Goal: Information Seeking & Learning: Learn about a topic

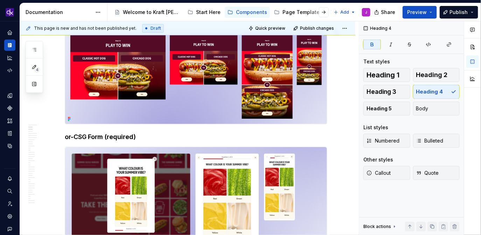
scroll to position [148, 0]
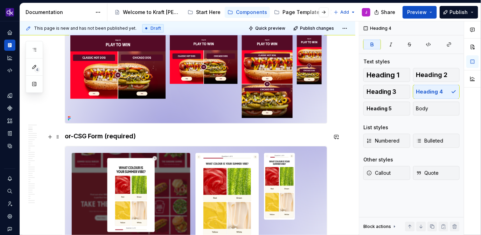
click at [105, 153] on img at bounding box center [196, 195] width 262 height 98
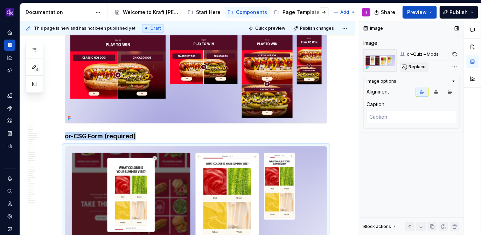
click at [413, 68] on span "Replace" at bounding box center [416, 67] width 17 height 6
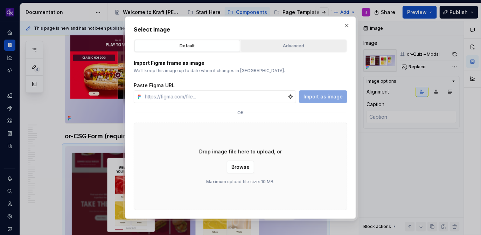
click at [297, 43] on div "Advanced" at bounding box center [293, 45] width 101 height 7
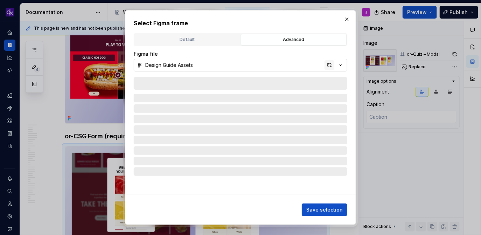
click at [326, 62] on div "button" at bounding box center [329, 65] width 10 height 10
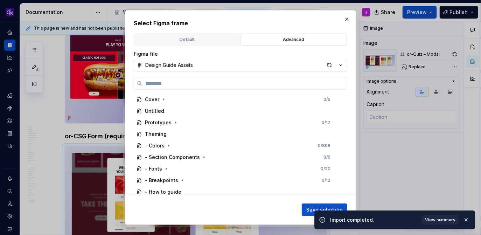
type textarea "*"
click at [282, 84] on input "search" at bounding box center [244, 83] width 204 height 7
paste input "**********"
type input "**********"
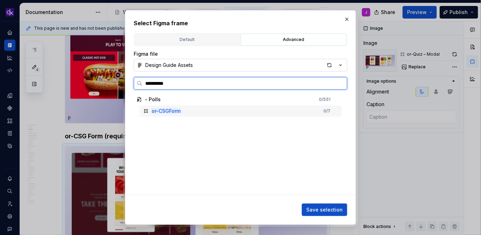
click at [245, 113] on div "or-CSGForm 0 / 7" at bounding box center [240, 110] width 201 height 11
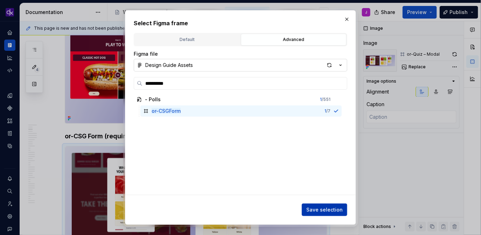
click at [328, 207] on span "Save selection" at bounding box center [324, 209] width 36 height 7
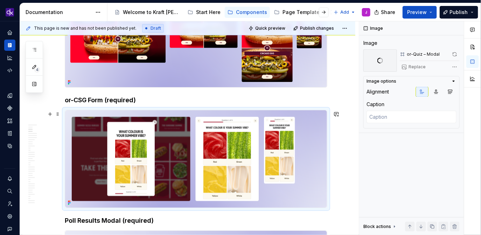
scroll to position [184, 0]
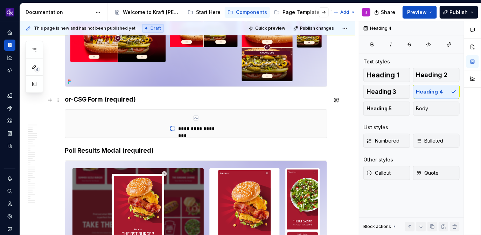
click at [129, 98] on h4 "or-CSG Form (required)" at bounding box center [196, 99] width 262 height 8
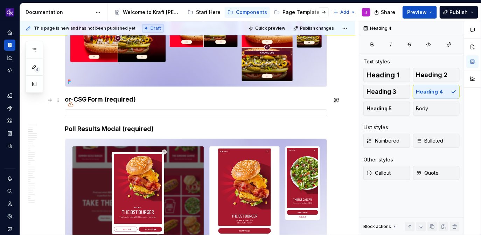
click at [141, 98] on h4 "or-CSG Form (required)" at bounding box center [196, 99] width 262 height 8
click at [106, 126] on strong "Poll Results Modal (required)" at bounding box center [109, 128] width 89 height 7
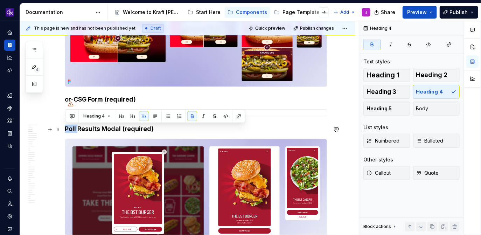
drag, startPoint x: 80, startPoint y: 129, endPoint x: 63, endPoint y: 127, distance: 17.3
click at [165, 132] on h4 "Poll Results Modal (required)" at bounding box center [196, 129] width 262 height 8
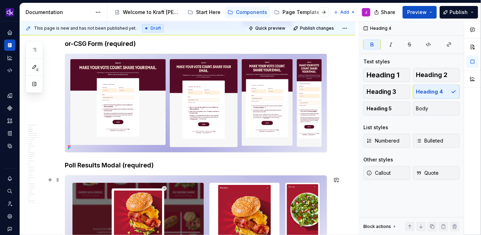
scroll to position [307, 0]
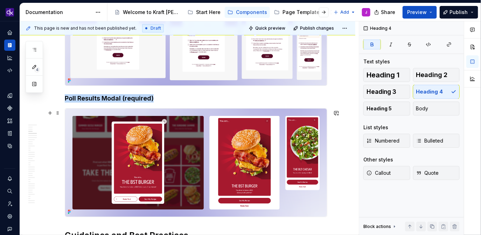
click at [118, 166] on img at bounding box center [196, 162] width 262 height 108
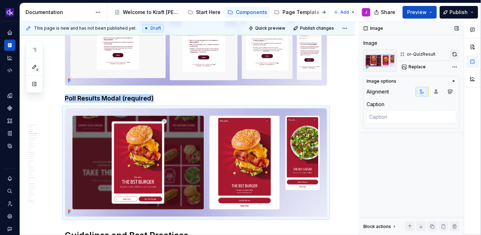
click at [451, 54] on button "button" at bounding box center [455, 54] width 10 height 10
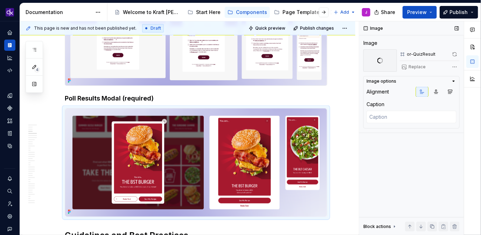
click at [423, 69] on div "Replace" at bounding box center [430, 67] width 60 height 10
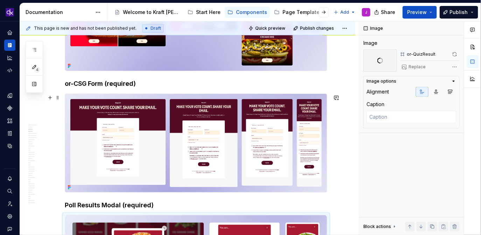
scroll to position [199, 0]
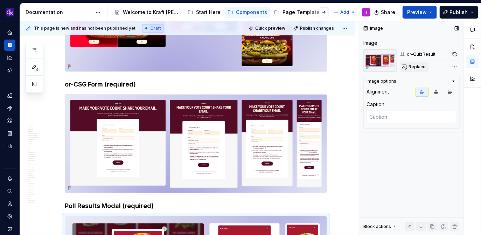
click at [418, 68] on span "Replace" at bounding box center [416, 67] width 17 height 6
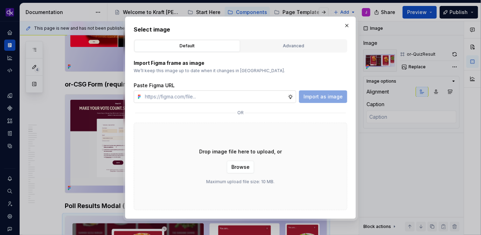
type textarea "*"
click at [271, 46] on div "Advanced" at bounding box center [293, 45] width 101 height 7
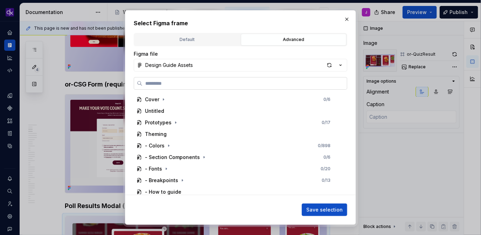
paste input "**********"
type input "**********"
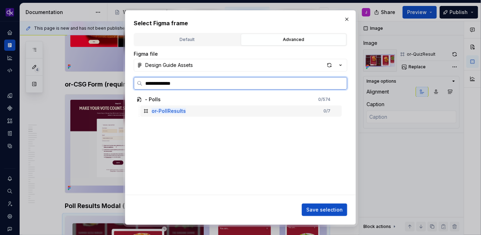
click at [220, 111] on div "or-PollResults 0 / 7" at bounding box center [240, 110] width 201 height 11
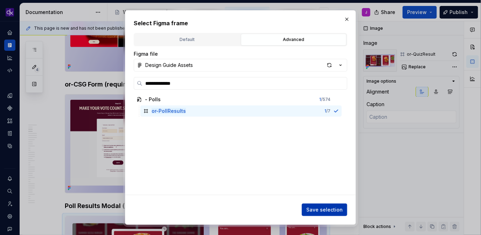
click at [318, 211] on span "Save selection" at bounding box center [324, 209] width 36 height 7
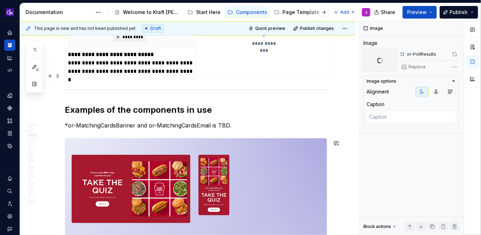
scroll to position [779, 0]
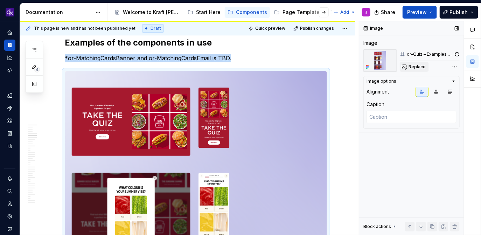
click at [416, 66] on span "Replace" at bounding box center [416, 67] width 17 height 6
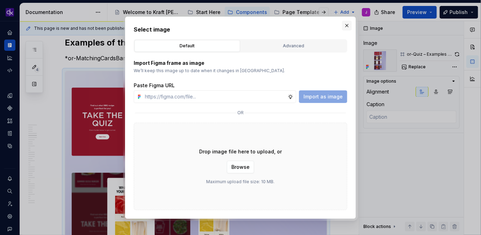
click at [346, 27] on button "button" at bounding box center [347, 26] width 10 height 10
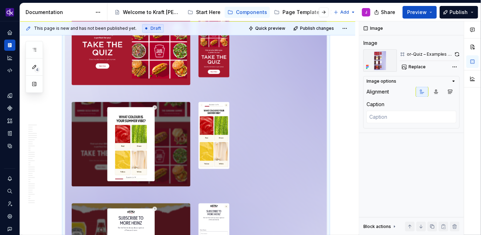
scroll to position [862, 0]
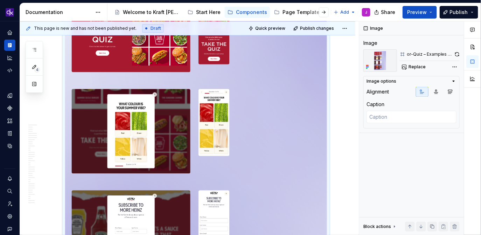
click at [217, 169] on img at bounding box center [196, 189] width 262 height 405
click at [415, 67] on span "Replace" at bounding box center [416, 67] width 17 height 6
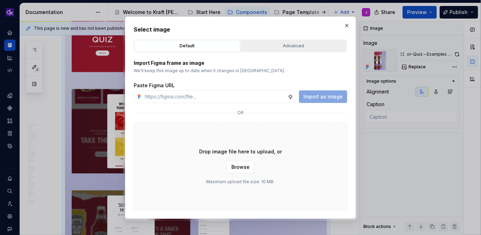
click at [297, 42] on button "Advanced" at bounding box center [294, 46] width 106 height 12
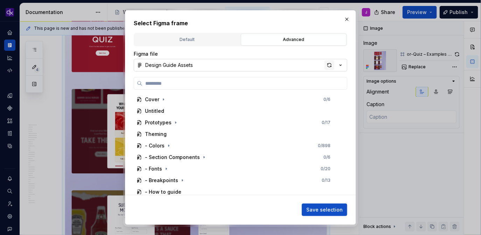
click at [326, 65] on div "button" at bounding box center [329, 65] width 10 height 10
type textarea "*"
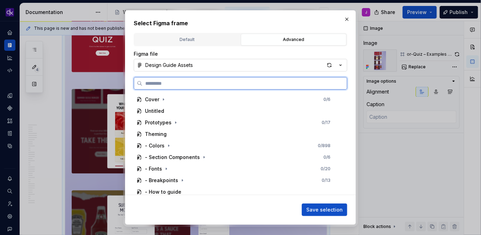
paste input "**********"
type input "**********"
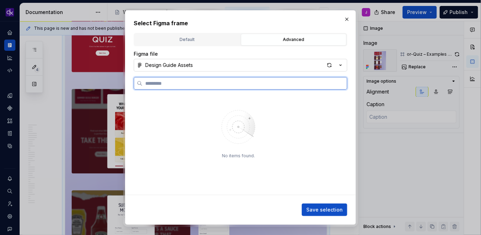
scroll to position [0, 0]
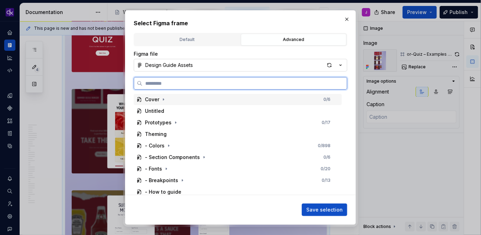
paste input "**********"
type input "**********"
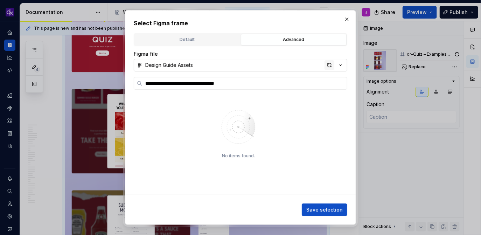
click at [331, 65] on div "button" at bounding box center [329, 65] width 10 height 10
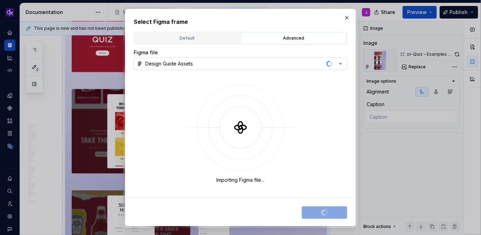
type textarea "*"
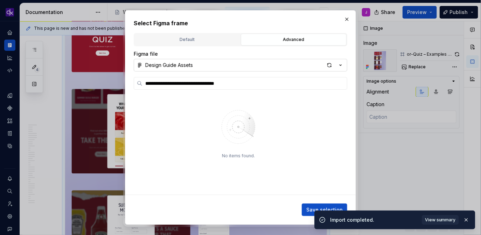
type input "**********"
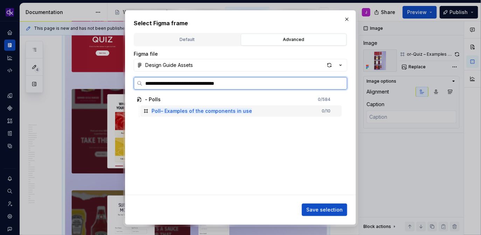
click at [260, 112] on div "Poll– Examples of the components in use 0 / 10" at bounding box center [240, 110] width 201 height 11
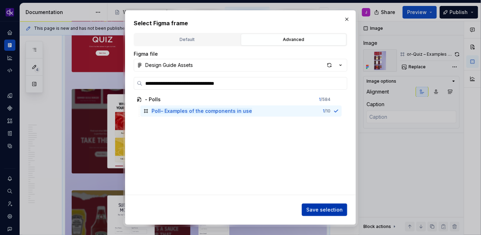
click at [320, 212] on span "Save selection" at bounding box center [324, 209] width 36 height 7
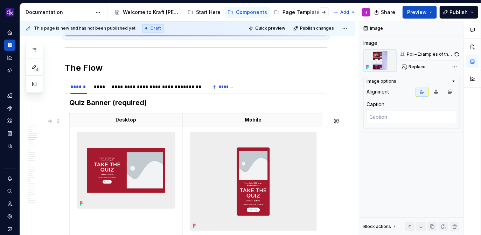
scroll to position [1148, 0]
click at [82, 90] on div "******" at bounding box center [78, 86] width 17 height 7
type textarea "*"
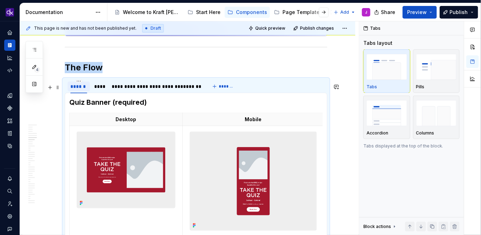
click at [82, 90] on div "******" at bounding box center [78, 86] width 17 height 7
type input "****"
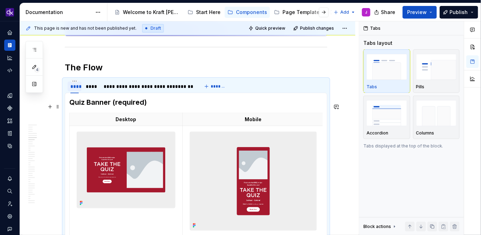
click at [112, 107] on h3 "Quiz Banner (required)" at bounding box center [195, 102] width 253 height 10
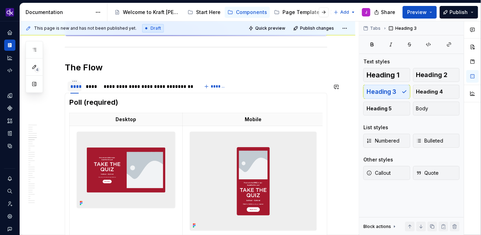
click at [147, 106] on h3 "Poll (required)" at bounding box center [195, 102] width 253 height 10
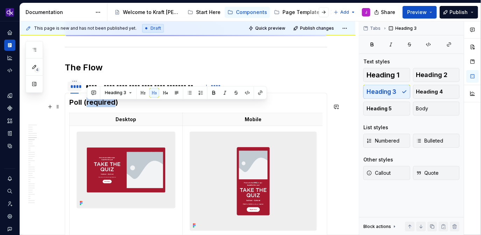
drag, startPoint x: 115, startPoint y: 107, endPoint x: 86, endPoint y: 107, distance: 29.0
click at [86, 107] on h3 "Poll (required)" at bounding box center [195, 102] width 253 height 10
click at [146, 107] on h3 "Poll (required)" at bounding box center [195, 102] width 253 height 10
drag, startPoint x: 146, startPoint y: 108, endPoint x: 83, endPoint y: 107, distance: 63.0
click at [83, 107] on h3 "Poll (required)" at bounding box center [195, 102] width 253 height 10
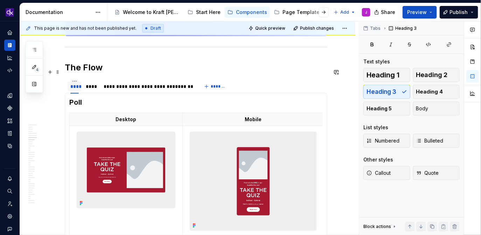
click at [147, 68] on h2 "The Flow" at bounding box center [196, 67] width 262 height 11
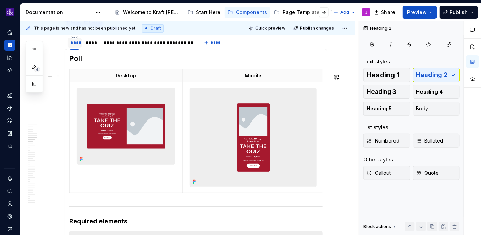
scroll to position [1180, 0]
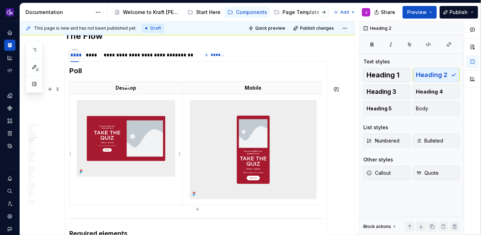
click at [159, 136] on img at bounding box center [126, 138] width 98 height 76
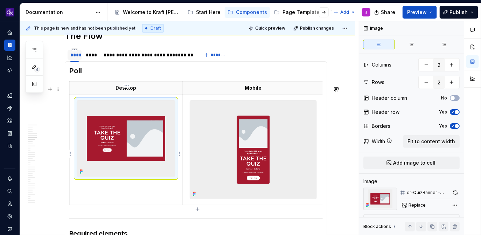
click at [159, 136] on img at bounding box center [126, 138] width 98 height 76
click at [416, 206] on span "Replace" at bounding box center [416, 205] width 17 height 6
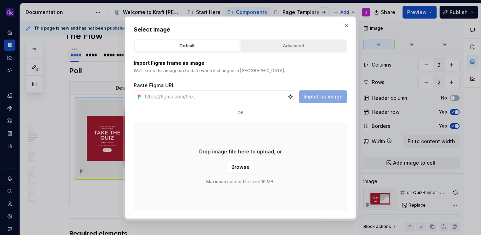
click at [290, 45] on div "Advanced" at bounding box center [293, 45] width 101 height 7
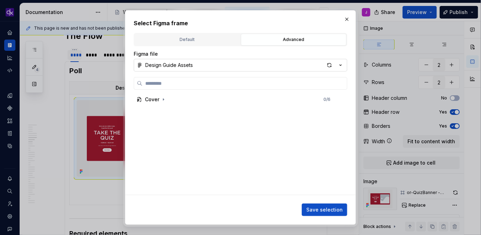
type textarea "*"
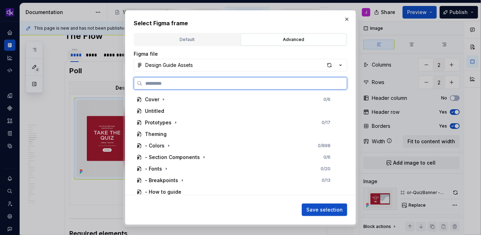
click at [248, 86] on input "search" at bounding box center [244, 83] width 204 height 7
paste input "**********"
type input "**********"
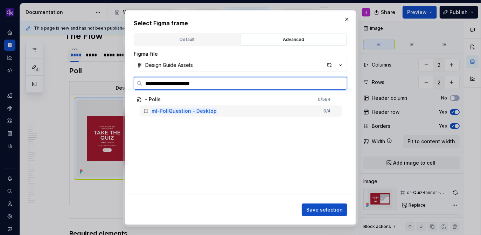
click at [305, 107] on div "ml-PollQuestion - Desktop 0 / 4" at bounding box center [240, 110] width 201 height 11
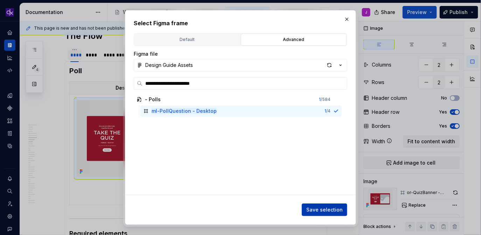
click at [341, 214] on button "Save selection" at bounding box center [324, 209] width 45 height 13
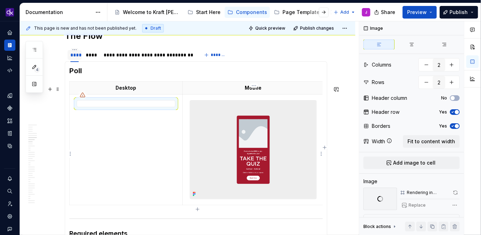
click at [246, 136] on img at bounding box center [253, 149] width 126 height 98
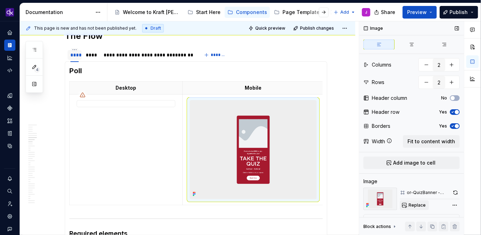
click at [417, 205] on span "Replace" at bounding box center [416, 205] width 17 height 6
type textarea "*"
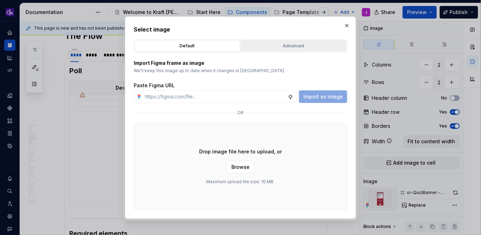
click at [291, 45] on div "Advanced" at bounding box center [293, 45] width 101 height 7
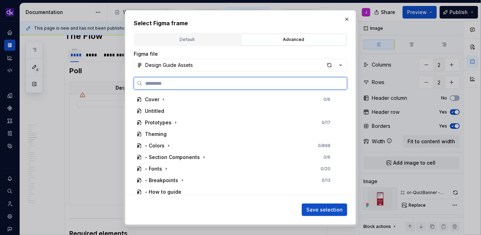
click at [256, 85] on input "search" at bounding box center [244, 83] width 204 height 7
paste input "**********"
type input "**********"
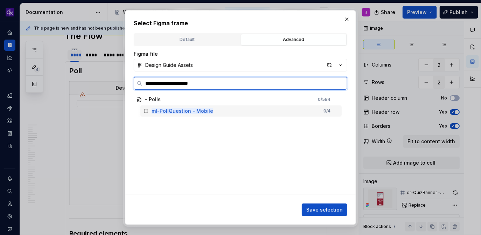
click at [273, 112] on div "ml-PollQuestion - Mobile 0 / 4" at bounding box center [240, 110] width 201 height 11
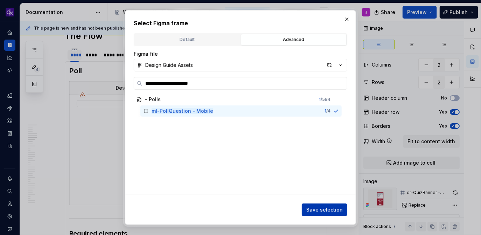
click at [320, 211] on span "Save selection" at bounding box center [324, 209] width 36 height 7
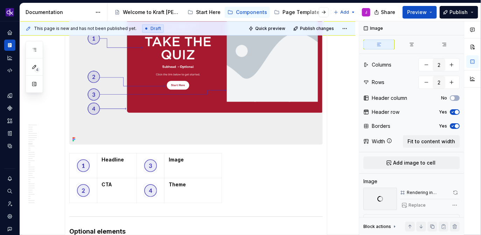
scroll to position [1355, 0]
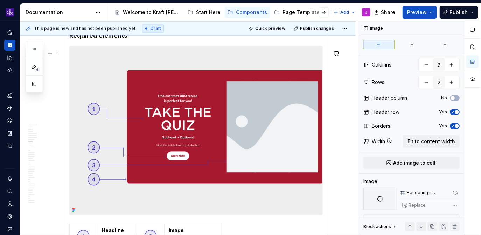
click at [122, 78] on img at bounding box center [196, 130] width 253 height 169
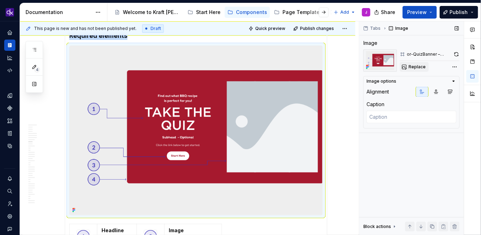
click at [420, 68] on span "Replace" at bounding box center [416, 67] width 17 height 6
type textarea "*"
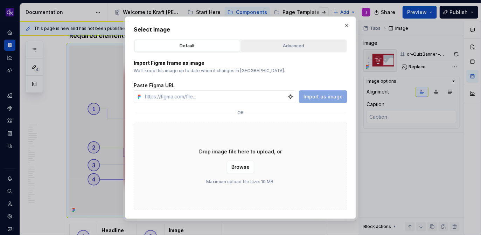
click at [319, 42] on div "Advanced" at bounding box center [293, 45] width 101 height 7
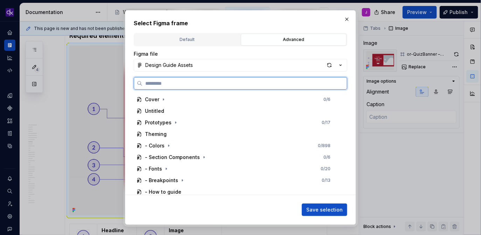
click at [257, 81] on input "search" at bounding box center [244, 83] width 204 height 7
paste input "**********"
type input "**********"
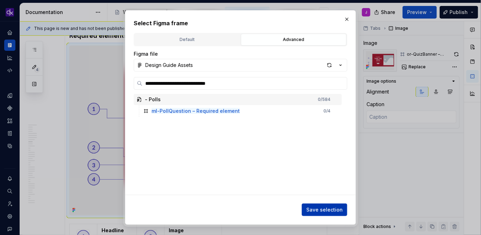
click at [324, 207] on span "Save selection" at bounding box center [324, 209] width 36 height 7
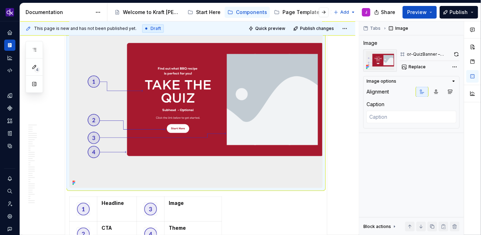
scroll to position [1393, 0]
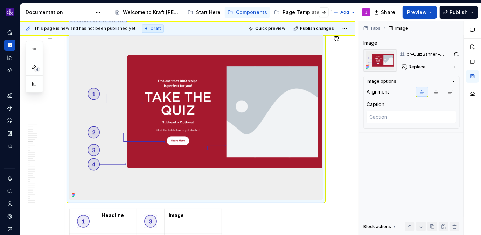
click at [214, 128] on img at bounding box center [196, 115] width 253 height 169
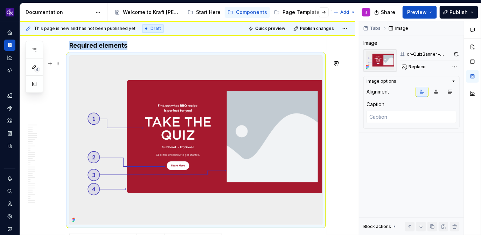
scroll to position [1357, 0]
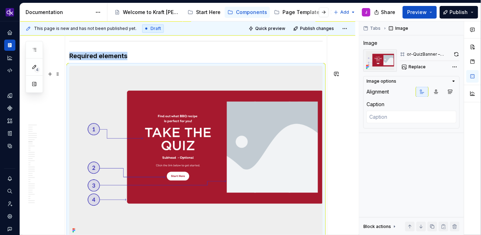
click at [182, 105] on img at bounding box center [196, 150] width 253 height 169
click at [419, 64] on button "Replace" at bounding box center [414, 67] width 29 height 10
type textarea "*"
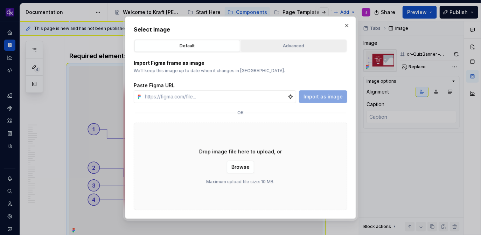
click at [283, 48] on div "Advanced" at bounding box center [293, 45] width 101 height 7
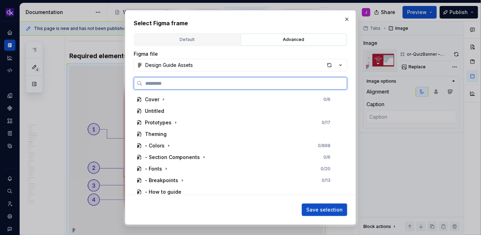
click at [243, 85] on input "search" at bounding box center [244, 83] width 204 height 7
paste input "**********"
type input "**********"
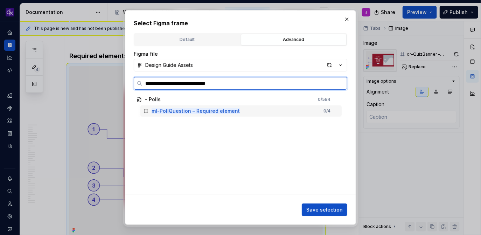
click at [247, 112] on div "ml-PollQuestion – Required element 0 / 4" at bounding box center [240, 110] width 201 height 11
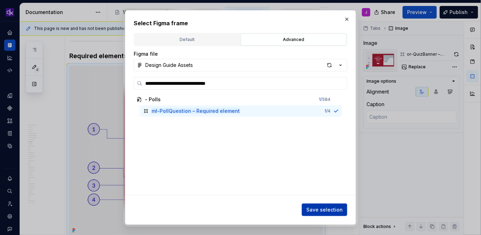
click at [329, 210] on span "Save selection" at bounding box center [324, 209] width 36 height 7
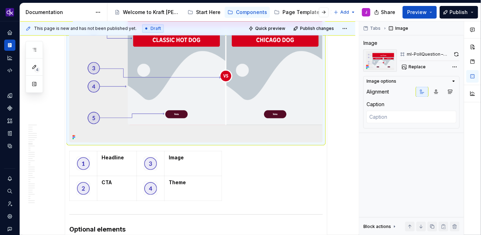
scroll to position [1456, 0]
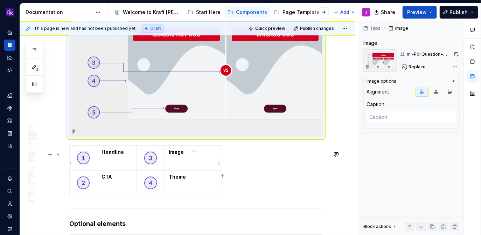
click at [183, 162] on td "Image" at bounding box center [192, 157] width 57 height 25
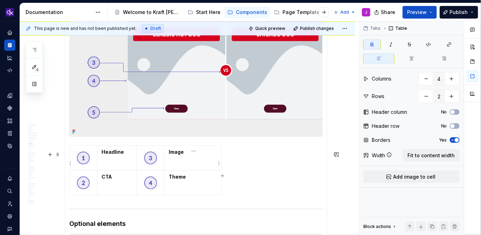
click at [182, 161] on td "Image" at bounding box center [192, 157] width 57 height 25
click at [186, 155] on p "Image" at bounding box center [193, 151] width 49 height 7
type textarea "*"
click at [183, 156] on strong "ImageOption Comparison Copy" at bounding box center [191, 155] width 44 height 13
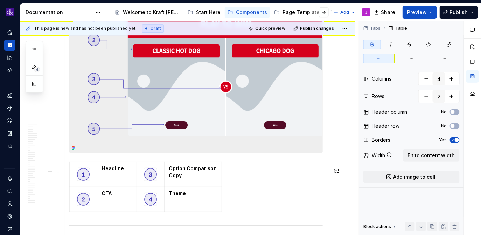
scroll to position [1438, 0]
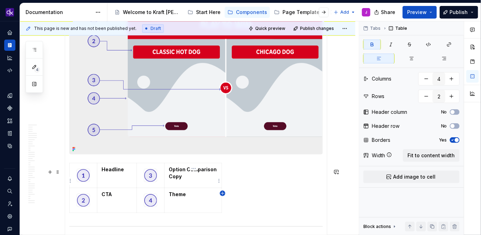
click at [221, 192] on icon "button" at bounding box center [223, 193] width 6 height 6
type input "5"
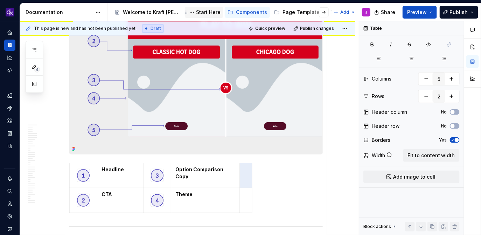
type textarea "*"
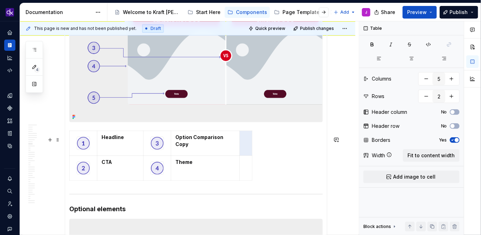
scroll to position [1478, 0]
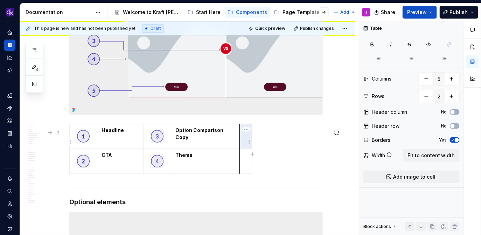
click at [242, 146] on td at bounding box center [246, 135] width 13 height 25
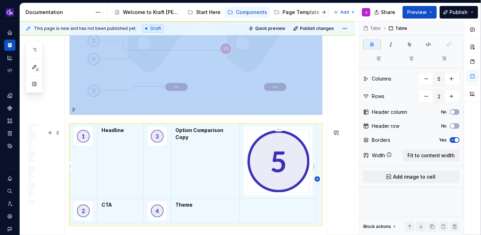
click at [318, 178] on icon "button" at bounding box center [317, 178] width 3 height 3
type input "6"
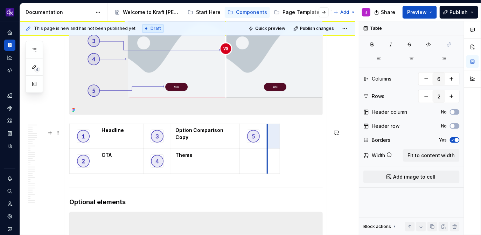
drag, startPoint x: 312, startPoint y: 177, endPoint x: 261, endPoint y: 176, distance: 51.1
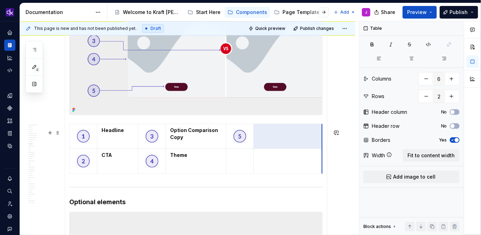
drag, startPoint x: 280, startPoint y: 143, endPoint x: 346, endPoint y: 145, distance: 66.1
click at [270, 144] on td at bounding box center [287, 135] width 69 height 25
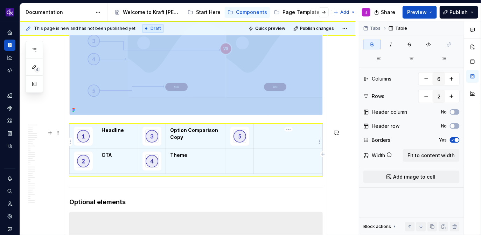
click at [270, 144] on td at bounding box center [287, 135] width 69 height 25
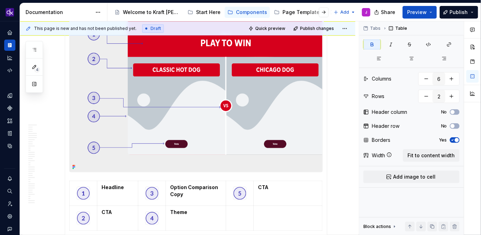
scroll to position [1412, 0]
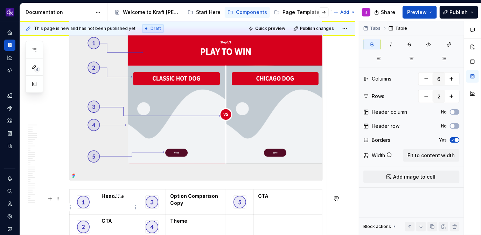
click at [121, 199] on strong "Headline" at bounding box center [112, 196] width 22 height 6
click at [103, 199] on strong "Headline" at bounding box center [112, 196] width 22 height 6
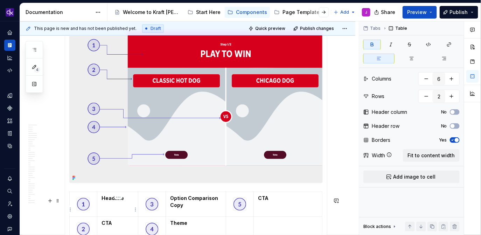
scroll to position [1430, 0]
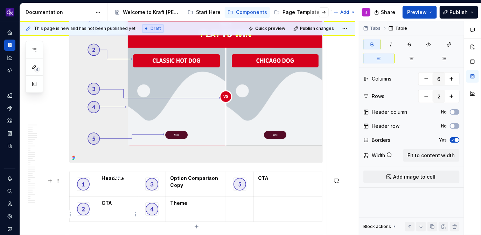
click at [108, 206] on strong "CTA" at bounding box center [106, 203] width 10 height 6
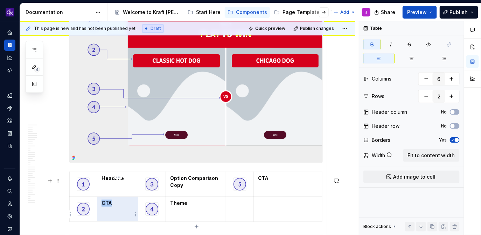
click at [108, 206] on strong "CTA" at bounding box center [106, 203] width 10 height 6
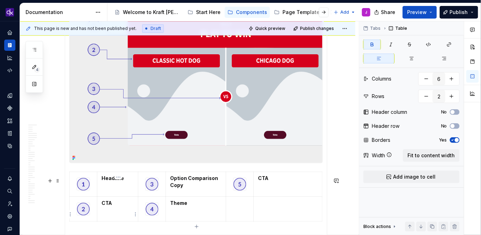
click at [108, 206] on strong "CTA" at bounding box center [106, 203] width 10 height 6
click at [117, 206] on p "CTA" at bounding box center [117, 202] width 32 height 7
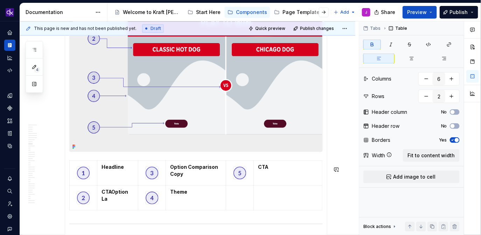
scroll to position [1448, 0]
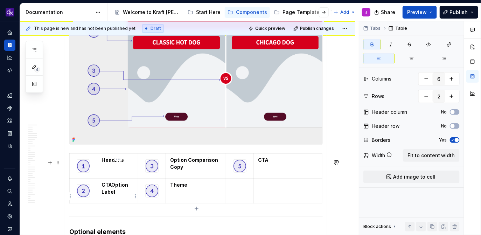
click at [111, 189] on strong "CTAOption Label" at bounding box center [115, 188] width 28 height 13
click at [185, 188] on strong "Theme" at bounding box center [178, 185] width 17 height 6
click at [184, 186] on p "Theme" at bounding box center [195, 184] width 51 height 7
click at [191, 188] on p "Theme" at bounding box center [195, 184] width 51 height 7
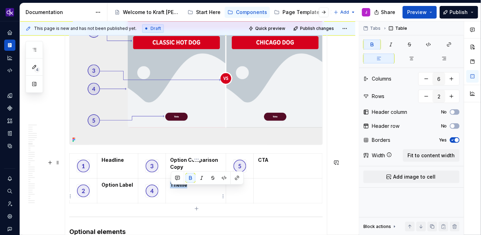
drag, startPoint x: 196, startPoint y: 189, endPoint x: 170, endPoint y: 189, distance: 25.2
click at [170, 189] on td "Theme" at bounding box center [196, 190] width 60 height 25
click at [206, 188] on strong "Poll Option Image" at bounding box center [191, 185] width 43 height 6
drag, startPoint x: 214, startPoint y: 191, endPoint x: 196, endPoint y: 192, distance: 17.9
click at [196, 188] on p "Poll Option Image" at bounding box center [195, 184] width 51 height 7
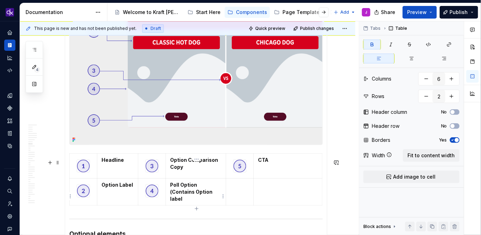
click at [172, 198] on strong "Poll Option (Contains Option label" at bounding box center [191, 192] width 43 height 20
drag, startPoint x: 196, startPoint y: 190, endPoint x: 209, endPoint y: 197, distance: 14.9
click at [209, 197] on p "Poll Option (Contains option label" at bounding box center [195, 191] width 51 height 21
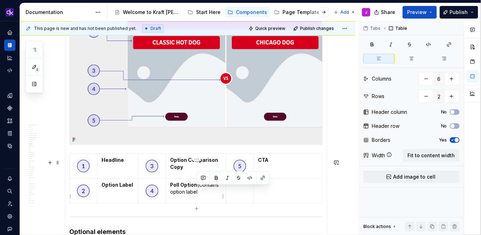
click at [199, 188] on p "Poll Option (Contains option label" at bounding box center [195, 188] width 51 height 14
click at [200, 195] on p "Poll Option (Contains option label" at bounding box center [195, 188] width 51 height 14
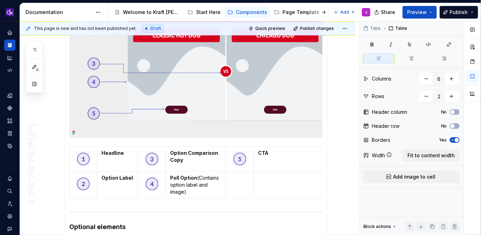
type textarea "*"
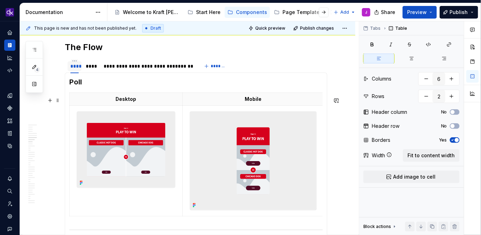
scroll to position [1164, 0]
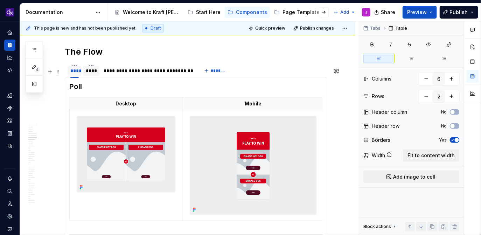
click at [92, 74] on div "****" at bounding box center [91, 70] width 11 height 7
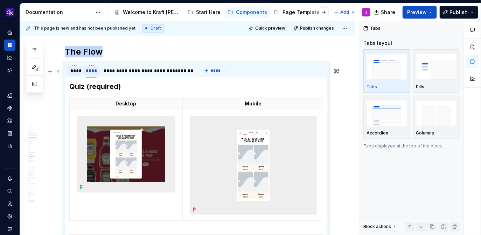
click at [92, 74] on div "****" at bounding box center [91, 70] width 11 height 7
click at [77, 74] on div "****" at bounding box center [74, 70] width 8 height 7
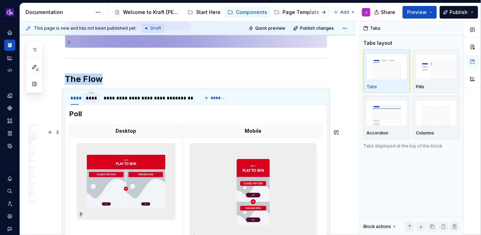
scroll to position [1136, 0]
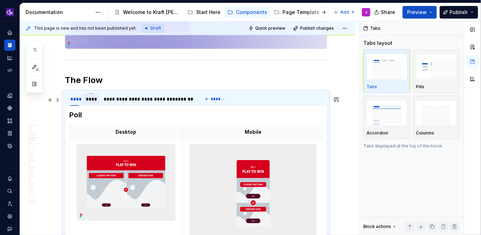
click at [96, 104] on div "****" at bounding box center [91, 99] width 16 height 10
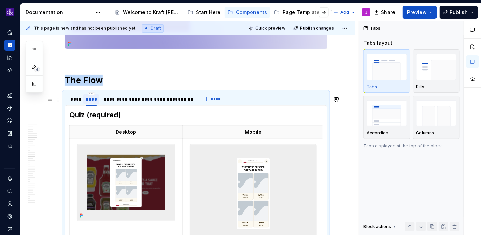
click at [93, 102] on div "****" at bounding box center [91, 99] width 11 height 7
type input "********"
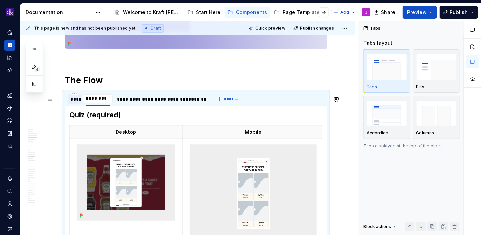
click at [75, 102] on div "****" at bounding box center [74, 99] width 8 height 7
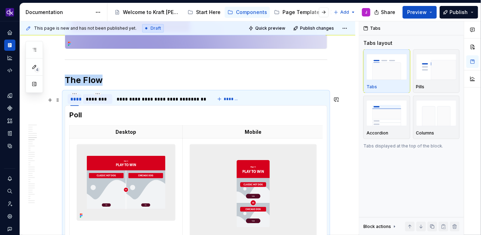
click at [71, 102] on div "****" at bounding box center [74, 99] width 8 height 7
click at [75, 102] on div "****" at bounding box center [74, 99] width 8 height 7
click at [94, 120] on h3 "Poll" at bounding box center [195, 115] width 253 height 10
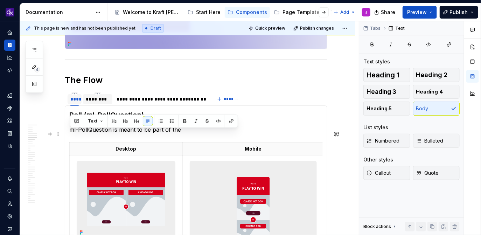
drag, startPoint x: 210, startPoint y: 133, endPoint x: 70, endPoint y: 133, distance: 139.2
click at [70, 133] on p "ml-PollQuestion is meant to be part of the" at bounding box center [195, 129] width 253 height 8
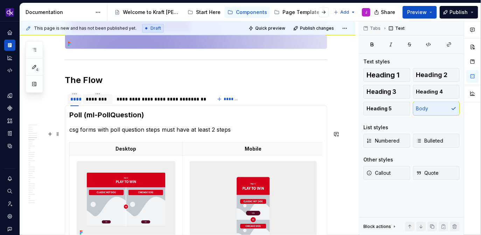
click at [81, 134] on p "csg forms with poll question steps must have at least 2 steps" at bounding box center [195, 129] width 253 height 8
click at [73, 134] on p "csg forms with poll question steps must have at least 2 steps" at bounding box center [195, 129] width 253 height 8
click at [100, 134] on p "CSG forms with poll question steps must have at least 2 steps" at bounding box center [195, 129] width 253 height 8
click at [136, 134] on p "CSG forms with poll question steps must have at least 2 steps" at bounding box center [195, 129] width 253 height 8
click at [110, 134] on p "CSG forms with poll question steps must have at least 2 steps" at bounding box center [195, 129] width 253 height 8
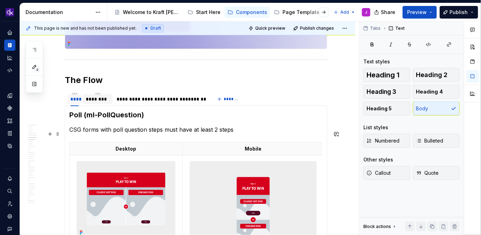
click at [115, 134] on p "CSG forms with poll question steps must have at least 2 steps" at bounding box center [195, 129] width 253 height 8
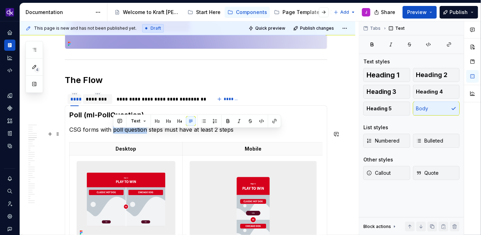
drag, startPoint x: 113, startPoint y: 133, endPoint x: 147, endPoint y: 136, distance: 34.4
click at [147, 134] on p "CSG forms with poll question steps must have at least 2 steps" at bounding box center [195, 129] width 253 height 8
click at [109, 134] on p "CSG forms with poll question steps must have at least 2 steps" at bounding box center [195, 129] width 253 height 8
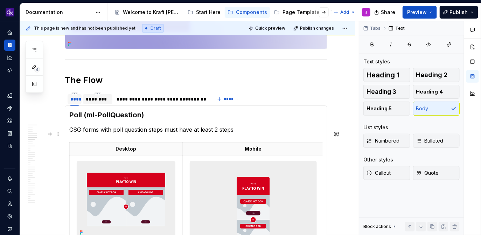
click at [117, 134] on p "CSG forms with poll question steps must have at least 2 steps" at bounding box center [195, 129] width 253 height 8
click at [114, 134] on p "CSG forms with poll question steps must have at least 2 steps" at bounding box center [195, 129] width 253 height 8
click at [169, 134] on p "CSG forms with a poll question steps must have at least 2 steps" at bounding box center [195, 129] width 253 height 8
click at [248, 133] on p "CSG forms with a poll question step must have at least 2 steps" at bounding box center [195, 129] width 253 height 8
type textarea "*"
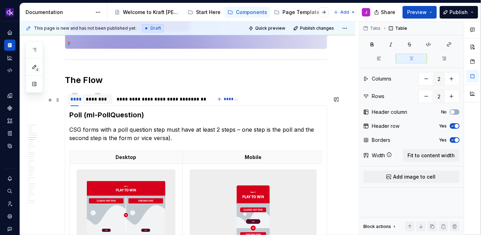
click at [92, 102] on div "********" at bounding box center [98, 99] width 24 height 7
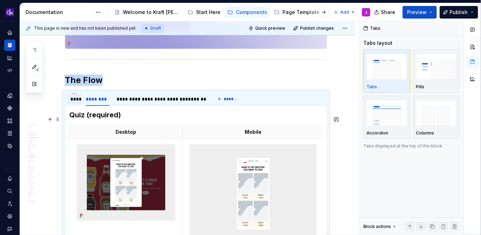
click at [134, 119] on h3 "Quiz (required)" at bounding box center [195, 115] width 253 height 10
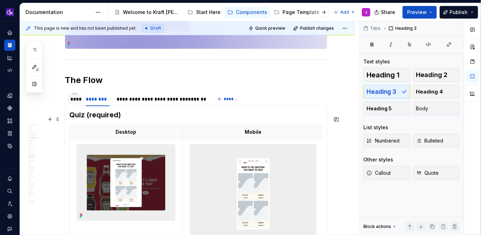
click at [140, 120] on h3 "Quiz (required)" at bounding box center [195, 115] width 253 height 10
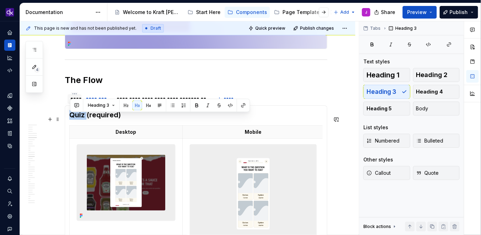
drag, startPoint x: 86, startPoint y: 120, endPoint x: 67, endPoint y: 120, distance: 19.6
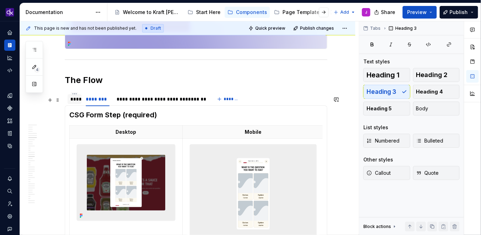
click at [76, 102] on div "****" at bounding box center [74, 99] width 8 height 7
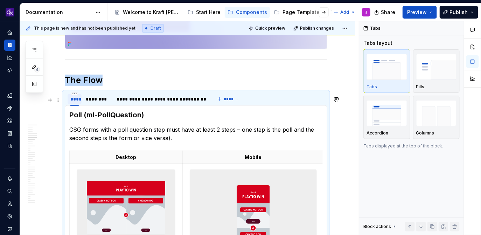
click at [76, 102] on div "****" at bounding box center [74, 99] width 8 height 7
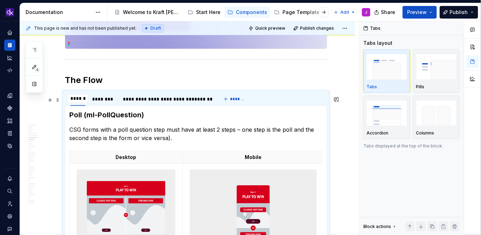
type input "*********"
click at [106, 102] on div "********" at bounding box center [110, 99] width 24 height 7
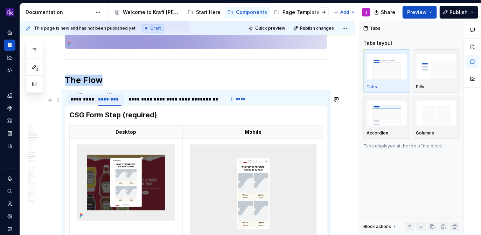
click at [114, 102] on div "********" at bounding box center [110, 99] width 24 height 7
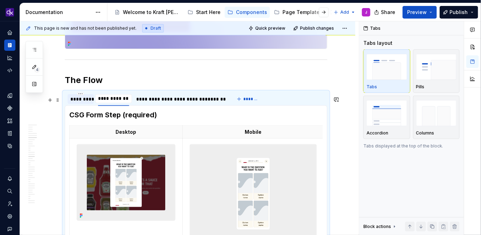
type input "**********"
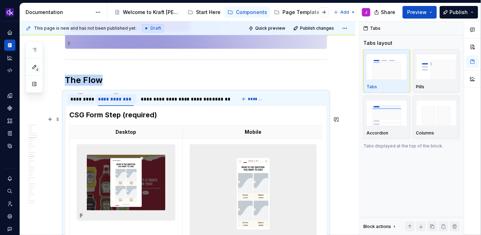
click at [166, 120] on h3 "CSG Form Step (required)" at bounding box center [195, 115] width 253 height 10
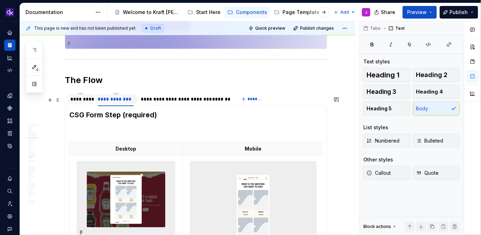
click at [81, 102] on div "*********" at bounding box center [80, 99] width 21 height 7
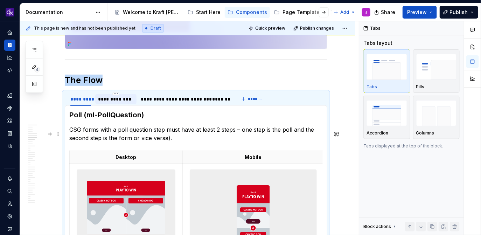
click at [111, 142] on p "CSG forms with a poll question step must have at least 2 steps – one step is th…" at bounding box center [195, 133] width 253 height 17
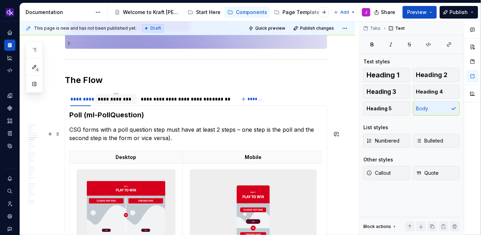
click at [111, 142] on p "CSG forms with a poll question step must have at least 2 steps – one step is th…" at bounding box center [195, 133] width 253 height 17
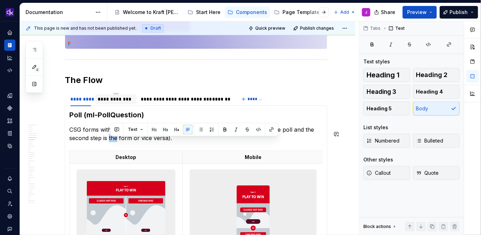
click at [124, 136] on p "CSG forms with a poll question step must have at least 2 steps – one step is th…" at bounding box center [195, 133] width 253 height 17
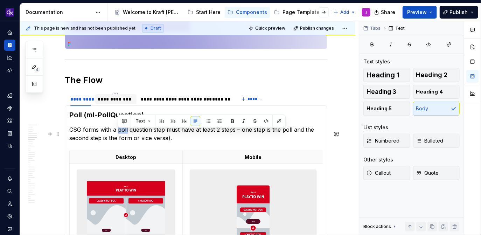
click at [108, 136] on p "CSG forms with a poll question step must have at least 2 steps – one step is th…" at bounding box center [195, 133] width 253 height 17
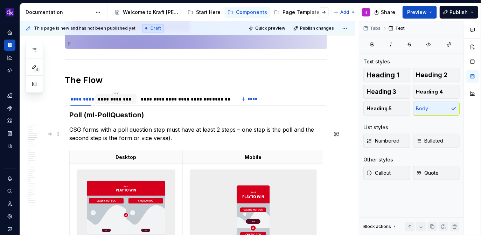
click at [108, 136] on p "CSG forms with a poll question step must have at least 2 steps – one step is th…" at bounding box center [195, 133] width 253 height 17
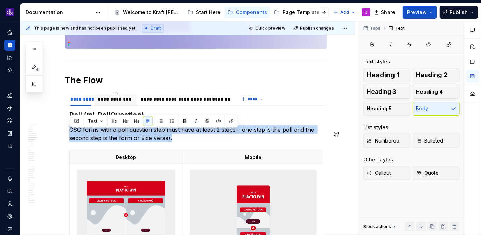
copy p "CSG forms with a poll question step must have at least 2 steps – one step is th…"
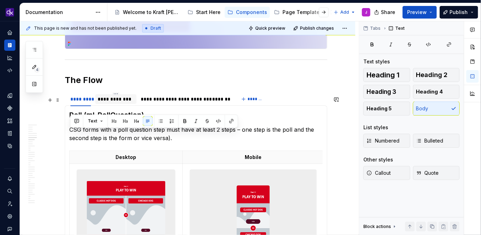
click at [108, 102] on div "**********" at bounding box center [116, 99] width 36 height 7
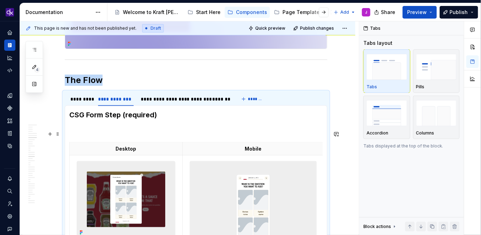
click at [99, 133] on p at bounding box center [195, 129] width 253 height 8
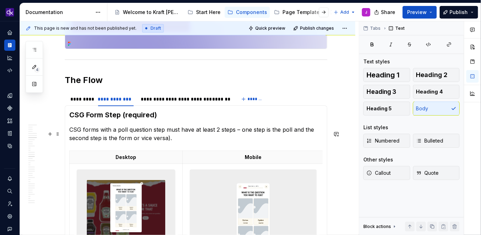
click at [185, 141] on p "CSG forms with a poll question step must have at least 2 steps – one step is th…" at bounding box center [195, 133] width 253 height 17
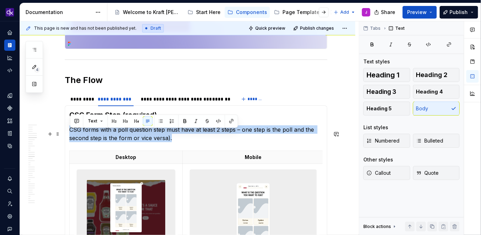
drag, startPoint x: 199, startPoint y: 142, endPoint x: 69, endPoint y: 132, distance: 130.2
click at [204, 142] on p "CSG forms with a poll question step must have at least 2 steps – one step is th…" at bounding box center [195, 133] width 253 height 17
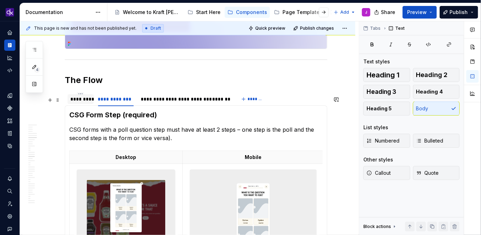
click at [80, 102] on div "*********" at bounding box center [80, 99] width 21 height 7
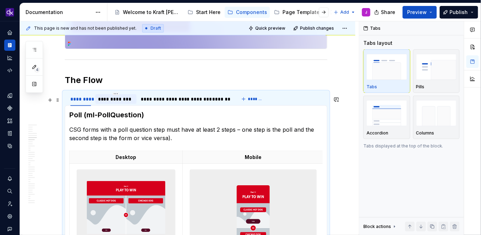
click at [117, 102] on div "**********" at bounding box center [116, 99] width 36 height 7
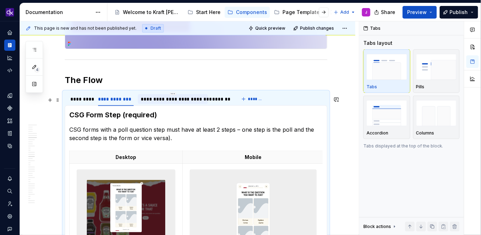
click at [169, 102] on div "**********" at bounding box center [173, 99] width 64 height 7
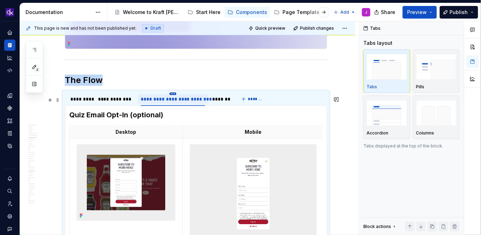
click at [171, 98] on html "KH DXP J Design system data Documentation Accessibility guide for tree Page tre…" at bounding box center [240, 117] width 481 height 235
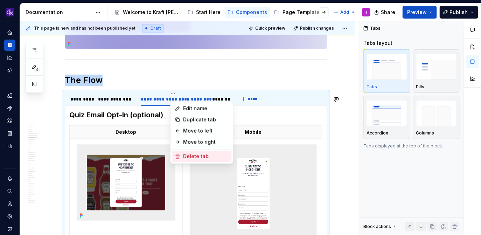
click at [190, 155] on div "Delete tab" at bounding box center [205, 156] width 45 height 7
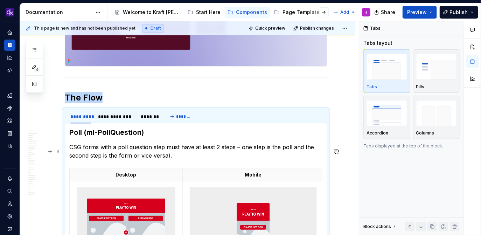
scroll to position [1150, 0]
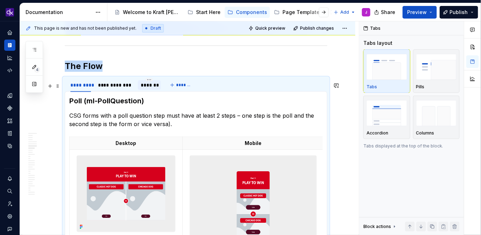
click at [148, 88] on div "*******" at bounding box center [149, 85] width 17 height 7
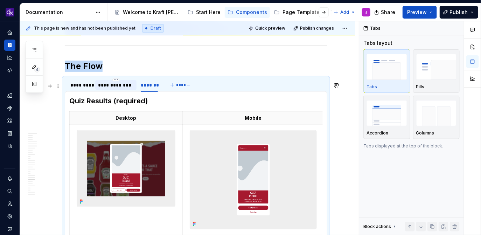
click at [118, 90] on div "**********" at bounding box center [115, 85] width 41 height 10
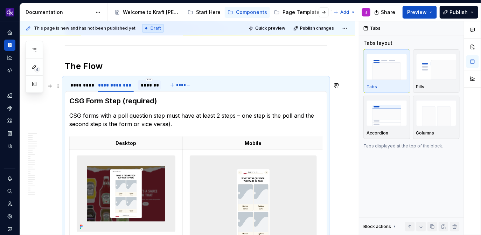
click at [149, 89] on div "*******" at bounding box center [149, 85] width 17 height 7
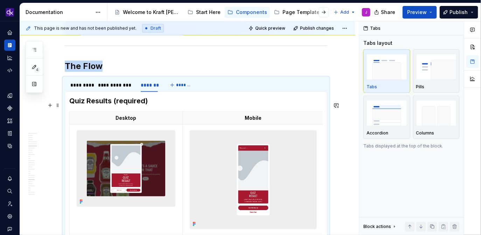
click at [86, 106] on h3 "Quiz Results (required)" at bounding box center [195, 101] width 253 height 10
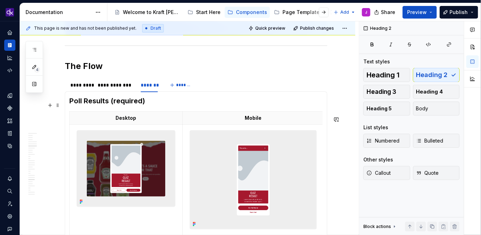
scroll to position [1130, 0]
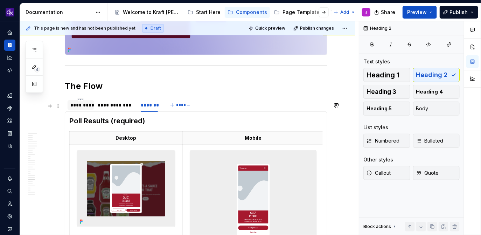
click at [73, 107] on div "*********" at bounding box center [80, 104] width 21 height 7
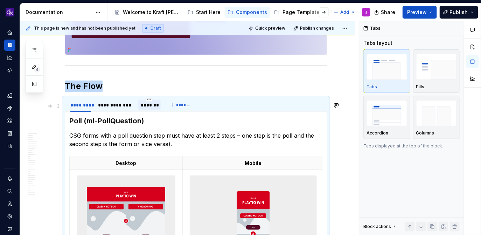
click at [146, 108] on div "*******" at bounding box center [149, 104] width 17 height 7
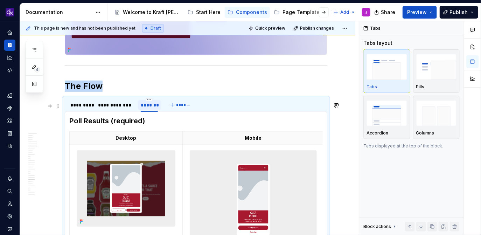
click at [148, 108] on div "*******" at bounding box center [149, 104] width 17 height 7
type input "**********"
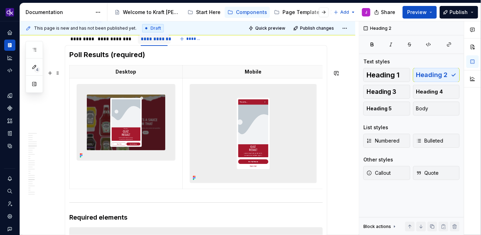
scroll to position [1198, 0]
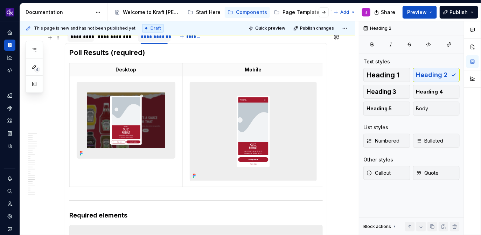
click at [81, 40] on div "*********" at bounding box center [80, 36] width 21 height 7
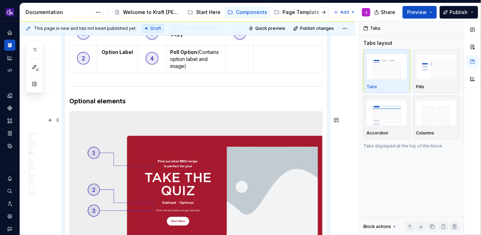
scroll to position [1604, 0]
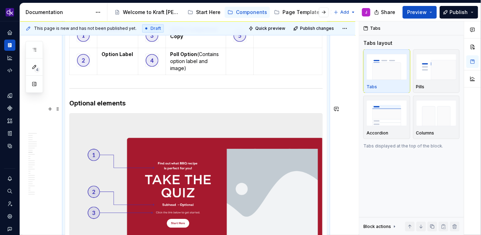
click at [117, 107] on h4 "Optional elements" at bounding box center [195, 103] width 253 height 8
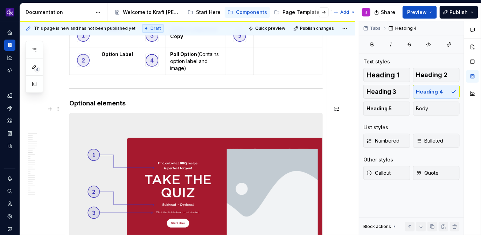
click at [141, 105] on h4 "Optional elements" at bounding box center [195, 103] width 253 height 8
click at [75, 126] on img at bounding box center [196, 197] width 253 height 169
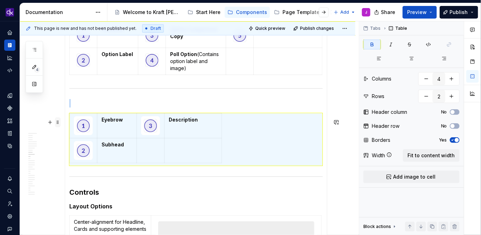
click at [59, 123] on span at bounding box center [58, 122] width 6 height 10
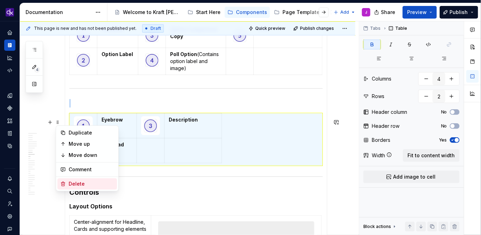
click at [76, 188] on div "Delete" at bounding box center [86, 183] width 59 height 11
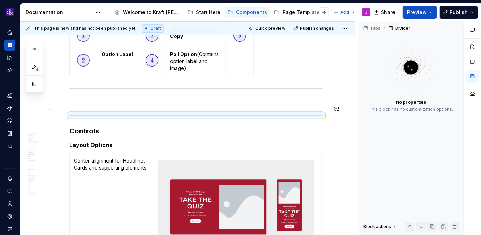
click at [96, 107] on h4 at bounding box center [195, 103] width 253 height 8
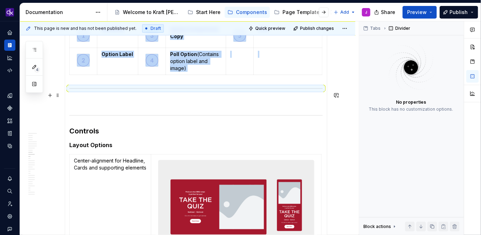
click at [71, 89] on hr at bounding box center [195, 88] width 253 height 0
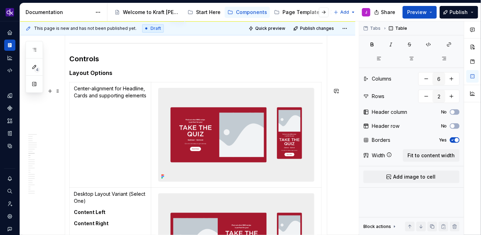
scroll to position [1641, 0]
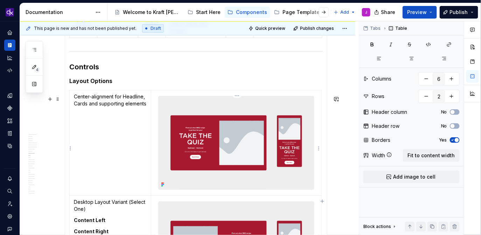
click at [232, 156] on img at bounding box center [235, 142] width 155 height 93
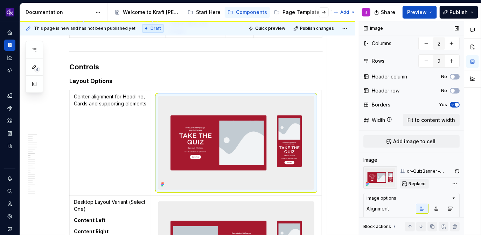
scroll to position [29, 0]
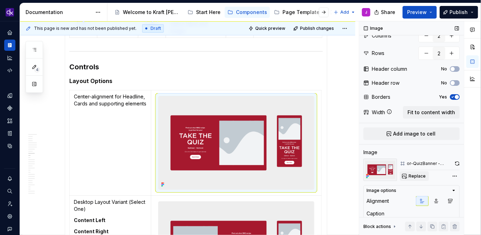
click at [416, 175] on span "Replace" at bounding box center [416, 176] width 17 height 6
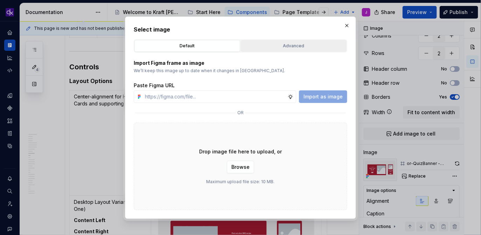
click at [309, 48] on div "Advanced" at bounding box center [293, 45] width 101 height 7
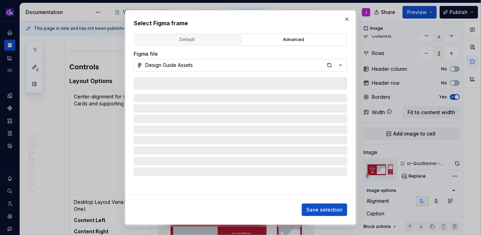
type textarea "*"
click at [271, 54] on div "Figma file" at bounding box center [240, 53] width 213 height 7
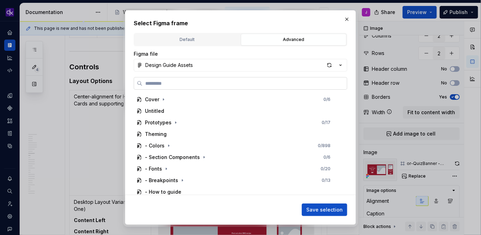
type input "**********"
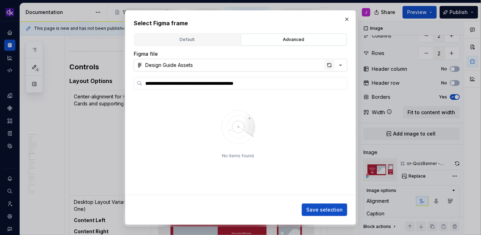
click at [330, 68] on div "button" at bounding box center [329, 65] width 10 height 10
click at [349, 19] on button "button" at bounding box center [347, 19] width 10 height 10
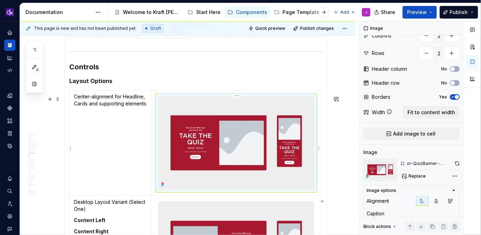
click at [197, 130] on img at bounding box center [235, 142] width 155 height 93
click at [422, 177] on span "Replace" at bounding box center [416, 176] width 17 height 6
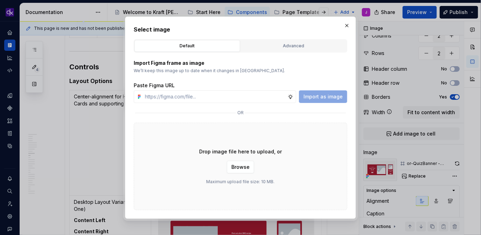
type textarea "*"
click at [299, 44] on div "Advanced" at bounding box center [293, 45] width 101 height 7
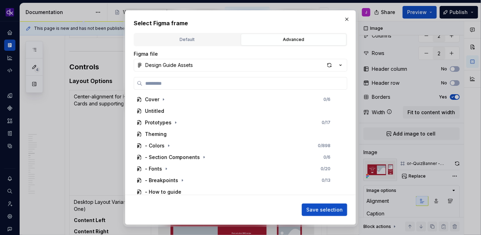
click at [258, 90] on div "Cover 0 / 6 Untitled Prototypes 0 / 17 Theming - Colors 0 / 898 - Section Compo…" at bounding box center [240, 136] width 213 height 118
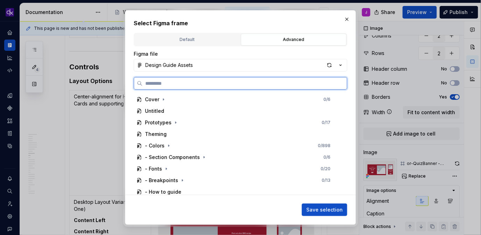
click at [268, 86] on input "search" at bounding box center [244, 83] width 204 height 7
paste input "**********"
type input "**********"
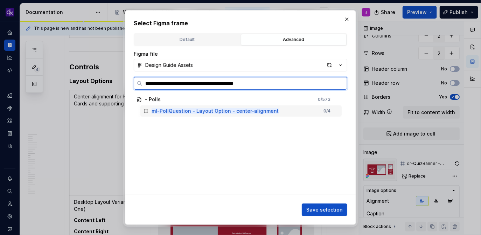
click at [301, 110] on div "ml-PollQuestion - Layout Option - center-alignment 0 / 4" at bounding box center [240, 110] width 201 height 11
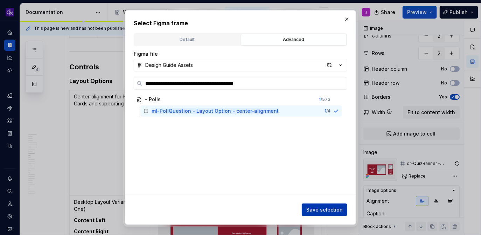
click at [334, 207] on span "Save selection" at bounding box center [324, 209] width 36 height 7
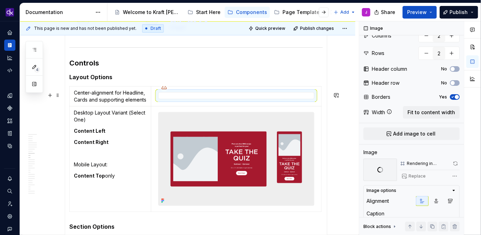
scroll to position [1679, 0]
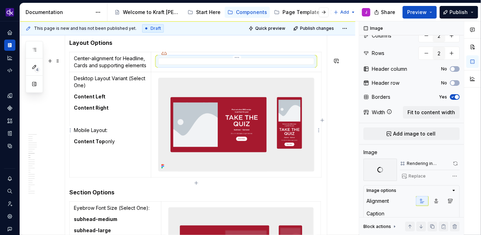
click at [251, 118] on img at bounding box center [235, 124] width 155 height 93
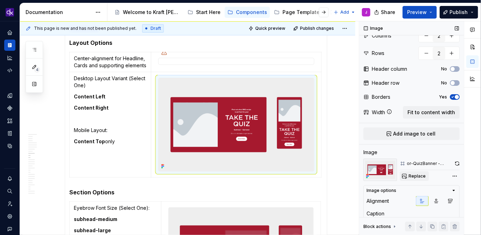
click at [420, 174] on span "Replace" at bounding box center [416, 176] width 17 height 6
type textarea "*"
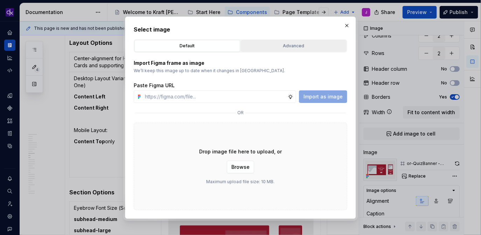
click at [306, 47] on div "Advanced" at bounding box center [293, 45] width 101 height 7
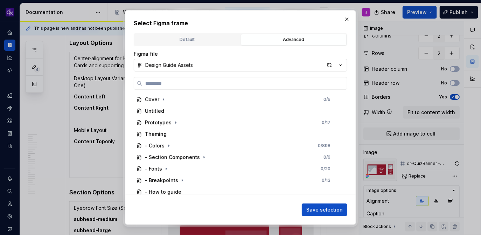
click at [280, 67] on button "Design Guide Assets" at bounding box center [240, 65] width 213 height 13
click at [285, 58] on div "Select Figma frame Default Advanced Import Figma frame as image We’ll keep this…" at bounding box center [240, 117] width 481 height 235
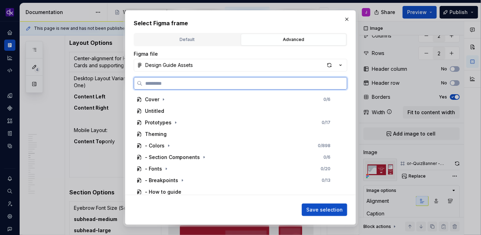
click at [274, 82] on input "search" at bounding box center [244, 83] width 204 height 7
paste input "**********"
type input "**********"
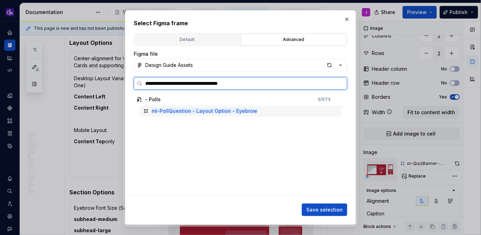
click at [275, 111] on div "ml-PollQuestion - Layout Option - Eyebrow" at bounding box center [240, 110] width 201 height 11
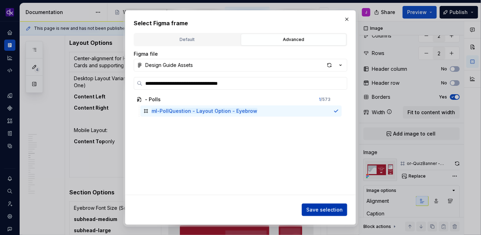
click at [321, 208] on span "Save selection" at bounding box center [324, 209] width 36 height 7
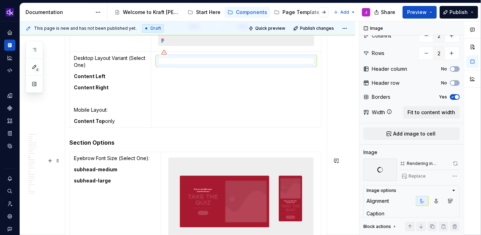
scroll to position [1788, 0]
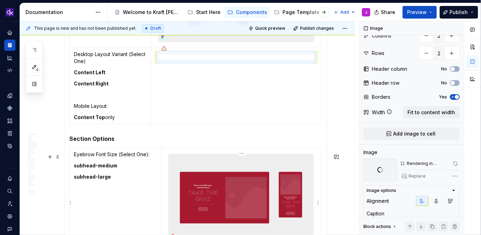
click at [224, 184] on img at bounding box center [241, 197] width 144 height 87
type textarea "*"
type input "5"
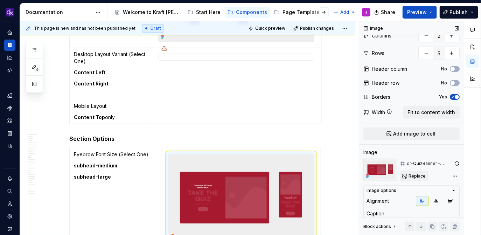
click at [418, 180] on button "Replace" at bounding box center [414, 176] width 29 height 10
type textarea "*"
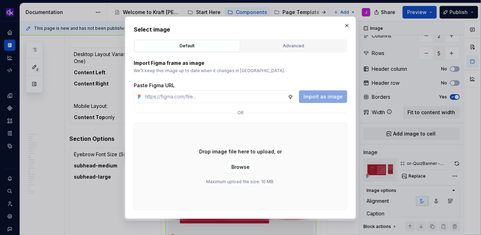
click at [284, 39] on div "Default Advanced" at bounding box center [240, 45] width 213 height 13
click at [283, 43] on div "Advanced" at bounding box center [293, 45] width 101 height 7
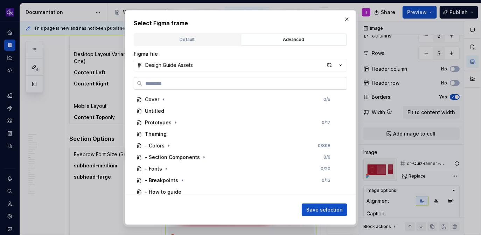
click at [247, 87] on label at bounding box center [240, 83] width 213 height 13
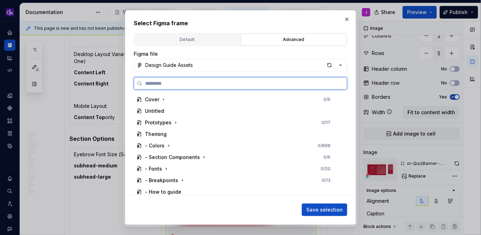
click at [247, 87] on input "search" at bounding box center [244, 83] width 204 height 7
paste input "**********"
type input "**********"
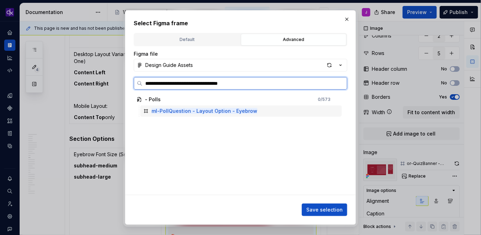
click at [291, 109] on div "ml-PollQuestion - Layout Option - Eyebrow" at bounding box center [240, 110] width 201 height 11
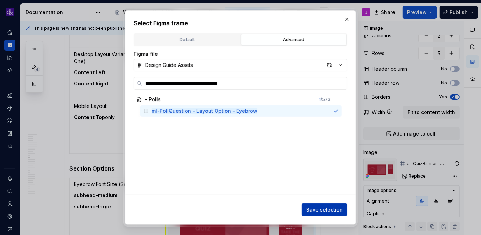
click at [338, 207] on span "Save selection" at bounding box center [324, 209] width 36 height 7
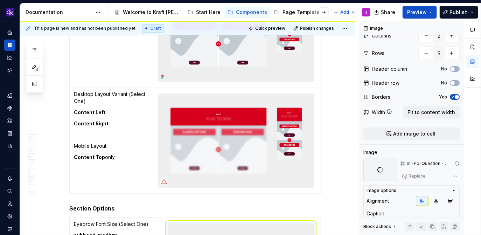
scroll to position [1745, 0]
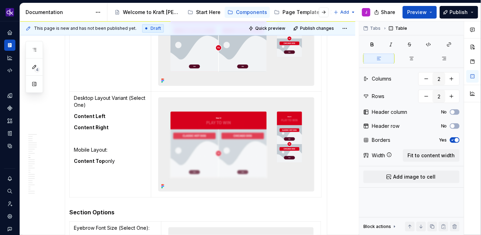
click at [70, 149] on table "Center-alignment for Headline, Cards and supporting elements Desktop Layout Var…" at bounding box center [195, 92] width 252 height 212
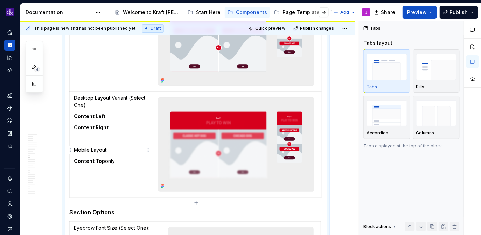
click at [72, 153] on html "KH DXP J Design system data Documentation Accessibility guide for tree Page tre…" at bounding box center [240, 117] width 481 height 235
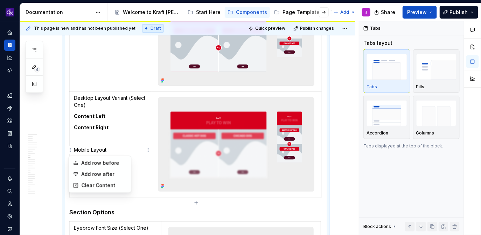
click at [125, 116] on html "KH DXP J Design system data Documentation Accessibility guide for tree Page tre…" at bounding box center [240, 117] width 481 height 235
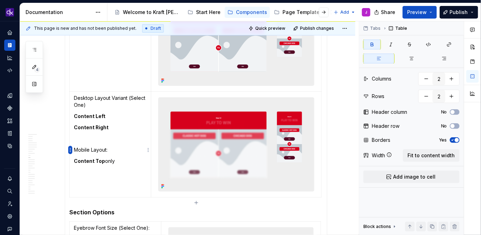
click at [71, 151] on html "KH DXP J Design system data Documentation Accessibility guide for tree Page tre…" at bounding box center [240, 117] width 481 height 235
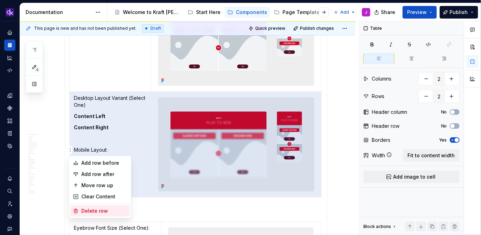
click at [94, 208] on div "Delete row" at bounding box center [103, 210] width 45 height 7
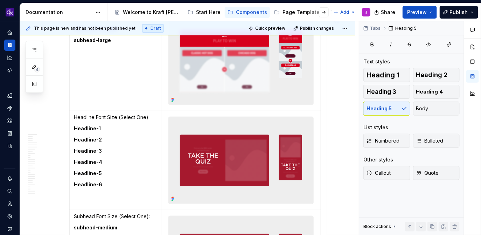
scroll to position [1850, 0]
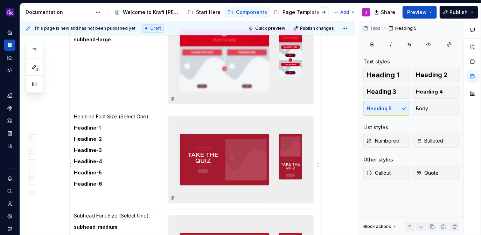
click at [233, 157] on img at bounding box center [241, 159] width 144 height 87
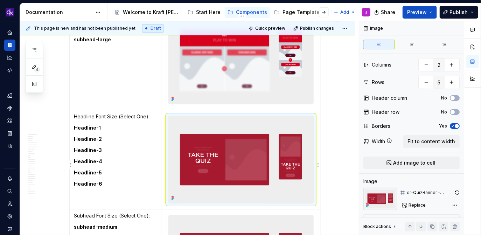
click at [233, 157] on img at bounding box center [241, 159] width 144 height 87
click at [416, 207] on span "Replace" at bounding box center [416, 205] width 17 height 6
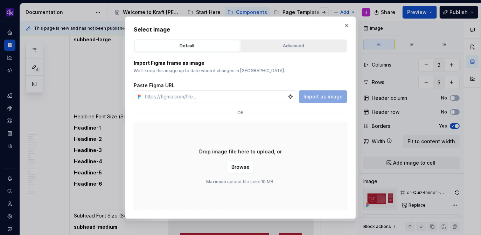
click at [301, 48] on div "Advanced" at bounding box center [293, 45] width 101 height 7
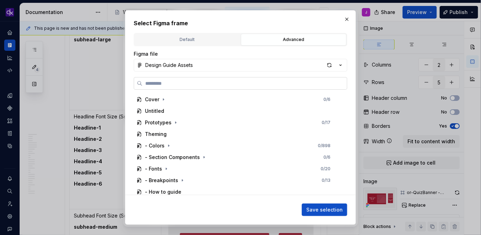
type textarea "*"
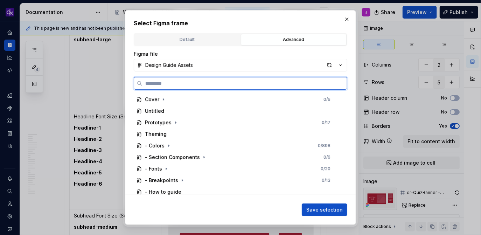
click at [263, 85] on input "search" at bounding box center [244, 83] width 204 height 7
paste input "**********"
type input "**********"
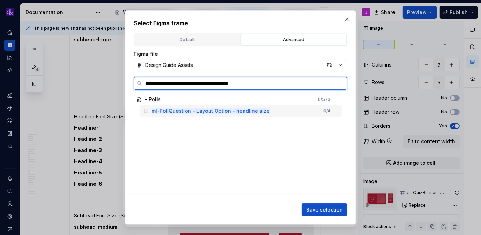
click at [295, 111] on div "ml-PollQuestion - Layout Option - headline size 0 / 4" at bounding box center [240, 110] width 201 height 11
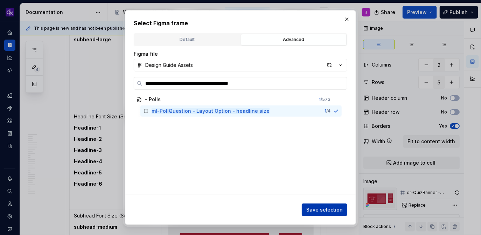
click at [313, 214] on button "Save selection" at bounding box center [324, 209] width 45 height 13
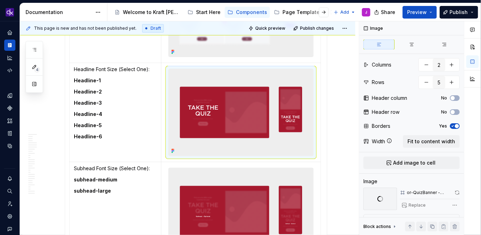
scroll to position [1899, 0]
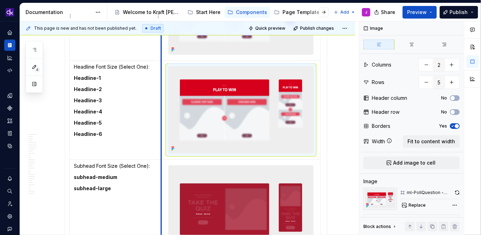
type textarea "*"
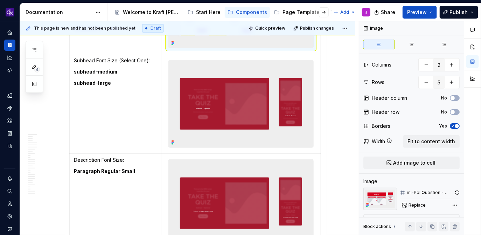
scroll to position [2013, 0]
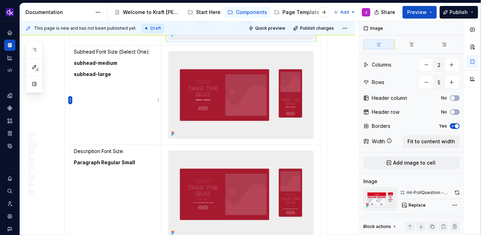
click at [70, 99] on html "KH DXP J Design system data Documentation Accessibility guide for tree Page tre…" at bounding box center [240, 117] width 481 height 235
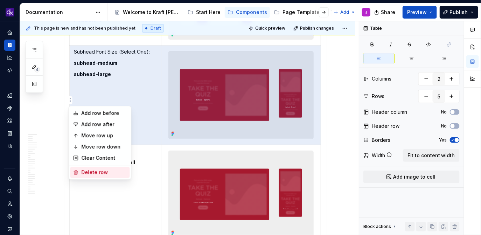
click at [83, 172] on div "Delete row" at bounding box center [103, 172] width 45 height 7
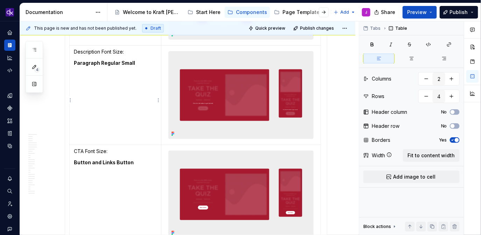
type input "5"
click at [70, 200] on html "KH DXP J Design system data Documentation Accessibility guide for tree Page tre…" at bounding box center [240, 117] width 481 height 235
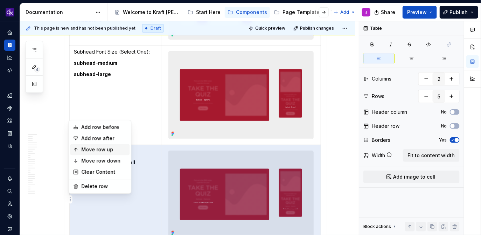
click at [94, 149] on div "Move row up" at bounding box center [103, 149] width 45 height 7
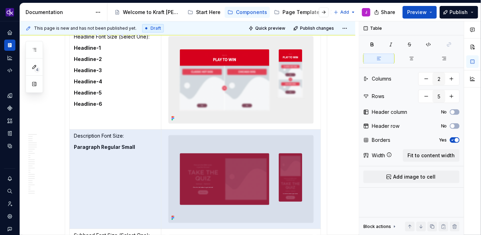
scroll to position [1932, 0]
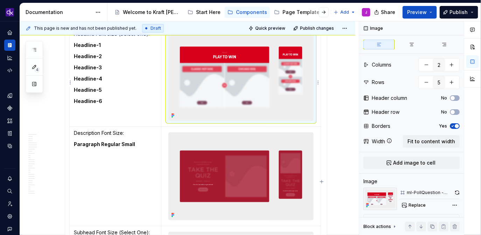
click at [235, 114] on img at bounding box center [241, 77] width 144 height 87
click at [419, 208] on button "Replace" at bounding box center [414, 205] width 29 height 10
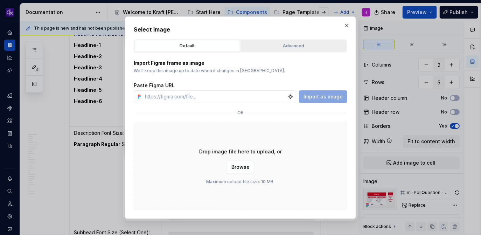
type textarea "*"
click at [287, 40] on button "Advanced" at bounding box center [294, 46] width 106 height 12
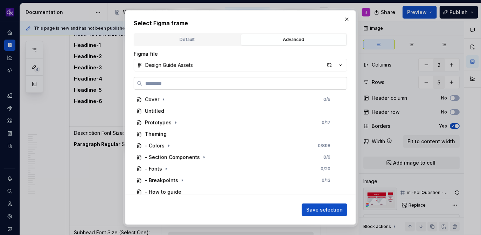
click at [227, 89] on label at bounding box center [240, 83] width 213 height 13
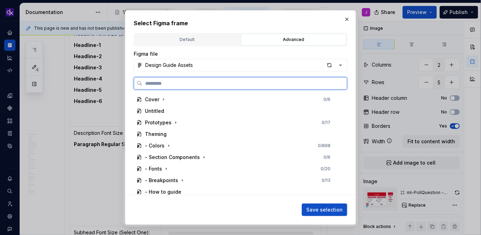
click at [227, 87] on input "search" at bounding box center [244, 83] width 204 height 7
paste input "**********"
type input "**********"
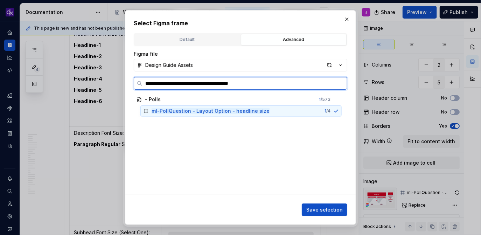
click at [301, 106] on div "ml-PollQuestion - Layout Option - headline size 1 / 4" at bounding box center [240, 110] width 201 height 11
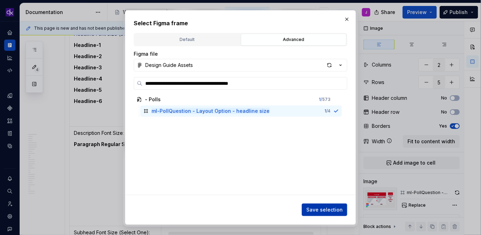
click at [333, 210] on span "Save selection" at bounding box center [324, 209] width 36 height 7
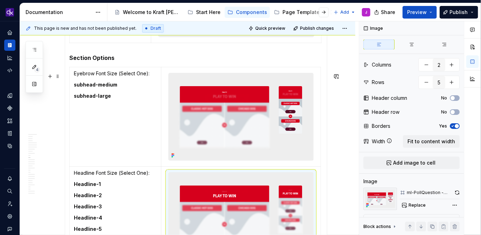
scroll to position [1810, 0]
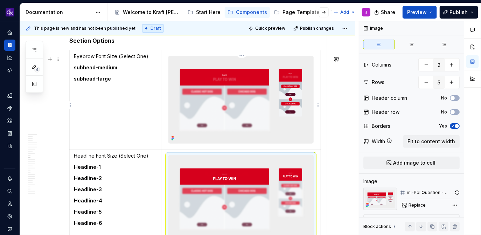
click at [244, 103] on img at bounding box center [241, 99] width 144 height 87
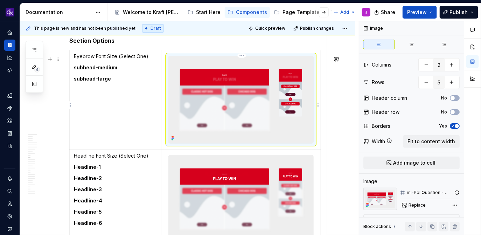
click at [244, 103] on img at bounding box center [241, 99] width 144 height 87
click at [457, 193] on button "button" at bounding box center [456, 193] width 5 height 10
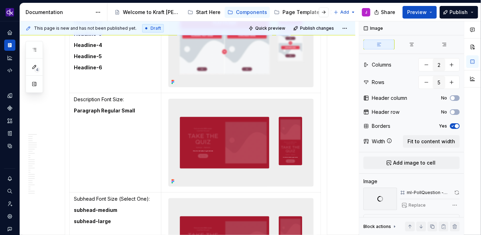
scroll to position [1963, 0]
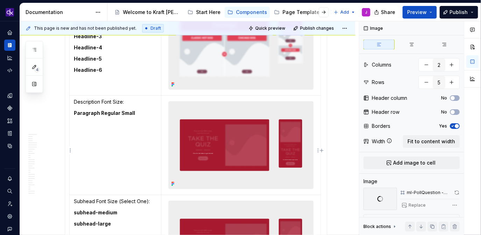
click at [266, 154] on img at bounding box center [241, 144] width 144 height 87
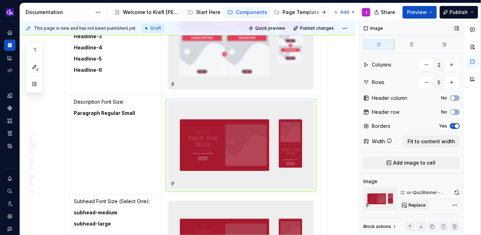
click at [422, 205] on span "Replace" at bounding box center [416, 205] width 17 height 6
type textarea "*"
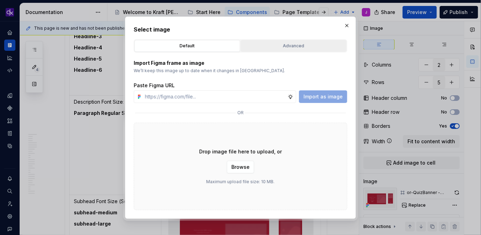
click at [309, 47] on div "Advanced" at bounding box center [293, 45] width 101 height 7
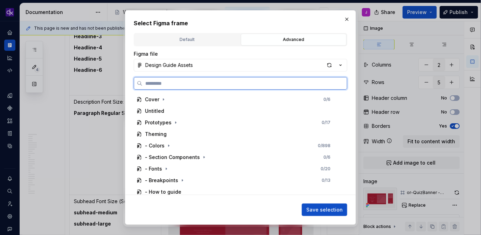
click at [265, 80] on input "search" at bounding box center [244, 83] width 204 height 7
click at [264, 84] on input "search" at bounding box center [244, 83] width 204 height 7
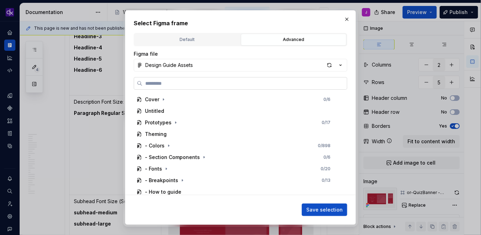
click at [206, 85] on input "search" at bounding box center [244, 83] width 204 height 7
paste input "**********"
type input "**********"
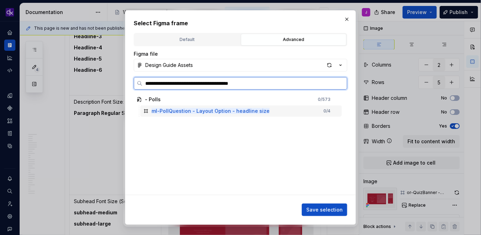
click at [281, 111] on div "ml-PollQuestion - Layout Option - headline size 0 / 4" at bounding box center [240, 110] width 201 height 11
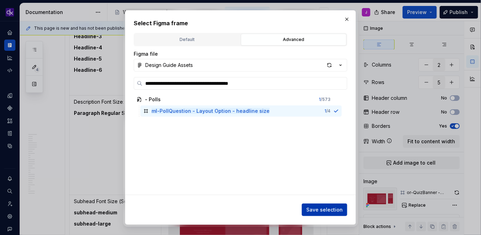
click at [335, 209] on span "Save selection" at bounding box center [324, 209] width 36 height 7
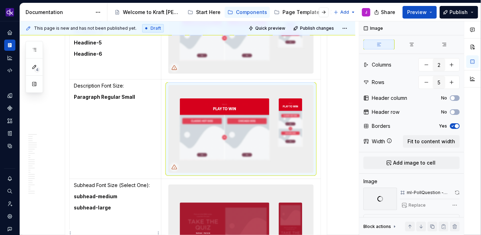
scroll to position [1997, 0]
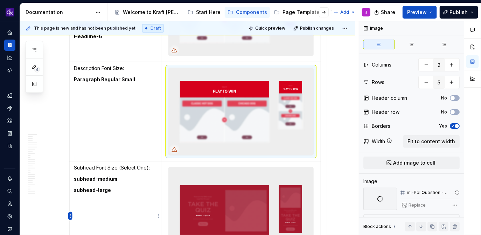
click at [70, 217] on html "KH DXP J Design system data Documentation Accessibility guide for tree Page tre…" at bounding box center [240, 117] width 481 height 235
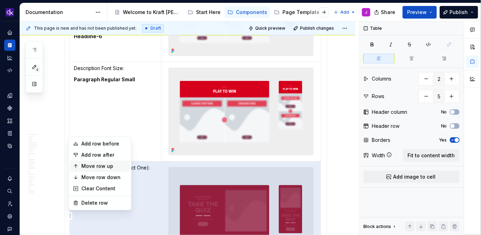
click at [98, 168] on div "Move row up" at bounding box center [103, 166] width 45 height 7
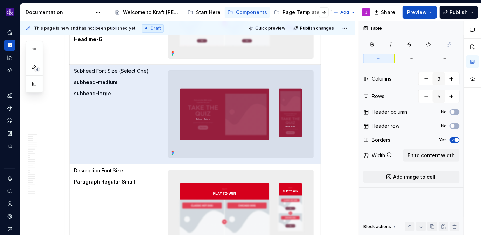
scroll to position [1968, 0]
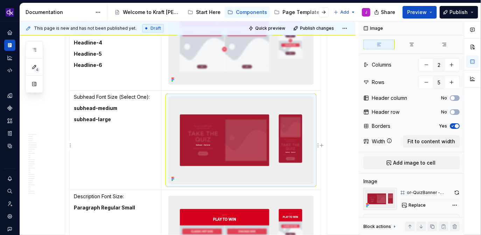
click at [248, 141] on img at bounding box center [241, 140] width 144 height 87
click at [415, 206] on span "Replace" at bounding box center [416, 205] width 17 height 6
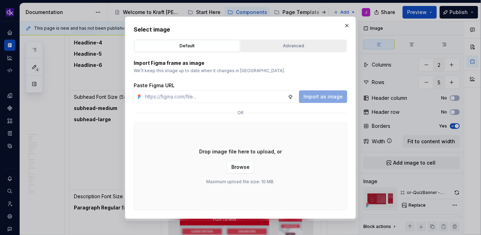
click at [308, 48] on div "Advanced" at bounding box center [293, 45] width 101 height 7
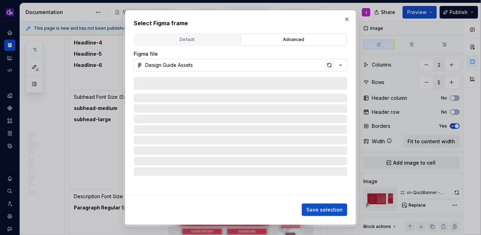
click at [327, 64] on div "button" at bounding box center [329, 65] width 10 height 10
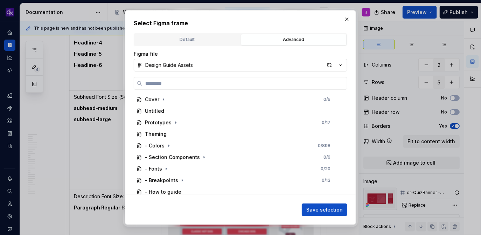
type textarea "*"
type input "**********"
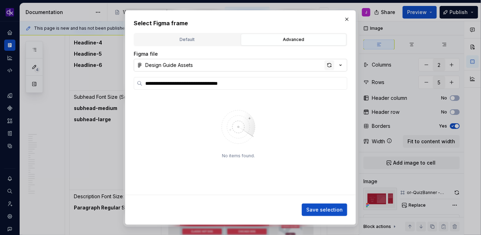
click at [328, 64] on div "button" at bounding box center [329, 65] width 10 height 10
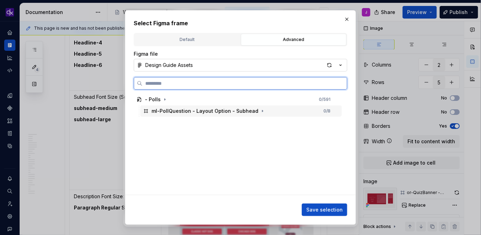
click at [274, 110] on div "ml-PollQuestion - Layout Option - Subhead 0 / 8" at bounding box center [240, 110] width 201 height 11
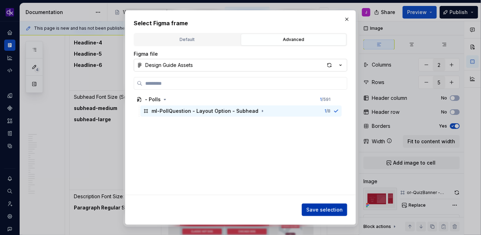
click at [323, 212] on span "Save selection" at bounding box center [324, 209] width 36 height 7
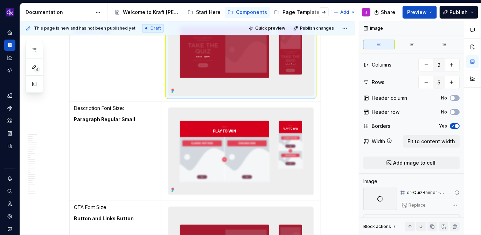
scroll to position [2057, 0]
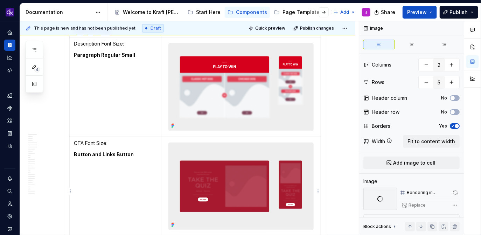
click at [265, 200] on img at bounding box center [241, 186] width 144 height 87
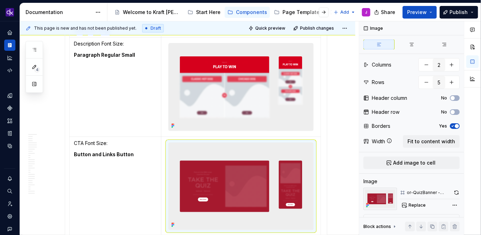
scroll to position [2017, 0]
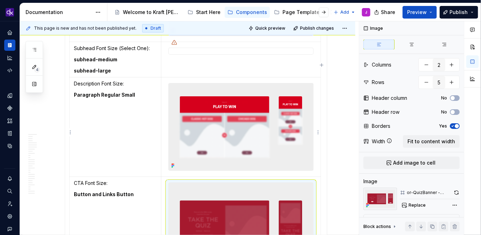
click at [256, 136] on img at bounding box center [241, 126] width 144 height 87
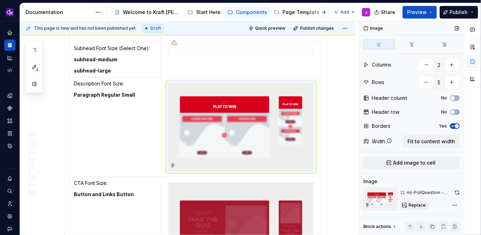
click at [416, 206] on span "Replace" at bounding box center [416, 205] width 17 height 6
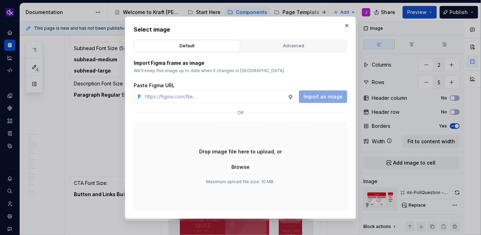
type textarea "*"
click at [314, 51] on button "Advanced" at bounding box center [294, 46] width 106 height 12
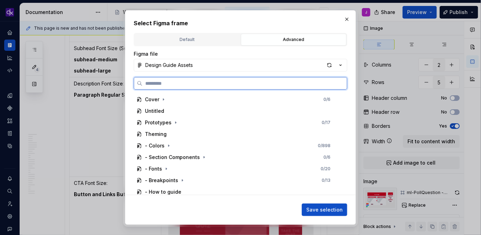
click at [286, 85] on input "search" at bounding box center [244, 83] width 204 height 7
paste input "**********"
type input "**********"
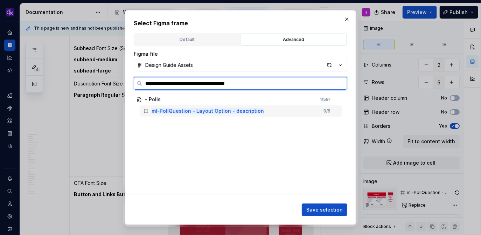
click at [256, 113] on div "ml-PollQuestion - Layout Option - description" at bounding box center [207, 110] width 112 height 7
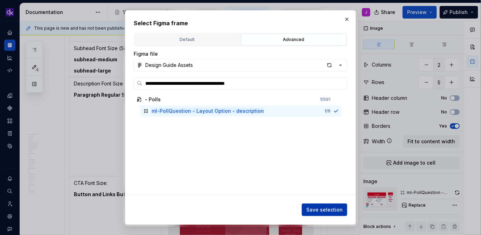
click at [323, 210] on span "Save selection" at bounding box center [324, 209] width 36 height 7
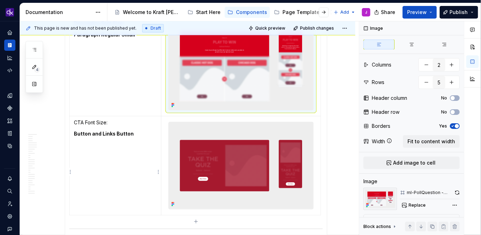
scroll to position [2140, 0]
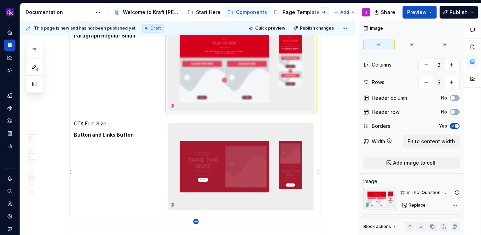
type textarea "*"
click at [196, 221] on icon "button" at bounding box center [195, 221] width 3 height 3
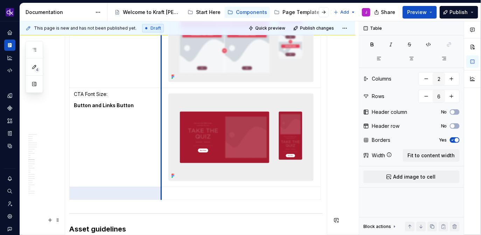
scroll to position [2179, 0]
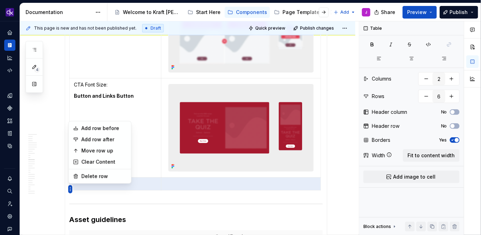
click at [77, 100] on html "KH DXP J Design system data Documentation Accessibility guide for tree Page tre…" at bounding box center [240, 117] width 481 height 235
click at [101, 154] on div "Move row up" at bounding box center [99, 150] width 59 height 11
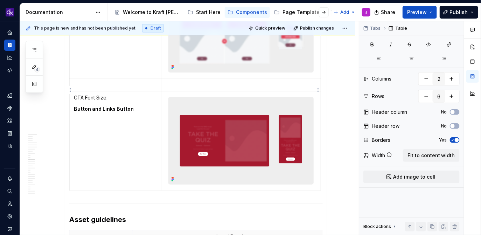
click at [209, 88] on p at bounding box center [240, 84] width 151 height 7
click at [423, 177] on span "Add image to cell" at bounding box center [414, 176] width 42 height 7
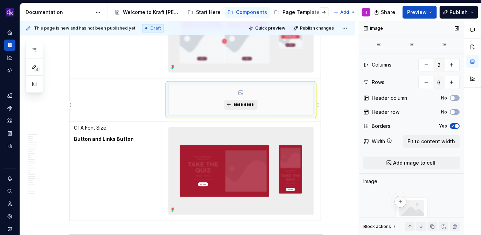
click at [248, 107] on span "*********" at bounding box center [243, 105] width 21 height 6
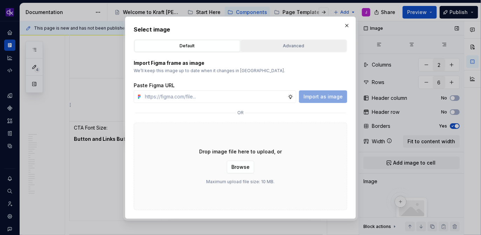
click at [283, 45] on div "Advanced" at bounding box center [293, 45] width 101 height 7
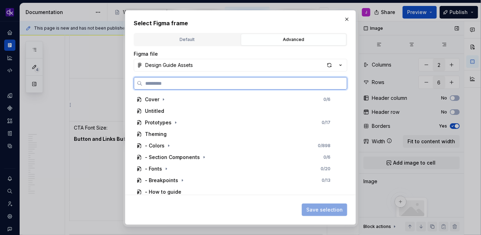
click at [259, 85] on input "search" at bounding box center [244, 83] width 204 height 7
paste input "**********"
type input "**********"
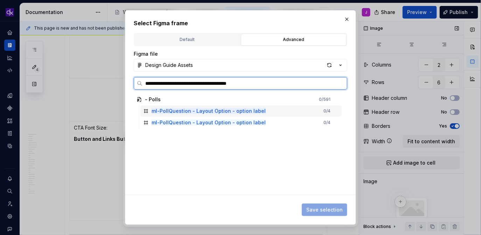
click at [226, 112] on mark "ml-PollQuestion - Layout Option - option label" at bounding box center [208, 111] width 114 height 6
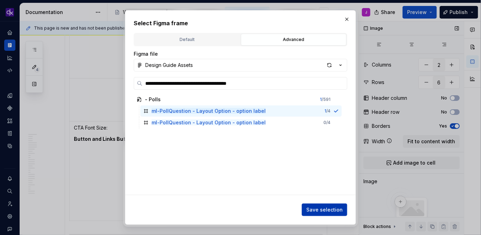
click at [312, 211] on span "Save selection" at bounding box center [324, 209] width 36 height 7
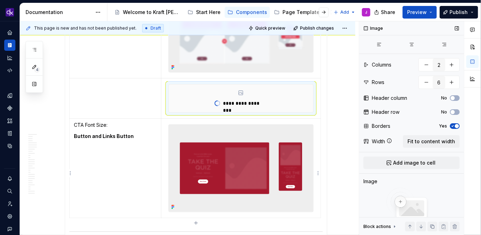
type textarea "*"
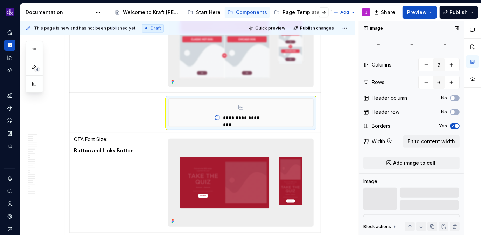
scroll to position [2153, 0]
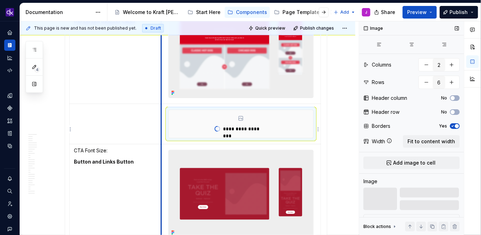
click at [141, 112] on p at bounding box center [115, 110] width 83 height 7
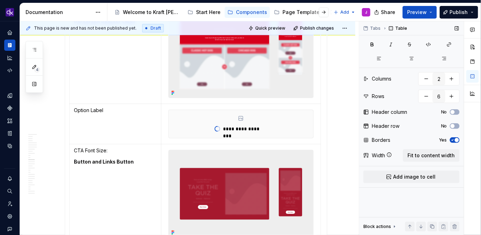
scroll to position [2227, 0]
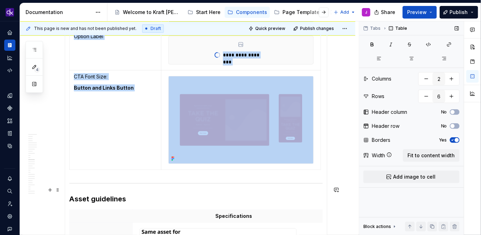
click at [191, 185] on div at bounding box center [195, 183] width 253 height 5
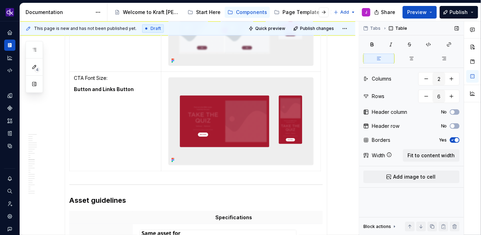
scroll to position [2286, 0]
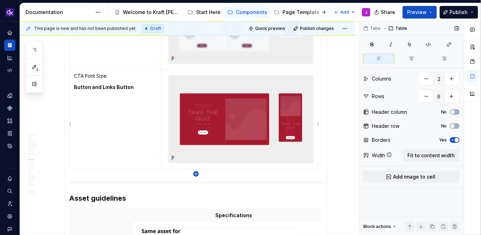
click at [196, 172] on icon "button" at bounding box center [196, 174] width 6 height 6
type input "7"
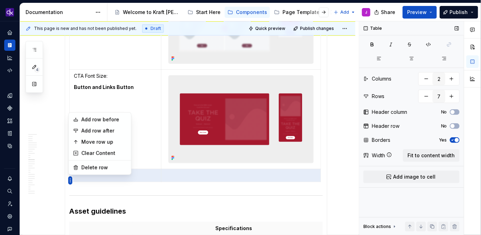
click at [78, 83] on html "KH DXP J Design system data Documentation Accessibility guide for tree Page tre…" at bounding box center [240, 117] width 481 height 235
click at [103, 141] on div "Move row up" at bounding box center [103, 141] width 45 height 7
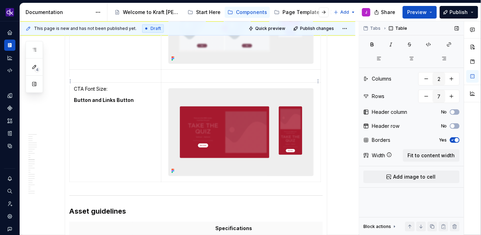
click at [189, 79] on p at bounding box center [240, 75] width 151 height 7
click at [121, 79] on p at bounding box center [115, 75] width 83 height 7
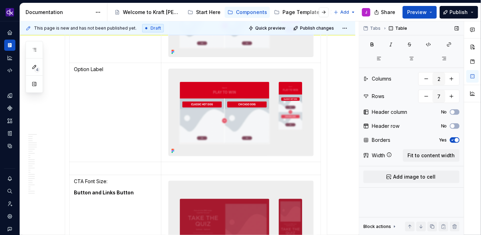
scroll to position [2193, 0]
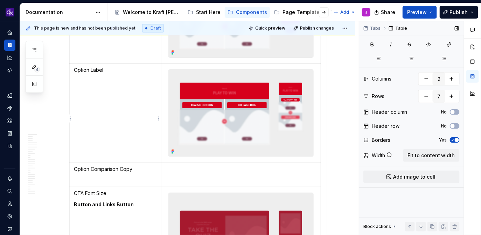
click at [110, 83] on td "Option Label" at bounding box center [116, 112] width 92 height 99
click at [141, 172] on p "Option Comparison Copy" at bounding box center [115, 168] width 83 height 7
click at [181, 185] on td at bounding box center [241, 175] width 160 height 24
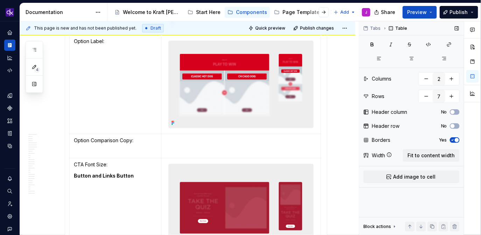
scroll to position [2228, 0]
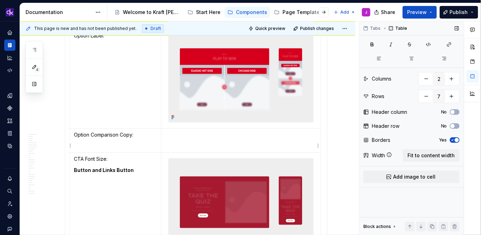
click at [249, 149] on td at bounding box center [241, 140] width 160 height 24
click at [429, 175] on span "Add image to cell" at bounding box center [414, 176] width 42 height 7
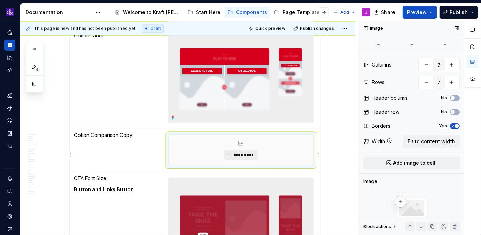
click at [245, 158] on span "*********" at bounding box center [243, 155] width 21 height 6
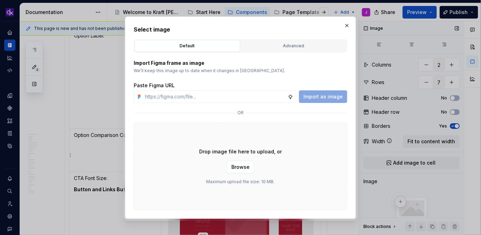
type textarea "*"
click at [269, 46] on div "Advanced" at bounding box center [293, 45] width 101 height 7
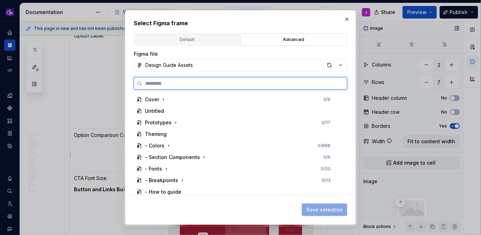
click at [233, 82] on input "search" at bounding box center [244, 83] width 204 height 7
paste input "**********"
type input "**********"
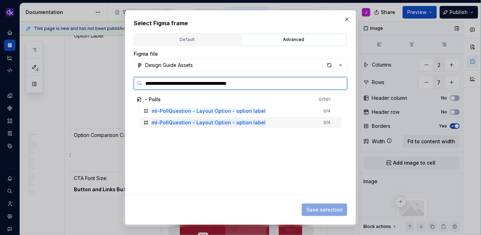
click at [259, 123] on div "ml-PollQuestion - Layout Option - option label 0 / 4" at bounding box center [240, 122] width 201 height 11
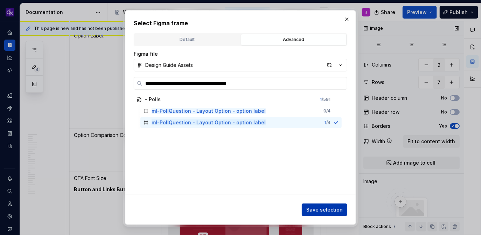
click at [334, 211] on span "Save selection" at bounding box center [324, 209] width 36 height 7
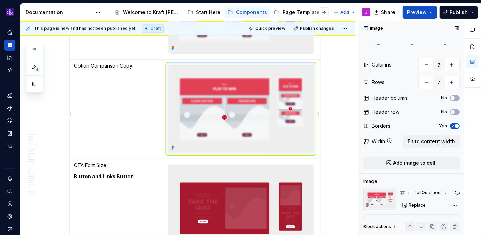
scroll to position [2367, 0]
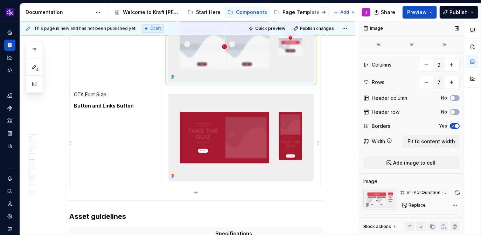
click at [229, 159] on img at bounding box center [241, 137] width 144 height 87
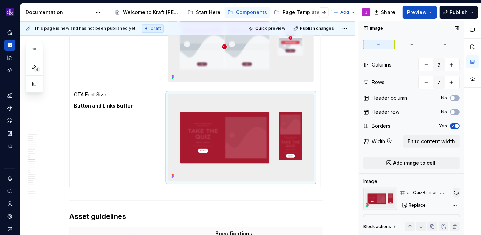
click at [455, 192] on button "button" at bounding box center [456, 193] width 6 height 10
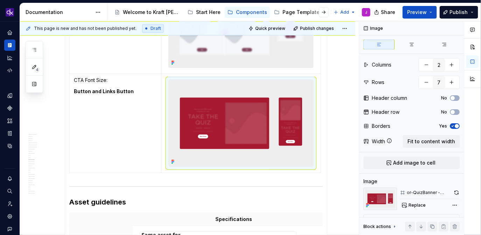
scroll to position [2382, 0]
click at [214, 132] on img at bounding box center [241, 122] width 144 height 87
click at [419, 204] on span "Replace" at bounding box center [416, 205] width 17 height 6
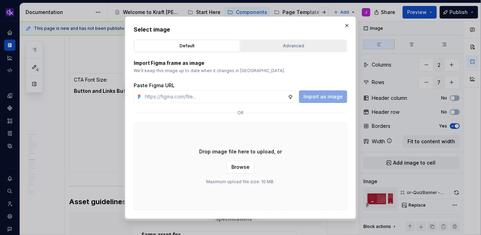
click at [285, 44] on div "Advanced" at bounding box center [293, 45] width 101 height 7
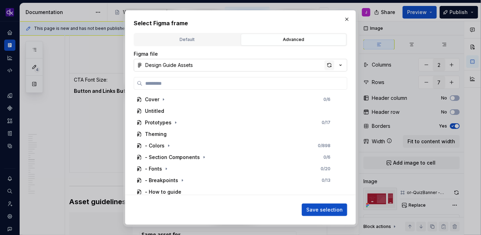
click at [331, 65] on div "button" at bounding box center [329, 65] width 10 height 10
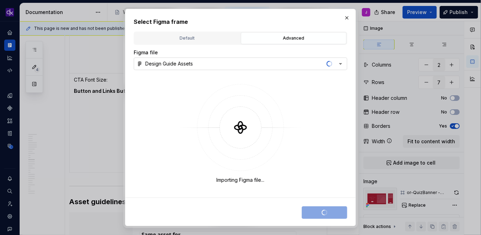
type textarea "*"
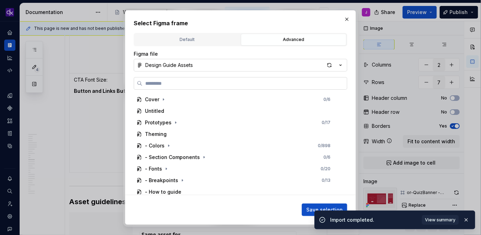
paste input "**********"
type input "**********"
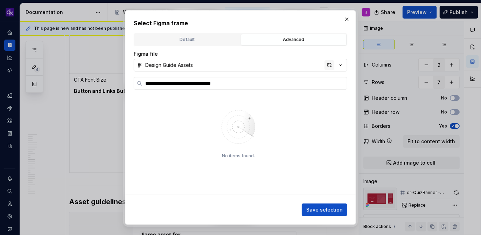
click at [327, 65] on div "button" at bounding box center [329, 65] width 10 height 10
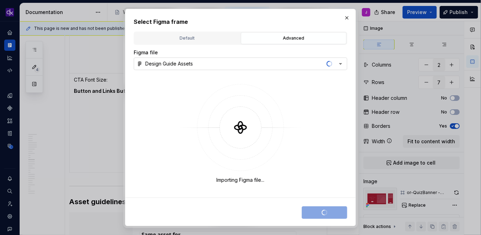
type textarea "*"
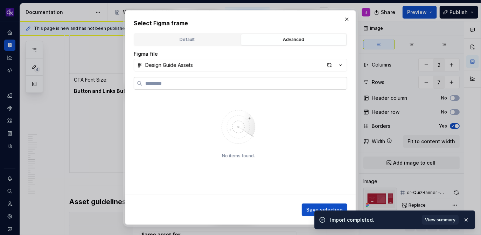
type input "**********"
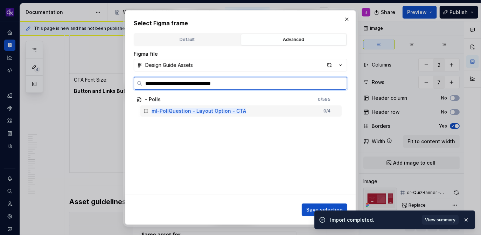
click at [244, 111] on div "ml-PollQuestion - Layout Option - CTA 0 / 4" at bounding box center [240, 110] width 201 height 11
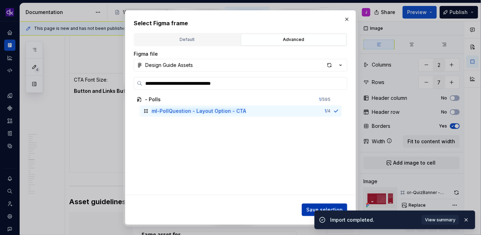
click at [314, 211] on span "Save selection" at bounding box center [324, 209] width 36 height 7
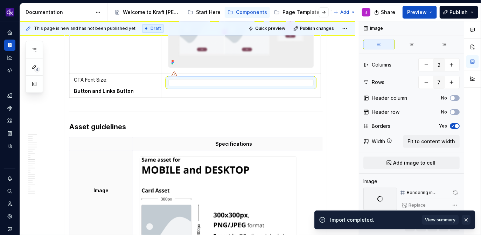
click at [467, 220] on button "button" at bounding box center [465, 220] width 9 height 10
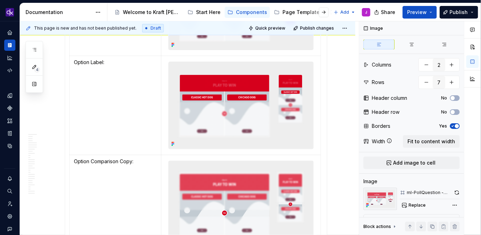
scroll to position [2196, 0]
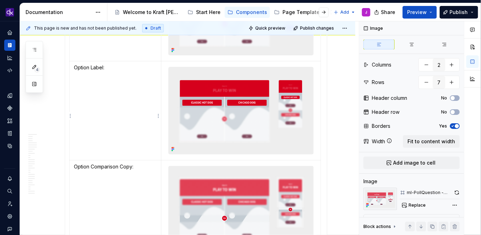
click at [110, 78] on td "Option Label:" at bounding box center [116, 110] width 92 height 99
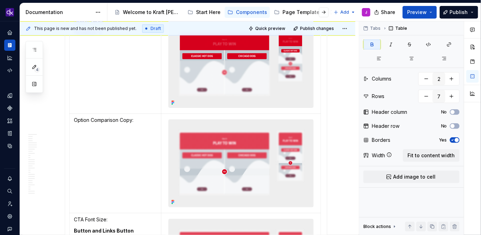
scroll to position [2234, 0]
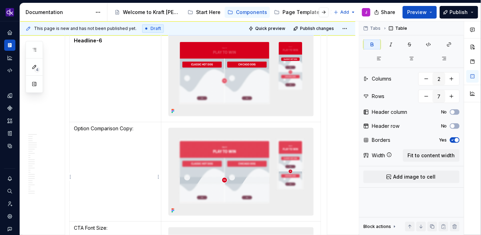
click at [103, 149] on td "Option Comparison Copy:" at bounding box center [116, 171] width 92 height 99
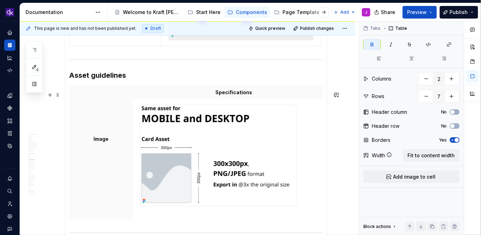
scroll to position [2548, 0]
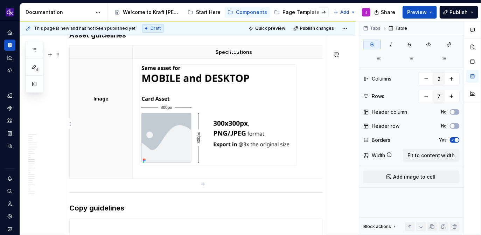
click at [242, 141] on img at bounding box center [218, 115] width 156 height 101
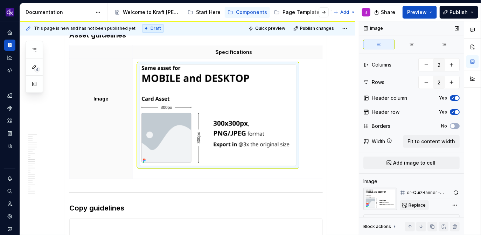
click at [422, 204] on span "Replace" at bounding box center [416, 205] width 17 height 6
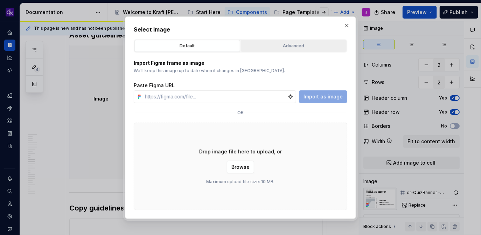
click at [301, 46] on div "Advanced" at bounding box center [293, 45] width 101 height 7
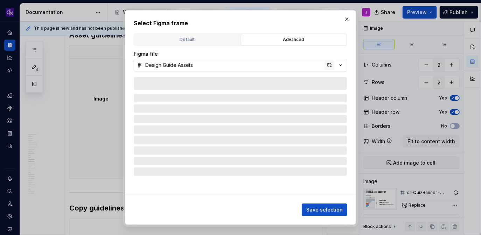
click at [326, 66] on div "button" at bounding box center [329, 65] width 10 height 10
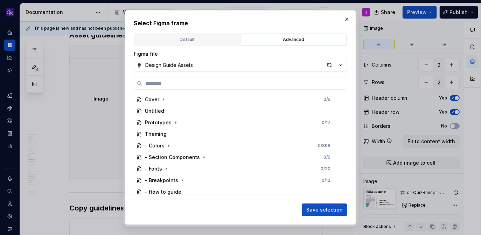
type textarea "*"
paste input "**********"
type input "**********"
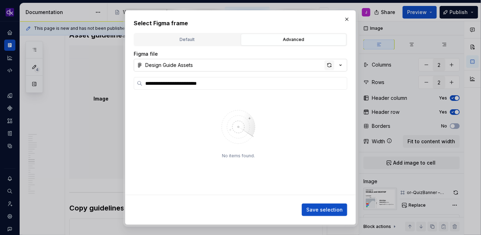
click at [329, 66] on div "button" at bounding box center [329, 65] width 10 height 10
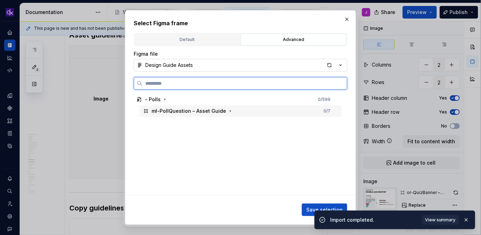
click at [270, 112] on div "ml-PollQuestion – Asset Guide 0 / 7" at bounding box center [240, 110] width 201 height 11
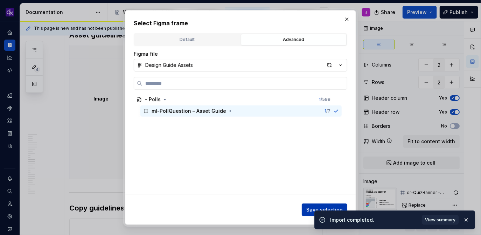
click at [309, 210] on span "Save selection" at bounding box center [324, 209] width 36 height 7
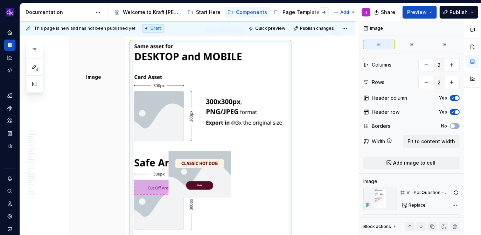
scroll to position [2564, 0]
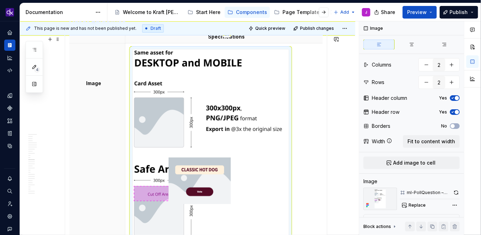
click at [225, 157] on img at bounding box center [211, 176] width 156 height 255
click at [453, 192] on button "button" at bounding box center [455, 193] width 7 height 10
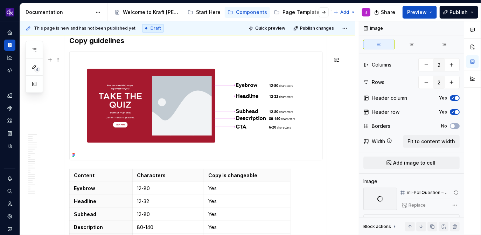
scroll to position [2874, 0]
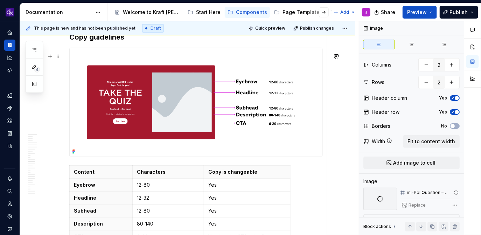
click at [228, 135] on img at bounding box center [196, 102] width 253 height 108
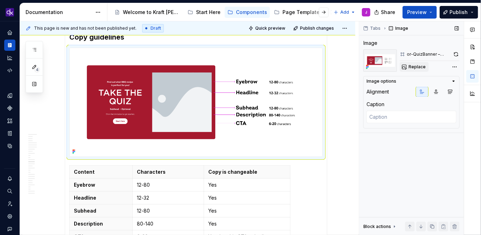
click at [425, 65] on button "Replace" at bounding box center [414, 67] width 29 height 10
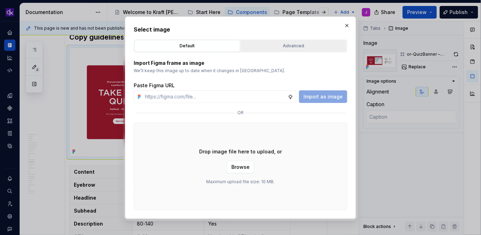
click at [305, 45] on div "Advanced" at bounding box center [293, 45] width 101 height 7
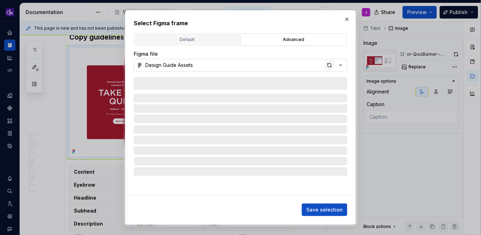
click at [327, 65] on div "button" at bounding box center [329, 65] width 10 height 10
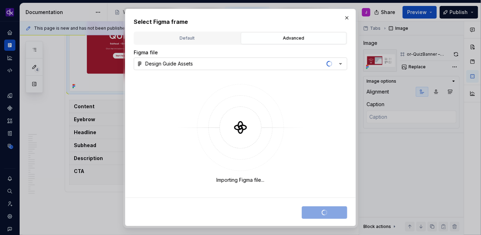
type textarea "*"
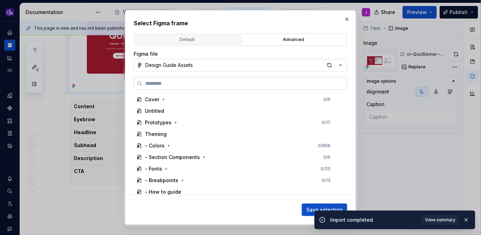
paste input "**********"
type input "**********"
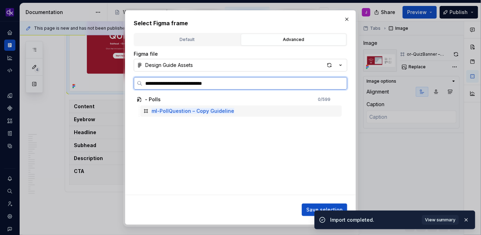
click at [266, 110] on div "ml-PollQuestion – Copy Guideline" at bounding box center [240, 110] width 201 height 11
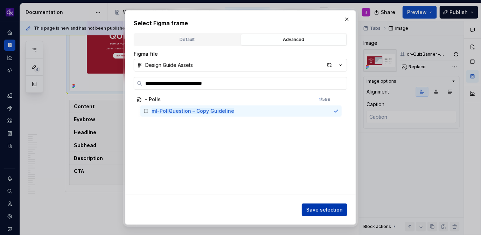
click at [317, 209] on span "Save selection" at bounding box center [324, 209] width 36 height 7
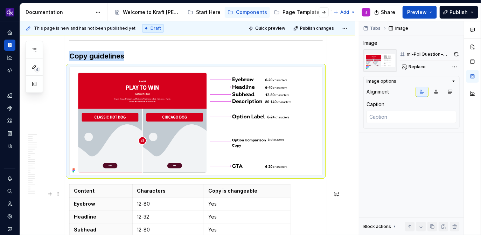
scroll to position [2828, 0]
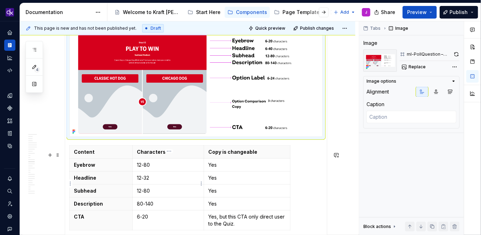
type textarea "*"
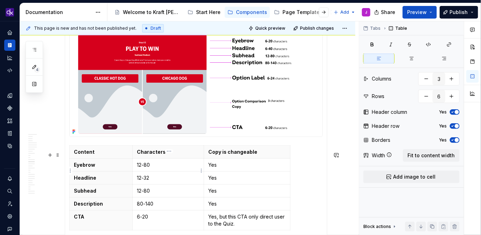
click at [155, 168] on p "12-80" at bounding box center [168, 164] width 63 height 7
click at [146, 181] on p "12-32" at bounding box center [168, 177] width 63 height 7
click at [154, 181] on p "12-32" at bounding box center [168, 177] width 63 height 7
click at [157, 194] on p "12-80" at bounding box center [168, 190] width 63 height 7
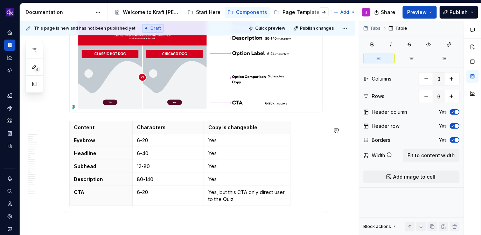
scroll to position [2853, 0]
click at [182, 210] on icon "button" at bounding box center [181, 211] width 6 height 6
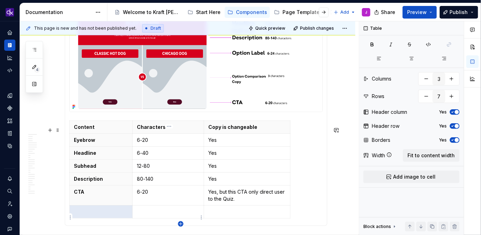
click at [182, 224] on icon "button" at bounding box center [181, 224] width 6 height 6
type input "8"
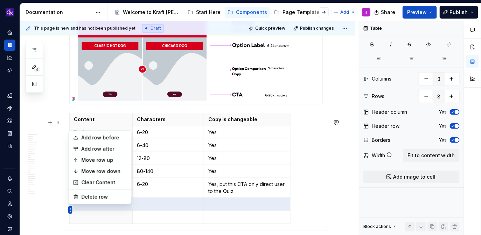
click at [73, 164] on body "KH DXP J Design system data Documentation Accessibility guide for tree Page tre…" at bounding box center [240, 117] width 481 height 235
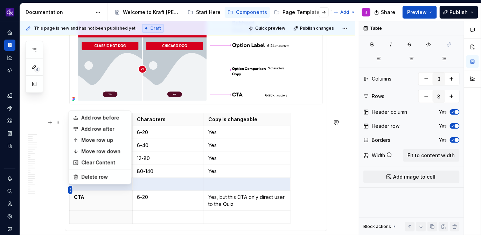
click at [89, 142] on body "KH DXP J Design system data Documentation Accessibility guide for tree Page tre…" at bounding box center [240, 117] width 481 height 235
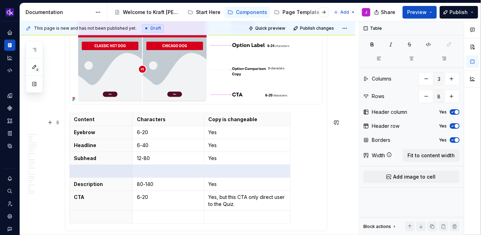
scroll to position [2844, 0]
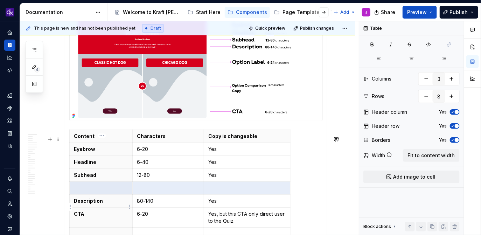
type textarea "*"
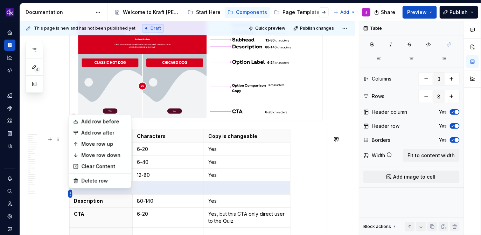
click at [70, 213] on html "KH DXP J Design system data Documentation Accessibility guide for tree Page tre…" at bounding box center [240, 117] width 481 height 235
click at [109, 154] on div "Move row down" at bounding box center [103, 154] width 45 height 7
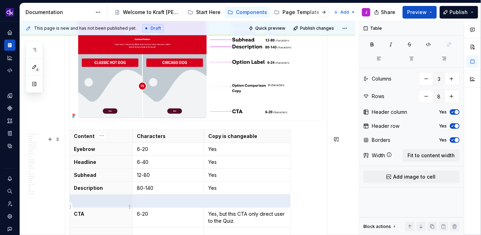
click at [103, 204] on p at bounding box center [101, 200] width 54 height 7
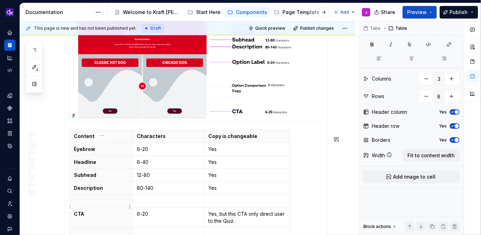
scroll to position [2854, 0]
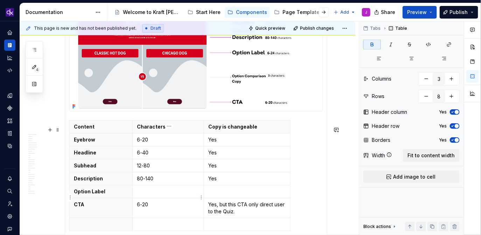
click at [164, 195] on p at bounding box center [168, 191] width 63 height 7
click at [226, 195] on p at bounding box center [247, 191] width 78 height 7
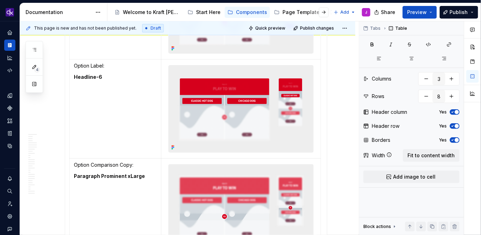
scroll to position [2180, 0]
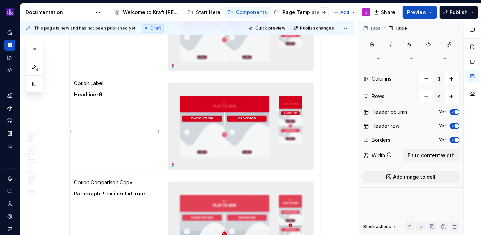
type input "2"
type input "7"
click at [118, 98] on p "Headline-6" at bounding box center [115, 94] width 83 height 7
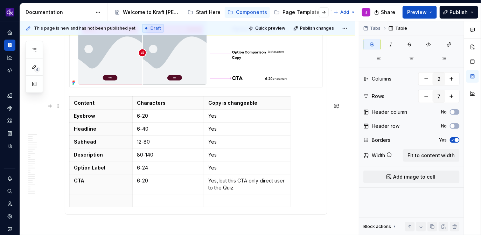
scroll to position [2878, 0]
type input "3"
type input "8"
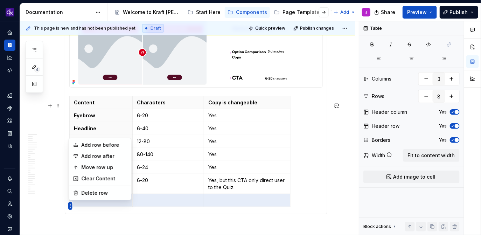
click at [89, 164] on body "KH DXP J Design system data Documentation Accessibility guide for tree Page tre…" at bounding box center [240, 117] width 481 height 235
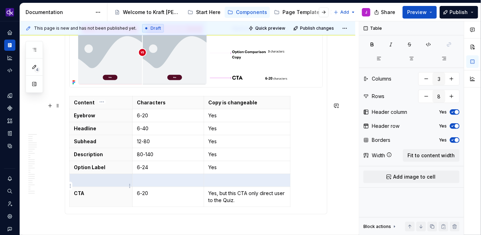
click at [97, 182] on th at bounding box center [101, 180] width 63 height 13
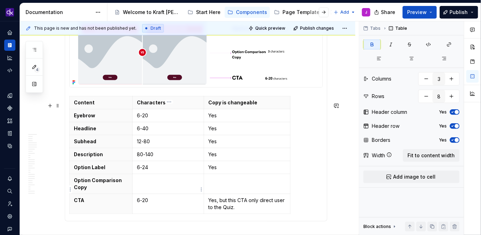
click at [149, 182] on td at bounding box center [168, 184] width 72 height 20
click at [220, 193] on td at bounding box center [247, 184] width 86 height 20
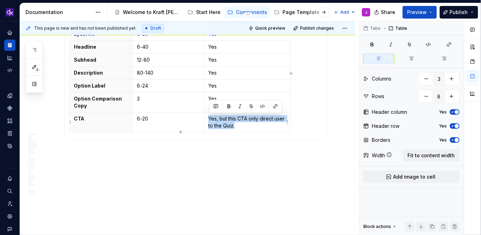
drag, startPoint x: 242, startPoint y: 212, endPoint x: 210, endPoint y: 120, distance: 96.7
click at [210, 120] on p "Yes, but this CTA only direct user to the Quiz." at bounding box center [247, 122] width 78 height 14
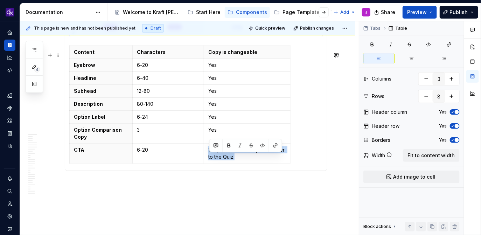
scroll to position [2926, 0]
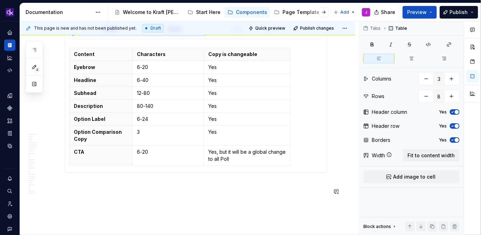
click at [170, 221] on div "**********" at bounding box center [189, 128] width 339 height 214
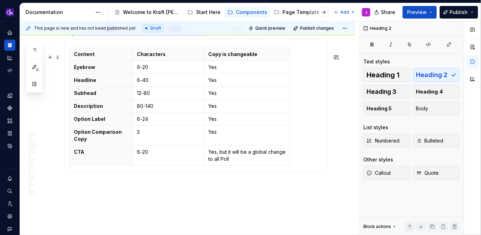
click at [181, 171] on icon "button" at bounding box center [180, 170] width 3 height 3
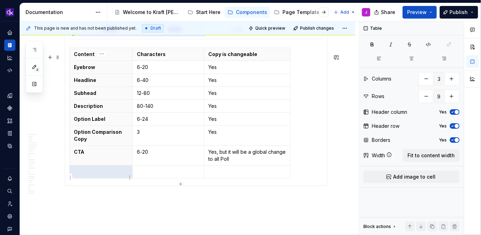
click at [80, 175] on p at bounding box center [101, 171] width 54 height 7
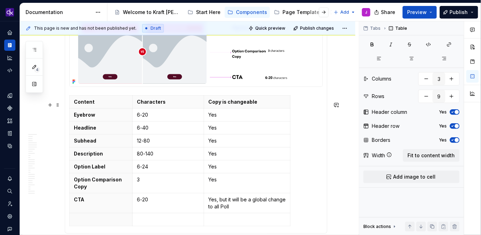
scroll to position [2884, 0]
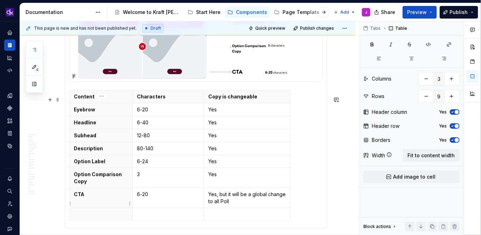
type input "8"
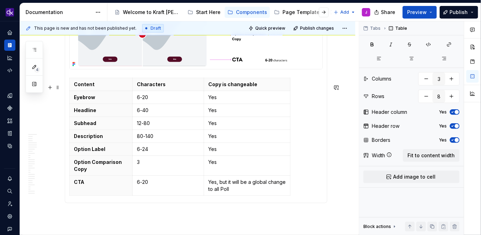
scroll to position [2900, 0]
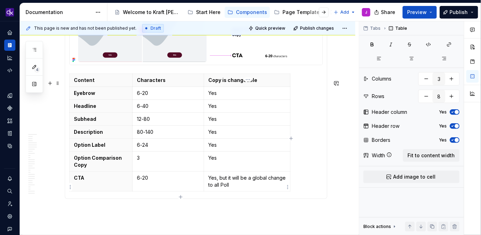
click at [234, 188] on p "Yes, but it will be a global change to all Poll" at bounding box center [247, 181] width 78 height 14
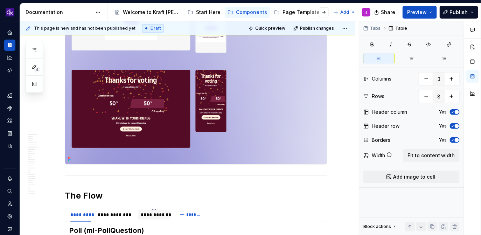
scroll to position [1145, 0]
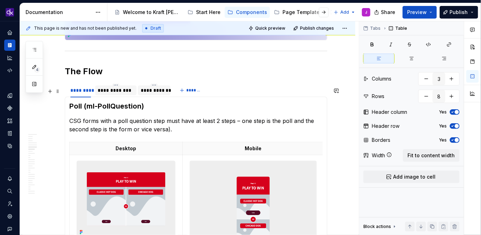
click at [117, 94] on div "**********" at bounding box center [116, 90] width 36 height 7
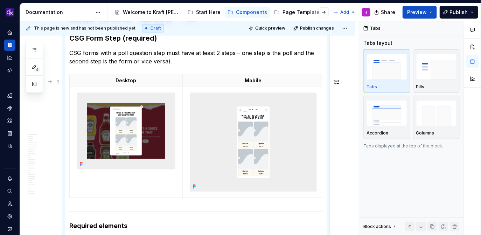
scroll to position [1190, 0]
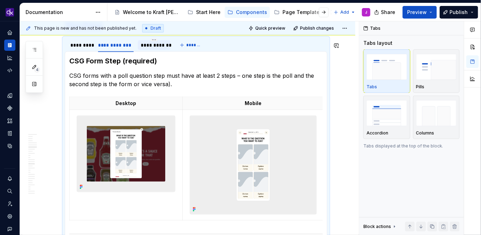
type textarea "*"
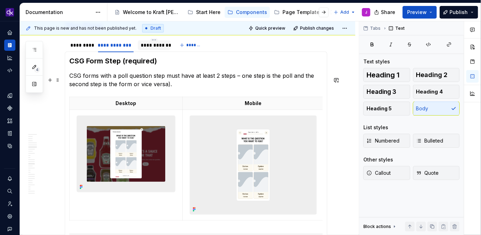
click at [167, 86] on p "CSG forms with a poll question step must have at least 2 steps – one step is th…" at bounding box center [195, 79] width 253 height 17
click at [186, 86] on p "CSG forms with a poll question step must have at least 2 steps – one step is th…" at bounding box center [195, 79] width 253 height 17
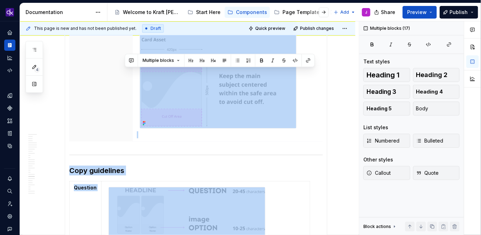
scroll to position [2660, 0]
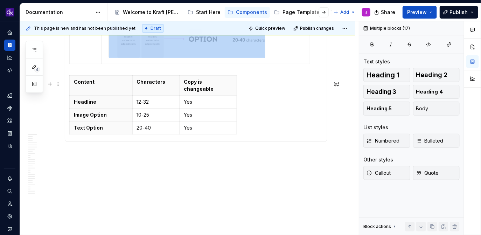
drag, startPoint x: 183, startPoint y: 90, endPoint x: 288, endPoint y: 133, distance: 113.1
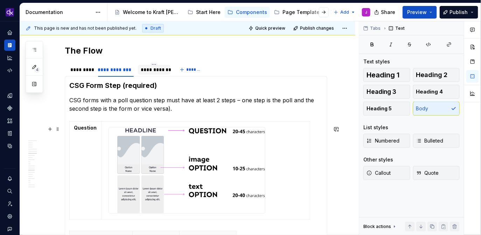
scroll to position [1166, 0]
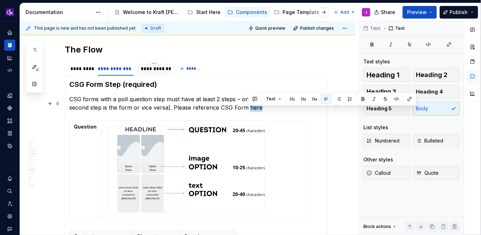
drag, startPoint x: 277, startPoint y: 112, endPoint x: 249, endPoint y: 113, distance: 28.3
click at [249, 112] on p "CSG forms with a poll question step must have at least 2 steps – one step is th…" at bounding box center [195, 103] width 253 height 17
click at [270, 112] on p "CSG forms with a poll question step must have at least 2 steps – one step is th…" at bounding box center [195, 103] width 253 height 17
drag, startPoint x: 246, startPoint y: 114, endPoint x: 220, endPoint y: 114, distance: 26.6
click at [220, 112] on p "CSG forms with a poll question step must have at least 2 steps – one step is th…" at bounding box center [195, 103] width 253 height 17
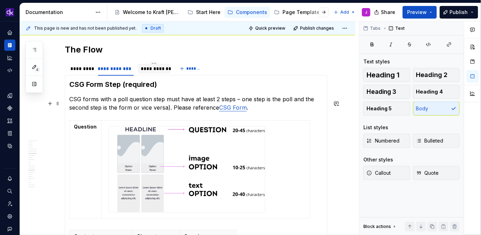
click at [258, 112] on p "CSG forms with a poll question step must have at least 2 steps – one step is th…" at bounding box center [195, 103] width 253 height 17
click at [246, 112] on p "CSG forms with a poll question step must have at least 2 steps – one step is th…" at bounding box center [195, 103] width 253 height 17
click at [58, 129] on span at bounding box center [58, 128] width 6 height 10
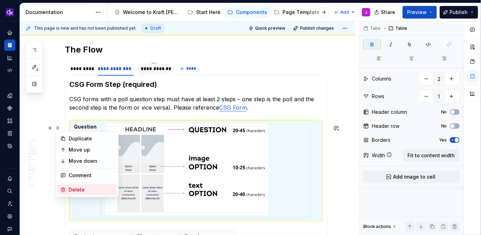
click at [87, 187] on div "Delete" at bounding box center [91, 189] width 45 height 7
type input "3"
type input "4"
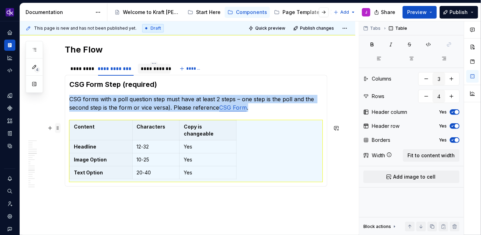
click at [59, 128] on span at bounding box center [58, 128] width 6 height 10
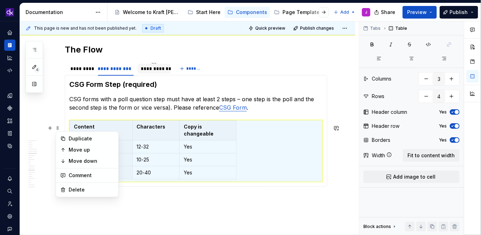
click at [94, 195] on div "Duplicate Move up Move down Comment Delete" at bounding box center [87, 164] width 63 height 66
click at [97, 189] on div "Delete" at bounding box center [91, 189] width 45 height 7
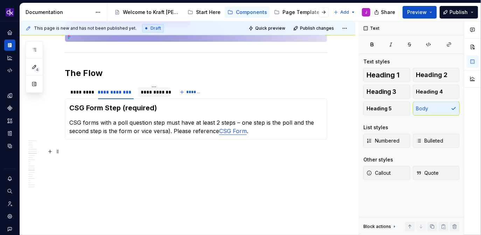
scroll to position [1147, 0]
click at [77, 89] on div "*********" at bounding box center [80, 92] width 21 height 7
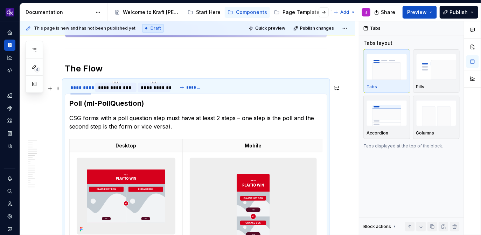
click at [114, 91] on div "**********" at bounding box center [116, 87] width 36 height 7
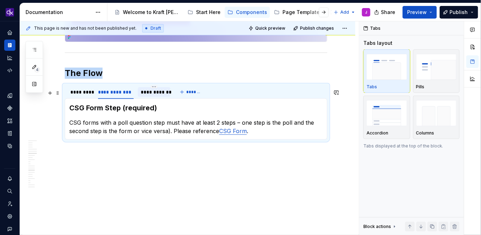
click at [157, 94] on div "**********" at bounding box center [154, 92] width 27 height 7
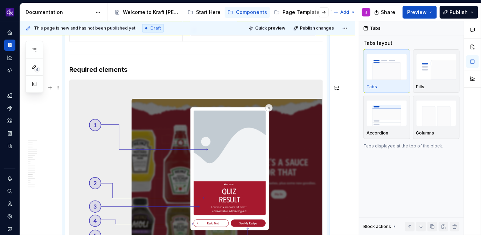
scroll to position [1341, 0]
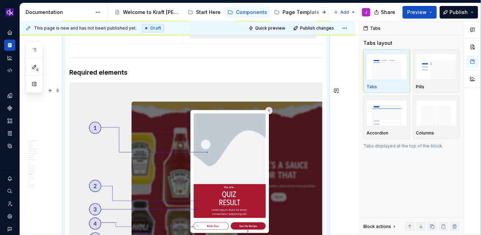
click at [252, 139] on img at bounding box center [196, 167] width 253 height 169
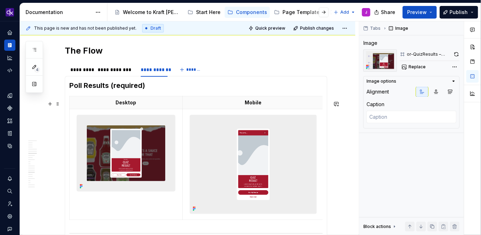
scroll to position [1166, 0]
click at [142, 162] on img at bounding box center [126, 153] width 98 height 76
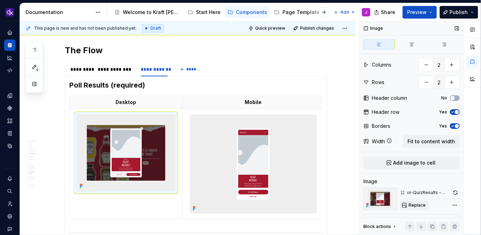
click at [418, 203] on span "Replace" at bounding box center [416, 205] width 17 height 6
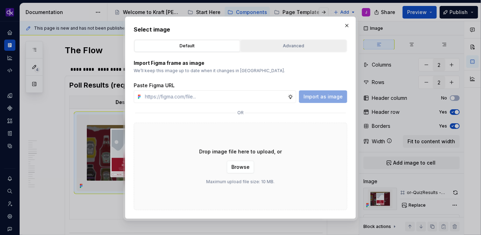
click at [302, 44] on div "Advanced" at bounding box center [293, 45] width 101 height 7
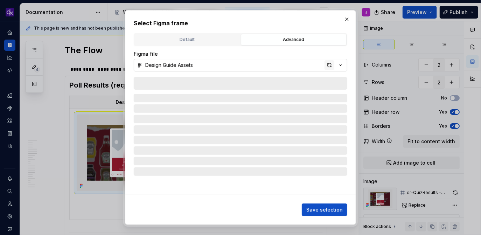
click at [332, 66] on div "button" at bounding box center [329, 65] width 10 height 10
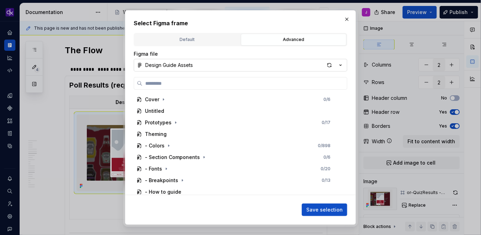
type textarea "*"
type input "**********"
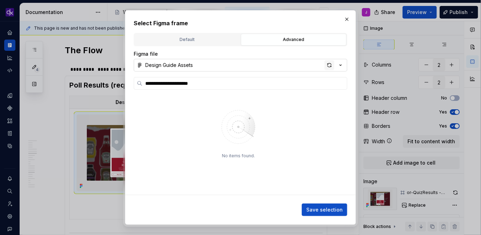
click at [327, 68] on div "button" at bounding box center [329, 65] width 10 height 10
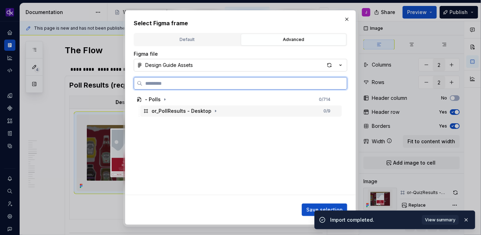
click at [283, 112] on div "or_PollResults - Desktop 0 / 9" at bounding box center [240, 110] width 201 height 11
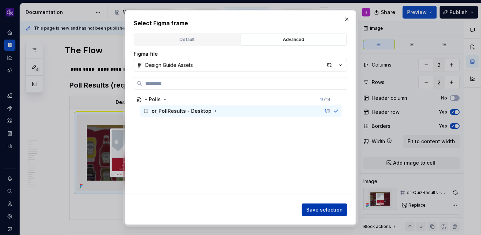
click at [314, 214] on button "Save selection" at bounding box center [324, 209] width 45 height 13
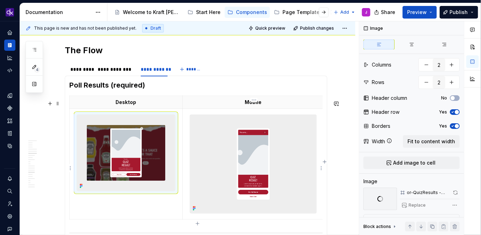
click at [266, 163] on img at bounding box center [253, 164] width 126 height 98
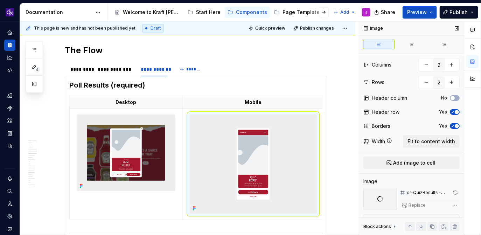
click at [420, 190] on div "or-QuizResults - Mobile" at bounding box center [427, 193] width 43 height 6
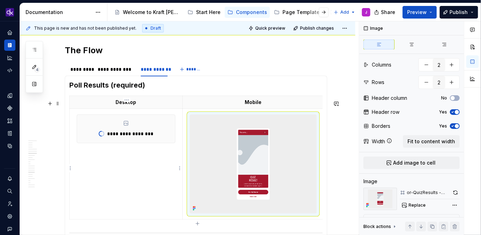
click at [162, 159] on td "**********" at bounding box center [126, 163] width 113 height 111
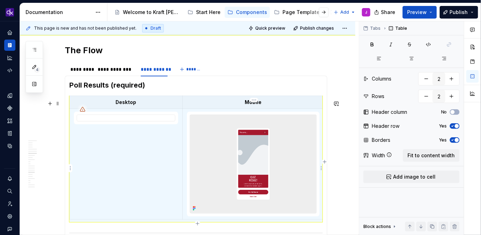
click at [249, 164] on img at bounding box center [253, 164] width 126 height 98
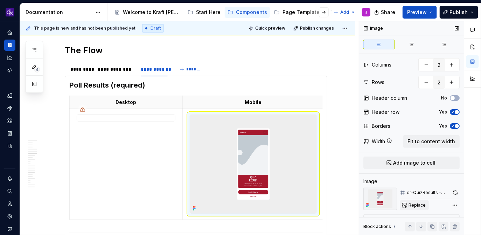
click at [416, 202] on span "Replace" at bounding box center [416, 205] width 17 height 6
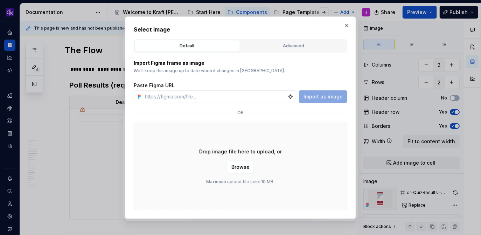
type textarea "*"
click at [302, 52] on div "Default Advanced" at bounding box center [240, 45] width 213 height 13
click at [302, 48] on div "Advanced" at bounding box center [293, 45] width 101 height 7
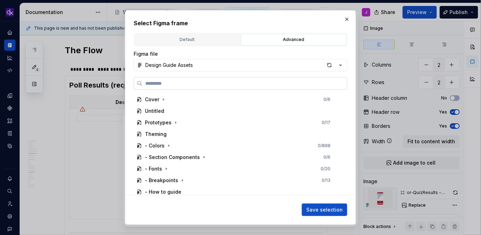
click at [260, 87] on label at bounding box center [240, 83] width 213 height 13
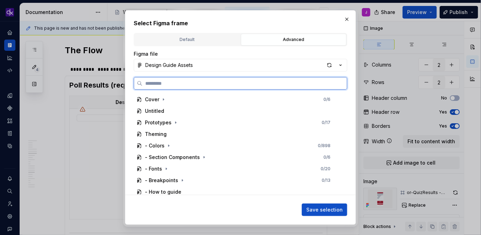
click at [260, 87] on input "search" at bounding box center [244, 83] width 204 height 7
paste input "**********"
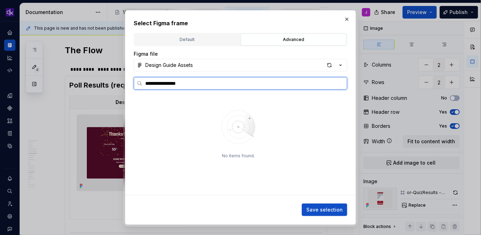
type input "**********"
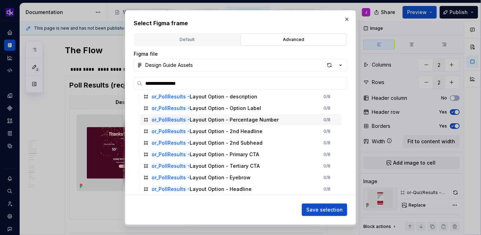
scroll to position [0, 0]
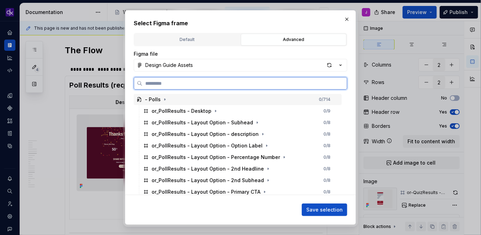
paste input "**********"
type input "**********"
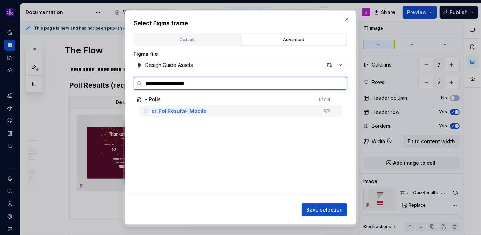
click at [239, 109] on div "or_PollResults- Mobile 0 / 9" at bounding box center [240, 110] width 201 height 11
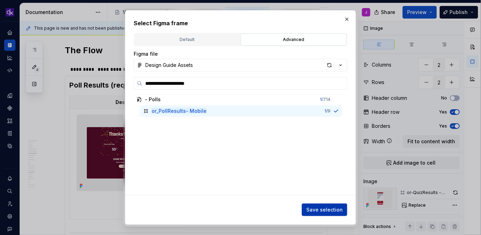
click at [323, 212] on span "Save selection" at bounding box center [324, 209] width 36 height 7
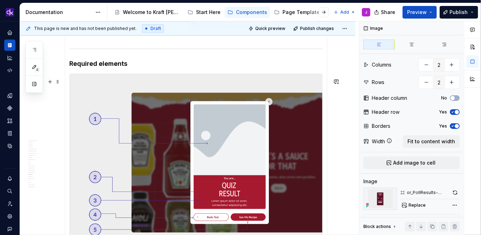
scroll to position [1350, 0]
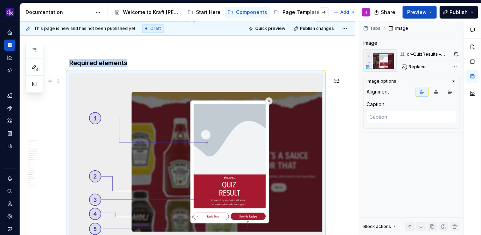
click at [270, 156] on img at bounding box center [196, 157] width 253 height 169
click at [421, 65] on span "Replace" at bounding box center [416, 67] width 17 height 6
type textarea "*"
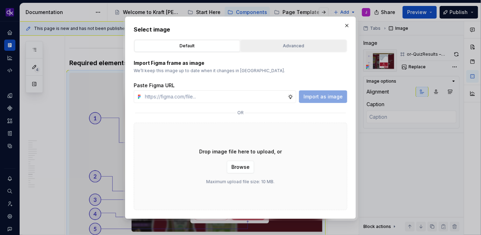
click at [298, 41] on button "Advanced" at bounding box center [294, 46] width 106 height 12
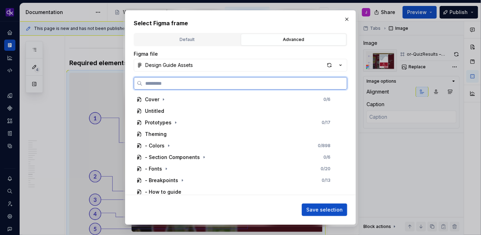
click at [257, 82] on input "search" at bounding box center [244, 83] width 204 height 7
paste input "**********"
type input "**********"
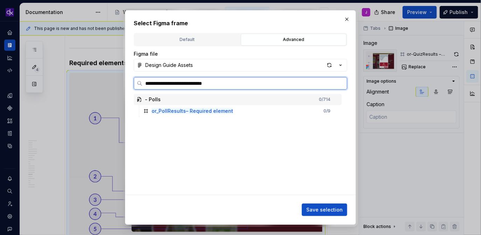
click at [295, 112] on div "or_PollResults– Required element 0 / 9" at bounding box center [240, 110] width 201 height 11
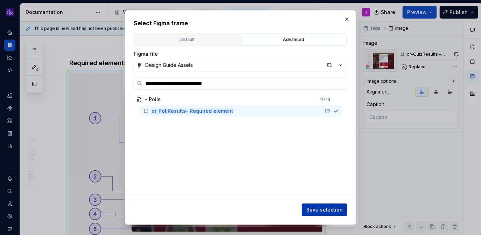
click at [332, 211] on span "Save selection" at bounding box center [324, 209] width 36 height 7
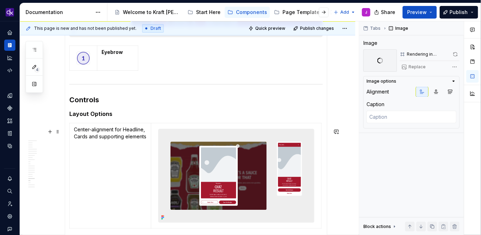
scroll to position [1660, 0]
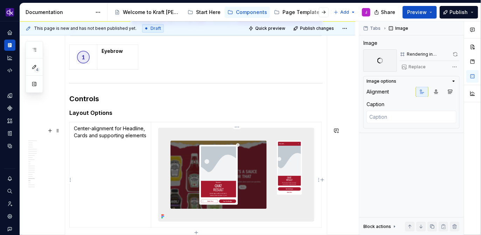
click at [241, 162] on img at bounding box center [235, 174] width 155 height 93
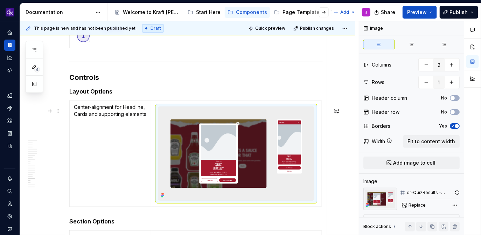
scroll to position [1887, 0]
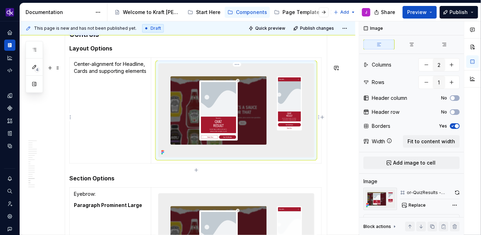
click at [236, 108] on img at bounding box center [235, 110] width 155 height 93
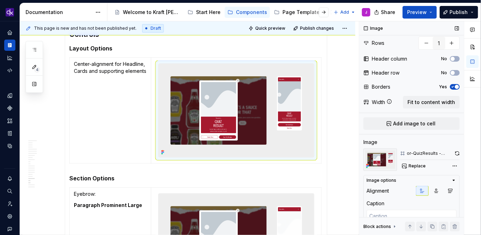
scroll to position [55, 0]
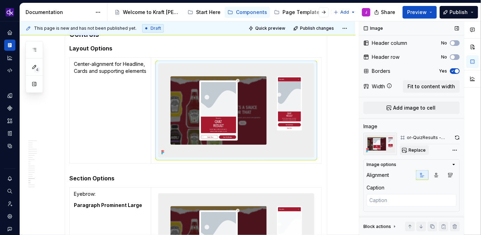
click at [417, 150] on span "Replace" at bounding box center [416, 150] width 17 height 6
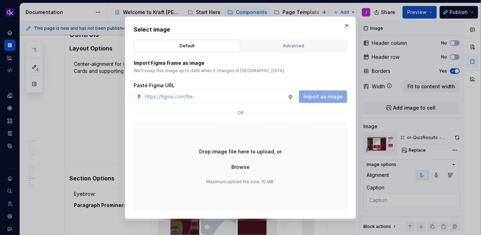
type textarea "*"
click at [323, 44] on div "Advanced" at bounding box center [293, 45] width 101 height 7
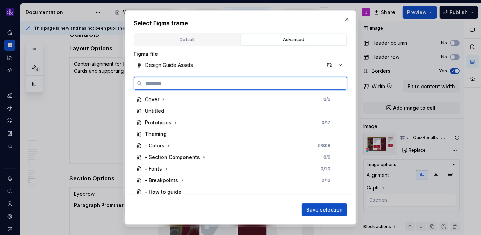
click at [289, 85] on input "search" at bounding box center [244, 83] width 204 height 7
paste input "**********"
type input "**********"
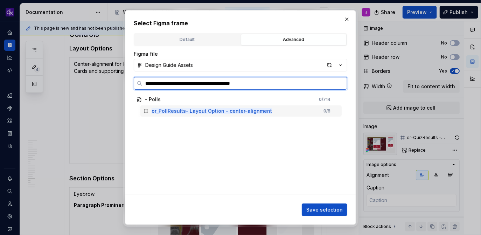
click at [291, 109] on div "or_PollResults- Layout Option - center-alignment 0 / 8" at bounding box center [240, 110] width 201 height 11
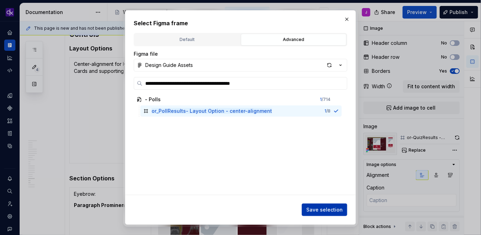
click at [339, 212] on span "Save selection" at bounding box center [324, 209] width 36 height 7
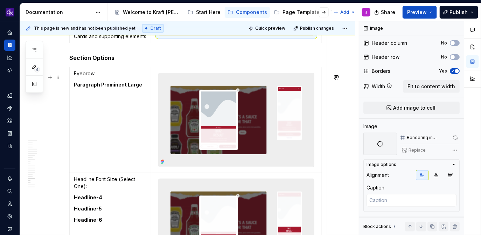
scroll to position [1922, 0]
type textarea "*"
type input "5"
click at [231, 136] on img at bounding box center [235, 119] width 155 height 93
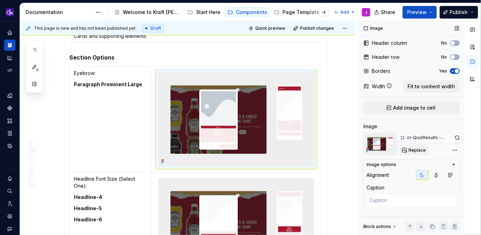
click at [414, 152] on span "Replace" at bounding box center [416, 150] width 17 height 6
type textarea "*"
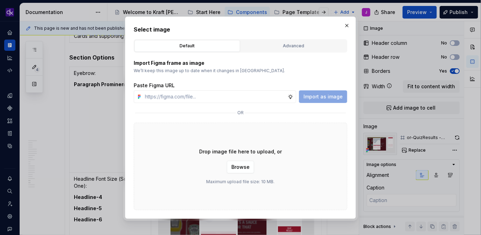
click at [296, 58] on div "Import Figma frame as image We’ll keep this image up to date when it changes in…" at bounding box center [240, 130] width 213 height 157
click at [308, 37] on div "Select image Default Advanced Import Figma frame as image We’ll keep this image…" at bounding box center [240, 117] width 213 height 185
click at [304, 43] on div "Advanced" at bounding box center [293, 45] width 101 height 7
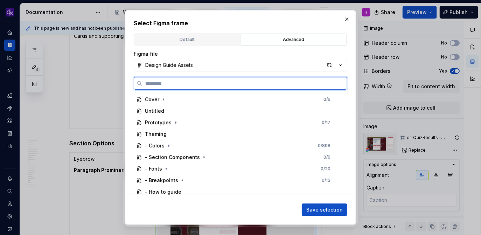
click at [294, 82] on input "search" at bounding box center [244, 83] width 204 height 7
paste input "**********"
type input "**********"
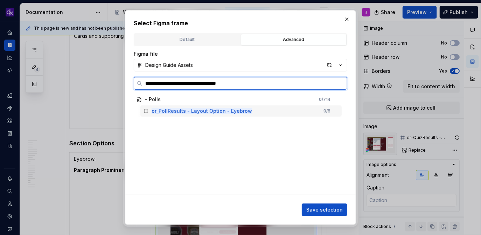
click at [280, 111] on div "or_PollResults - Layout Option - Eyebrow 0 / 8" at bounding box center [240, 110] width 201 height 11
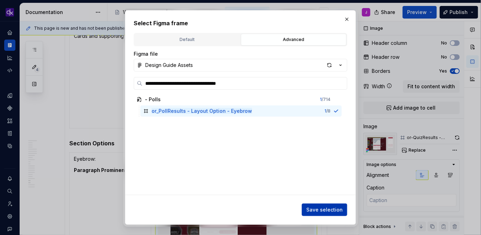
click at [320, 209] on span "Save selection" at bounding box center [324, 209] width 36 height 7
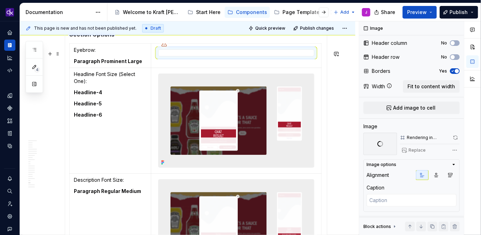
scroll to position [2031, 0]
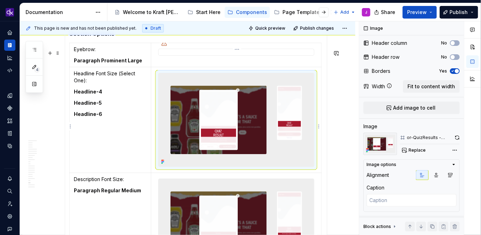
click at [255, 153] on img at bounding box center [235, 119] width 155 height 93
click at [419, 151] on span "Replace" at bounding box center [416, 150] width 17 height 6
type textarea "*"
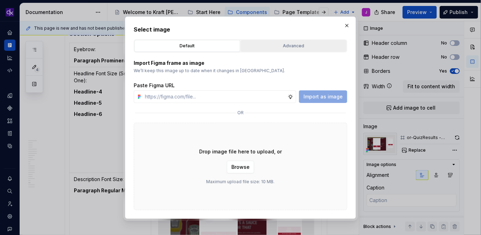
click at [307, 43] on div "Advanced" at bounding box center [293, 45] width 101 height 7
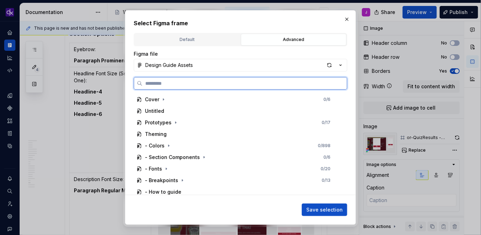
click at [280, 84] on input "search" at bounding box center [244, 83] width 204 height 7
paste input "**********"
type input "**********"
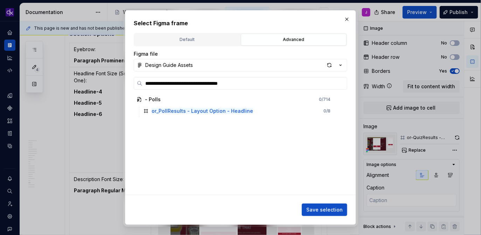
click at [274, 119] on div "- Polls 0 / 714 or_PollResults - Layout Option - Headline 0 / 8" at bounding box center [238, 144] width 209 height 101
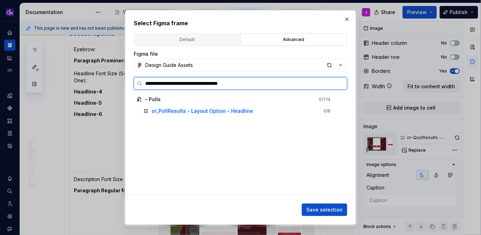
click at [279, 114] on div "or_PollResults - Layout Option - Headline 0 / 8" at bounding box center [240, 110] width 201 height 11
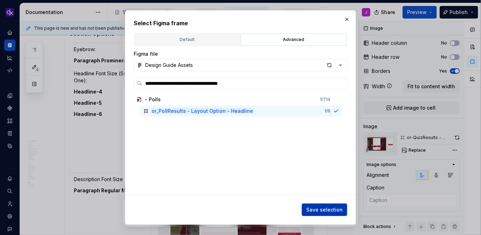
click at [331, 212] on span "Save selection" at bounding box center [324, 209] width 36 height 7
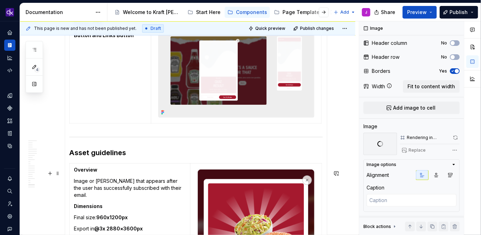
scroll to position [2427, 0]
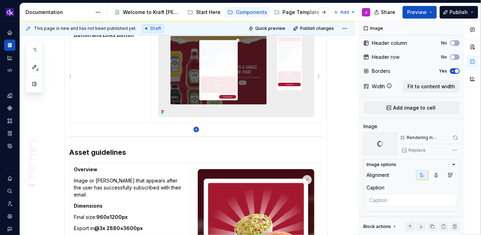
click at [197, 129] on icon "button" at bounding box center [196, 130] width 6 height 6
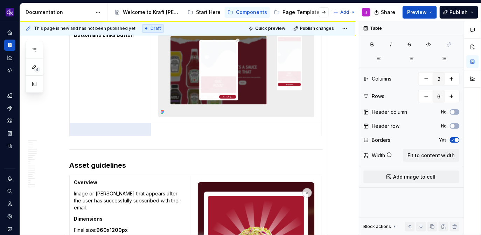
scroll to position [0, 0]
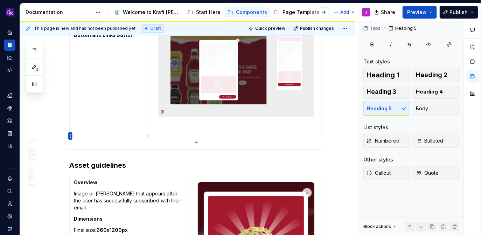
click at [71, 136] on html "KH DXP J Design system data Documentation Accessibility guide for tree Page tre…" at bounding box center [240, 117] width 481 height 235
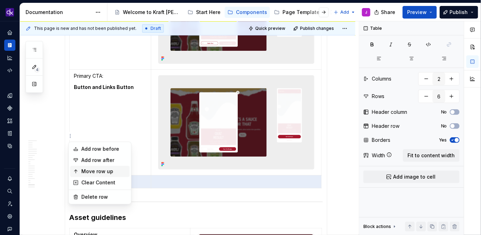
click at [99, 172] on div "Move row up" at bounding box center [103, 171] width 45 height 7
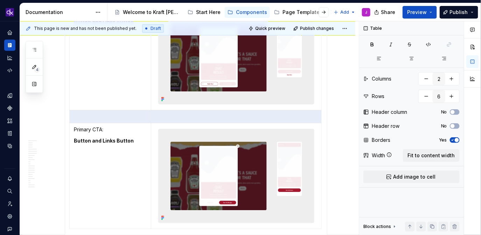
scroll to position [2375, 0]
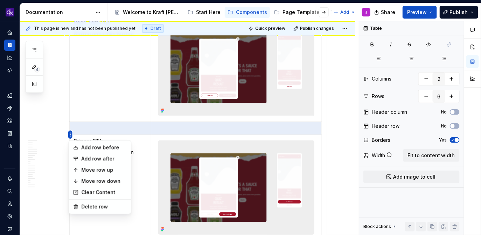
click at [70, 132] on html "KH DXP J Design system data Documentation Accessibility guide for tree Page tre…" at bounding box center [240, 117] width 481 height 235
click at [103, 171] on div "Move row up" at bounding box center [103, 169] width 45 height 7
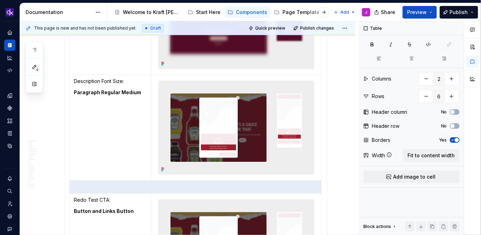
scroll to position [2212, 0]
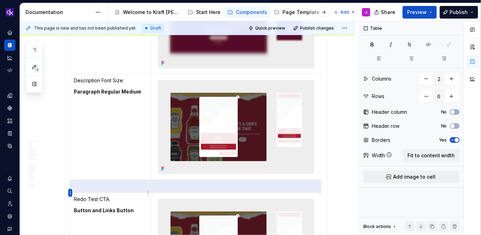
click at [70, 192] on html "KH DXP J Design system data Documentation Accessibility guide for tree Page tre…" at bounding box center [240, 117] width 481 height 235
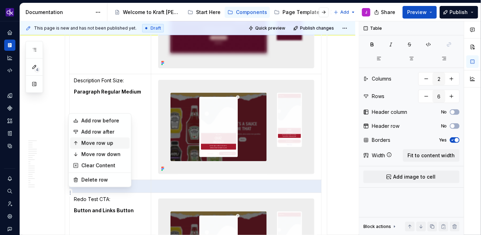
click at [108, 143] on div "Move row up" at bounding box center [103, 143] width 45 height 7
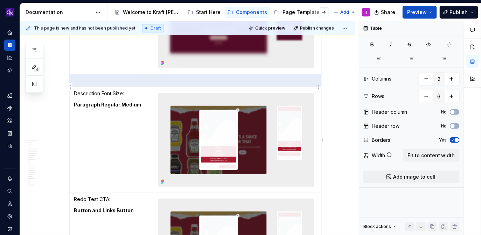
click at [210, 82] on td at bounding box center [236, 80] width 170 height 13
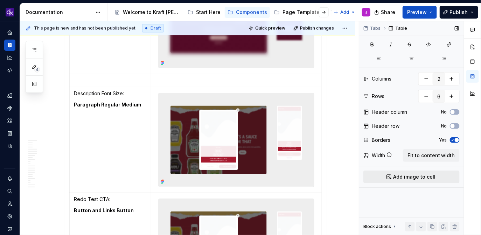
click at [412, 175] on span "Add image to cell" at bounding box center [414, 176] width 42 height 7
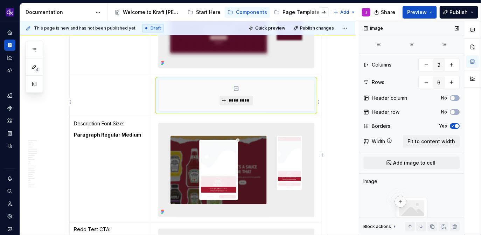
click at [243, 103] on span "*********" at bounding box center [238, 101] width 21 height 6
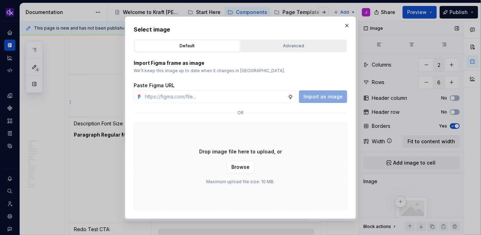
click at [297, 45] on div "Advanced" at bounding box center [293, 45] width 101 height 7
type textarea "*"
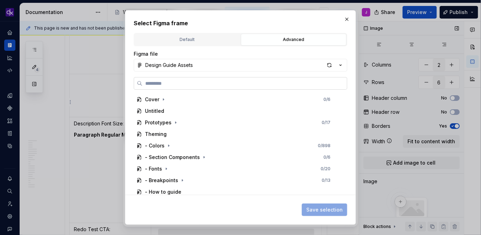
click at [283, 79] on label at bounding box center [240, 83] width 213 height 13
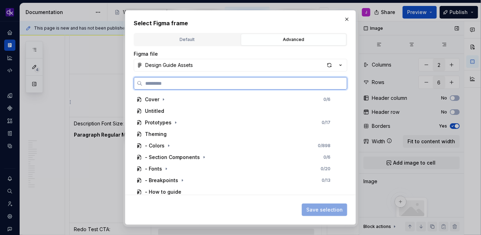
click at [283, 80] on input "search" at bounding box center [244, 83] width 204 height 7
paste input "**********"
type input "**********"
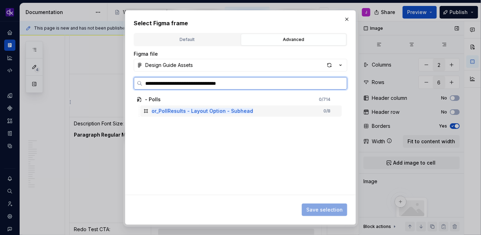
click at [309, 109] on div "or_PollResults - Layout Option - Subhead 0 / 8" at bounding box center [240, 110] width 201 height 11
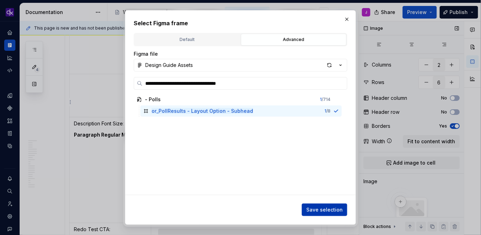
click at [328, 209] on span "Save selection" at bounding box center [324, 209] width 36 height 7
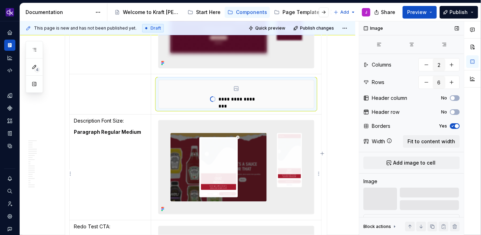
click at [229, 154] on img at bounding box center [235, 166] width 155 height 93
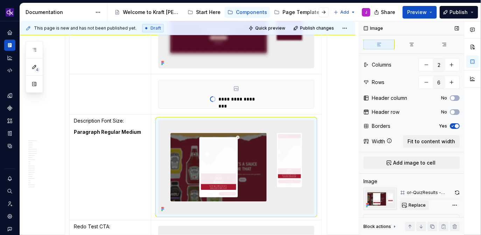
click at [419, 203] on span "Replace" at bounding box center [416, 205] width 17 height 6
type textarea "*"
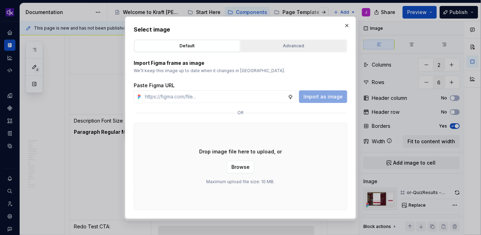
click at [301, 48] on div "Advanced" at bounding box center [293, 45] width 101 height 7
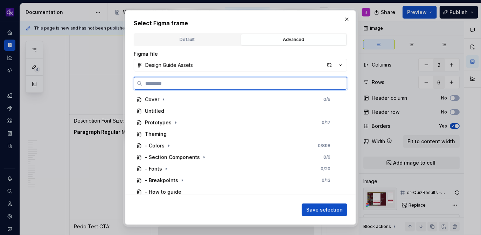
click at [280, 81] on input "search" at bounding box center [244, 83] width 204 height 7
paste input "**********"
type input "**********"
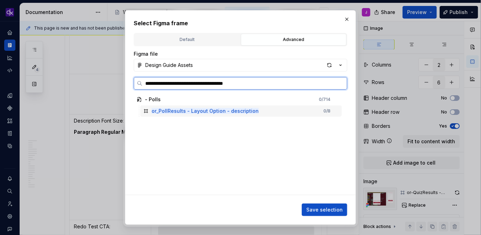
click at [291, 114] on div "or_PollResults - Layout Option - description 0 / 8" at bounding box center [240, 110] width 201 height 11
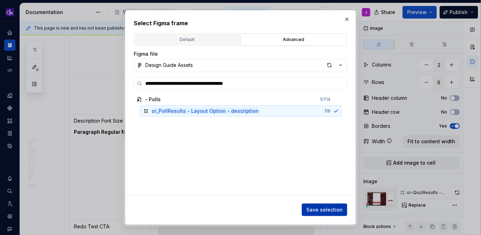
click at [330, 209] on span "Save selection" at bounding box center [324, 209] width 36 height 7
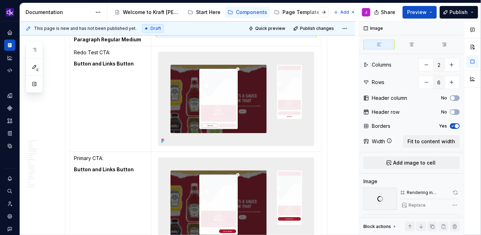
scroll to position [2364, 0]
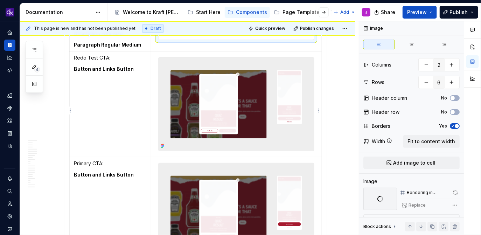
click at [225, 130] on img at bounding box center [235, 103] width 155 height 93
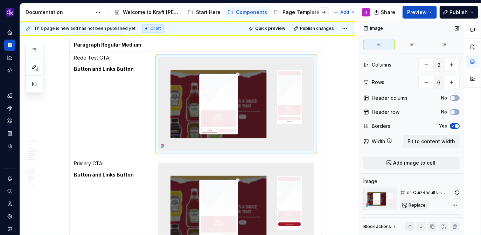
click at [416, 206] on span "Replace" at bounding box center [416, 205] width 17 height 6
type textarea "*"
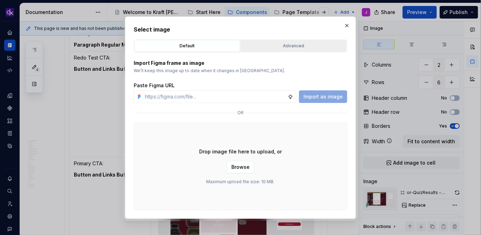
click at [319, 47] on div "Advanced" at bounding box center [293, 45] width 101 height 7
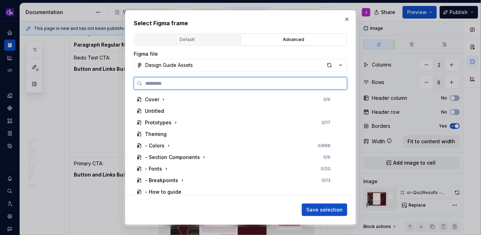
click at [288, 86] on input "search" at bounding box center [244, 83] width 204 height 7
paste input "**********"
type input "**********"
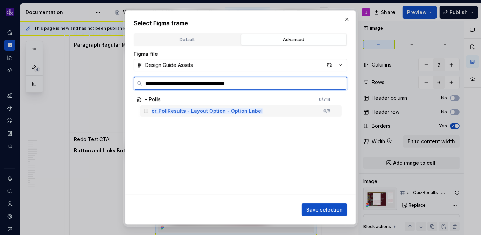
click at [286, 110] on div "or_PollResults - Layout Option - Option Label 0 / 8" at bounding box center [240, 110] width 201 height 11
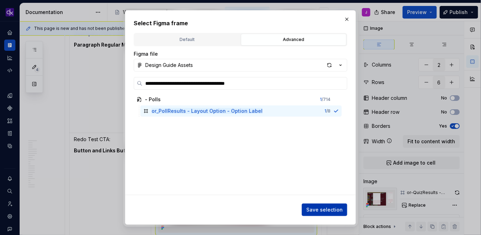
click at [335, 205] on button "Save selection" at bounding box center [324, 209] width 45 height 13
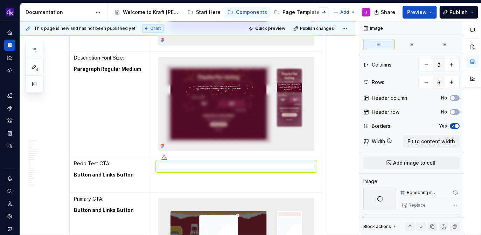
scroll to position [2337, 0]
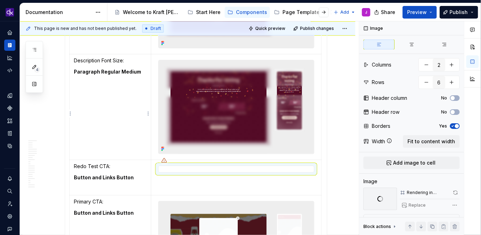
click at [123, 64] on p "Description Font Size:" at bounding box center [110, 60] width 73 height 7
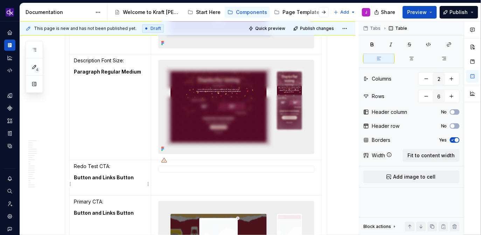
click at [109, 170] on p "Redo Test CTA:" at bounding box center [110, 166] width 73 height 7
click at [107, 170] on p "Redo Test CTA:" at bounding box center [110, 166] width 73 height 7
click at [136, 181] on p "Button and Links Button" at bounding box center [110, 177] width 73 height 7
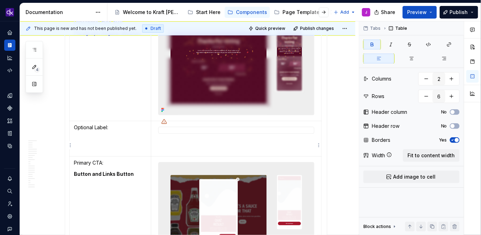
type textarea "*"
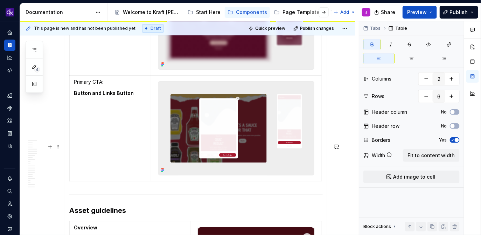
scroll to position [2528, 0]
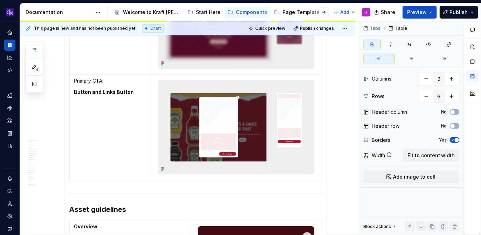
click at [197, 186] on icon "button" at bounding box center [196, 187] width 6 height 6
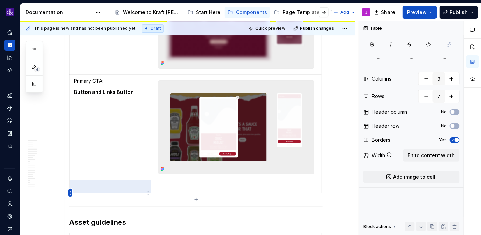
click at [72, 193] on html "KH DXP J Design system data Documentation Accessibility guide for tree Page tre…" at bounding box center [240, 117] width 481 height 235
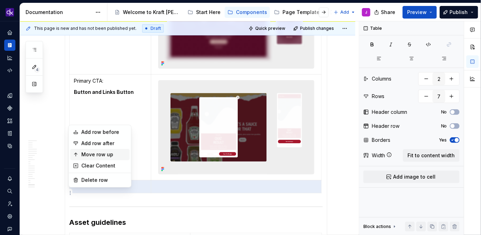
click at [92, 157] on div "Move row up" at bounding box center [103, 154] width 45 height 7
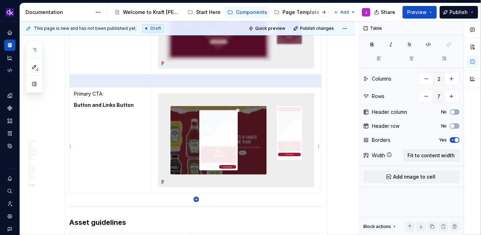
click at [196, 199] on icon "button" at bounding box center [196, 199] width 3 height 3
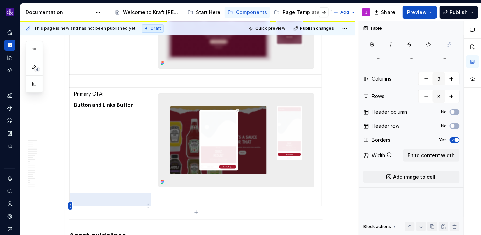
click at [71, 206] on html "KH DXP J Design system data Documentation Accessibility guide for tree Page tre…" at bounding box center [240, 117] width 481 height 235
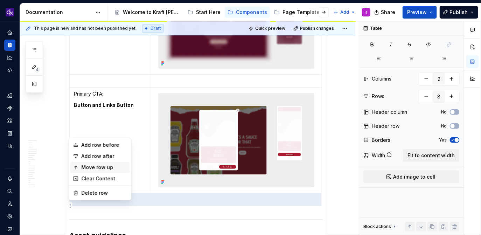
click at [102, 168] on div "Move row up" at bounding box center [103, 167] width 45 height 7
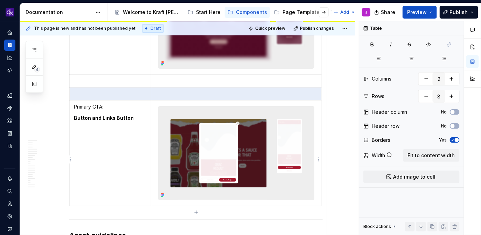
click at [195, 211] on icon "button" at bounding box center [196, 212] width 6 height 6
type input "9"
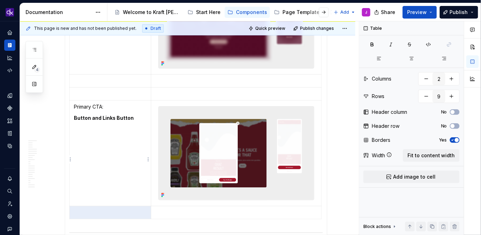
scroll to position [2555, 0]
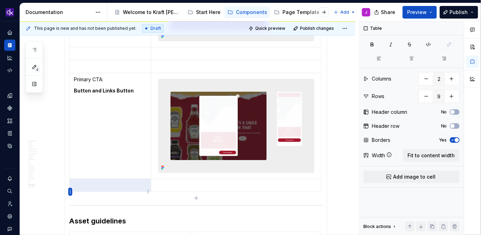
click at [70, 191] on html "KH DXP J Design system data Documentation Accessibility guide for tree Page tre…" at bounding box center [240, 117] width 481 height 235
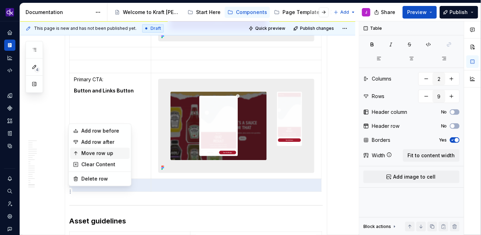
click at [98, 151] on div "Move row up" at bounding box center [103, 153] width 45 height 7
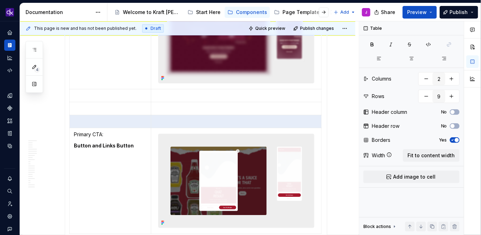
scroll to position [2503, 0]
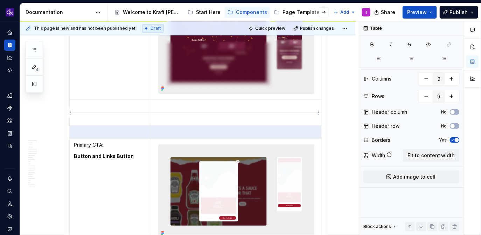
click at [183, 109] on p at bounding box center [236, 105] width 162 height 7
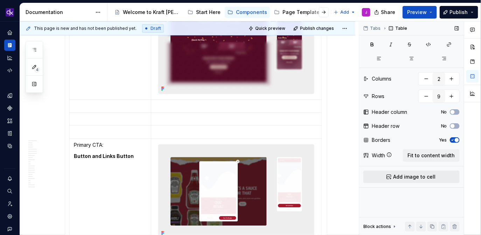
click at [410, 178] on span "Add image to cell" at bounding box center [414, 176] width 42 height 7
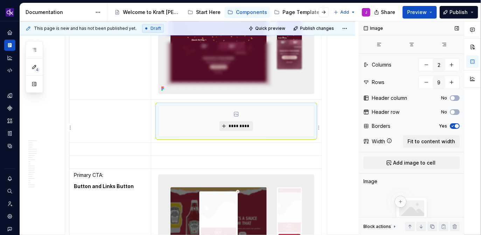
click at [239, 129] on span "*********" at bounding box center [238, 126] width 21 height 6
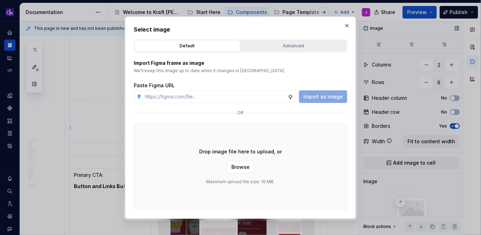
click at [282, 42] on div "Advanced" at bounding box center [293, 45] width 101 height 7
type textarea "*"
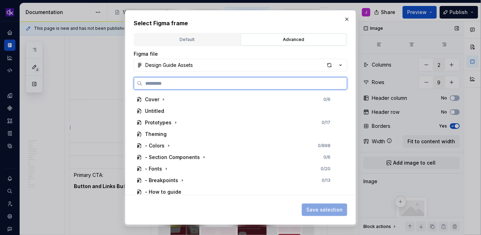
click at [259, 84] on input "search" at bounding box center [244, 83] width 204 height 7
paste input "**********"
type input "**********"
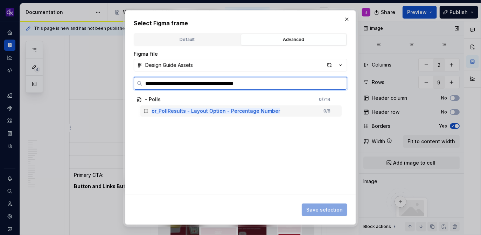
click at [302, 111] on div "or_PollResults - Layout Option - Percentage Number 0 / 8" at bounding box center [240, 110] width 201 height 11
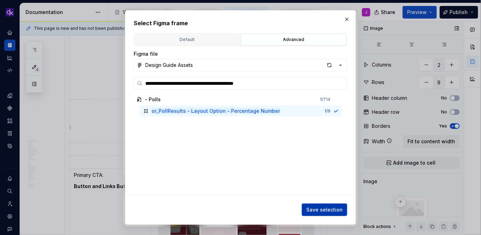
click at [317, 207] on span "Save selection" at bounding box center [324, 209] width 36 height 7
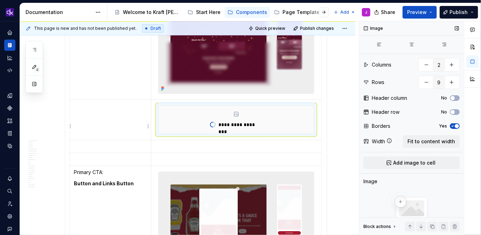
click at [128, 125] on td at bounding box center [111, 120] width 82 height 40
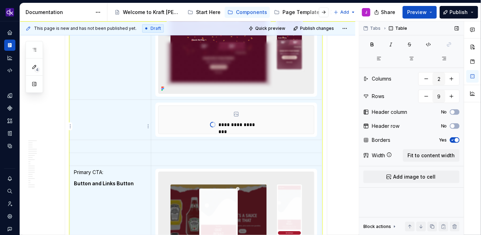
click at [120, 118] on td at bounding box center [111, 120] width 82 height 40
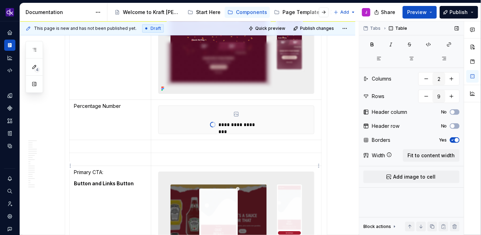
click at [217, 159] on td at bounding box center [236, 159] width 170 height 13
click at [224, 150] on p at bounding box center [236, 146] width 162 height 7
click at [417, 178] on span "Add image to cell" at bounding box center [414, 176] width 42 height 7
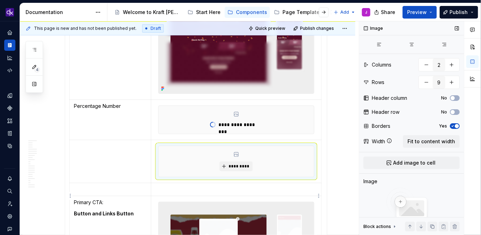
click at [260, 193] on p at bounding box center [236, 189] width 162 height 7
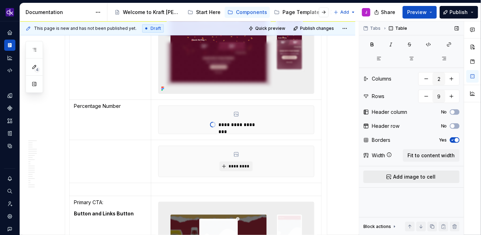
click at [440, 177] on button "Add image to cell" at bounding box center [411, 176] width 96 height 13
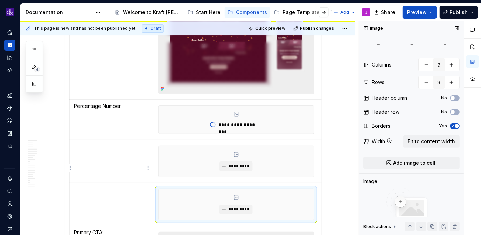
click at [129, 160] on td at bounding box center [111, 161] width 82 height 43
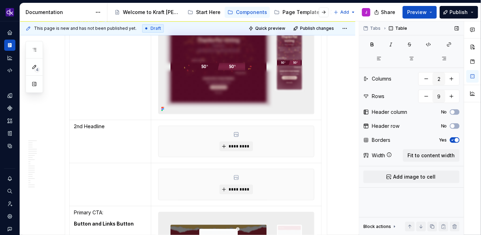
scroll to position [2616, 0]
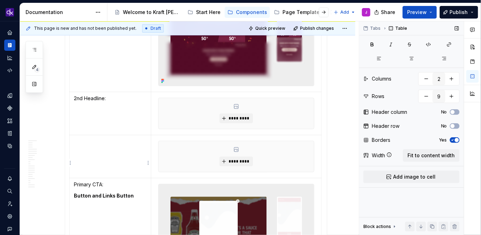
click at [121, 144] on p at bounding box center [110, 141] width 73 height 7
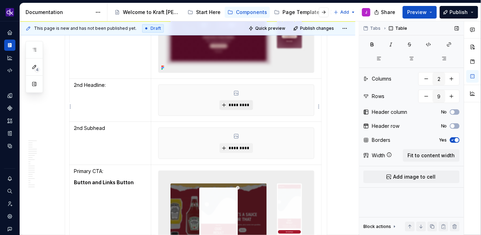
click at [242, 110] on button "*********" at bounding box center [235, 105] width 33 height 10
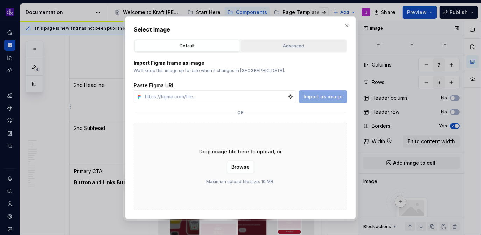
click at [306, 51] on button "Advanced" at bounding box center [294, 46] width 106 height 12
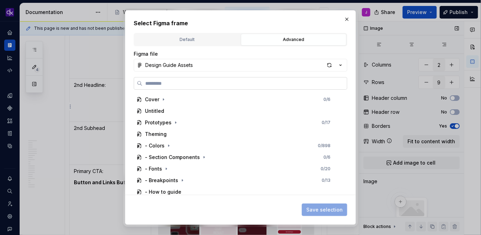
click at [243, 88] on label at bounding box center [240, 83] width 213 height 13
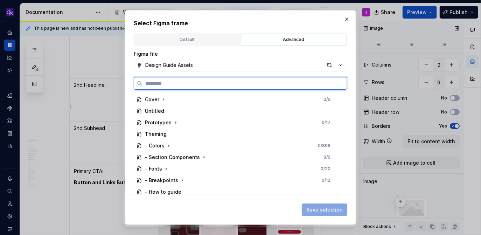
click at [243, 87] on input "search" at bounding box center [244, 83] width 204 height 7
paste input "**********"
type input "**********"
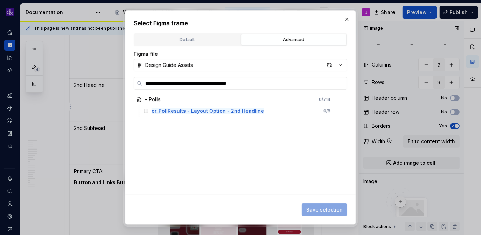
click at [296, 118] on div "- Polls 0 / 714 or_PollResults - Layout Option - 2nd Headline 0 / 8" at bounding box center [238, 144] width 209 height 101
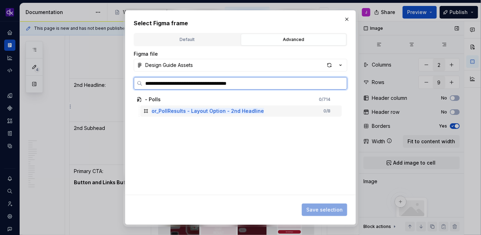
click at [303, 110] on div "or_PollResults - Layout Option - 2nd Headline 0 / 8" at bounding box center [240, 110] width 201 height 11
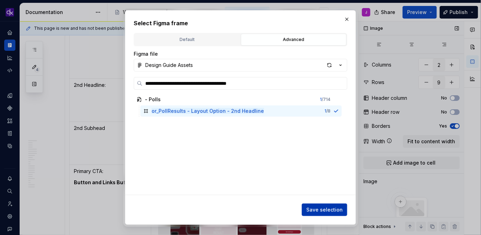
click at [328, 208] on span "Save selection" at bounding box center [324, 209] width 36 height 7
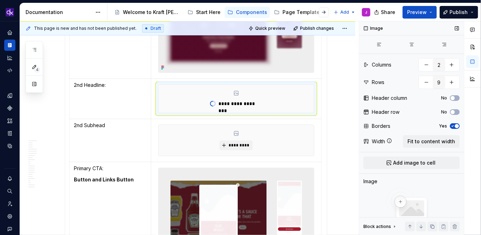
type textarea "*"
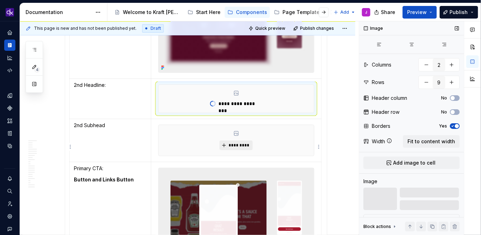
click at [239, 148] on span "*********" at bounding box center [238, 145] width 21 height 6
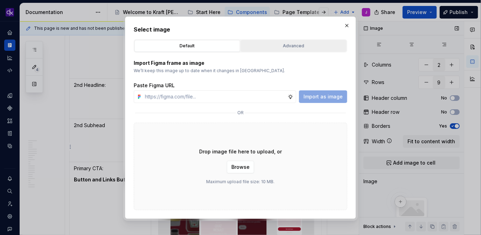
click at [307, 45] on div "Advanced" at bounding box center [293, 45] width 101 height 7
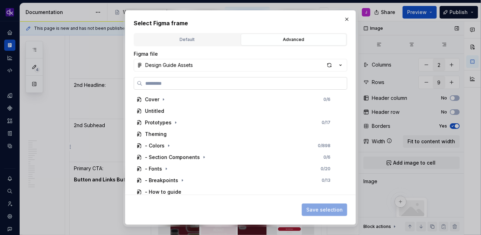
click at [258, 87] on label at bounding box center [240, 83] width 213 height 13
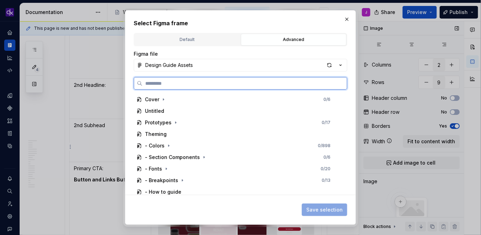
click at [258, 87] on input "search" at bounding box center [244, 83] width 204 height 7
paste input "**********"
type input "**********"
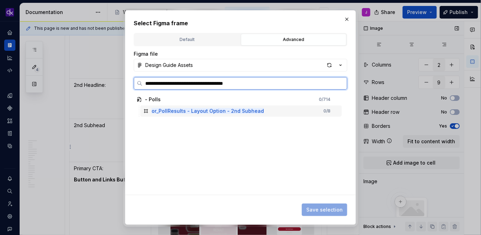
click at [243, 110] on mark "or_PollResults - Layout Option - 2nd Subhead" at bounding box center [207, 111] width 112 height 6
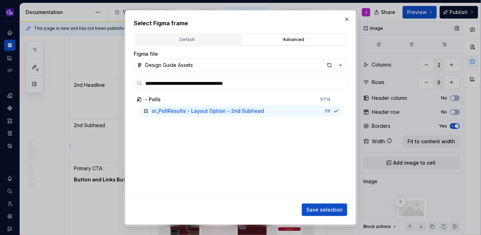
click at [318, 210] on span "Save selection" at bounding box center [324, 209] width 36 height 7
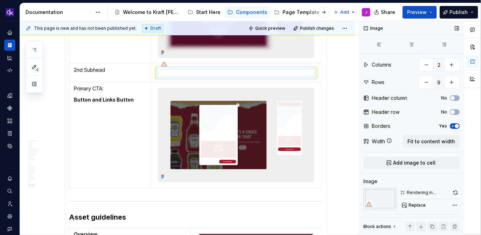
scroll to position [2764, 0]
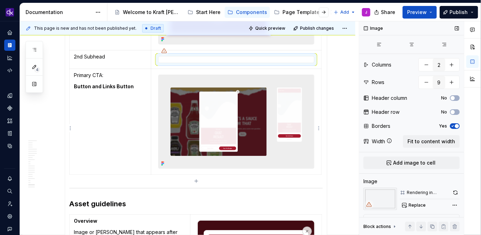
click at [215, 163] on img at bounding box center [235, 121] width 155 height 93
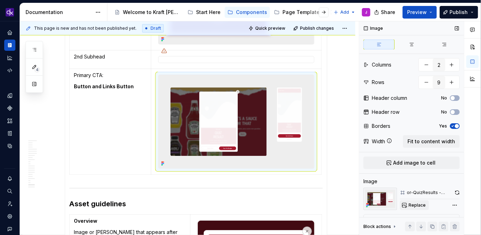
click at [412, 202] on span "Replace" at bounding box center [416, 205] width 17 height 6
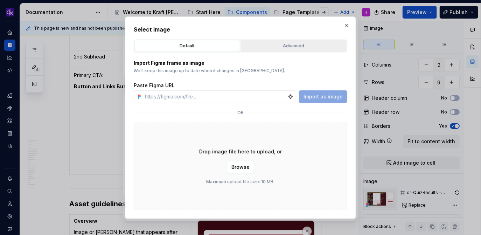
type textarea "*"
click at [309, 45] on div "Advanced" at bounding box center [293, 45] width 101 height 7
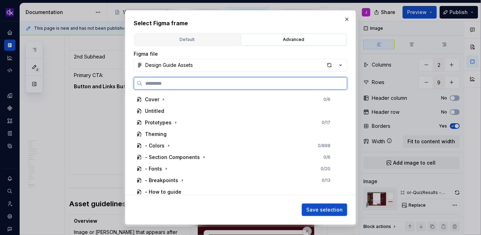
click at [266, 86] on input "search" at bounding box center [244, 83] width 204 height 7
paste input "**********"
type input "**********"
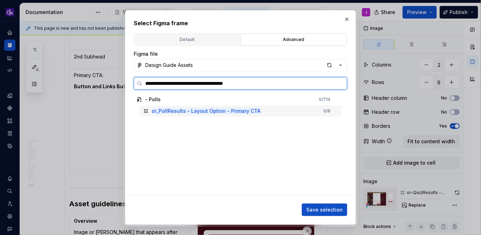
click at [260, 112] on div "or_PollResults - Layout Option - Primary CTA 0 / 8" at bounding box center [240, 110] width 201 height 11
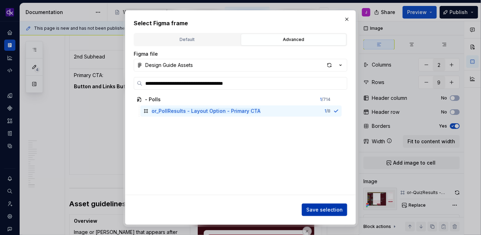
click at [326, 206] on span "Save selection" at bounding box center [324, 209] width 36 height 7
type textarea "*"
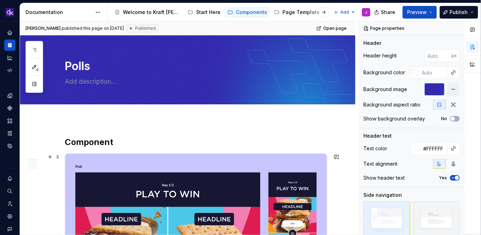
scroll to position [193, 0]
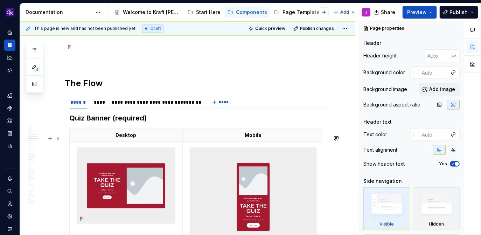
scroll to position [1373, 0]
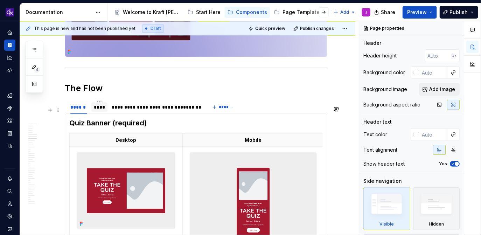
click at [106, 111] on div "****" at bounding box center [99, 107] width 16 height 10
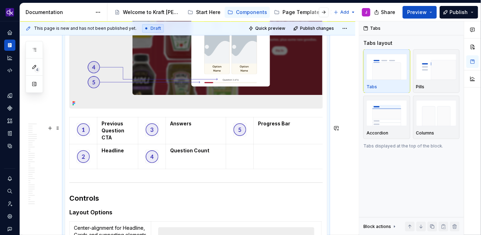
scroll to position [1726, 0]
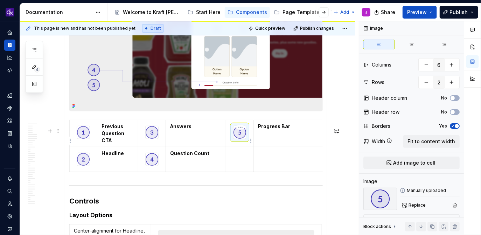
click at [243, 139] on img at bounding box center [239, 132] width 13 height 13
type textarea "*"
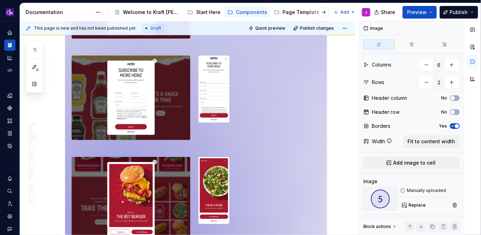
scroll to position [1159, 0]
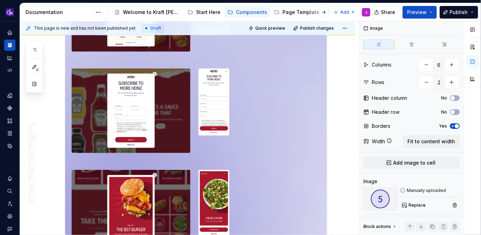
type textarea "*"
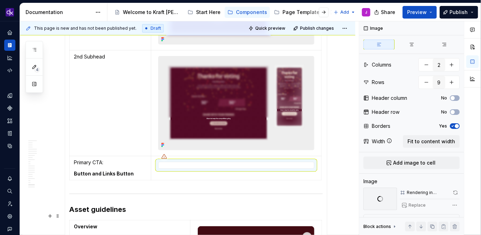
scroll to position [2787, 0]
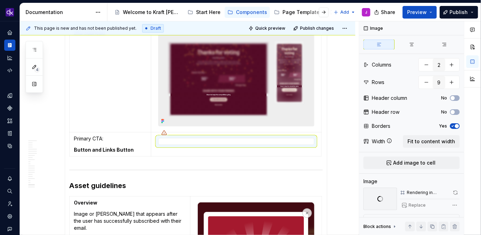
type textarea "*"
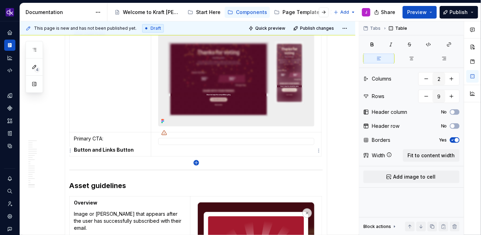
click at [197, 162] on icon "button" at bounding box center [196, 163] width 6 height 6
type input "10"
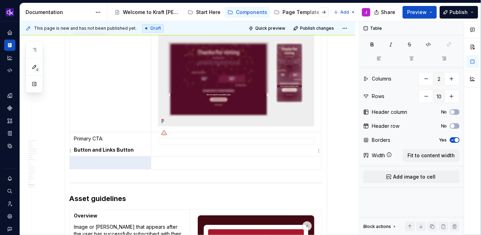
click at [240, 165] on td at bounding box center [236, 162] width 170 height 13
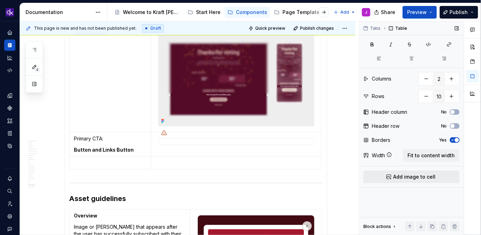
click at [411, 179] on span "Add image to cell" at bounding box center [414, 176] width 42 height 7
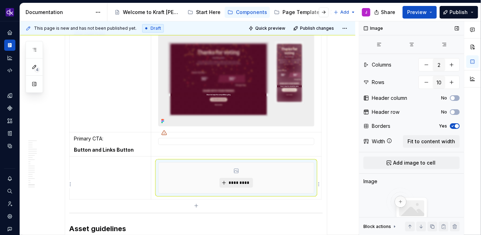
click at [239, 185] on span "*********" at bounding box center [238, 183] width 21 height 6
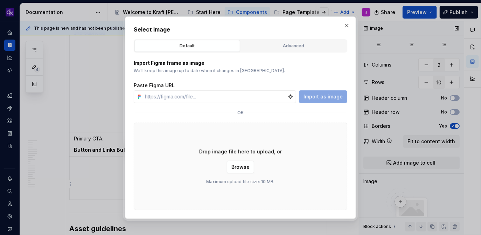
click at [293, 37] on div "Select image Default Advanced Import Figma frame as image We’ll keep this image…" at bounding box center [240, 117] width 213 height 185
click at [290, 43] on div "Advanced" at bounding box center [293, 45] width 101 height 7
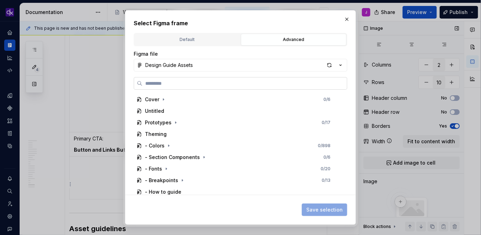
click at [306, 89] on label at bounding box center [240, 83] width 213 height 13
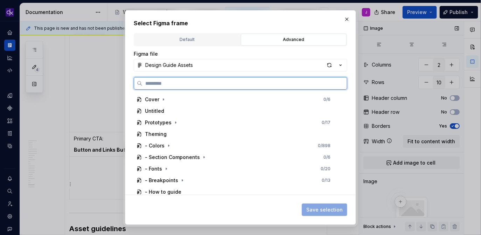
click at [306, 87] on input "search" at bounding box center [244, 83] width 204 height 7
paste input "**********"
type input "**********"
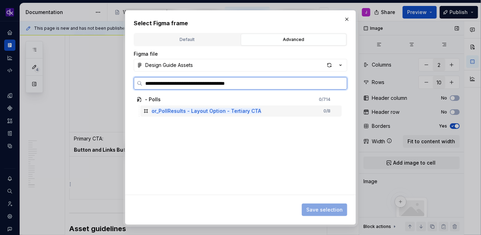
click at [290, 113] on div "or_PollResults - Layout Option - Tertiary CTA 0 / 8" at bounding box center [240, 110] width 201 height 11
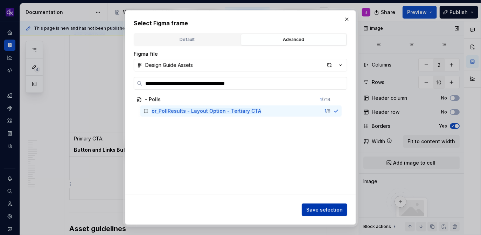
click at [322, 206] on button "Save selection" at bounding box center [324, 209] width 45 height 13
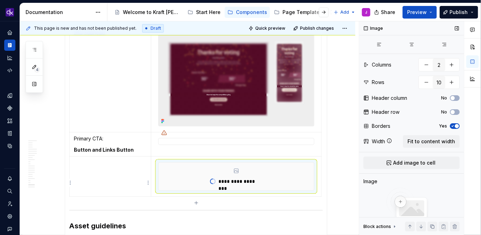
click at [90, 181] on td at bounding box center [111, 176] width 82 height 40
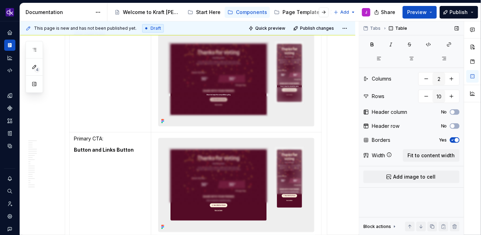
scroll to position [2841, 0]
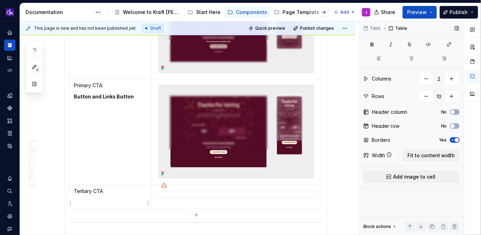
click at [113, 195] on p "Tertiary CTA" at bounding box center [110, 191] width 73 height 7
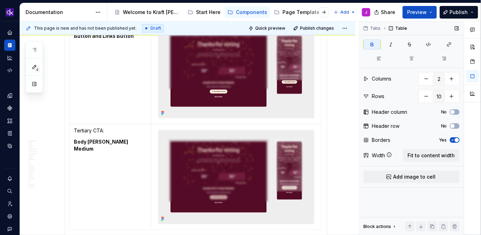
scroll to position [2883, 0]
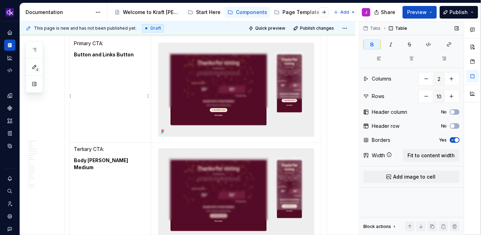
click at [135, 121] on td "Primary CTA: Button and Links Button" at bounding box center [111, 90] width 82 height 106
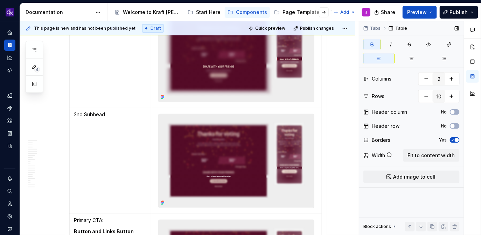
scroll to position [2702, 0]
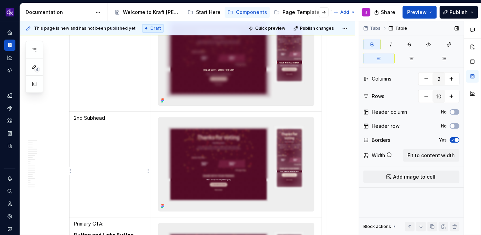
click at [107, 128] on td "2nd Subhead" at bounding box center [111, 164] width 82 height 106
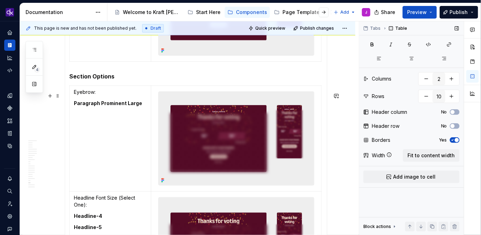
scroll to position [1993, 0]
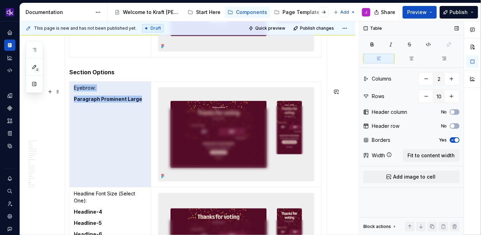
drag, startPoint x: 140, startPoint y: 105, endPoint x: 69, endPoint y: 106, distance: 70.3
click at [99, 102] on strong "Paragraph Prominent Large" at bounding box center [108, 99] width 68 height 6
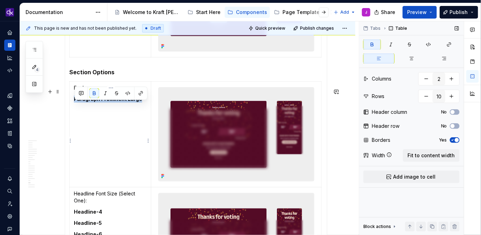
drag, startPoint x: 75, startPoint y: 105, endPoint x: 144, endPoint y: 108, distance: 69.0
click at [144, 102] on p "Paragraph Prominent Large" at bounding box center [110, 99] width 73 height 7
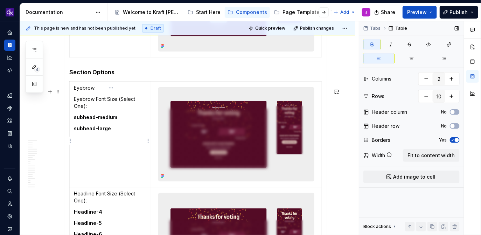
click at [74, 104] on td "Eyebrow: Eyebrow Font Size (Select One): subhead-medium subhead-large" at bounding box center [111, 134] width 82 height 106
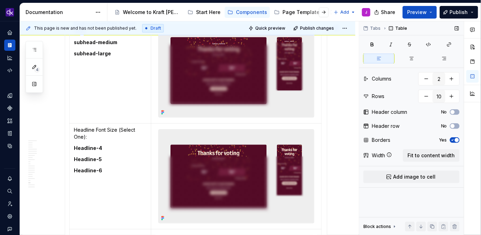
scroll to position [2057, 0]
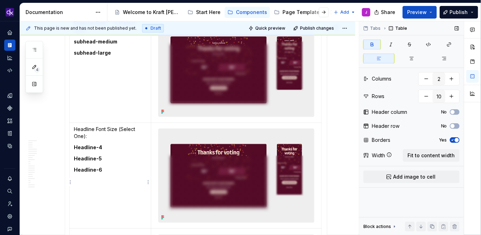
click at [73, 154] on td "Headline Font Size (Select One): Headline-4 Headline-5 Headline-6" at bounding box center [111, 175] width 82 height 106
click at [115, 173] on p "Headline-3" at bounding box center [110, 169] width 73 height 7
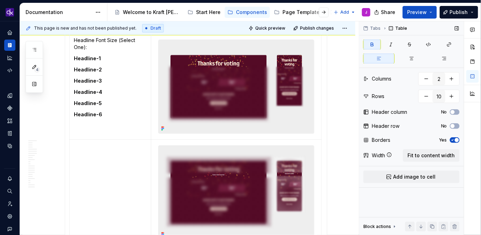
scroll to position [2147, 0]
click at [95, 182] on td at bounding box center [111, 192] width 82 height 106
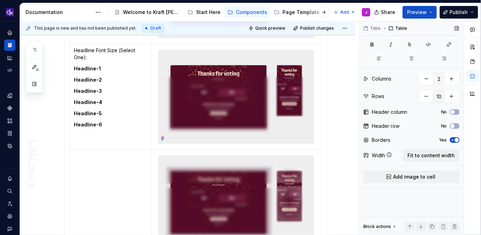
scroll to position [2135, 0]
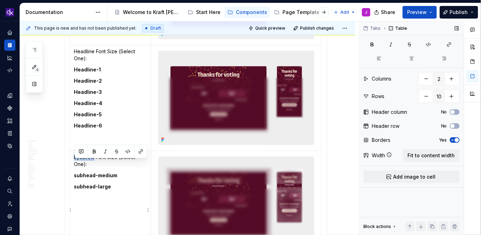
drag, startPoint x: 94, startPoint y: 164, endPoint x: 71, endPoint y: 164, distance: 23.1
click at [71, 164] on td "Eyebrow Font Size (Select One): subhead-medium subhead-large" at bounding box center [111, 203] width 82 height 106
click at [119, 197] on td "Subhead Font Size (Select One): subhead-medium subhead-large" at bounding box center [111, 203] width 82 height 106
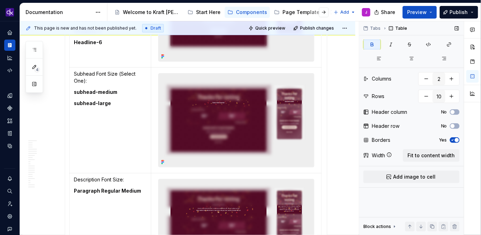
scroll to position [2249, 0]
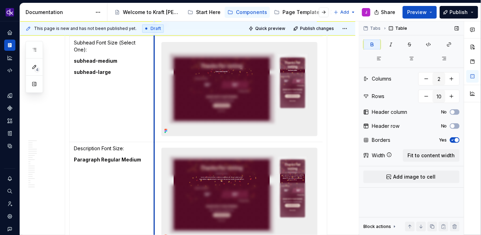
click at [155, 118] on td at bounding box center [239, 89] width 170 height 106
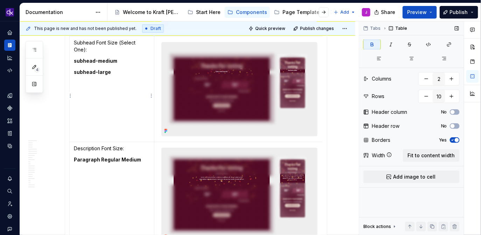
click at [128, 112] on td "Subhead Font Size (Select One): subhead-medium subhead-large" at bounding box center [112, 89] width 85 height 106
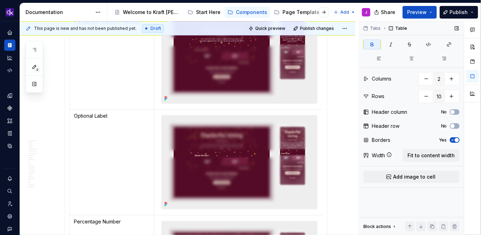
scroll to position [2391, 0]
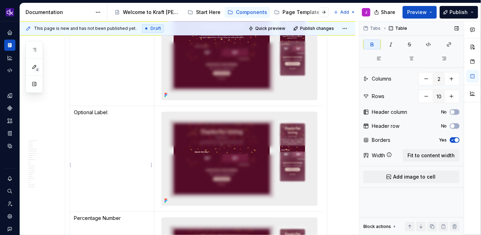
click at [105, 127] on p at bounding box center [112, 123] width 76 height 7
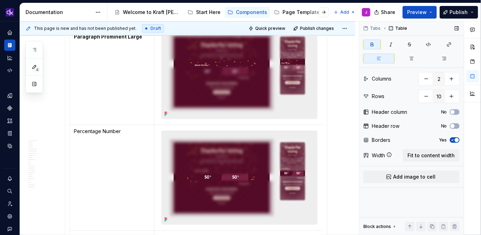
scroll to position [2480, 0]
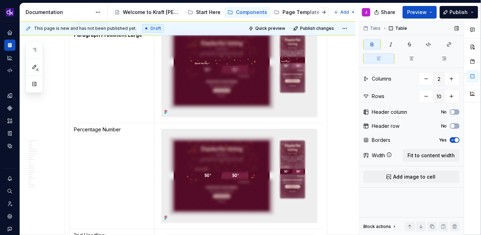
click at [110, 162] on td "Percentage Number" at bounding box center [112, 176] width 85 height 106
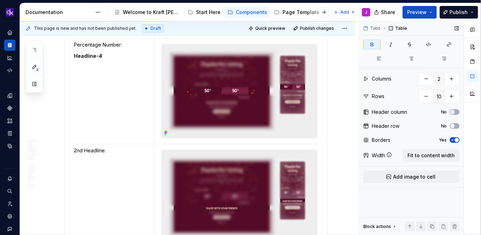
scroll to position [2608, 0]
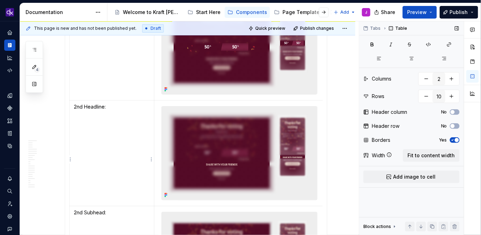
click at [115, 136] on td "2nd Headline:" at bounding box center [112, 153] width 85 height 106
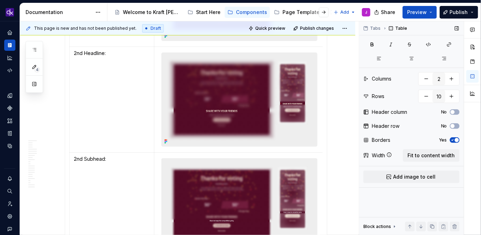
scroll to position [2662, 0]
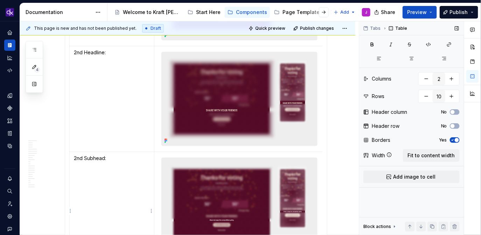
click at [99, 180] on td "2nd Subhead:" at bounding box center [112, 204] width 85 height 106
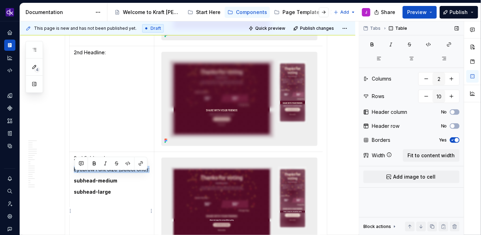
drag, startPoint x: 149, startPoint y: 177, endPoint x: 75, endPoint y: 175, distance: 74.2
click at [75, 173] on p "Eyebrow Font Size (Select One):" at bounding box center [112, 169] width 76 height 7
click at [98, 173] on p "Eyebrow Font Size (Select One):" at bounding box center [112, 169] width 76 height 7
drag, startPoint x: 118, startPoint y: 177, endPoint x: 104, endPoint y: 164, distance: 18.3
click at [104, 164] on td "2nd Subhead: Eyebrow Font Size (Select One): subhead-medium subhead-large" at bounding box center [112, 204] width 85 height 106
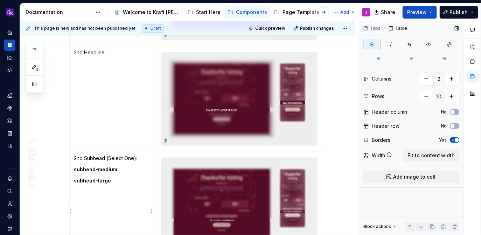
click at [119, 184] on p "subhead-large" at bounding box center [112, 180] width 76 height 7
click at [111, 197] on td "2nd Subhead (Select One): subhead-medium subhead-large" at bounding box center [112, 204] width 85 height 106
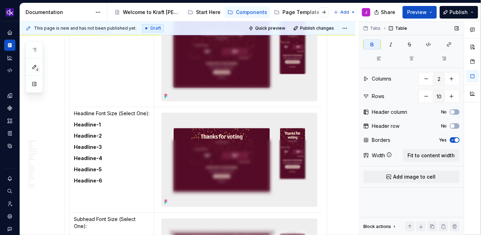
scroll to position [2065, 0]
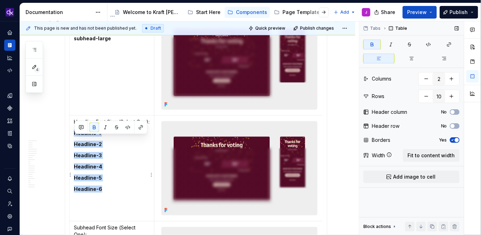
drag, startPoint x: 106, startPoint y: 195, endPoint x: 74, endPoint y: 140, distance: 63.7
click at [74, 140] on td "Headline Font Size (Select One): Headline-1 Headline-2 Headline-3 Headline-4 He…" at bounding box center [112, 168] width 85 height 106
copy td "Headline-1 Headline-2 Headline-3 Headline-4 Headline-5 Headline-6"
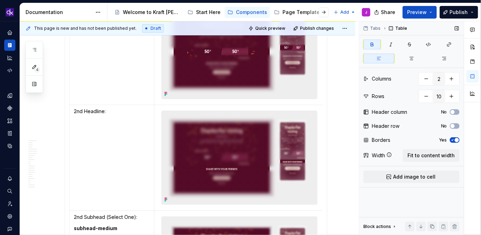
scroll to position [2596, 0]
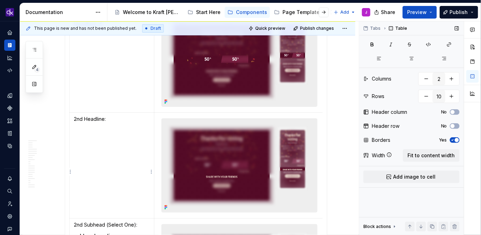
click at [102, 133] on p at bounding box center [112, 130] width 76 height 7
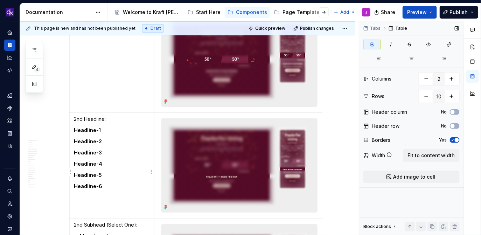
click at [114, 174] on td "2nd Headline: Headline-1 Headline-2 Headline-3 Headline-4 Headline-5 Headline-6" at bounding box center [112, 165] width 85 height 106
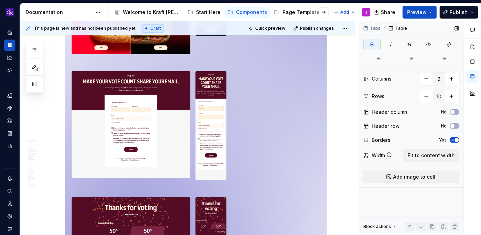
scroll to position [894, 0]
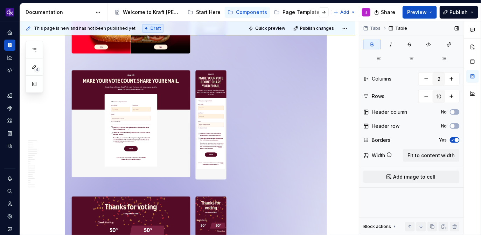
click at [269, 165] on img at bounding box center [196, 123] width 262 height 335
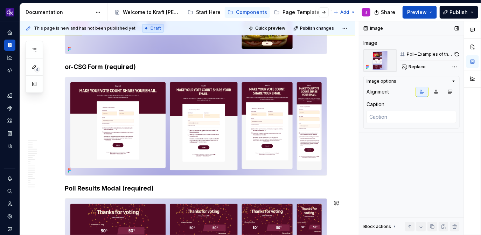
scroll to position [213, 0]
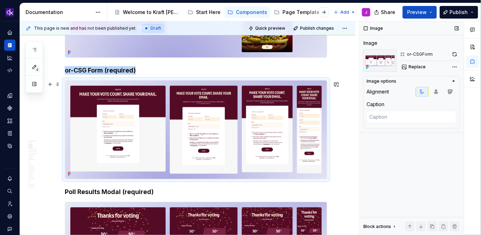
click at [273, 140] on img at bounding box center [196, 129] width 262 height 98
click at [456, 54] on button "button" at bounding box center [455, 54] width 10 height 10
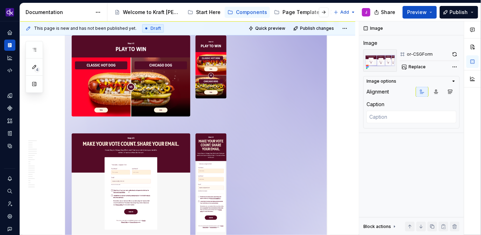
scroll to position [835, 0]
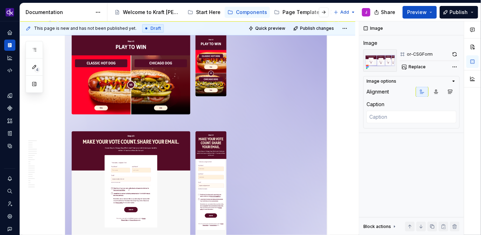
click at [305, 149] on img at bounding box center [196, 184] width 262 height 335
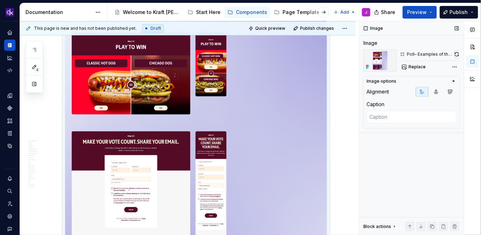
click at [458, 52] on button "button" at bounding box center [457, 54] width 6 height 10
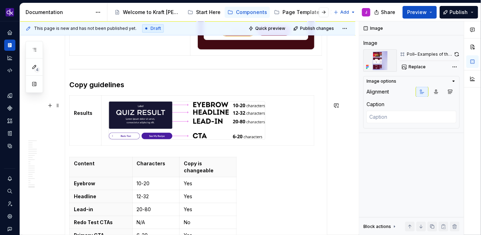
scroll to position [3310, 0]
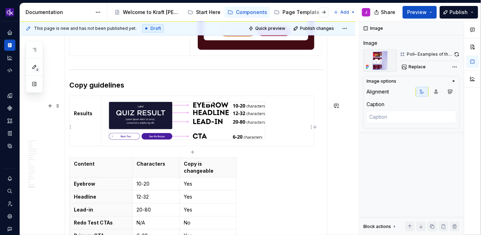
click at [262, 119] on img at bounding box center [187, 121] width 156 height 38
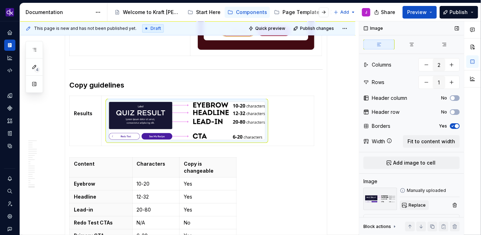
click at [423, 204] on span "Replace" at bounding box center [416, 205] width 17 height 6
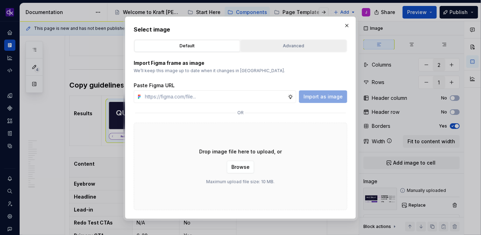
click at [312, 49] on button "Advanced" at bounding box center [294, 46] width 106 height 12
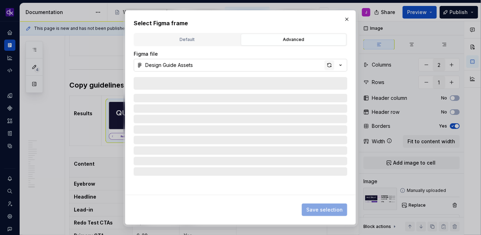
click at [330, 68] on div "button" at bounding box center [329, 65] width 10 height 10
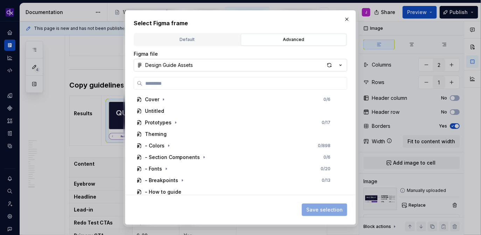
type textarea "*"
paste input "**********"
type input "**********"
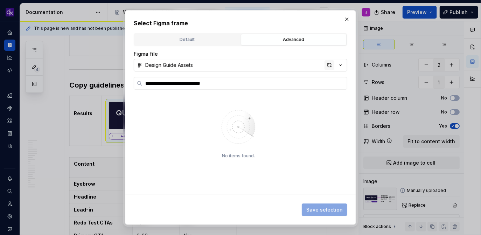
click at [329, 65] on div "button" at bounding box center [329, 65] width 10 height 10
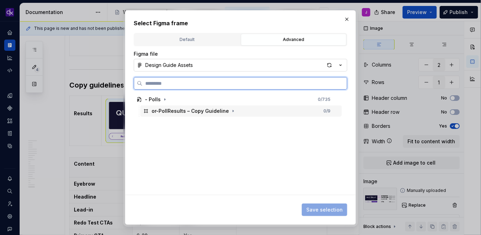
click at [203, 112] on div "or-PollResults – Copy Guideline" at bounding box center [189, 110] width 77 height 7
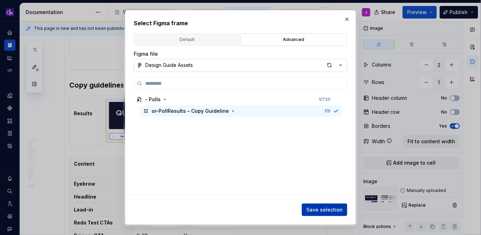
click at [330, 208] on span "Save selection" at bounding box center [324, 209] width 36 height 7
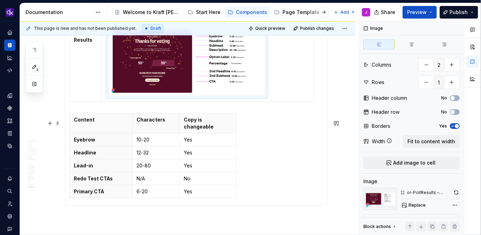
scroll to position [3365, 0]
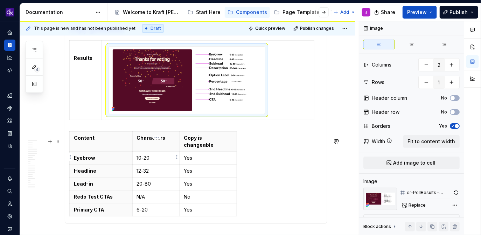
type textarea "*"
click at [153, 158] on p "10-20" at bounding box center [156, 157] width 38 height 7
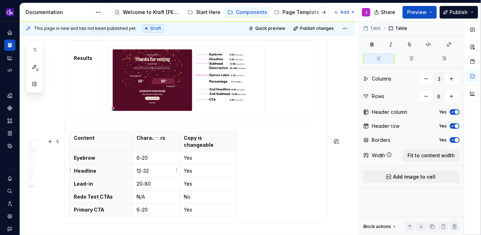
click at [154, 169] on p "12-32" at bounding box center [156, 170] width 38 height 7
click at [102, 182] on p "Lead-in" at bounding box center [101, 183] width 54 height 7
click at [153, 182] on p "20-80" at bounding box center [156, 183] width 38 height 7
click at [116, 196] on p "Redo Test CTAs" at bounding box center [101, 196] width 54 height 7
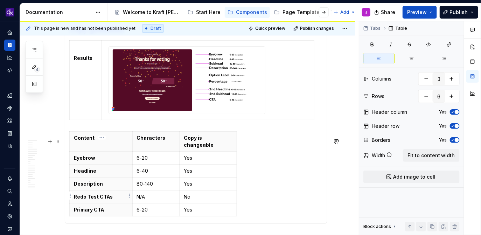
click at [116, 196] on p "Redo Test CTAs" at bounding box center [101, 196] width 54 height 7
click at [107, 196] on p "Redo Test CTAs" at bounding box center [101, 196] width 54 height 7
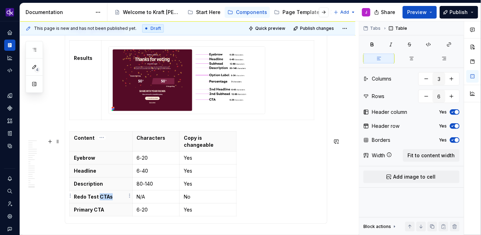
click at [107, 196] on p "Redo Test CTAs" at bounding box center [101, 196] width 54 height 7
click at [104, 197] on p "Redo Test CTAs" at bounding box center [101, 196] width 54 height 7
click at [109, 197] on p "Redo Test CTAs" at bounding box center [101, 196] width 54 height 7
click at [150, 195] on p "N/A" at bounding box center [156, 196] width 38 height 7
click at [196, 194] on p "No" at bounding box center [208, 196] width 48 height 7
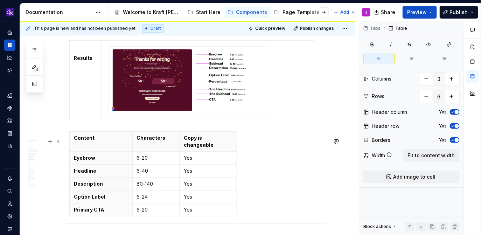
click at [155, 216] on div "Content Characters Copy is changeable Eyebrow 6-20 Yes Headline 6-40 Yes Descri…" at bounding box center [195, 175] width 253 height 88
click at [153, 215] on icon "button" at bounding box center [153, 214] width 3 height 3
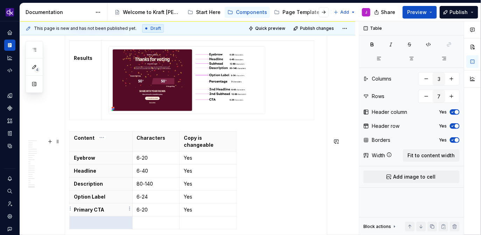
click at [102, 208] on p "Primary CTA" at bounding box center [101, 209] width 54 height 7
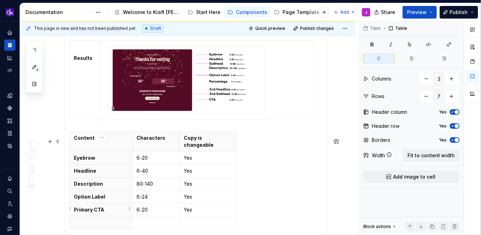
click at [102, 208] on p "Primary CTA" at bounding box center [101, 209] width 54 height 7
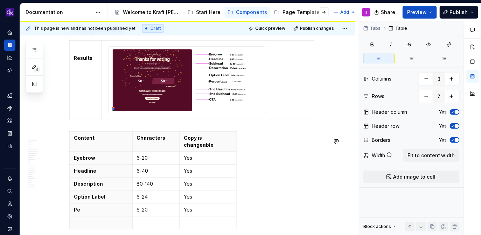
scroll to position [3377, 0]
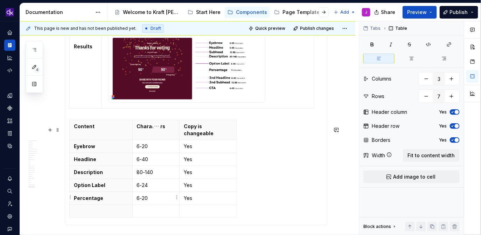
click at [149, 197] on p "6-20" at bounding box center [156, 198] width 38 height 7
click at [104, 210] on p at bounding box center [101, 210] width 54 height 7
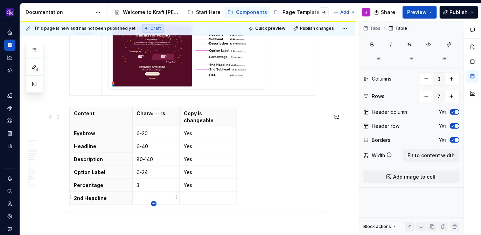
click at [155, 203] on icon "button" at bounding box center [153, 203] width 3 height 3
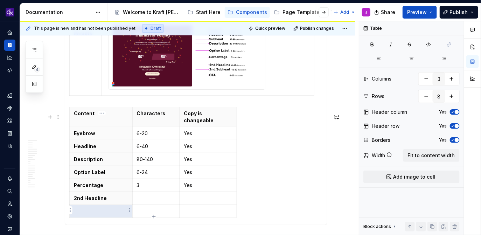
click at [102, 208] on p at bounding box center [101, 210] width 54 height 7
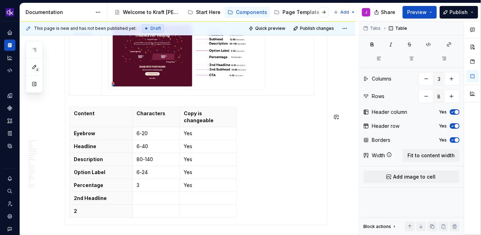
scroll to position [3403, 0]
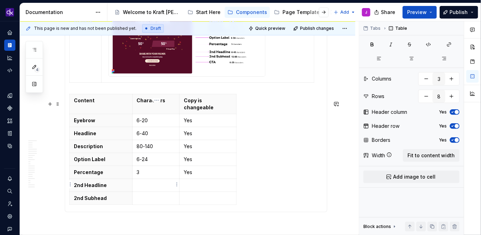
click at [147, 179] on td at bounding box center [155, 185] width 47 height 13
click at [141, 199] on p at bounding box center [156, 198] width 38 height 7
click at [154, 204] on icon "button" at bounding box center [154, 204] width 6 height 6
type input "9"
click at [102, 211] on p at bounding box center [101, 210] width 54 height 7
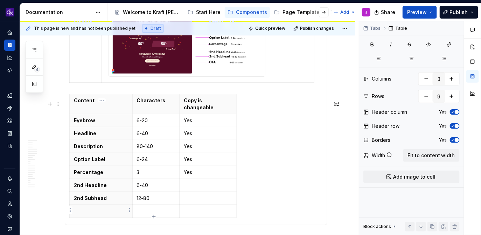
scroll to position [3416, 0]
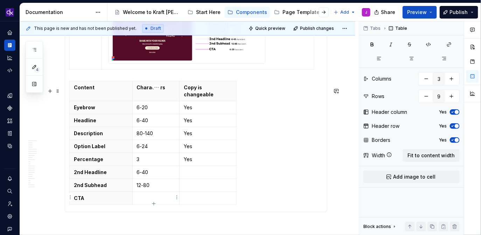
click at [146, 201] on td at bounding box center [155, 198] width 47 height 13
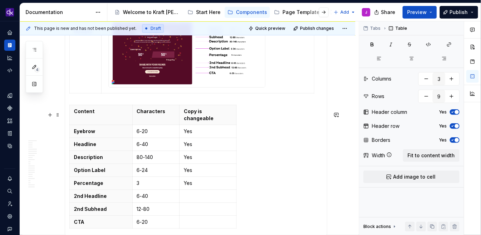
scroll to position [3392, 0]
click at [195, 196] on p at bounding box center [208, 196] width 48 height 7
click at [196, 209] on p at bounding box center [208, 209] width 48 height 7
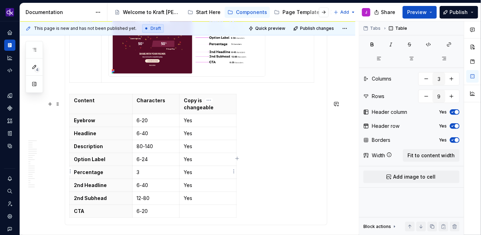
click at [201, 176] on td "Yes" at bounding box center [207, 172] width 57 height 13
click at [204, 212] on p at bounding box center [208, 210] width 48 height 7
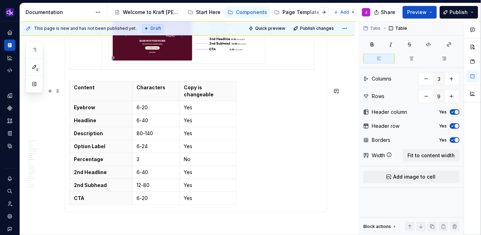
click at [284, 191] on div "Content Characters Copy is changeable Eyebrow 6-20 Yes Headline 6-40 Yes Descri…" at bounding box center [195, 144] width 253 height 127
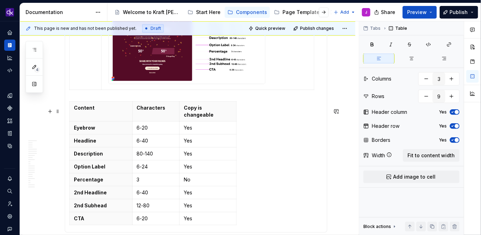
scroll to position [3404, 0]
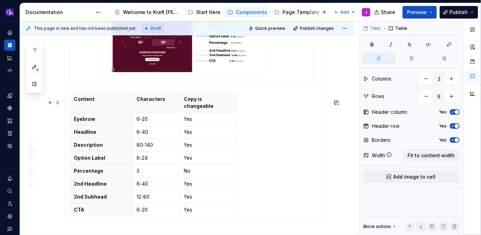
click at [279, 184] on div "Content Characters Copy is changeable Eyebrow 6-20 Yes Headline 6-40 Yes Descri…" at bounding box center [195, 155] width 253 height 127
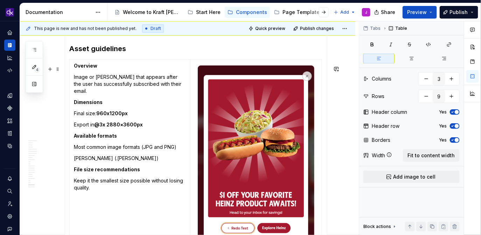
scroll to position [3113, 0]
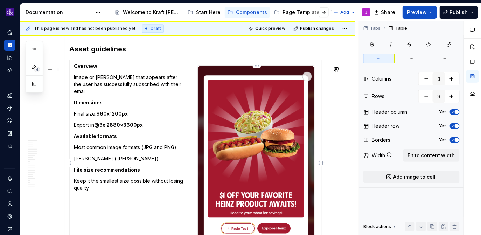
click at [262, 174] on img at bounding box center [256, 157] width 116 height 182
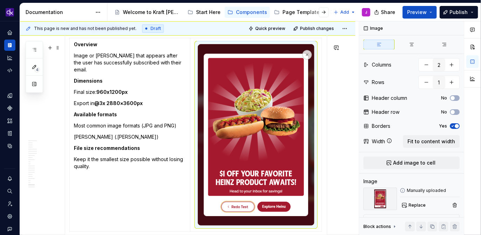
scroll to position [3110, 0]
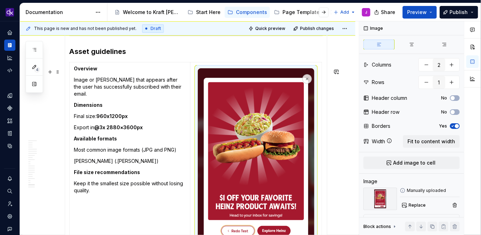
click at [141, 89] on p "Image or [PERSON_NAME] that appears after the user has successfully subscribed …" at bounding box center [130, 86] width 112 height 21
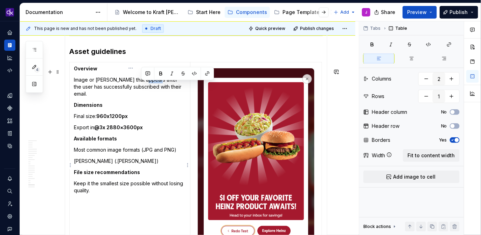
click at [141, 89] on p "Image or [PERSON_NAME] that appears after the user has successfully subscribed …" at bounding box center [130, 86] width 112 height 21
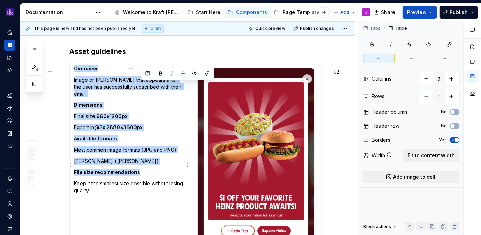
click at [141, 89] on p "Image or [PERSON_NAME] that appears after the user has successfully subscribed …" at bounding box center [130, 86] width 112 height 21
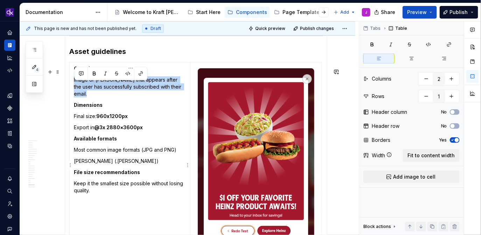
click at [150, 106] on p "Dimensions" at bounding box center [130, 104] width 112 height 7
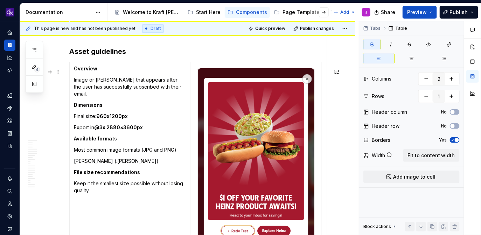
click at [284, 158] on img at bounding box center [256, 159] width 116 height 182
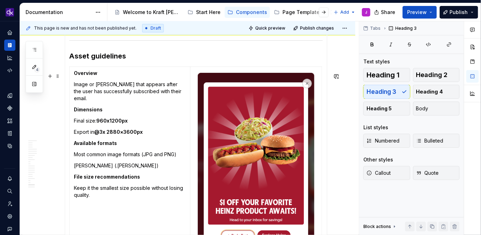
scroll to position [3104, 0]
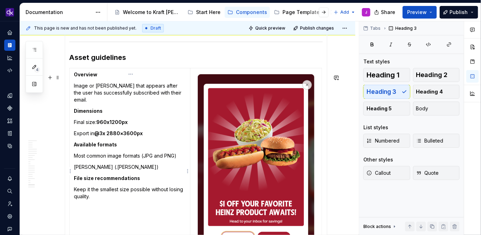
click at [111, 186] on p "Keep it the smallest size possible without losing quality." at bounding box center [130, 193] width 112 height 14
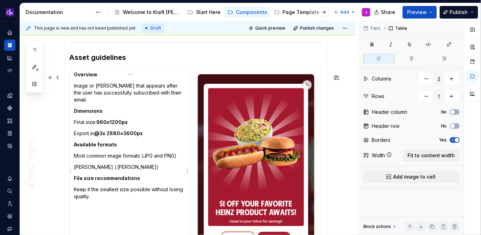
click at [100, 188] on p "Keep it the smallest size possible without losing quality." at bounding box center [130, 193] width 112 height 14
click at [99, 186] on p "Keep it the smallest size possible without losing quality." at bounding box center [130, 193] width 112 height 14
click at [113, 95] on p "Image or [PERSON_NAME] that appears after the user has successfully subscribed …" at bounding box center [130, 92] width 112 height 21
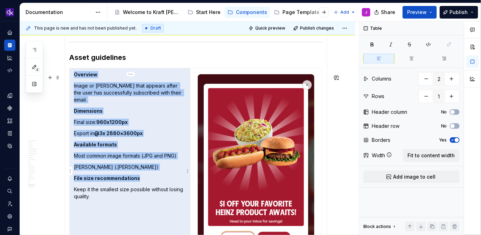
click at [129, 96] on p "Image or [PERSON_NAME] that appears after the user has successfully subscribed …" at bounding box center [130, 92] width 112 height 21
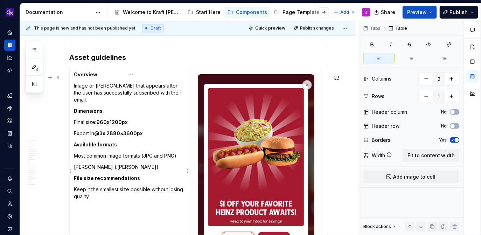
click at [140, 99] on p "Image or [PERSON_NAME] that appears after the user has successfully subscribed …" at bounding box center [130, 92] width 112 height 21
click at [164, 98] on p "Image or [PERSON_NAME] that appears after the user has successfully subscribed …" at bounding box center [130, 92] width 112 height 21
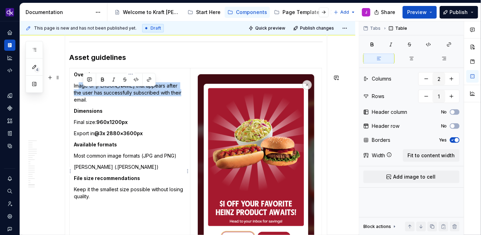
drag, startPoint x: 172, startPoint y: 98, endPoint x: 82, endPoint y: 90, distance: 91.0
click at [81, 90] on p "Image or [PERSON_NAME] that appears after the user has successfully subscribed …" at bounding box center [130, 92] width 112 height 21
type textarea "*"
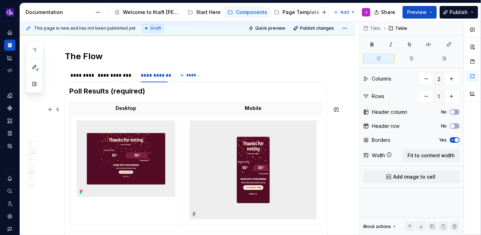
scroll to position [1155, 0]
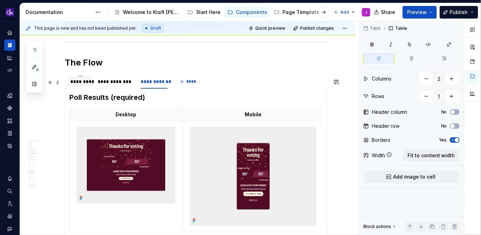
click at [79, 85] on div "*********" at bounding box center [80, 81] width 21 height 7
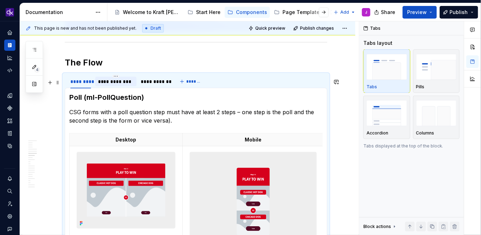
click at [129, 82] on div "**********" at bounding box center [115, 82] width 41 height 10
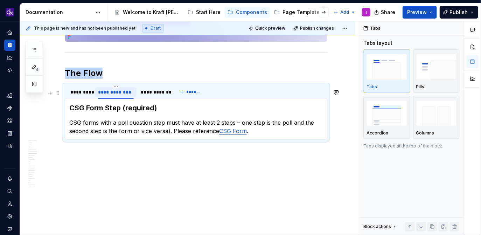
scroll to position [1149, 0]
click at [130, 92] on div "**********" at bounding box center [116, 92] width 36 height 7
click at [132, 92] on input "**********" at bounding box center [116, 91] width 42 height 13
type input "**********"
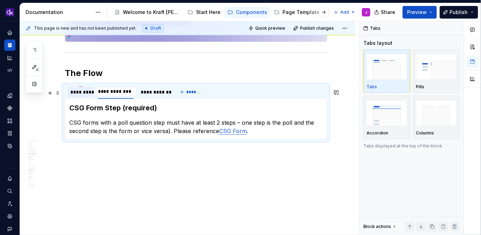
click at [79, 91] on div "*********" at bounding box center [80, 92] width 21 height 7
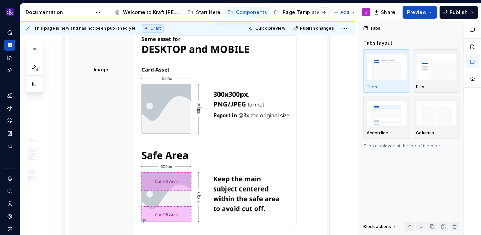
scroll to position [2575, 0]
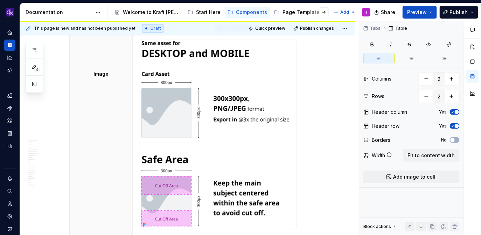
click at [299, 142] on td at bounding box center [233, 138] width 203 height 209
click at [299, 144] on td at bounding box center [233, 138] width 203 height 209
click at [395, 175] on span "Add image to cell" at bounding box center [414, 176] width 42 height 7
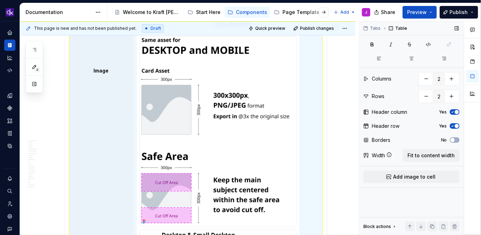
scroll to position [2575, 0]
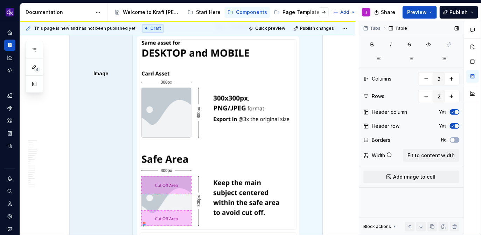
click at [221, 118] on img at bounding box center [218, 135] width 156 height 190
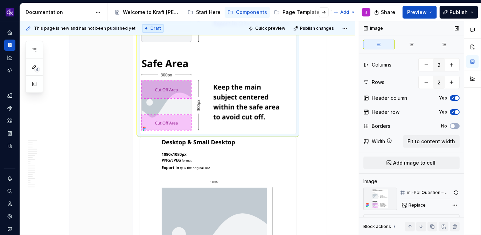
scroll to position [2671, 0]
click at [234, 112] on img at bounding box center [218, 39] width 156 height 190
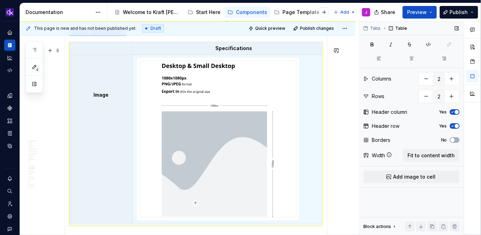
scroll to position [2551, 0]
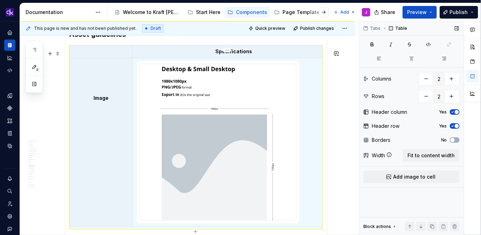
click at [302, 139] on td at bounding box center [233, 142] width 203 height 168
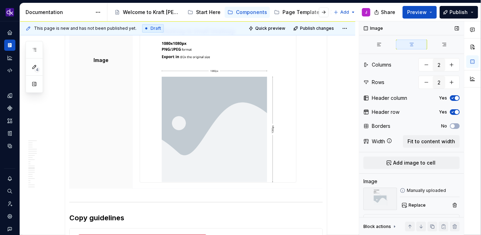
scroll to position [2636, 0]
click at [306, 179] on td at bounding box center [233, 104] width 203 height 168
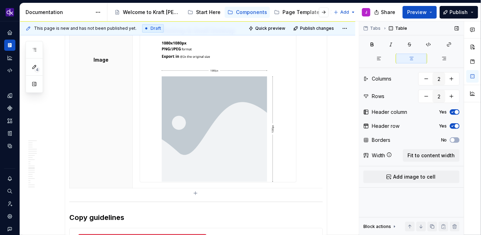
click at [296, 174] on td at bounding box center [233, 104] width 203 height 168
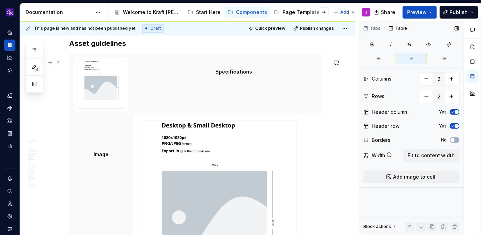
scroll to position [2541, 0]
click at [111, 95] on img at bounding box center [101, 85] width 48 height 48
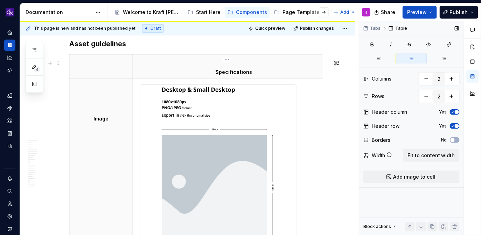
scroll to position [2545, 0]
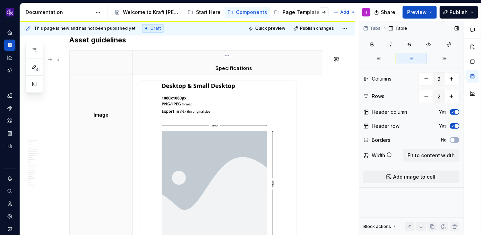
click at [209, 72] on p "Specifications" at bounding box center [234, 68] width 194 height 7
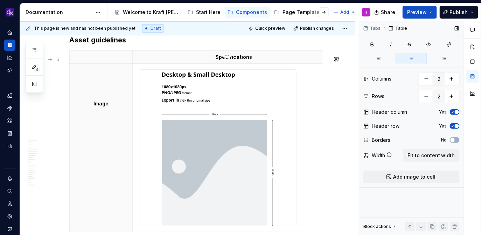
click at [311, 103] on td at bounding box center [233, 147] width 203 height 168
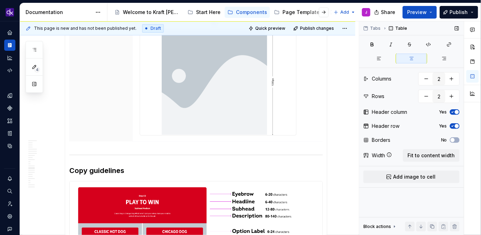
scroll to position [2636, 0]
click at [308, 127] on td at bounding box center [233, 56] width 203 height 168
click at [404, 178] on span "Add image to cell" at bounding box center [414, 176] width 42 height 7
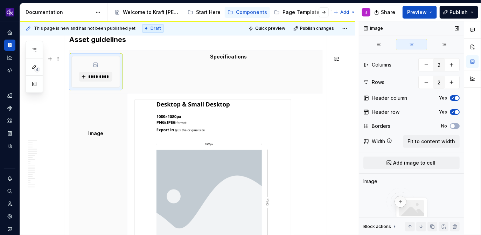
scroll to position [2545, 0]
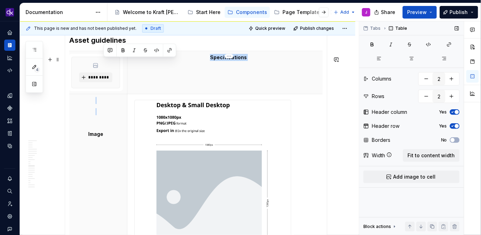
drag, startPoint x: 93, startPoint y: 72, endPoint x: 112, endPoint y: 108, distance: 40.5
click at [112, 108] on tbody "********* Specifications Image" at bounding box center [197, 156] width 266 height 211
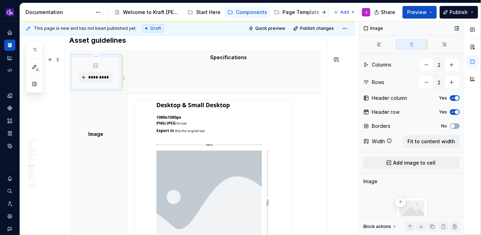
click at [104, 88] on div "*********" at bounding box center [96, 72] width 48 height 31
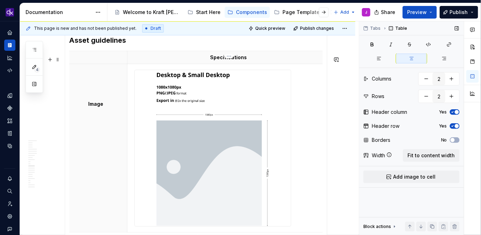
click at [296, 139] on td at bounding box center [228, 148] width 203 height 168
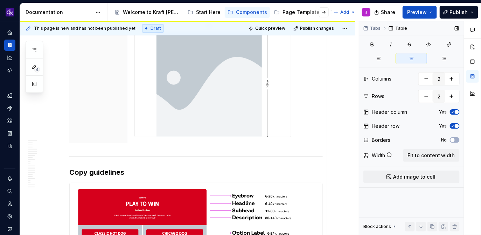
scroll to position [2635, 0]
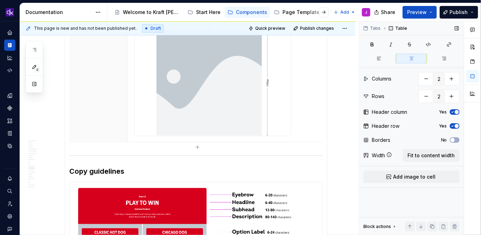
click at [309, 131] on td at bounding box center [228, 57] width 203 height 168
click at [304, 130] on td at bounding box center [228, 57] width 203 height 168
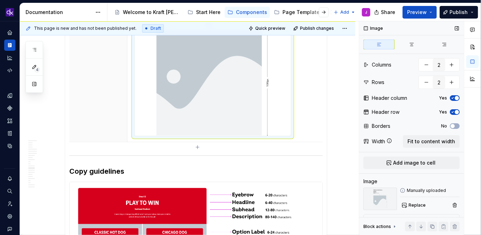
click at [287, 129] on img at bounding box center [213, 58] width 156 height 156
click at [411, 162] on span "Add image to cell" at bounding box center [414, 162] width 42 height 7
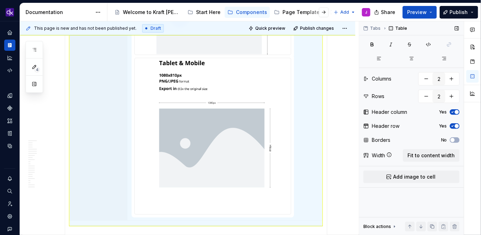
scroll to position [0, 0]
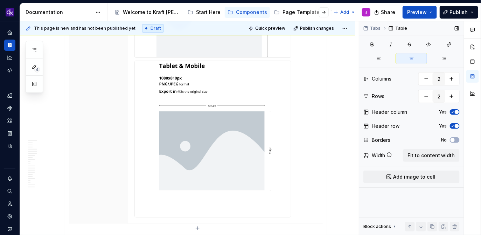
click at [306, 147] on td at bounding box center [228, 59] width 203 height 328
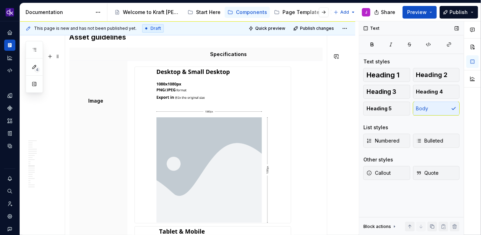
scroll to position [2561, 0]
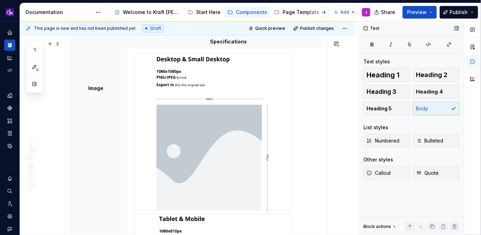
click at [253, 148] on img at bounding box center [213, 132] width 156 height 156
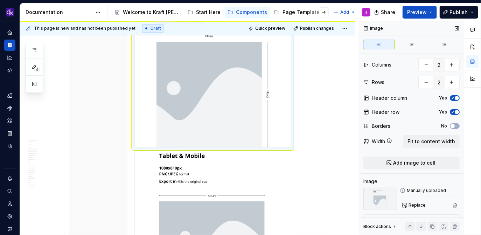
scroll to position [2625, 0]
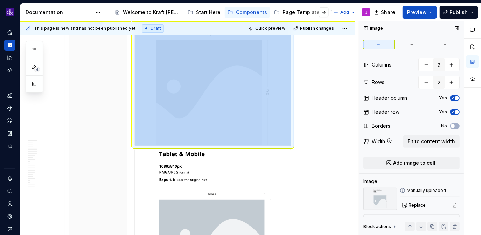
click at [213, 186] on img at bounding box center [213, 227] width 156 height 156
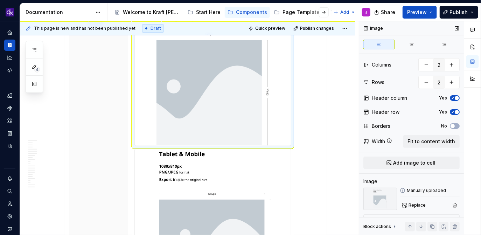
click at [255, 114] on img at bounding box center [213, 68] width 156 height 156
click at [291, 131] on div at bounding box center [212, 67] width 157 height 157
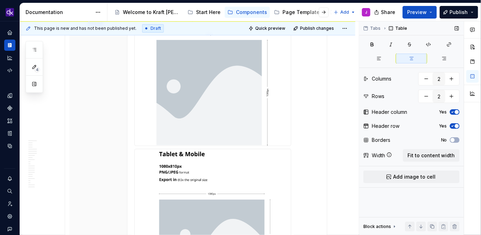
drag, startPoint x: 294, startPoint y: 82, endPoint x: 274, endPoint y: 81, distance: 20.0
click at [274, 81] on td at bounding box center [228, 147] width 203 height 328
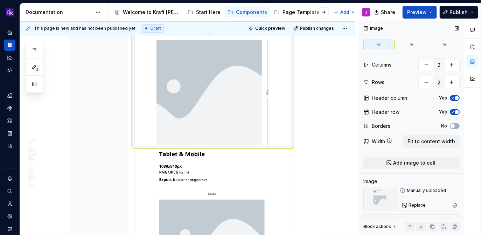
click at [274, 81] on img at bounding box center [213, 68] width 156 height 156
click at [234, 85] on img at bounding box center [213, 68] width 156 height 156
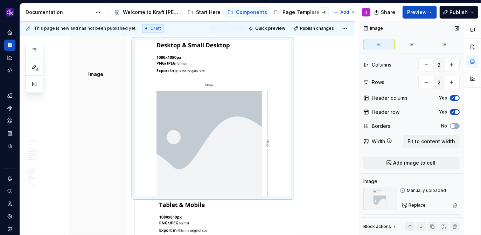
scroll to position [2561, 0]
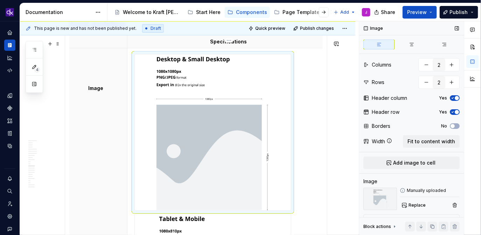
drag, startPoint x: 291, startPoint y: 121, endPoint x: 267, endPoint y: 120, distance: 24.5
click at [267, 120] on div at bounding box center [212, 132] width 157 height 157
click at [268, 128] on img at bounding box center [213, 132] width 156 height 156
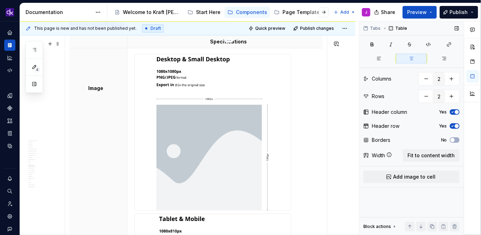
click at [316, 128] on td at bounding box center [228, 212] width 203 height 328
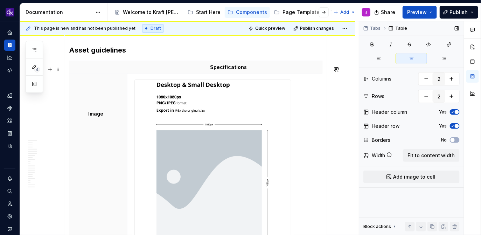
scroll to position [2533, 0]
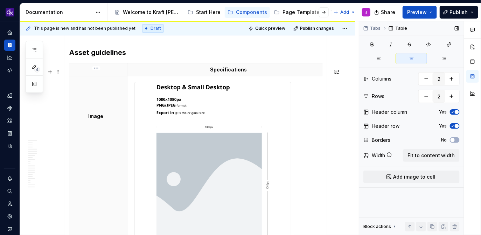
click at [102, 120] on p "Image" at bounding box center [96, 116] width 54 height 7
click at [148, 119] on img at bounding box center [213, 160] width 156 height 156
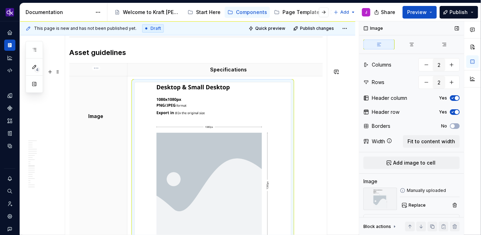
click at [103, 120] on p "Image" at bounding box center [96, 116] width 54 height 7
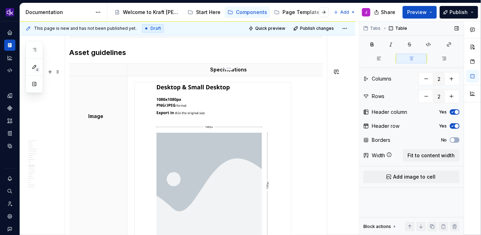
click at [141, 111] on img at bounding box center [213, 160] width 156 height 156
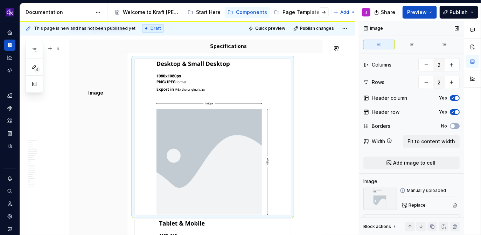
scroll to position [2558, 0]
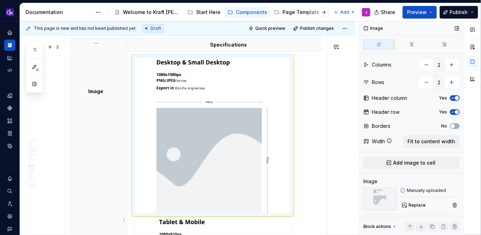
click at [112, 83] on p at bounding box center [96, 80] width 54 height 7
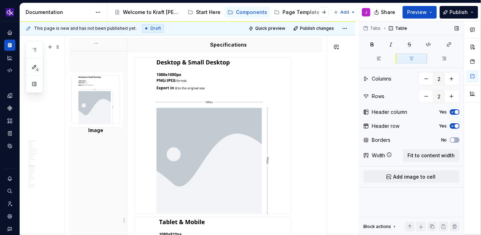
click at [97, 140] on th "Image" at bounding box center [95, 215] width 63 height 328
drag, startPoint x: 106, startPoint y: 138, endPoint x: 88, endPoint y: 137, distance: 18.2
click at [88, 134] on p "Image" at bounding box center [96, 130] width 54 height 7
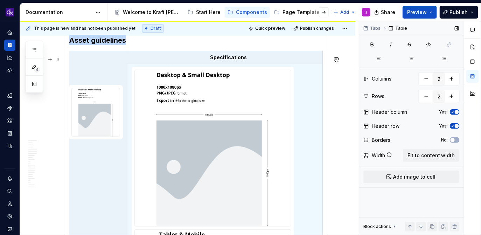
type textarea "*"
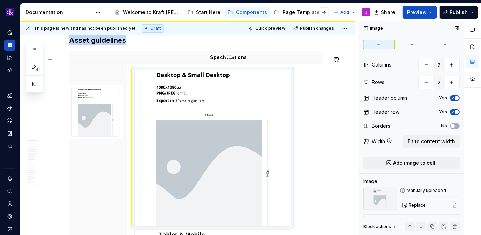
click at [185, 121] on img at bounding box center [213, 148] width 156 height 156
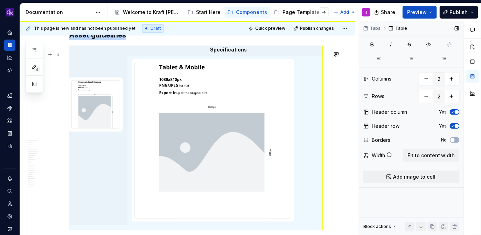
scroll to position [0, 0]
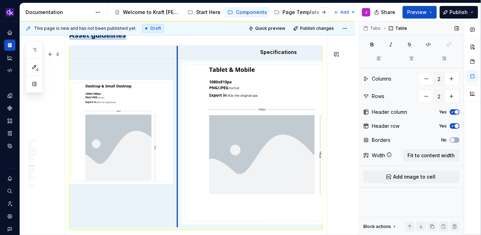
drag, startPoint x: 127, startPoint y: 56, endPoint x: 177, endPoint y: 58, distance: 50.1
click at [320, 56] on p "Specifications" at bounding box center [279, 52] width 194 height 7
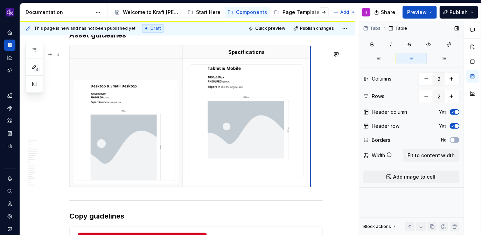
drag, startPoint x: 325, startPoint y: 60, endPoint x: 251, endPoint y: 52, distance: 74.6
click at [313, 121] on div "Specifications" at bounding box center [195, 117] width 253 height 144
click at [311, 121] on icon "button" at bounding box center [311, 121] width 3 height 3
type input "3"
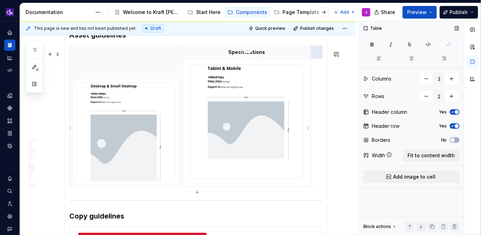
click at [264, 112] on img at bounding box center [246, 121] width 113 height 113
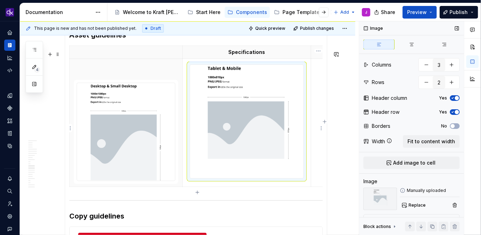
click at [320, 101] on td at bounding box center [317, 122] width 13 height 128
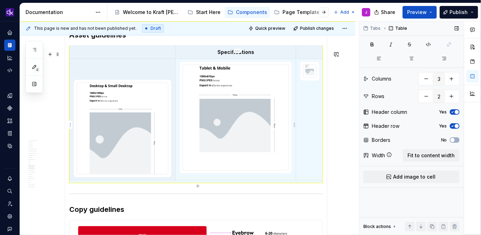
click at [262, 93] on img at bounding box center [235, 117] width 105 height 105
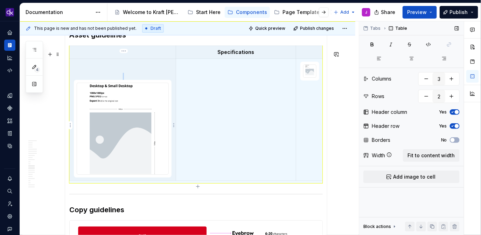
click at [112, 123] on img at bounding box center [122, 128] width 91 height 91
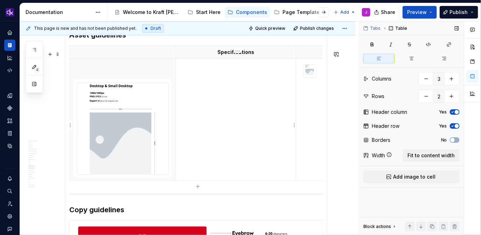
click at [223, 101] on td at bounding box center [236, 119] width 120 height 122
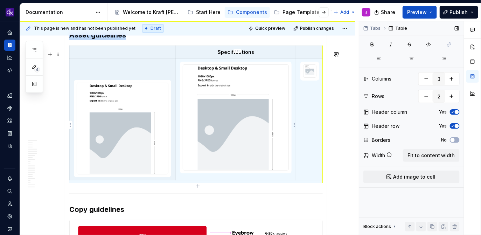
type textarea "*"
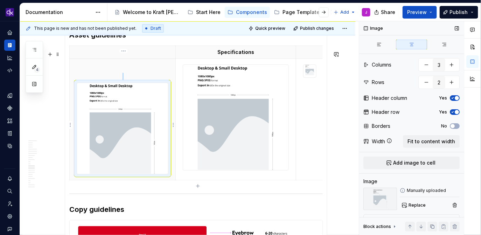
click at [154, 123] on img at bounding box center [122, 128] width 91 height 91
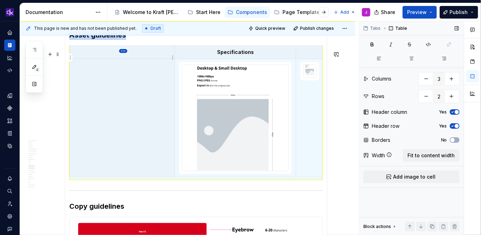
click at [122, 54] on html "KH DXP J Design system data Documentation Accessibility guide for tree Page tre…" at bounding box center [240, 117] width 481 height 235
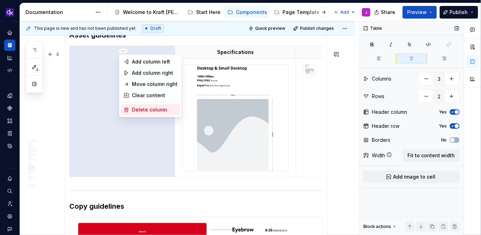
click at [152, 107] on div "Delete column" at bounding box center [154, 109] width 45 height 7
type input "2"
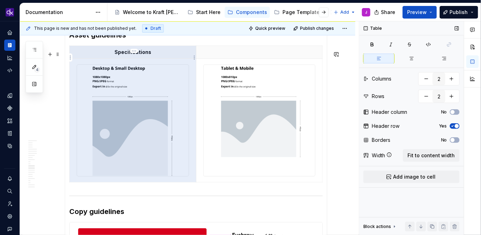
click at [146, 56] on p "Specifications" at bounding box center [133, 52] width 118 height 7
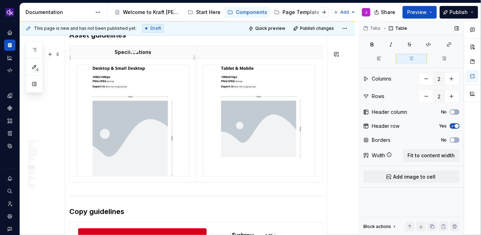
click at [151, 56] on p "Specifications" at bounding box center [133, 52] width 118 height 7
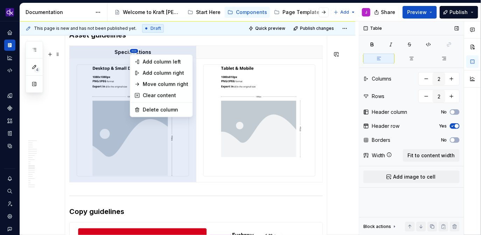
click at [136, 54] on html "KH DXP J Design system data Documentation Accessibility guide for tree Page tre…" at bounding box center [240, 117] width 481 height 235
click at [103, 56] on html "KH DXP J Design system data Documentation Accessibility guide for tree Page tre…" at bounding box center [240, 117] width 481 height 235
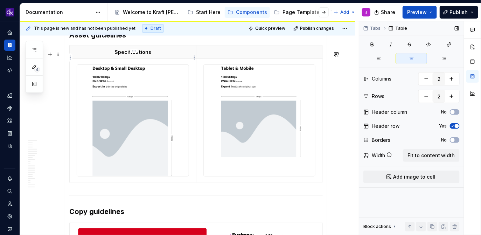
click at [139, 56] on p "Specifications" at bounding box center [133, 52] width 118 height 7
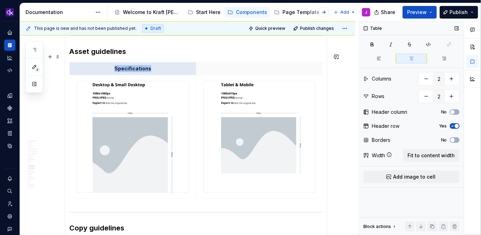
scroll to position [2523, 0]
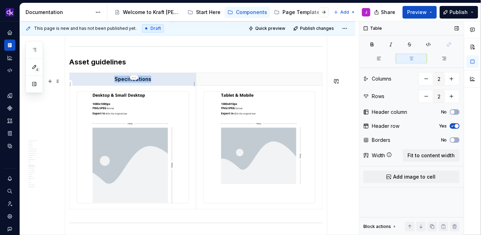
drag, startPoint x: 150, startPoint y: 56, endPoint x: 116, endPoint y: 84, distance: 44.4
click at [116, 83] on p "Specifications" at bounding box center [133, 79] width 118 height 7
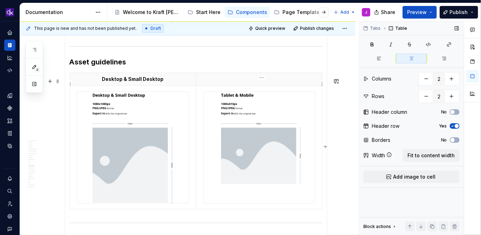
click at [238, 83] on p at bounding box center [259, 79] width 118 height 7
click at [235, 83] on p "Tablet & Mobile" at bounding box center [259, 79] width 118 height 7
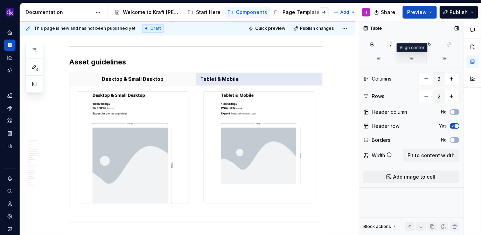
click at [414, 58] on button "button" at bounding box center [411, 59] width 31 height 10
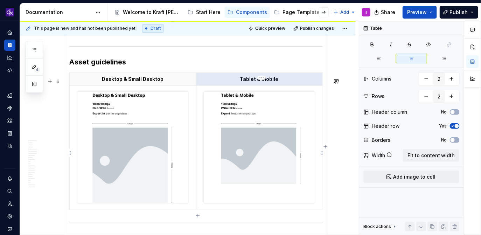
click at [267, 111] on img at bounding box center [260, 148] width 112 height 112
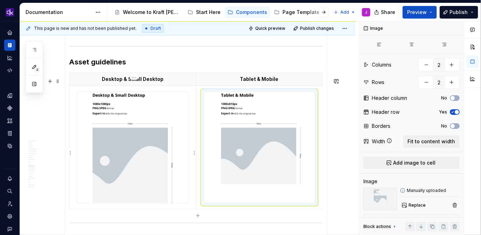
click at [133, 147] on img at bounding box center [133, 148] width 112 height 112
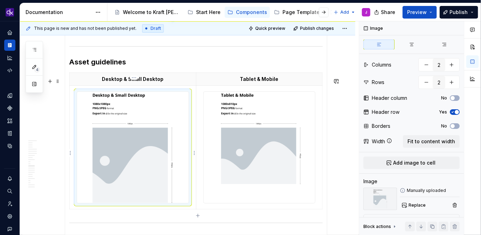
click at [135, 128] on img at bounding box center [133, 148] width 112 height 112
drag, startPoint x: 142, startPoint y: 93, endPoint x: 142, endPoint y: 109, distance: 15.7
click at [142, 109] on div at bounding box center [133, 147] width 112 height 112
click at [143, 130] on img at bounding box center [133, 148] width 112 height 112
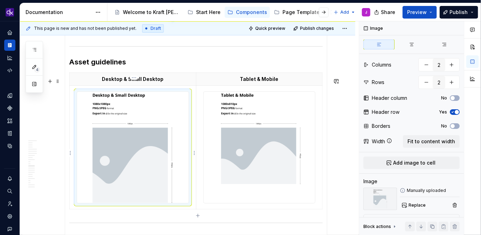
click at [143, 130] on img at bounding box center [133, 148] width 112 height 112
click at [179, 152] on img at bounding box center [133, 148] width 112 height 112
click at [416, 203] on span "Replace" at bounding box center [416, 205] width 17 height 6
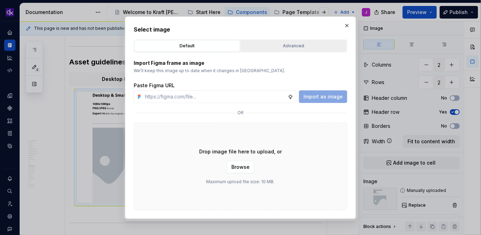
click at [311, 46] on div "Advanced" at bounding box center [293, 45] width 101 height 7
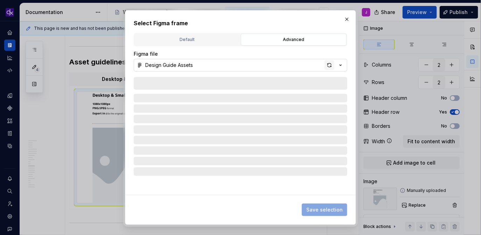
click at [332, 67] on div "button" at bounding box center [329, 65] width 10 height 10
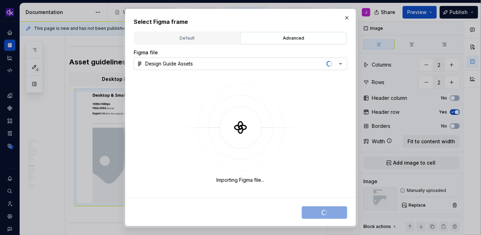
type textarea "*"
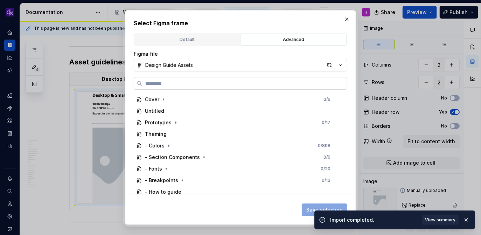
paste input "**********"
type input "**********"
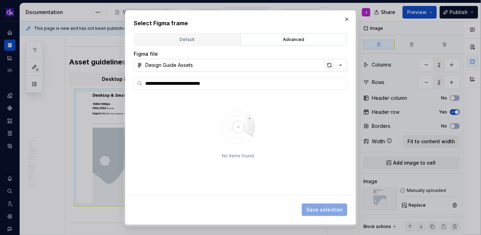
click at [330, 68] on div "button" at bounding box center [329, 65] width 10 height 10
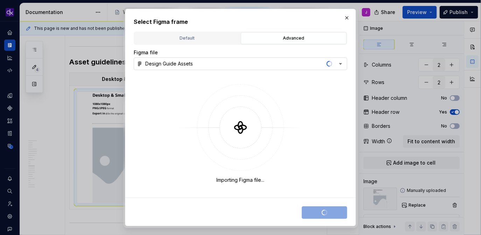
type textarea "*"
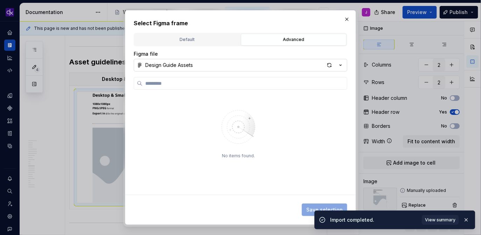
type input "**********"
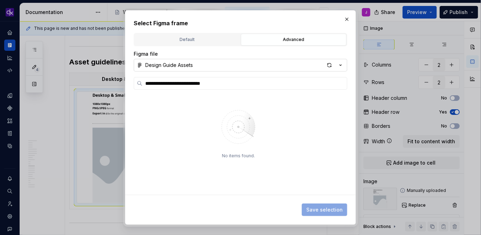
type textarea "*"
type input "**********"
click at [328, 66] on div "button" at bounding box center [329, 65] width 10 height 10
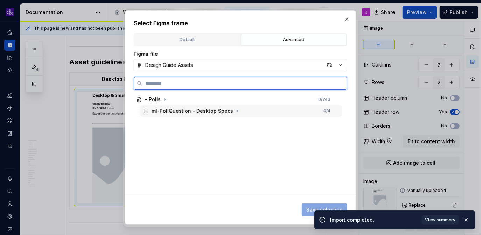
click at [242, 113] on div "ml-PollQuestion - Desktop Specs 0 / 4" at bounding box center [240, 110] width 201 height 11
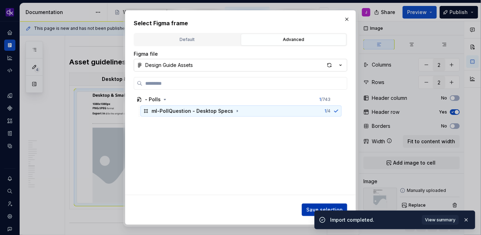
click at [308, 207] on button "Save selection" at bounding box center [324, 209] width 45 height 13
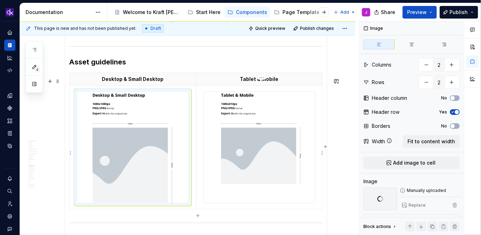
click at [247, 158] on img at bounding box center [260, 148] width 112 height 112
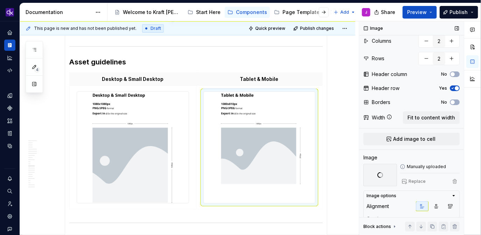
scroll to position [24, 0]
click at [181, 147] on img at bounding box center [133, 148] width 112 height 112
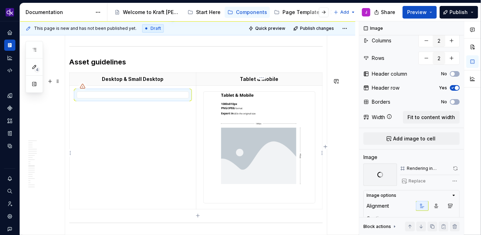
click at [274, 136] on img at bounding box center [260, 148] width 112 height 112
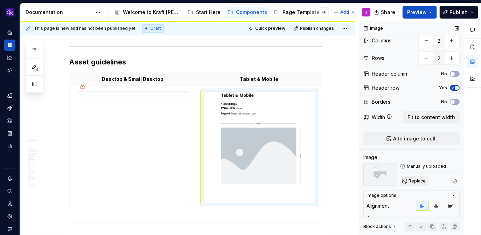
click at [414, 183] on span "Replace" at bounding box center [416, 181] width 17 height 6
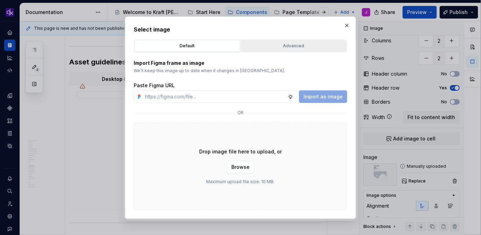
click at [300, 48] on div "Advanced" at bounding box center [293, 45] width 101 height 7
type textarea "*"
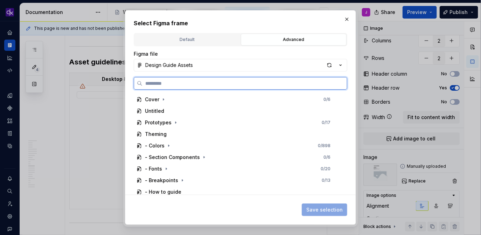
click at [271, 82] on input "search" at bounding box center [244, 83] width 204 height 7
paste input "**********"
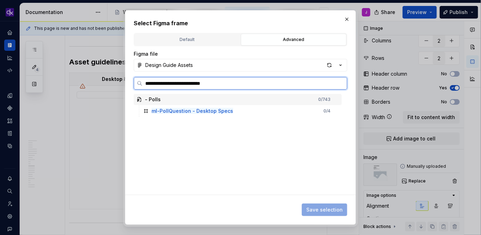
click at [207, 84] on input "**********" at bounding box center [244, 83] width 204 height 7
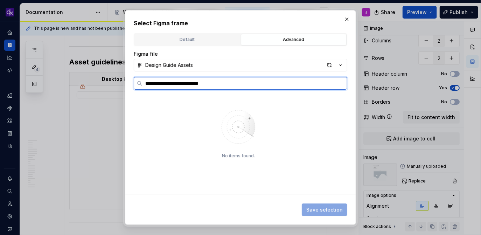
type input "**********"
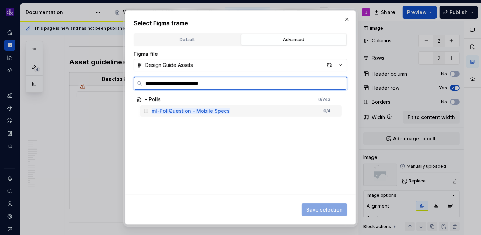
click at [237, 111] on div "ml-PollQuestion - Mobile Specs 0 / 4" at bounding box center [240, 110] width 201 height 11
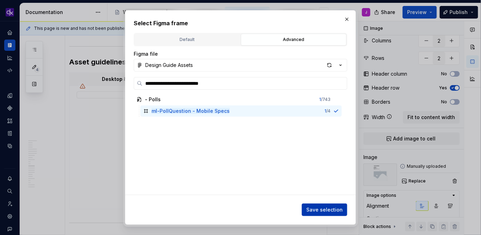
click at [328, 209] on span "Save selection" at bounding box center [324, 209] width 36 height 7
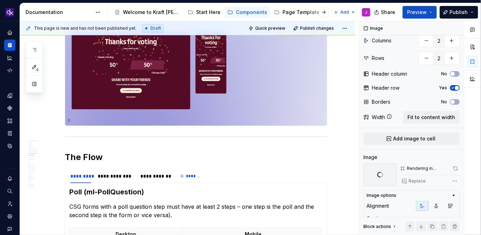
scroll to position [1048, 0]
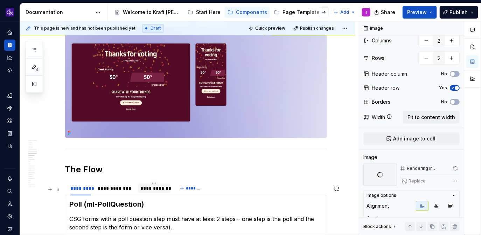
click at [158, 192] on div "**********" at bounding box center [154, 188] width 27 height 7
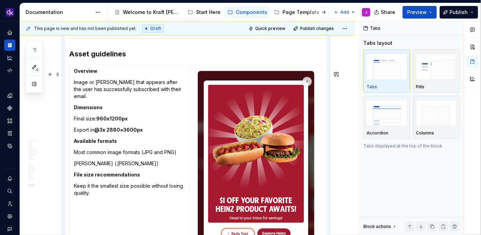
scroll to position [3107, 0]
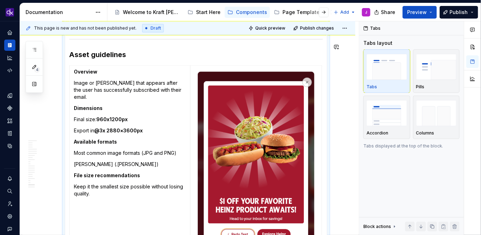
type textarea "*"
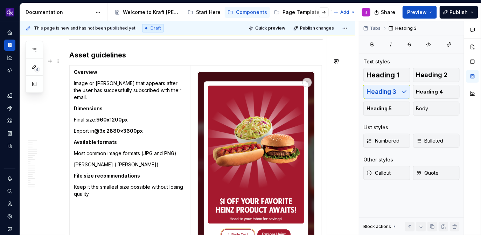
click at [149, 60] on h3 "Asset guidelines" at bounding box center [195, 55] width 253 height 10
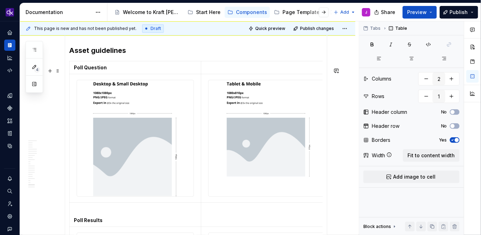
scroll to position [3106, 0]
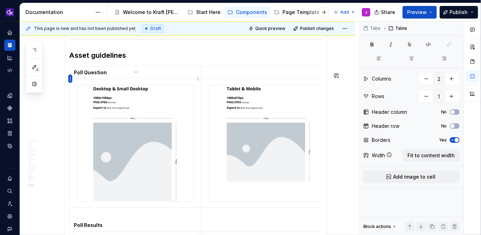
click at [71, 77] on html "KH DXP J Design system data Documentation Accessibility guide for tree Page tre…" at bounding box center [240, 117] width 481 height 235
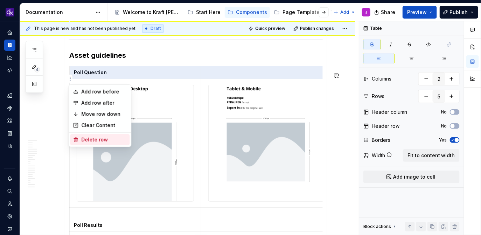
click at [86, 139] on div "Delete row" at bounding box center [103, 139] width 45 height 7
type input "4"
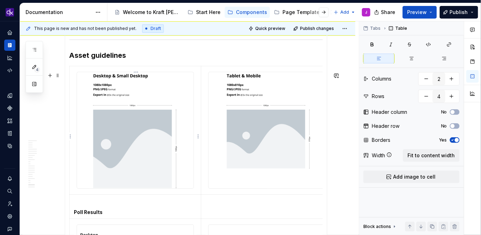
type textarea "*"
click at [121, 94] on img at bounding box center [135, 130] width 116 height 116
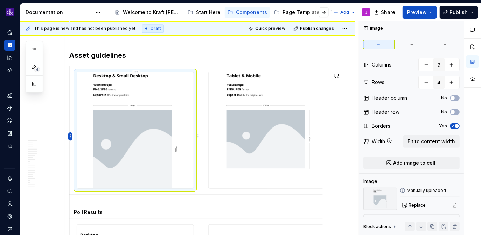
click at [72, 137] on html "KH DXP J Design system data Documentation Accessibility guide for tree Page tre…" at bounding box center [240, 117] width 481 height 235
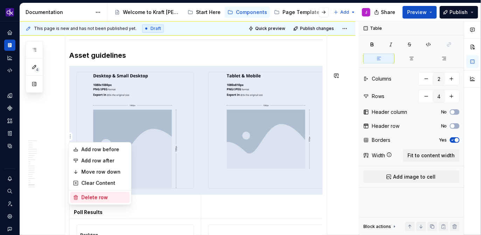
click at [100, 195] on div "Delete row" at bounding box center [103, 197] width 45 height 7
type input "3"
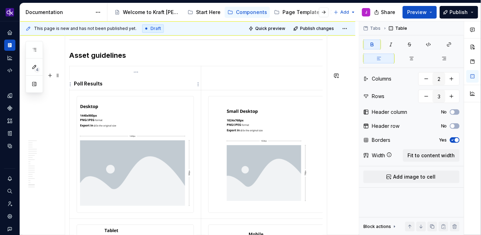
click at [78, 86] on strong "Poll Results" at bounding box center [88, 83] width 29 height 6
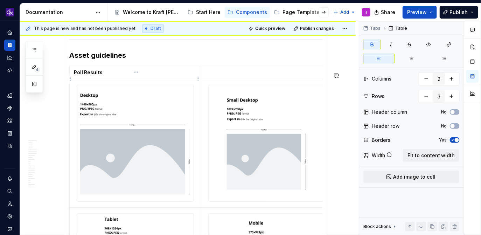
click at [124, 75] on td "Poll Results" at bounding box center [136, 72] width 132 height 13
click at [70, 79] on html "KH DXP J Design system data Documentation Accessibility guide for tree Page tre…" at bounding box center [240, 117] width 481 height 235
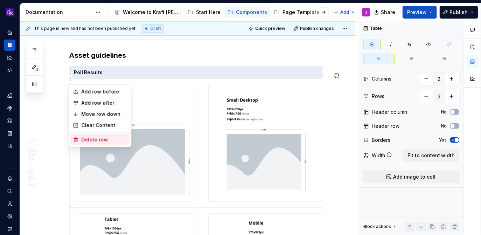
click at [93, 140] on div "Delete row" at bounding box center [103, 139] width 45 height 7
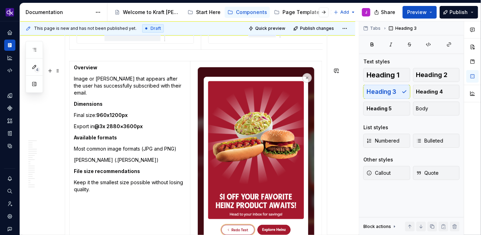
scroll to position [3371, 0]
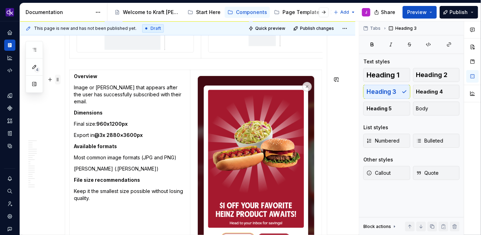
click at [58, 80] on span at bounding box center [58, 80] width 6 height 10
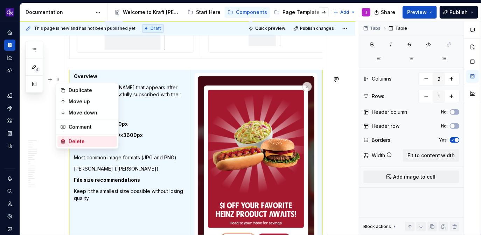
click at [90, 143] on div "Delete" at bounding box center [91, 141] width 45 height 7
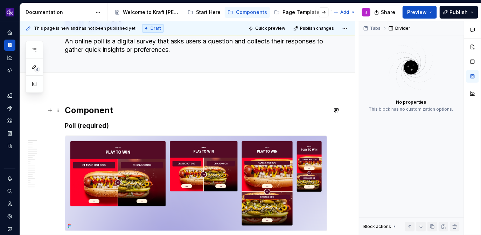
scroll to position [0, 0]
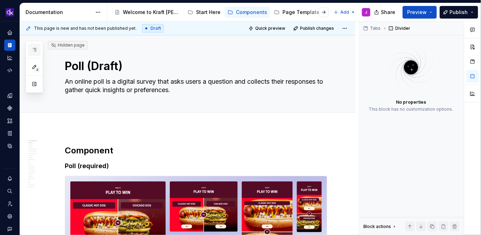
click at [36, 49] on icon "button" at bounding box center [34, 50] width 6 height 6
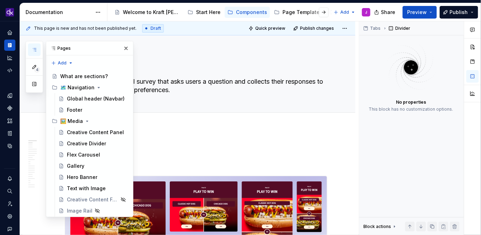
click at [203, 155] on h2 "Component" at bounding box center [196, 150] width 262 height 11
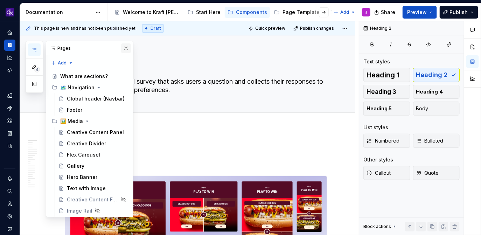
click at [127, 48] on button "button" at bounding box center [126, 48] width 10 height 10
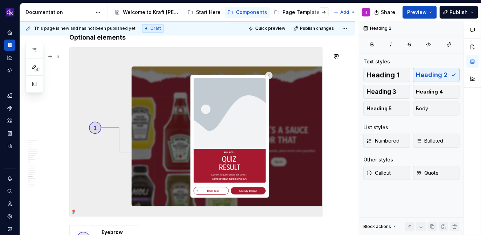
scroll to position [1645, 0]
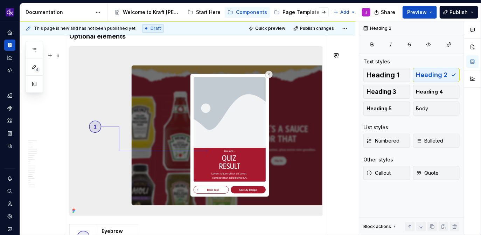
click at [281, 114] on img at bounding box center [196, 131] width 253 height 169
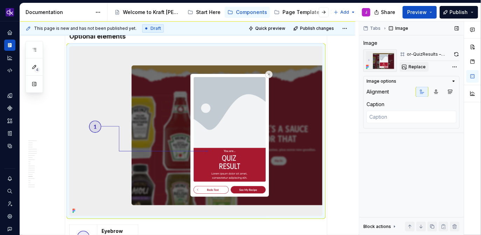
click at [417, 67] on span "Replace" at bounding box center [416, 67] width 17 height 6
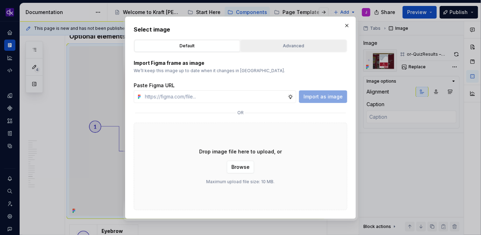
click at [297, 42] on div "Advanced" at bounding box center [293, 45] width 101 height 7
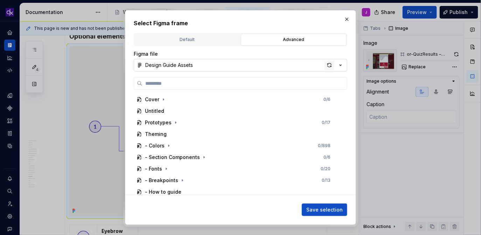
click at [328, 64] on div "button" at bounding box center [329, 65] width 10 height 10
type textarea "*"
type input "**********"
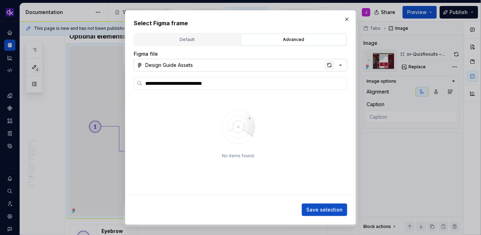
click at [332, 66] on div "button" at bounding box center [329, 65] width 10 height 10
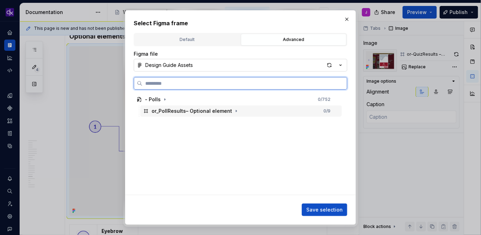
click at [253, 109] on div "or_PollResults– Optional element 0 / 9" at bounding box center [240, 110] width 201 height 11
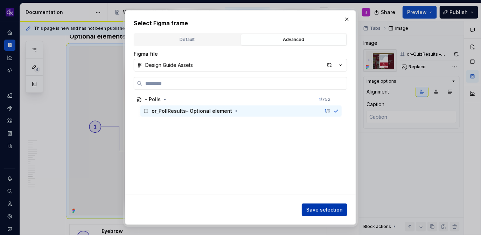
click at [326, 209] on span "Save selection" at bounding box center [324, 209] width 36 height 7
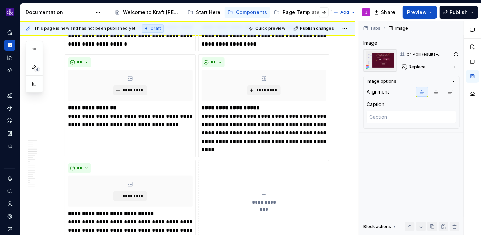
scroll to position [197, 0]
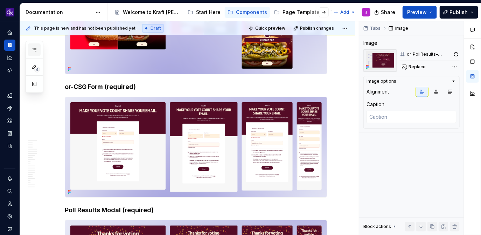
click at [30, 48] on button "button" at bounding box center [34, 49] width 13 height 13
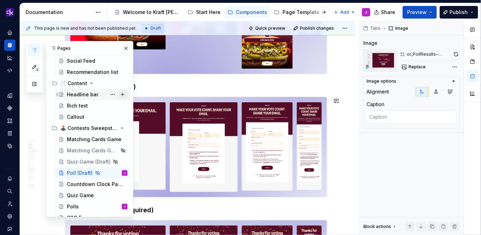
scroll to position [213, 0]
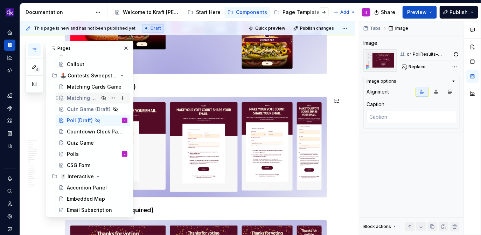
click at [71, 98] on div "Matching Cards Game (Draft)" at bounding box center [83, 97] width 32 height 7
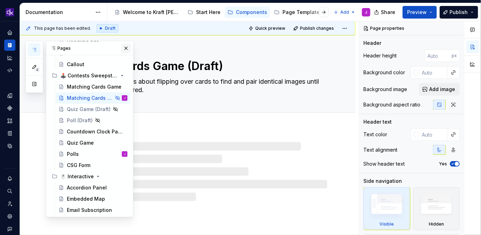
click at [127, 49] on button "button" at bounding box center [126, 48] width 10 height 10
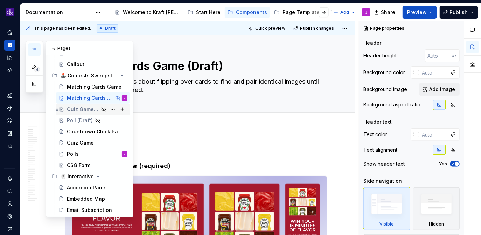
click at [79, 111] on div "Quiz Game (Draft)" at bounding box center [83, 109] width 32 height 7
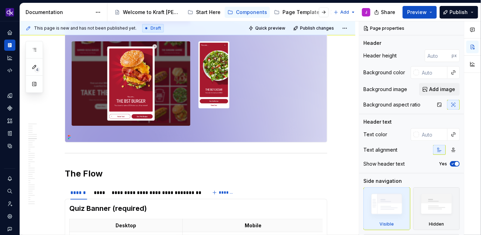
scroll to position [1362, 0]
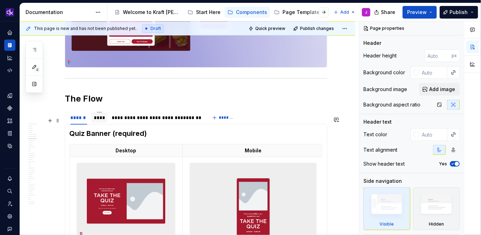
click at [101, 121] on div "****" at bounding box center [99, 117] width 11 height 7
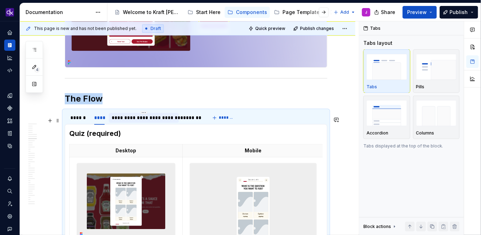
click at [146, 121] on div "**********" at bounding box center [144, 117] width 64 height 7
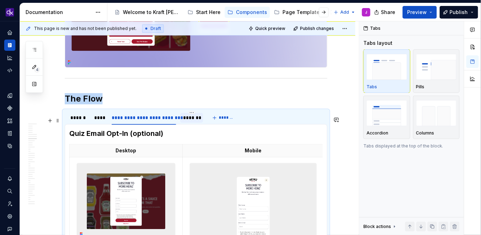
click at [191, 121] on div "*******" at bounding box center [191, 117] width 17 height 7
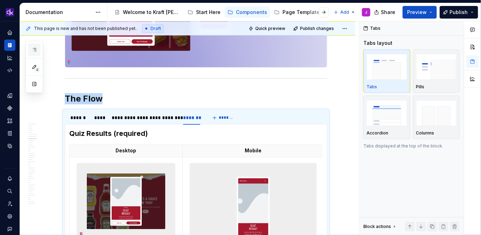
click at [32, 45] on button "button" at bounding box center [34, 49] width 13 height 13
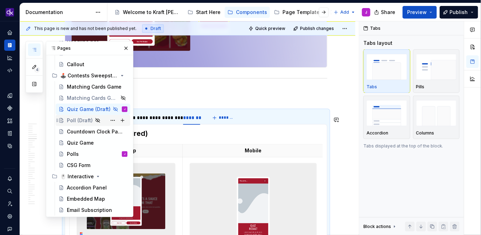
click at [79, 121] on div "Poll (Draft)" at bounding box center [80, 120] width 26 height 7
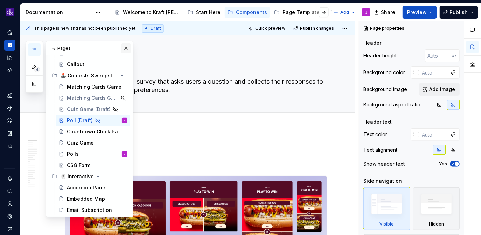
click at [123, 45] on button "button" at bounding box center [126, 48] width 10 height 10
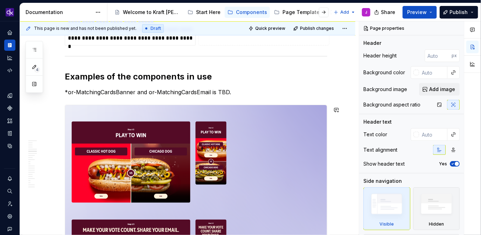
scroll to position [741, 0]
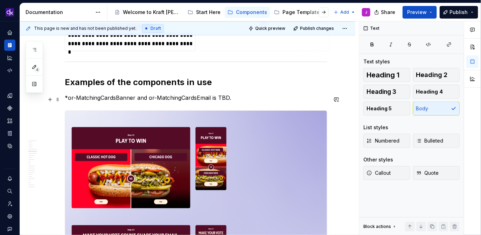
click at [185, 95] on p "*or-MatchingCardsBanner and or-MatchingCardsEmail is TBD." at bounding box center [196, 97] width 262 height 8
click at [225, 97] on p "*or-MatchingCardsBanner and or-MatchingCardsEmail is TBD." at bounding box center [196, 97] width 262 height 8
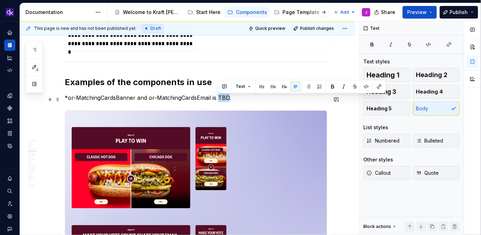
click at [225, 97] on p "*or-MatchingCardsBanner and or-MatchingCardsEmail is TBD." at bounding box center [196, 97] width 262 height 8
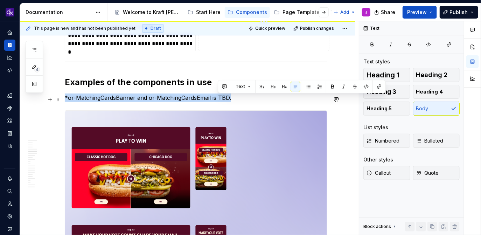
click at [225, 97] on p "*or-MatchingCardsBanner and or-MatchingCardsEmail is TBD." at bounding box center [196, 97] width 262 height 8
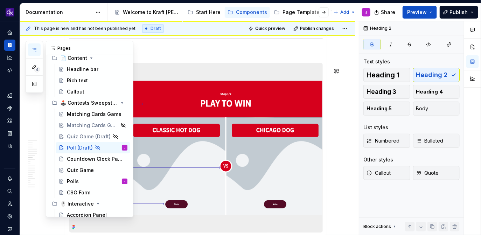
scroll to position [189, 0]
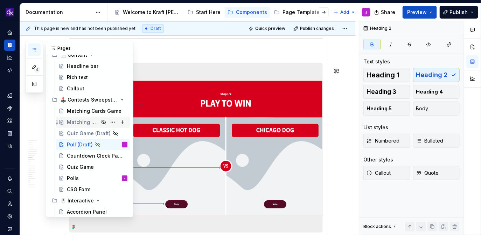
click at [89, 120] on div "Matching Cards Game (Draft)" at bounding box center [83, 122] width 32 height 7
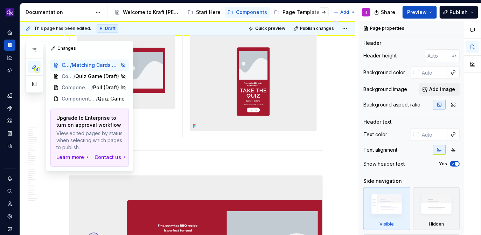
click at [37, 56] on div "4" at bounding box center [34, 67] width 17 height 52
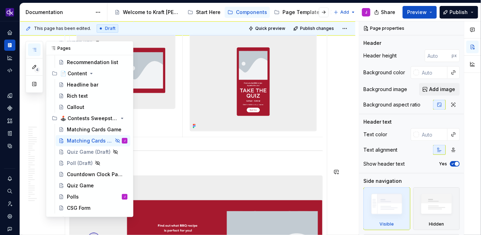
scroll to position [183, 0]
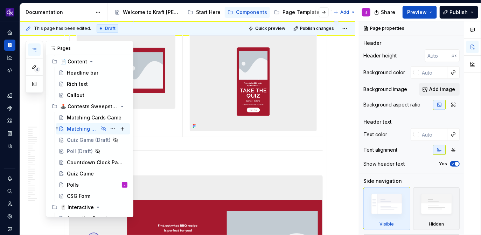
click at [86, 128] on div "Matching Cards Game (Draft)" at bounding box center [83, 128] width 32 height 7
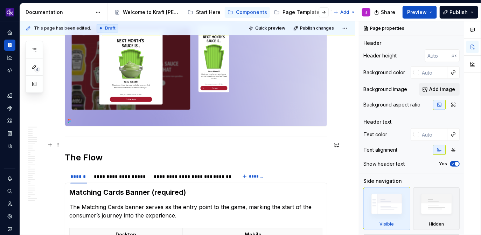
scroll to position [1333, 0]
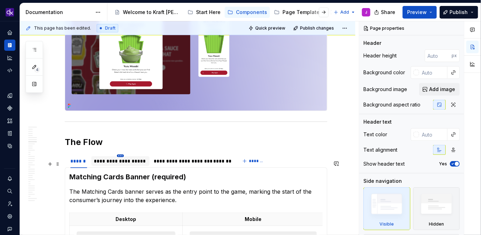
click at [119, 161] on html "KH DXP J Design system data Documentation Accessibility guide for tree Page tre…" at bounding box center [240, 117] width 481 height 235
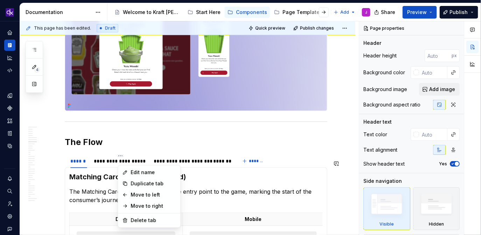
click at [99, 165] on html "KH DXP J Design system data Documentation Accessibility guide for tree Page tre…" at bounding box center [240, 117] width 481 height 235
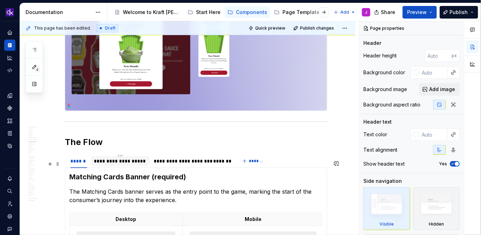
click at [103, 164] on div "**********" at bounding box center [120, 160] width 53 height 7
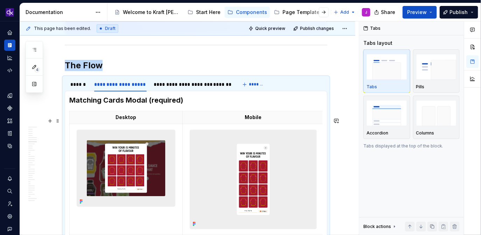
scroll to position [1383, 0]
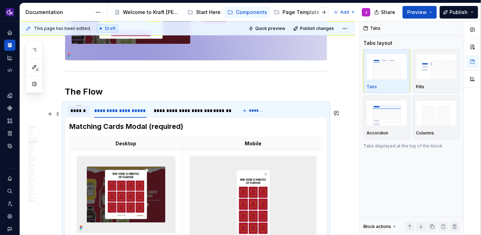
click at [84, 114] on div "******" at bounding box center [78, 110] width 17 height 7
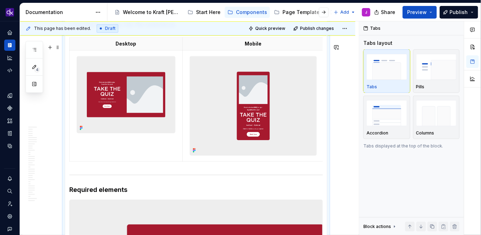
scroll to position [1508, 0]
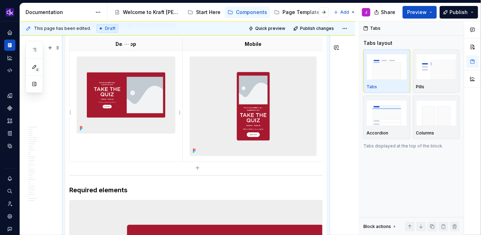
click at [122, 96] on img at bounding box center [126, 95] width 98 height 76
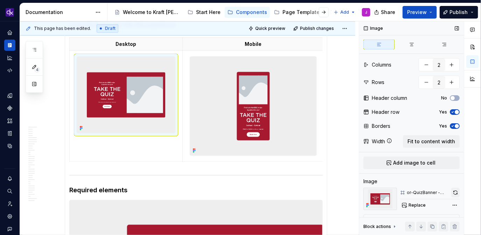
click at [457, 190] on button "button" at bounding box center [455, 193] width 8 height 10
click at [270, 107] on img at bounding box center [253, 106] width 126 height 98
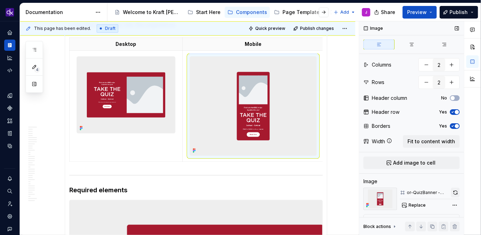
click at [458, 195] on button "button" at bounding box center [455, 193] width 9 height 10
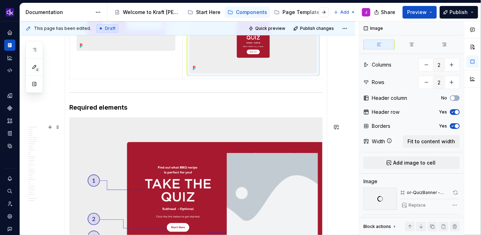
scroll to position [1606, 0]
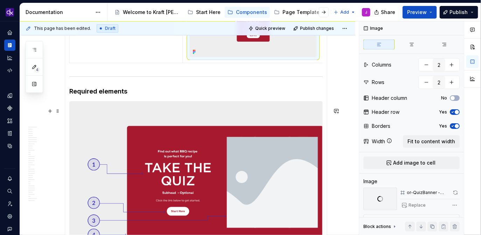
click at [248, 134] on img at bounding box center [196, 185] width 253 height 169
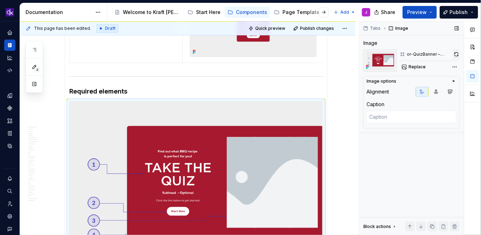
click at [459, 55] on button "button" at bounding box center [456, 54] width 7 height 10
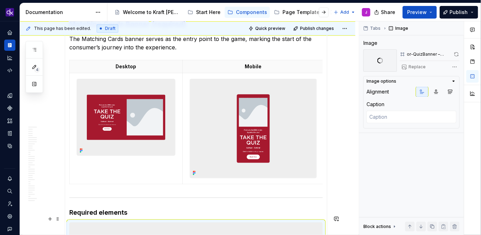
scroll to position [1486, 0]
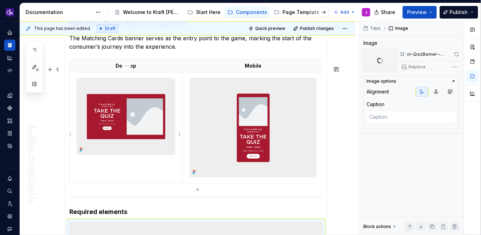
click at [135, 116] on img at bounding box center [126, 116] width 98 height 76
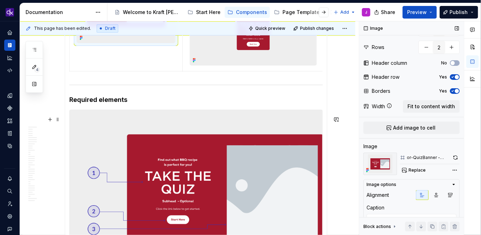
scroll to position [1596, 0]
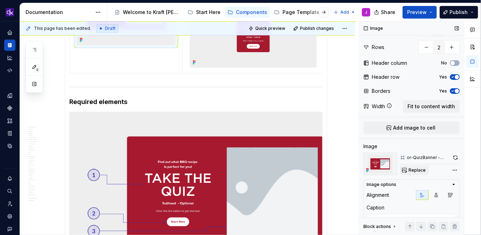
click at [419, 174] on button "Replace" at bounding box center [414, 170] width 29 height 10
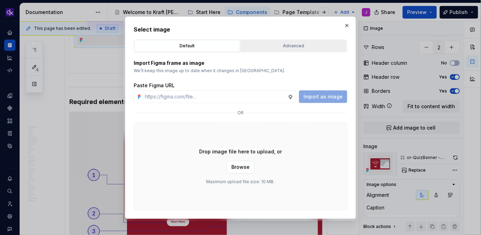
click at [297, 50] on button "Advanced" at bounding box center [294, 46] width 106 height 12
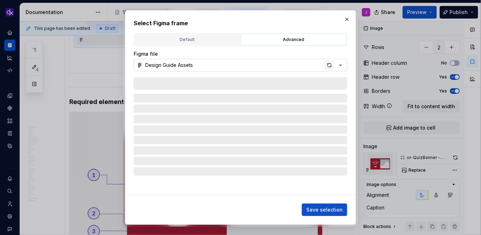
click at [328, 63] on div "button" at bounding box center [329, 65] width 10 height 10
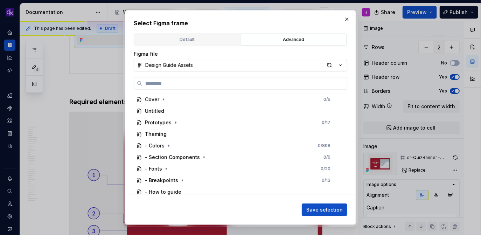
type textarea "*"
type input "**********"
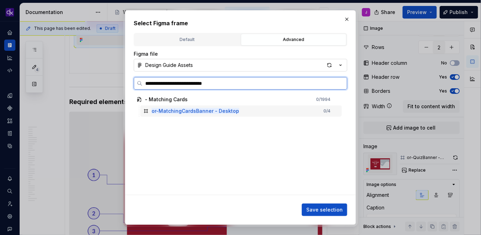
click at [260, 111] on div "or-MatchingCardsBanner - Desktop 0 / 4" at bounding box center [240, 110] width 201 height 11
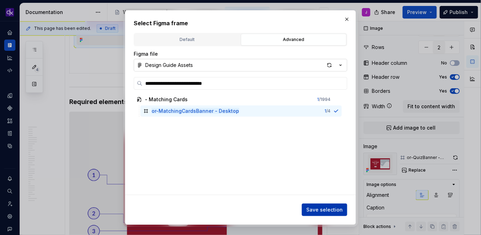
click at [326, 213] on button "Save selection" at bounding box center [324, 209] width 45 height 13
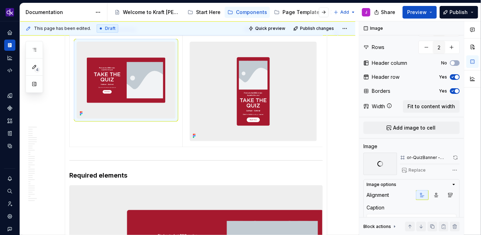
scroll to position [1511, 0]
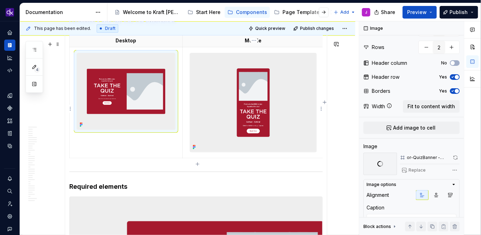
click at [271, 108] on img at bounding box center [253, 102] width 126 height 98
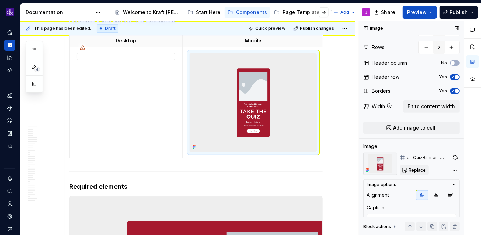
click at [422, 172] on span "Replace" at bounding box center [416, 170] width 17 height 6
type textarea "*"
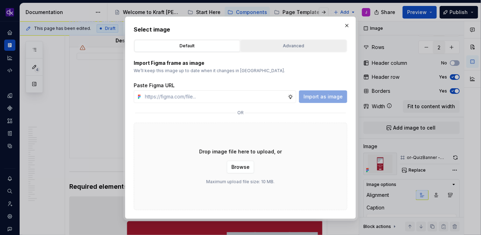
click at [303, 49] on div "Advanced" at bounding box center [293, 45] width 101 height 7
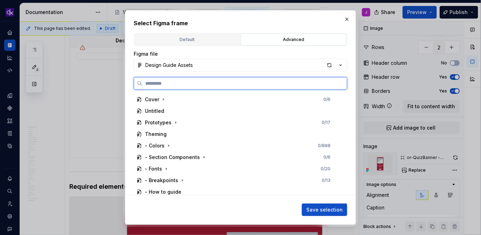
click at [265, 84] on input "search" at bounding box center [244, 83] width 204 height 7
paste input "**********"
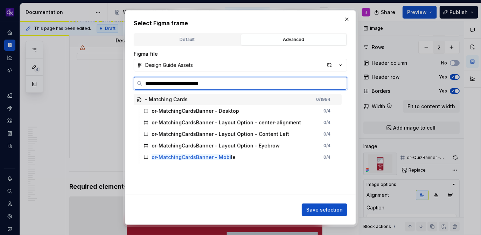
type input "**********"
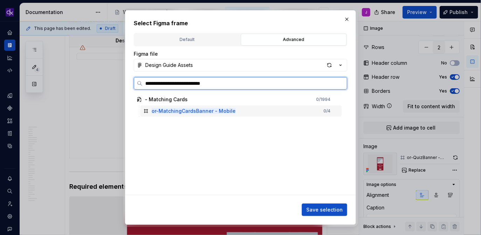
click at [245, 109] on div "or-MatchingCardsBanner - Mobile 0 / 4" at bounding box center [240, 110] width 201 height 11
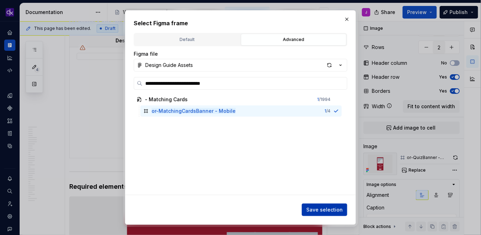
click at [314, 207] on span "Save selection" at bounding box center [324, 209] width 36 height 7
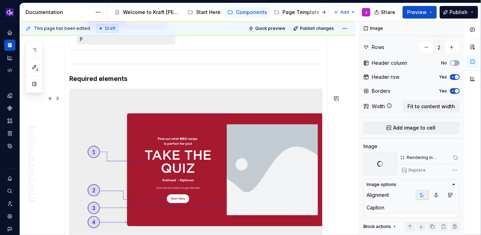
scroll to position [1597, 0]
click at [233, 120] on img at bounding box center [196, 173] width 253 height 169
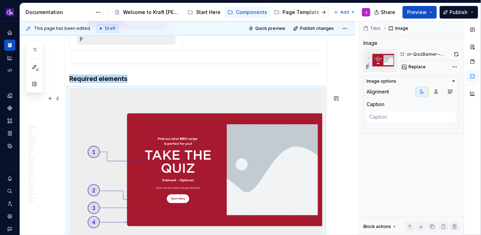
scroll to position [0, 0]
click at [419, 64] on span "Replace" at bounding box center [416, 67] width 17 height 6
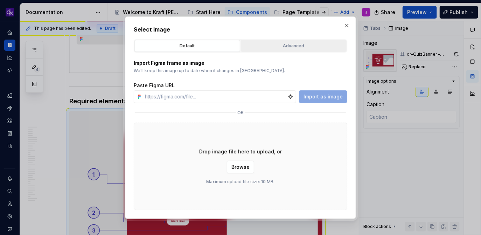
click at [293, 47] on div "Advanced" at bounding box center [293, 45] width 101 height 7
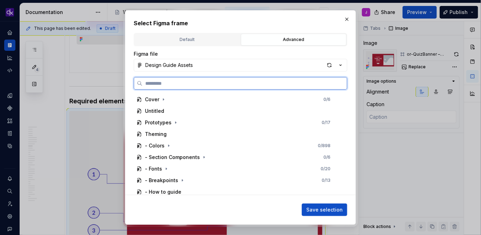
click at [270, 82] on input "search" at bounding box center [244, 83] width 204 height 7
type textarea "*"
paste input "**********"
type input "**********"
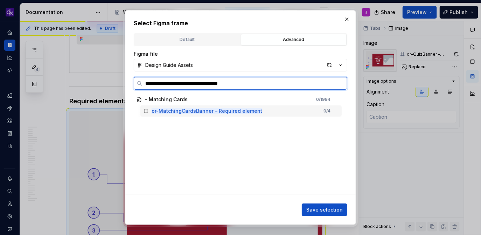
click at [298, 111] on div "or-MatchingCardsBanner – Required element 0 / 4" at bounding box center [240, 110] width 201 height 11
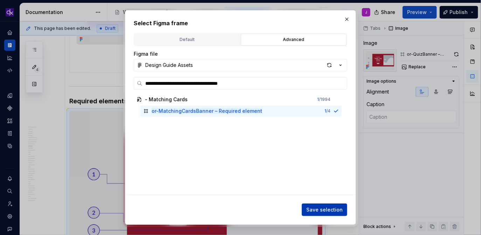
click at [318, 207] on span "Save selection" at bounding box center [324, 209] width 36 height 7
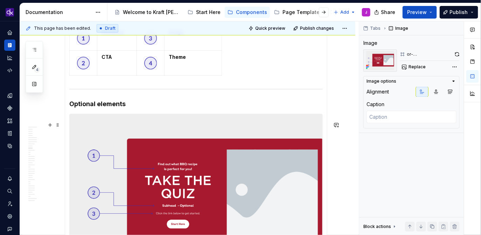
scroll to position [1880, 0]
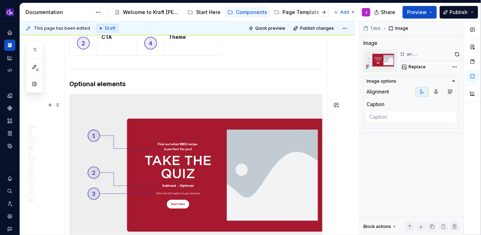
click at [225, 140] on img at bounding box center [196, 178] width 253 height 169
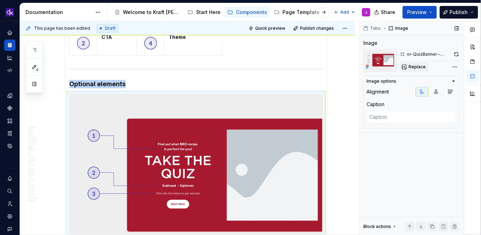
click at [422, 63] on button "Replace" at bounding box center [414, 67] width 29 height 10
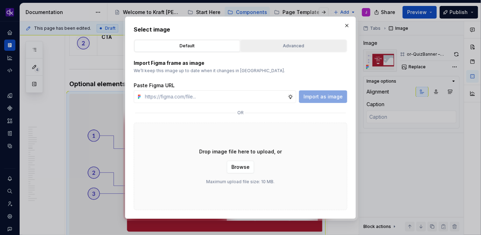
type textarea "*"
click at [288, 48] on div "Advanced" at bounding box center [293, 45] width 101 height 7
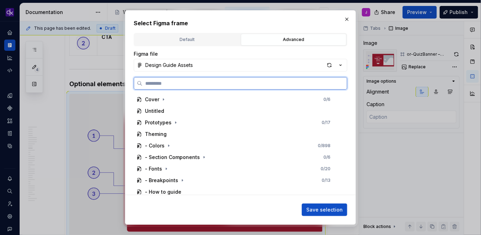
click at [255, 85] on input "search" at bounding box center [244, 83] width 204 height 7
paste input "**********"
type input "**********"
type textarea "*"
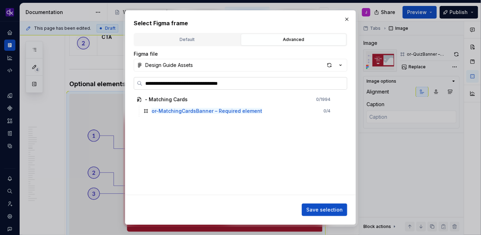
drag, startPoint x: 260, startPoint y: 83, endPoint x: 209, endPoint y: 83, distance: 51.1
click at [209, 83] on input "**********" at bounding box center [244, 83] width 204 height 7
type input "**********"
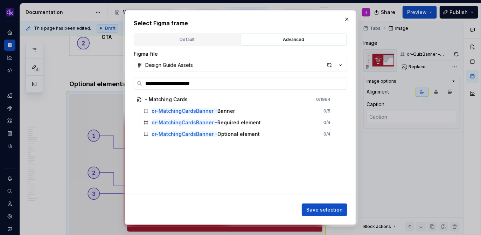
click at [214, 141] on div "- Matching Cards 0 / 1994 or-MatchingCardsBanner – Banner 0 / 5 or-MatchingCard…" at bounding box center [238, 144] width 209 height 101
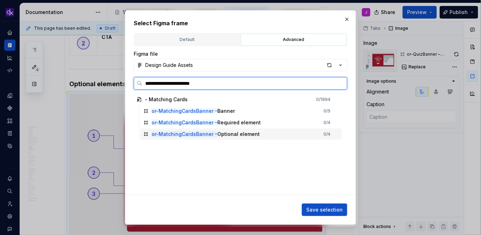
click at [225, 135] on div "or-MatchingCardsBanner – Optional element" at bounding box center [205, 133] width 108 height 7
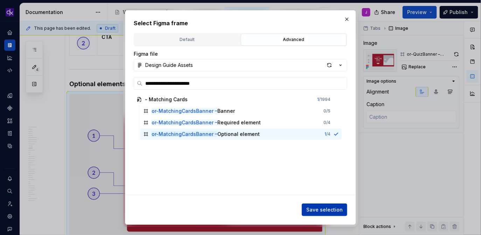
click at [337, 211] on span "Save selection" at bounding box center [324, 209] width 36 height 7
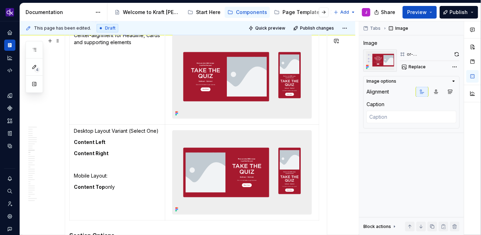
scroll to position [2230, 0]
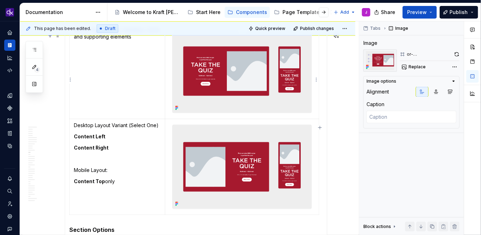
click at [302, 89] on img at bounding box center [241, 71] width 139 height 84
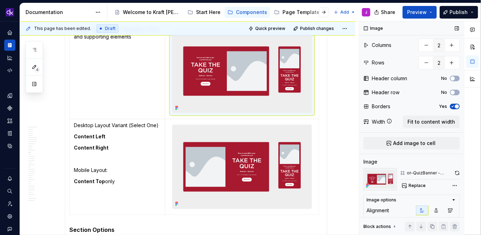
scroll to position [24, 0]
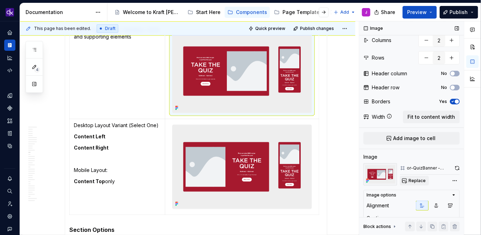
click at [414, 181] on span "Replace" at bounding box center [416, 181] width 17 height 6
type textarea "*"
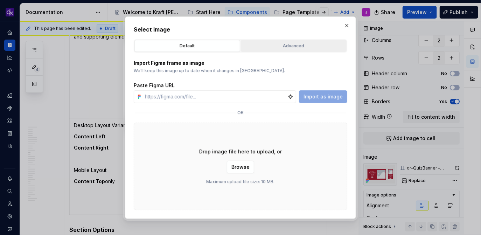
click at [300, 42] on button "Advanced" at bounding box center [294, 46] width 106 height 12
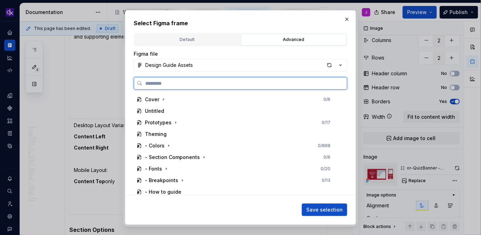
click at [238, 84] on input "search" at bounding box center [244, 83] width 204 height 7
paste input "**********"
type input "**********"
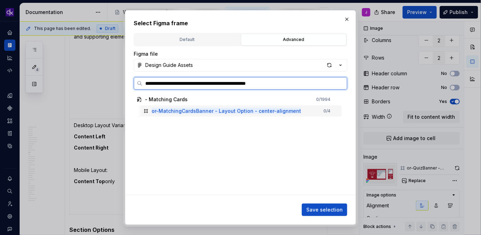
click at [283, 113] on mark "or-MatchingCardsBanner - Layout Option - center-alignment" at bounding box center [225, 111] width 149 height 6
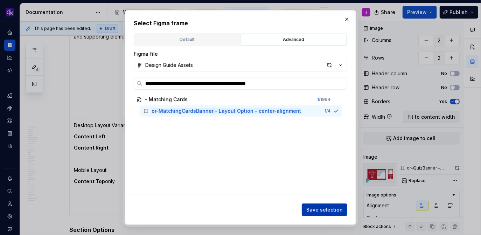
click at [321, 211] on span "Save selection" at bounding box center [324, 209] width 36 height 7
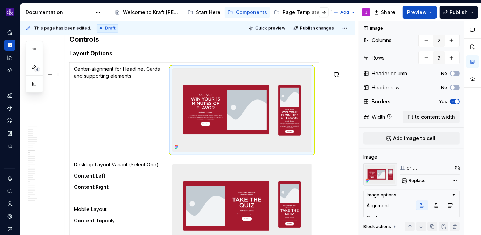
scroll to position [2239, 0]
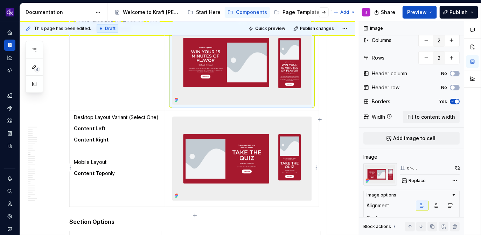
click at [254, 149] on img at bounding box center [241, 159] width 139 height 84
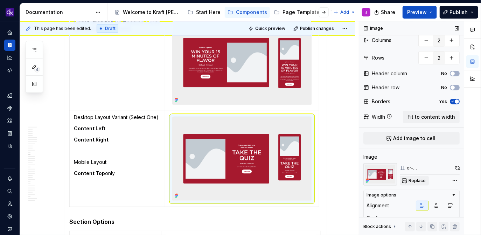
click at [415, 178] on span "Replace" at bounding box center [416, 181] width 17 height 6
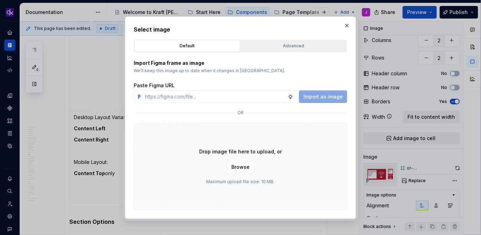
click at [303, 46] on div "Advanced" at bounding box center [293, 45] width 101 height 7
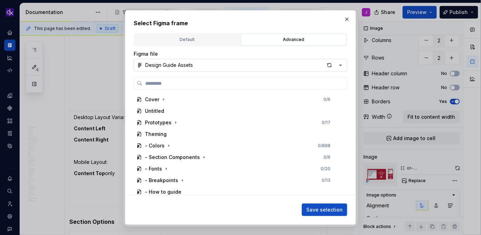
type textarea "*"
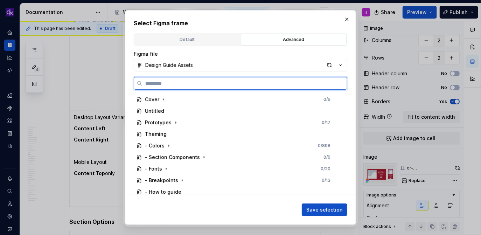
click at [245, 82] on input "search" at bounding box center [244, 83] width 204 height 7
paste input "**********"
type input "**********"
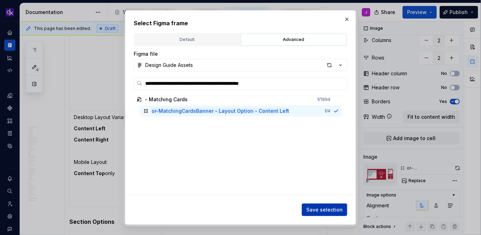
click at [324, 209] on span "Save selection" at bounding box center [324, 209] width 36 height 7
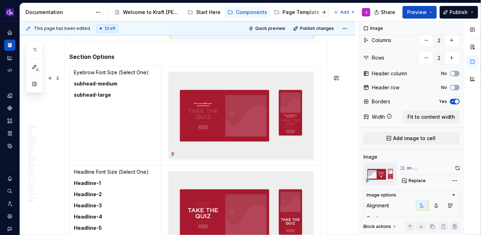
scroll to position [2404, 0]
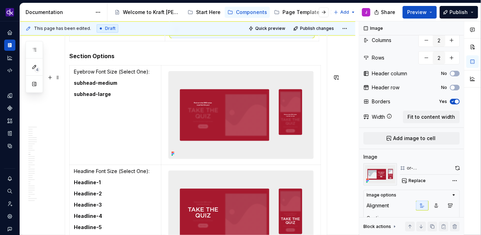
click at [273, 137] on img at bounding box center [241, 114] width 144 height 87
type textarea "*"
type input "5"
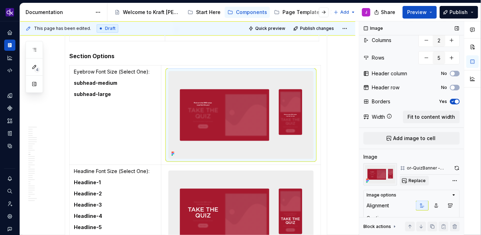
click at [410, 179] on span "Replace" at bounding box center [416, 181] width 17 height 6
type textarea "*"
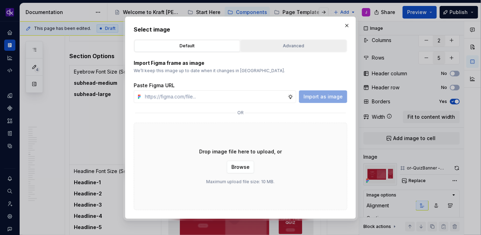
click at [295, 47] on div "Advanced" at bounding box center [293, 45] width 101 height 7
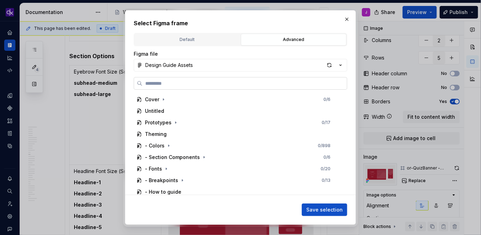
click at [264, 87] on label at bounding box center [240, 83] width 213 height 13
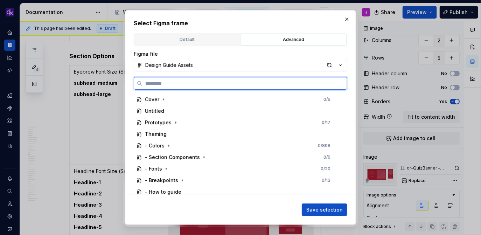
click at [264, 87] on input "search" at bounding box center [244, 83] width 204 height 7
paste input "**********"
type input "**********"
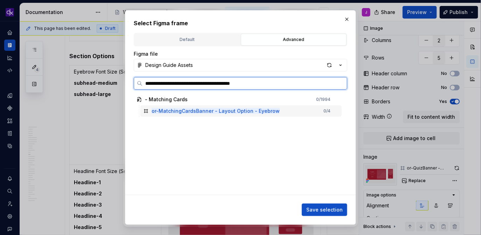
click at [295, 115] on div "or-MatchingCardsBanner - Layout Option - Eyebrow 0 / 4" at bounding box center [240, 110] width 201 height 11
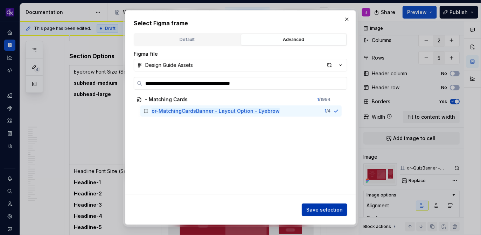
click at [337, 209] on span "Save selection" at bounding box center [324, 209] width 36 height 7
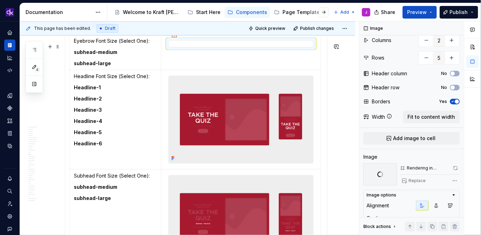
scroll to position [2448, 0]
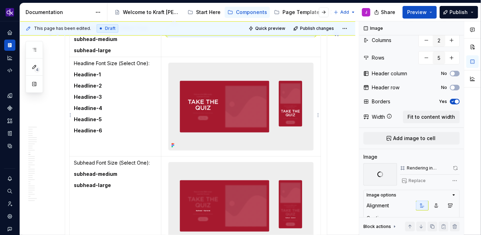
click at [223, 107] on img at bounding box center [241, 106] width 144 height 87
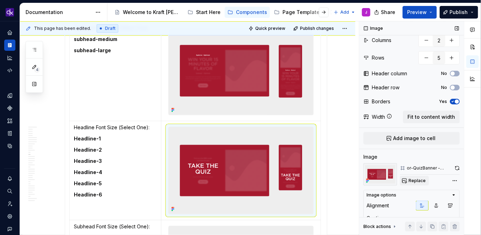
click at [417, 180] on span "Replace" at bounding box center [416, 181] width 17 height 6
type textarea "*"
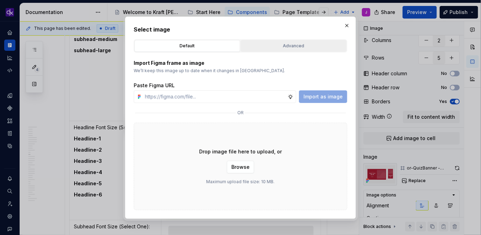
click at [322, 47] on div "Advanced" at bounding box center [293, 45] width 101 height 7
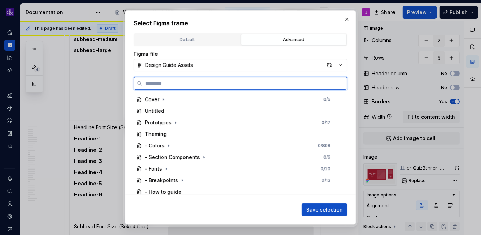
click at [273, 85] on input "search" at bounding box center [244, 83] width 204 height 7
paste input "**********"
type input "**********"
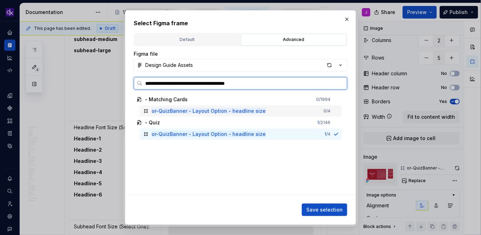
click at [246, 113] on mark "or-QuizBanner - Layout Option - headline size" at bounding box center [208, 111] width 114 height 6
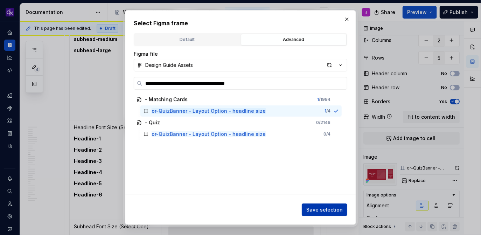
click at [317, 206] on span "Save selection" at bounding box center [324, 209] width 36 height 7
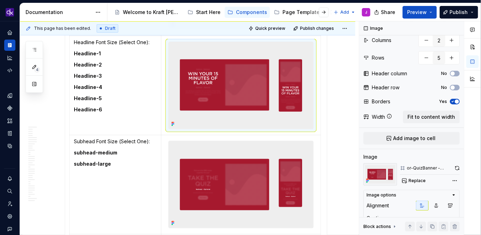
scroll to position [2532, 0]
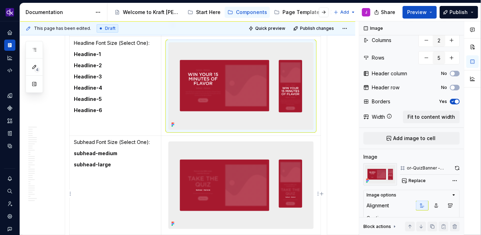
click at [261, 209] on img at bounding box center [241, 185] width 144 height 87
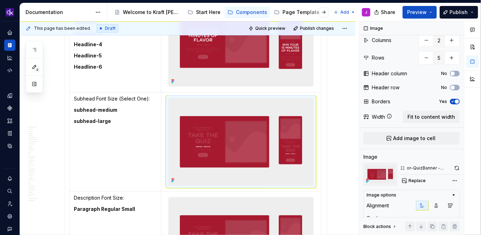
scroll to position [2577, 0]
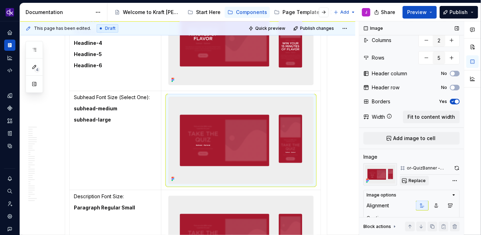
click at [417, 182] on span "Replace" at bounding box center [416, 181] width 17 height 6
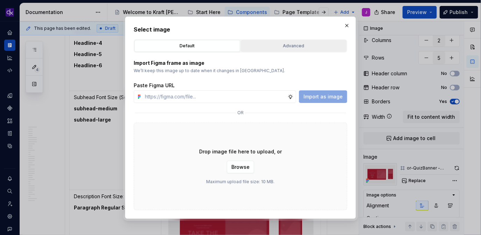
click at [310, 45] on div "Advanced" at bounding box center [293, 45] width 101 height 7
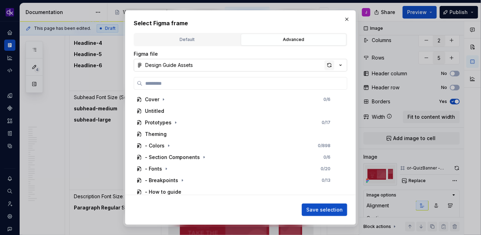
click at [330, 64] on div "button" at bounding box center [329, 65] width 10 height 10
click at [330, 65] on div "button" at bounding box center [329, 65] width 10 height 10
type textarea "*"
type input "**********"
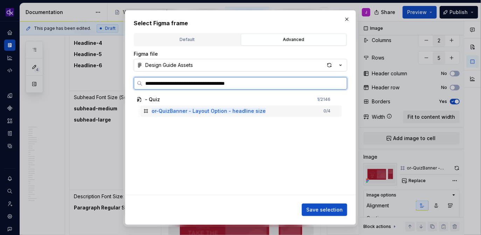
click at [276, 110] on div "or-QuizBanner - Layout Option - headline size 0 / 4" at bounding box center [240, 110] width 201 height 11
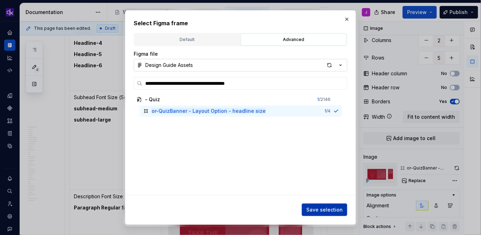
click at [333, 212] on span "Save selection" at bounding box center [324, 209] width 36 height 7
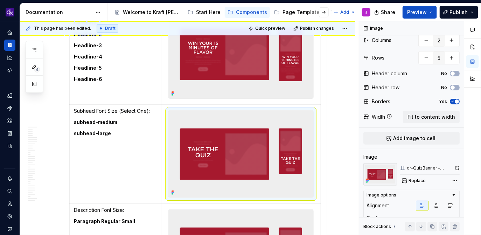
scroll to position [2564, 0]
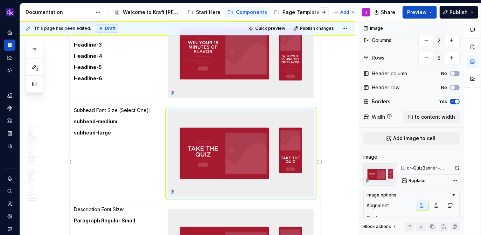
click at [259, 152] on img at bounding box center [241, 153] width 144 height 87
click at [418, 178] on span "Replace" at bounding box center [416, 181] width 17 height 6
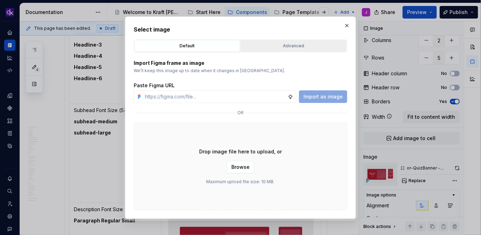
click at [307, 49] on button "Advanced" at bounding box center [294, 46] width 106 height 12
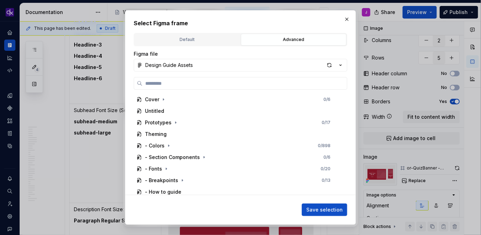
type textarea "*"
click at [268, 86] on input "search" at bounding box center [244, 83] width 204 height 7
paste input "**********"
type input "**********"
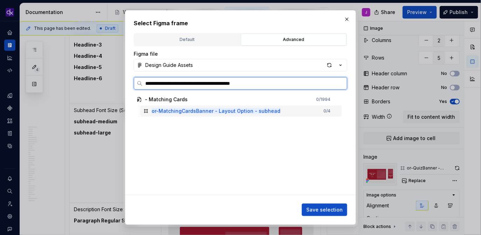
click at [285, 112] on div "or-MatchingCardsBanner - Layout Option - subhead 0 / 4" at bounding box center [240, 110] width 201 height 11
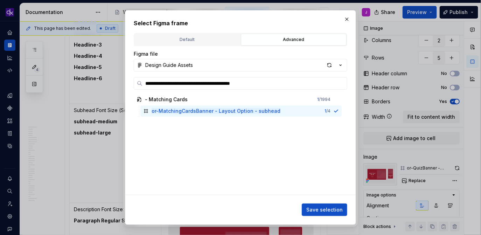
click at [333, 217] on div "**********" at bounding box center [240, 117] width 231 height 215
click at [334, 209] on span "Save selection" at bounding box center [324, 209] width 36 height 7
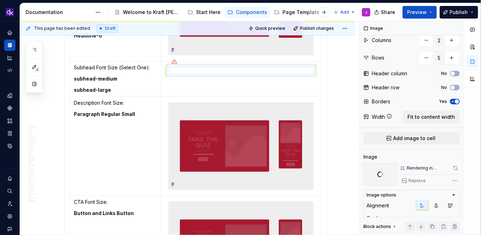
scroll to position [2585, 0]
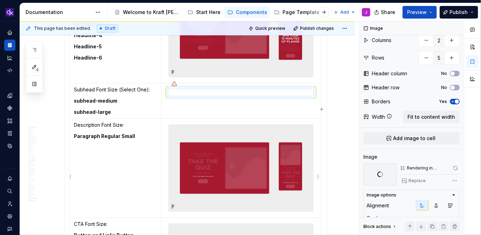
click at [241, 185] on img at bounding box center [241, 168] width 144 height 87
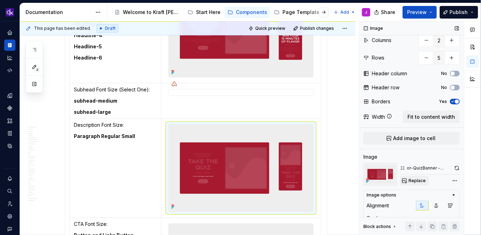
click at [416, 176] on button "Replace" at bounding box center [414, 181] width 29 height 10
type textarea "*"
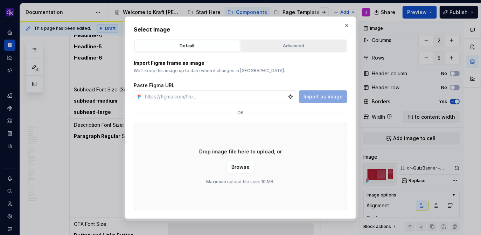
click at [316, 43] on div "Advanced" at bounding box center [293, 45] width 101 height 7
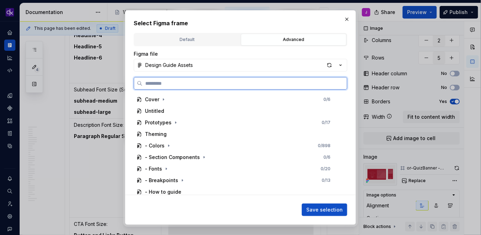
click at [269, 80] on input "search" at bounding box center [244, 83] width 204 height 7
paste input "**********"
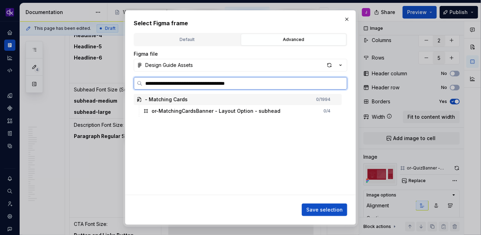
type input "**********"
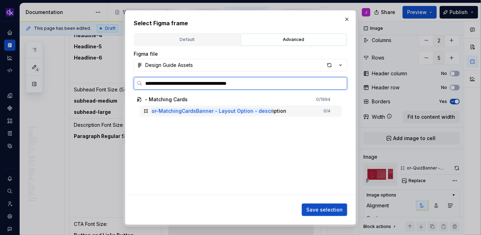
click at [284, 112] on div "or-MatchingCardsBanner - Layout Option - descr iption 0 / 4" at bounding box center [240, 110] width 201 height 11
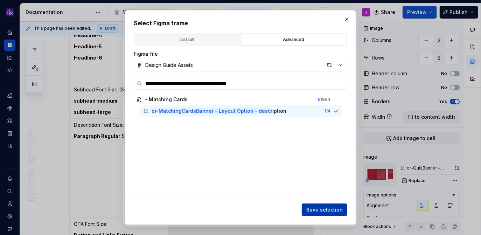
click at [332, 214] on button "Save selection" at bounding box center [324, 209] width 45 height 13
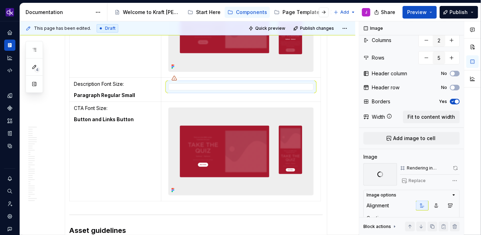
scroll to position [2692, 0]
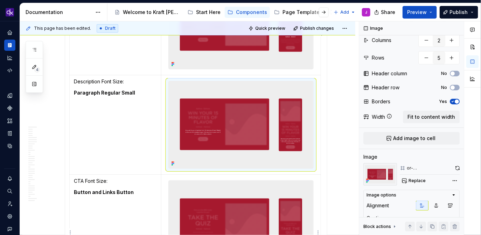
click at [241, 193] on img at bounding box center [241, 224] width 144 height 87
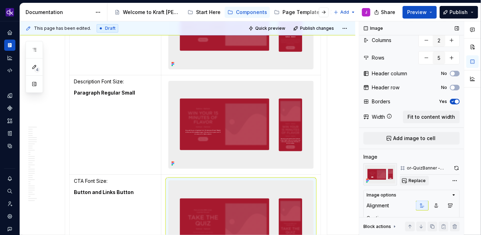
click at [419, 181] on span "Replace" at bounding box center [416, 181] width 17 height 6
type textarea "*"
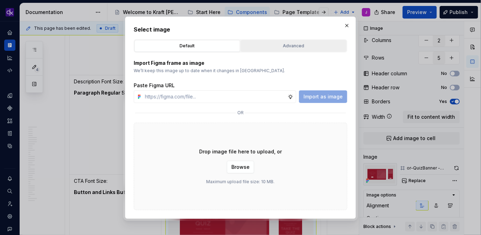
click at [289, 42] on button "Advanced" at bounding box center [294, 46] width 106 height 12
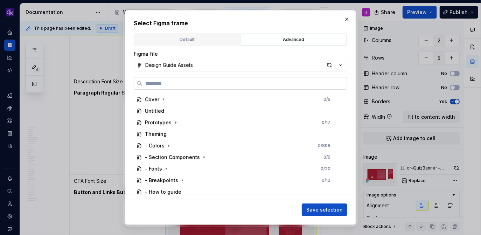
click at [255, 85] on input "search" at bounding box center [244, 83] width 204 height 7
paste input "**********"
type input "**********"
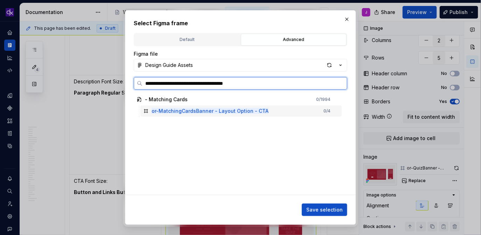
click at [268, 115] on div "or-MatchingCardsBanner - Layout Option - CTA 0 / 4" at bounding box center [240, 110] width 201 height 11
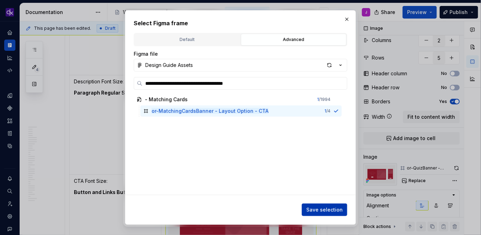
click at [325, 211] on span "Save selection" at bounding box center [324, 209] width 36 height 7
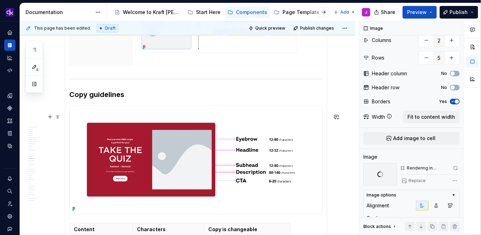
scroll to position [3000, 0]
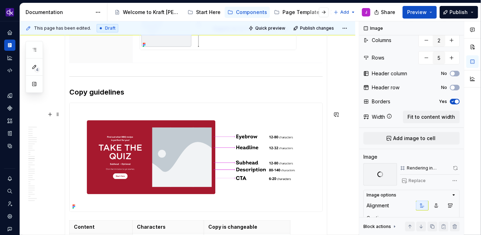
click at [299, 156] on img at bounding box center [196, 157] width 253 height 108
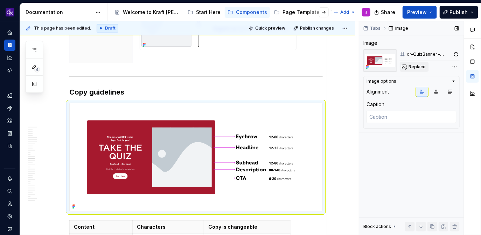
click at [417, 71] on div "Tabs Image Image or-QuizBanner – Copy Guideline Replace Image options Alignment…" at bounding box center [411, 128] width 105 height 214
click at [418, 68] on span "Replace" at bounding box center [416, 67] width 17 height 6
type textarea "*"
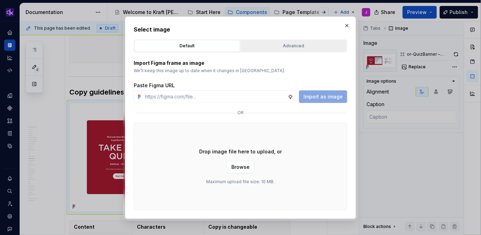
click at [311, 46] on div "Advanced" at bounding box center [293, 45] width 101 height 7
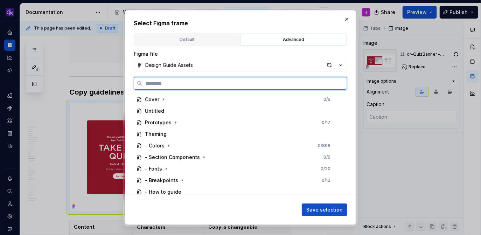
click at [281, 83] on input "search" at bounding box center [244, 83] width 204 height 7
paste input "**********"
type input "**********"
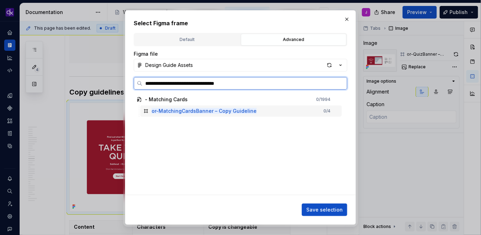
click at [272, 112] on div "or-MatchingCardsBanner – Copy Guideline 0 / 4" at bounding box center [240, 110] width 201 height 11
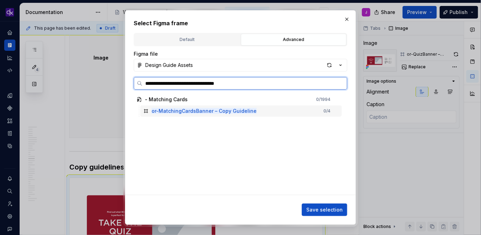
click at [321, 108] on div "or-MatchingCardsBanner – Copy Guideline 0 / 4" at bounding box center [240, 110] width 201 height 11
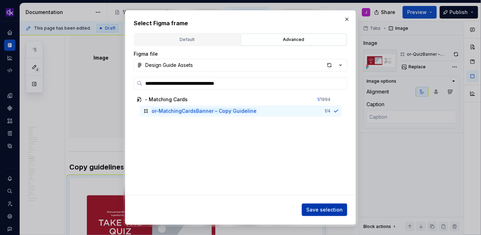
click at [324, 208] on span "Save selection" at bounding box center [324, 209] width 36 height 7
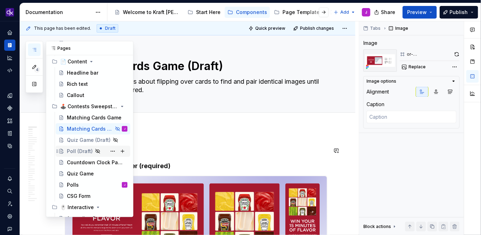
click at [76, 152] on div "Poll (Draft)" at bounding box center [80, 151] width 26 height 7
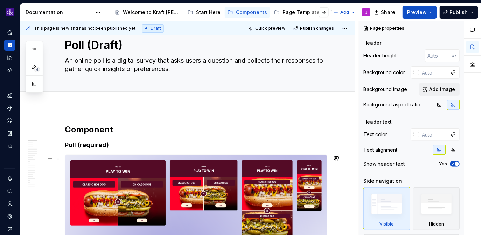
scroll to position [20, 0]
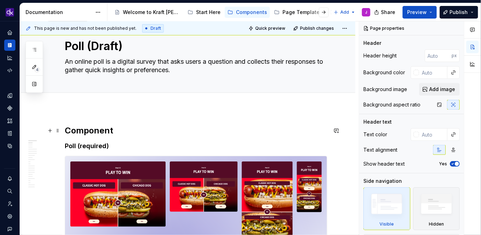
click at [68, 130] on h2 "Component" at bounding box center [196, 130] width 262 height 11
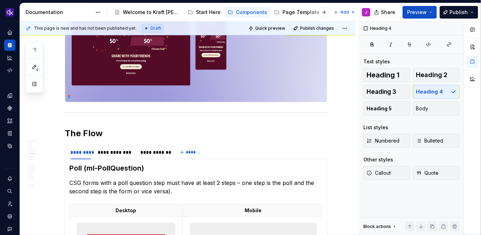
scroll to position [1069, 0]
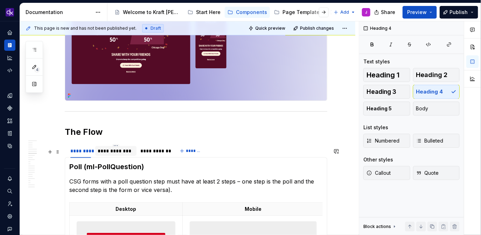
click at [116, 153] on div "**********" at bounding box center [116, 150] width 36 height 7
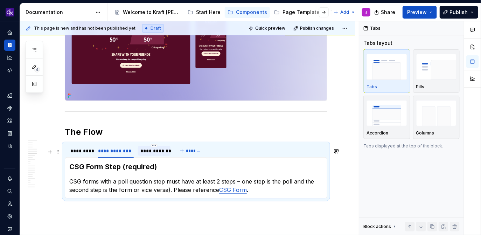
click at [148, 154] on div "**********" at bounding box center [154, 150] width 27 height 7
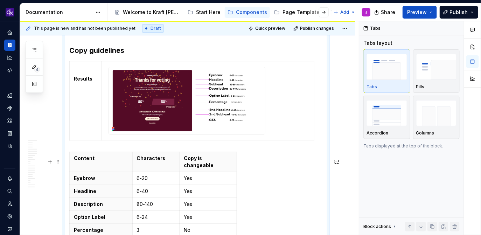
scroll to position [3394, 0]
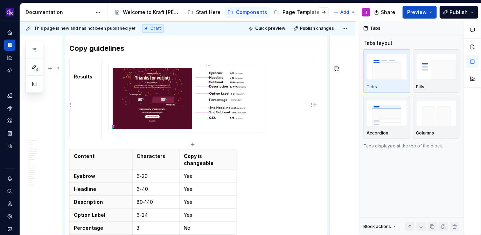
click at [162, 98] on img at bounding box center [187, 98] width 156 height 67
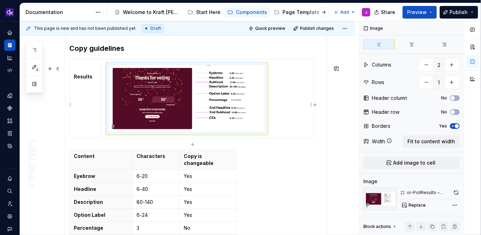
click at [162, 98] on img at bounding box center [187, 98] width 156 height 67
click at [323, 131] on div "Results" at bounding box center [195, 100] width 253 height 83
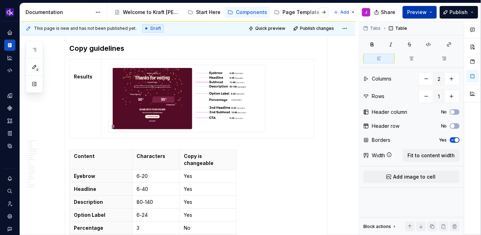
click at [419, 15] on span "Preview" at bounding box center [417, 12] width 20 height 7
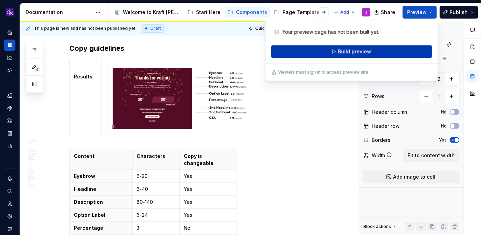
click at [380, 52] on button "Build preview" at bounding box center [351, 51] width 161 height 13
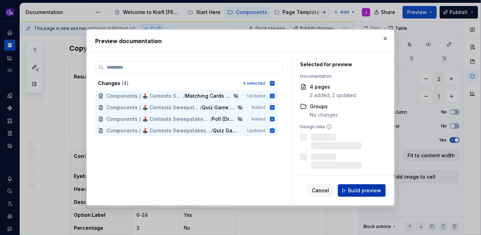
click at [373, 196] on button "Build preview" at bounding box center [362, 190] width 48 height 13
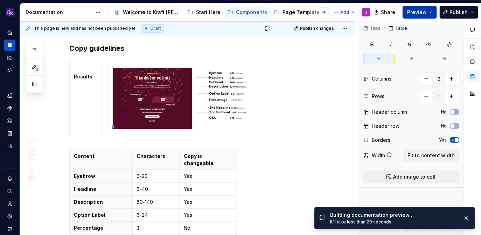
click at [425, 14] on span "Preview" at bounding box center [417, 12] width 20 height 7
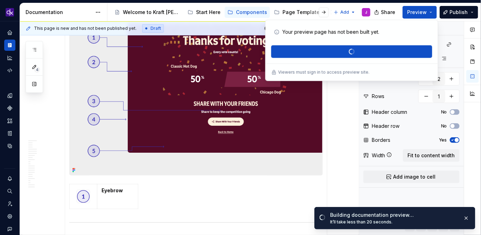
scroll to position [1668, 0]
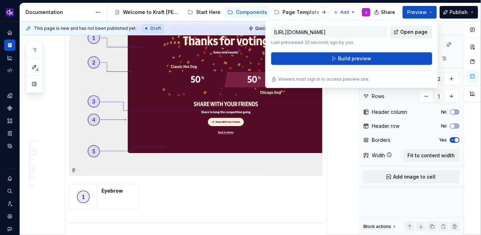
click at [410, 31] on span "Open page" at bounding box center [413, 31] width 27 height 7
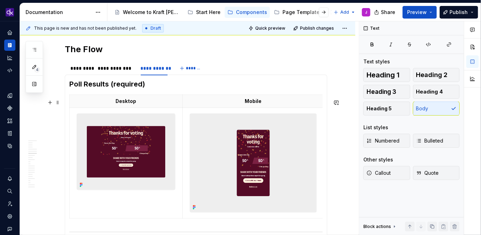
scroll to position [1145, 0]
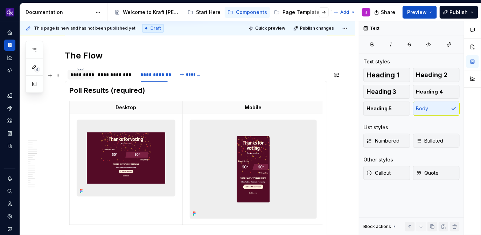
click at [82, 78] on div "*********" at bounding box center [80, 74] width 21 height 7
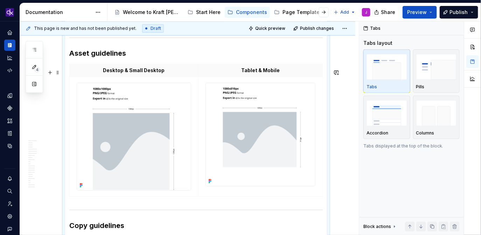
scroll to position [2516, 0]
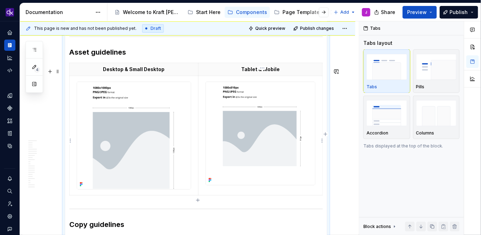
click at [232, 137] on img at bounding box center [260, 133] width 109 height 103
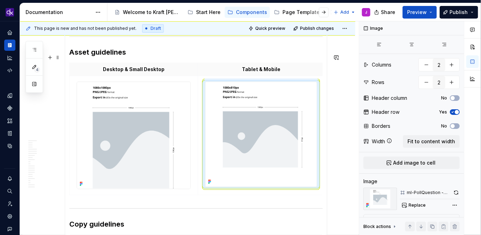
click at [230, 55] on h3 "Asset guidelines" at bounding box center [195, 52] width 253 height 10
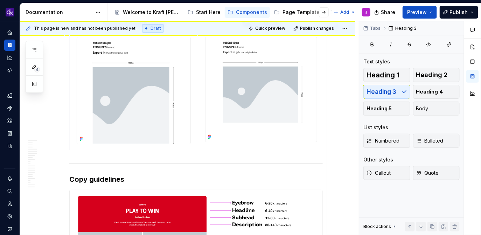
scroll to position [2562, 0]
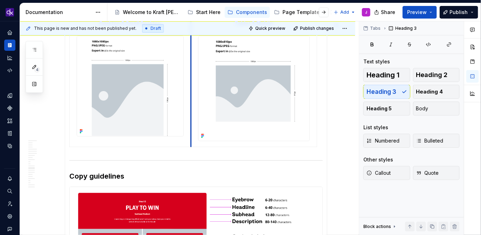
drag, startPoint x: 199, startPoint y: 118, endPoint x: 192, endPoint y: 118, distance: 7.3
click at [192, 118] on td at bounding box center [254, 88] width 126 height 117
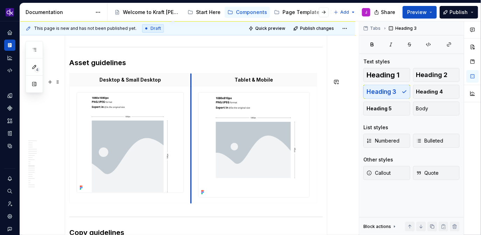
scroll to position [2496, 0]
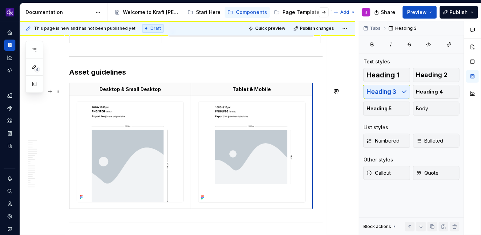
drag, startPoint x: 317, startPoint y: 95, endPoint x: 312, endPoint y: 95, distance: 4.2
click at [289, 77] on h3 "Asset guidelines" at bounding box center [195, 72] width 253 height 10
click at [431, 9] on button "Preview" at bounding box center [419, 12] width 34 height 13
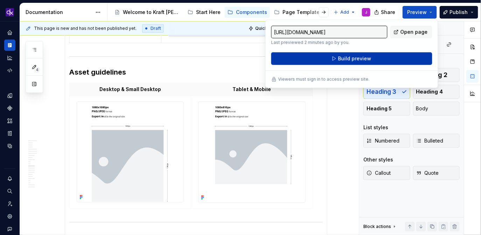
click at [402, 59] on button "Build preview" at bounding box center [351, 58] width 161 height 13
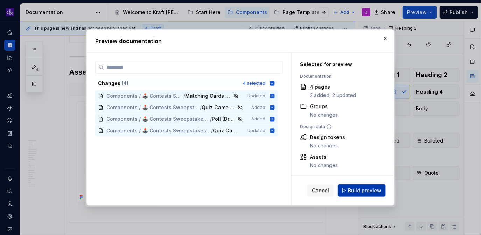
click at [371, 192] on span "Build preview" at bounding box center [364, 190] width 33 height 7
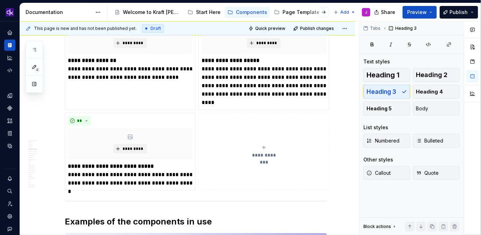
scroll to position [0, 0]
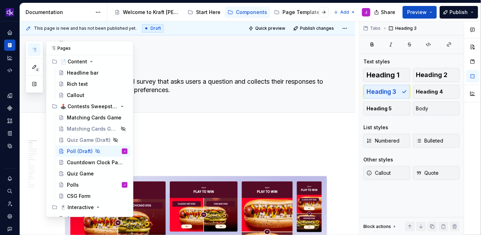
click at [35, 51] on icon "button" at bounding box center [34, 50] width 6 height 6
click at [85, 141] on div "Quiz Game (Draft)" at bounding box center [83, 139] width 32 height 7
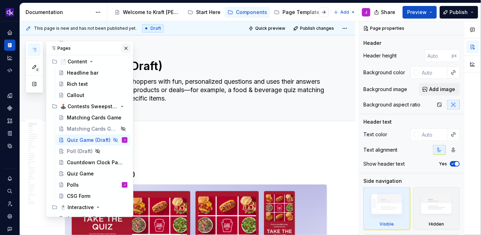
click at [126, 45] on button "button" at bounding box center [126, 48] width 10 height 10
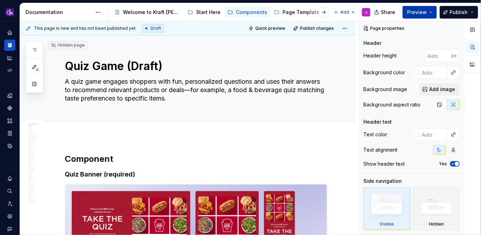
click at [423, 10] on span "Preview" at bounding box center [417, 12] width 20 height 7
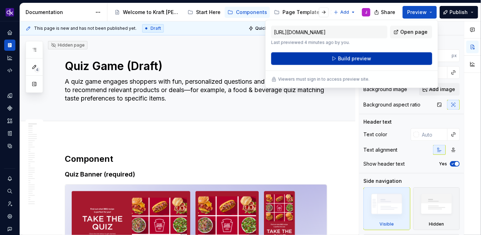
click at [355, 59] on span "Build preview" at bounding box center [354, 58] width 33 height 7
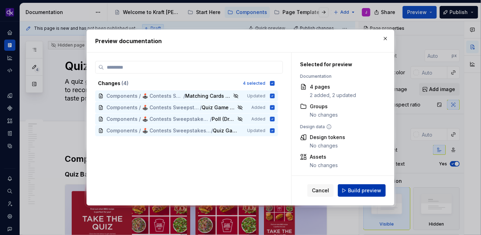
click at [356, 186] on button "Build preview" at bounding box center [362, 190] width 48 height 13
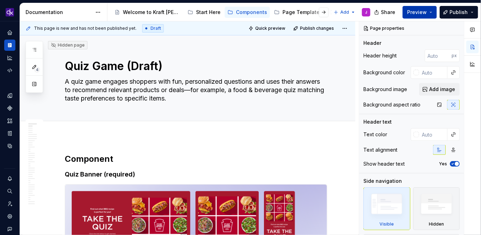
click at [426, 11] on span "Preview" at bounding box center [417, 12] width 20 height 7
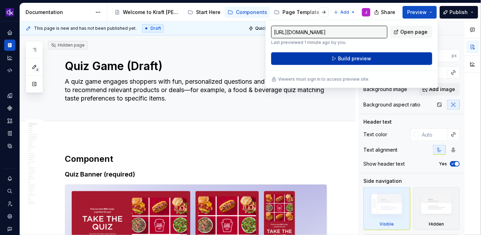
click at [388, 57] on button "Build preview" at bounding box center [351, 58] width 161 height 13
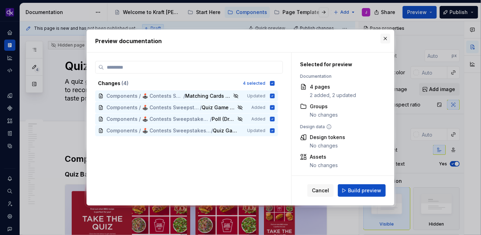
click at [386, 42] on button "button" at bounding box center [385, 39] width 10 height 10
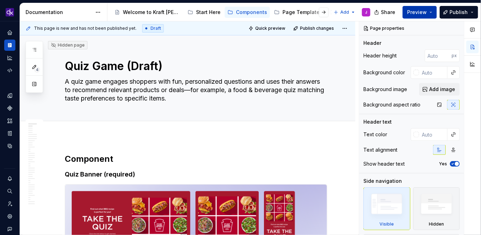
click at [430, 12] on button "Preview" at bounding box center [419, 12] width 34 height 13
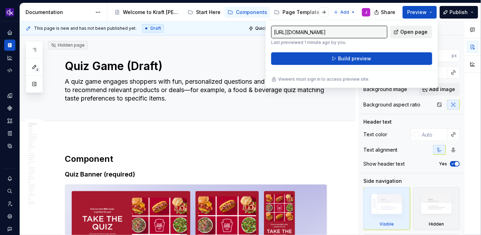
click at [417, 35] on span "Open page" at bounding box center [413, 31] width 27 height 7
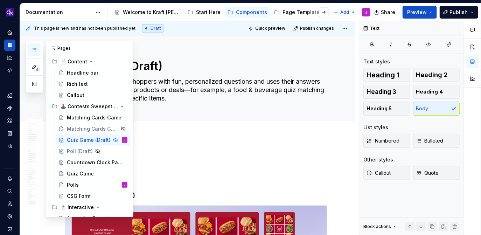
click at [33, 51] on icon "button" at bounding box center [34, 50] width 6 height 6
click at [83, 132] on div "Matching Cards Game (Draft)" at bounding box center [83, 128] width 32 height 7
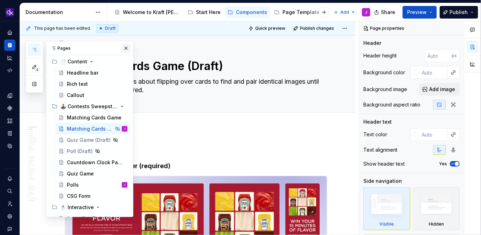
click at [128, 48] on button "button" at bounding box center [126, 48] width 10 height 10
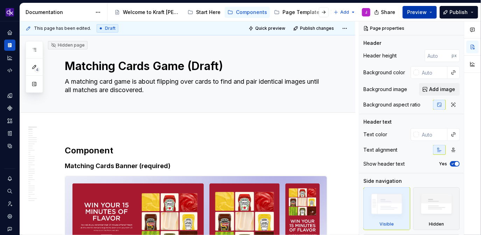
click at [436, 8] on button "Preview" at bounding box center [419, 12] width 34 height 13
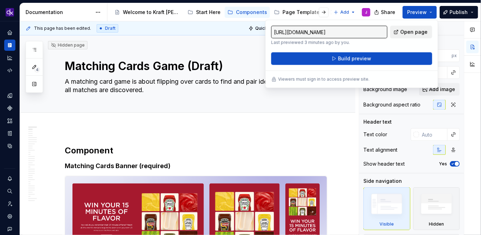
click at [411, 36] on link "Open page" at bounding box center [411, 32] width 42 height 13
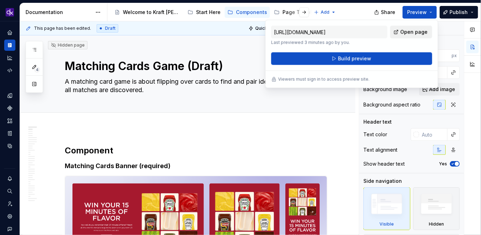
type textarea "*"
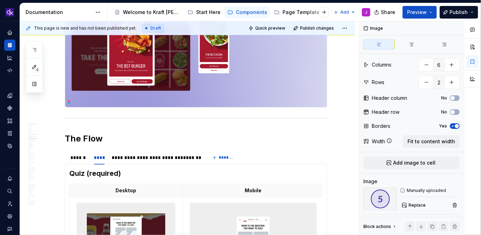
scroll to position [1349, 0]
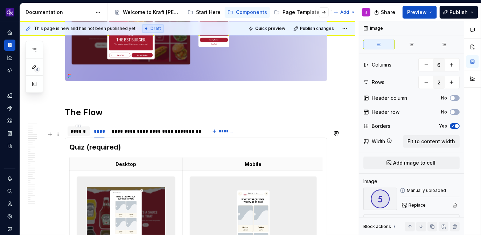
click at [77, 135] on div "******" at bounding box center [78, 131] width 17 height 7
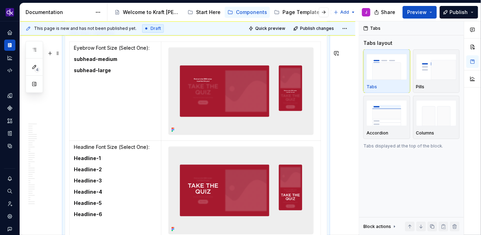
scroll to position [2411, 0]
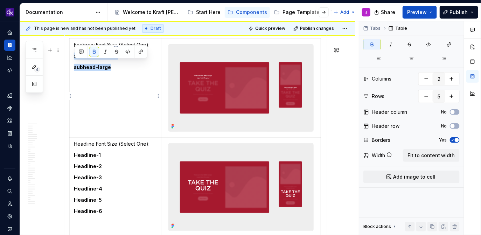
drag, startPoint x: 113, startPoint y: 76, endPoint x: 75, endPoint y: 63, distance: 40.3
click at [75, 63] on td "Eyebrow Font Size (Select One): subhead-medium subhead-large" at bounding box center [116, 87] width 92 height 99
copy td "subhead-medium subhead-large"
click at [109, 92] on td "Eyebrow Font Size (Select One): subhead-medium subhead-large" at bounding box center [116, 87] width 92 height 99
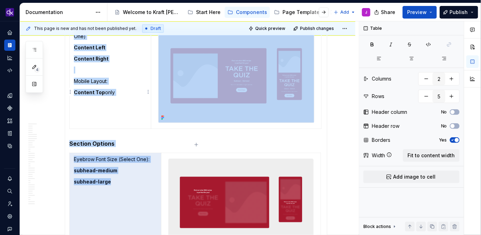
scroll to position [2280, 0]
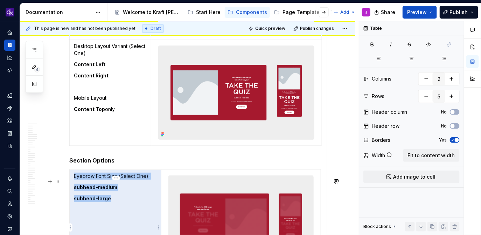
drag, startPoint x: 120, startPoint y: 76, endPoint x: 73, endPoint y: 186, distance: 119.4
click at [73, 186] on td "Eyebrow Font Size (Select One): subhead-medium subhead-large" at bounding box center [116, 218] width 92 height 99
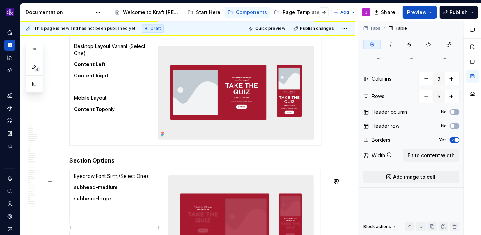
click at [90, 190] on td "Eyebrow Font Size (Select One): subhead-medium subhead-large" at bounding box center [116, 218] width 92 height 99
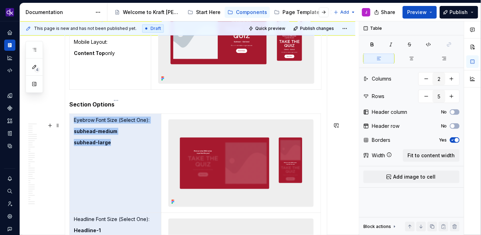
scroll to position [2366, 0]
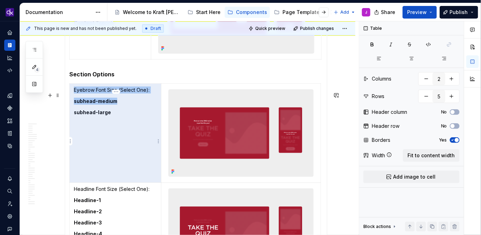
drag, startPoint x: 75, startPoint y: 185, endPoint x: 107, endPoint y: 120, distance: 73.1
click at [107, 120] on td "Eyebrow Font Size (Select One): subhead-medium subhead-large" at bounding box center [116, 132] width 92 height 99
click at [104, 115] on td "Eyebrow Font Size (Select One): subhead-medium subhead-large" at bounding box center [116, 132] width 92 height 99
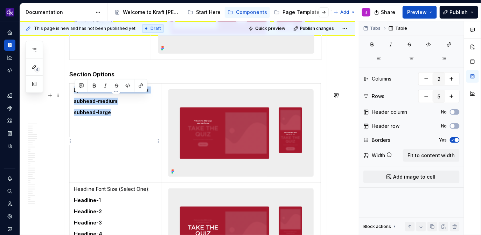
drag, startPoint x: 75, startPoint y: 97, endPoint x: 110, endPoint y: 118, distance: 41.3
click at [110, 118] on td "Eyebrow Font Size (Select One): subhead-medium subhead-large" at bounding box center [116, 132] width 92 height 99
copy td "Eyebrow Font Size (Select One): subhead-medium subhead-large"
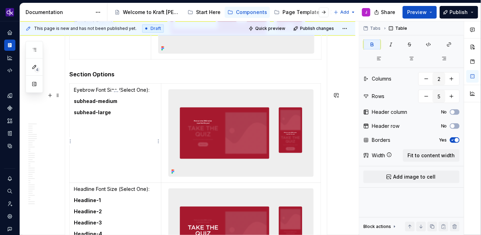
click at [98, 144] on td "Eyebrow Font Size (Select One): subhead-medium subhead-large" at bounding box center [116, 132] width 92 height 99
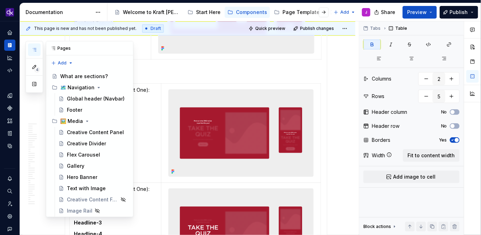
click at [35, 49] on icon "button" at bounding box center [34, 50] width 6 height 6
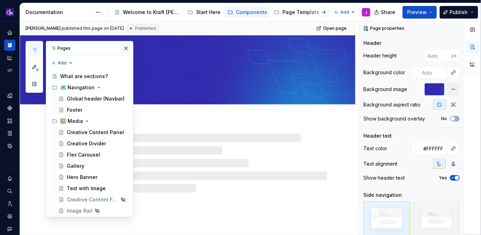
click at [125, 50] on button "button" at bounding box center [126, 48] width 10 height 10
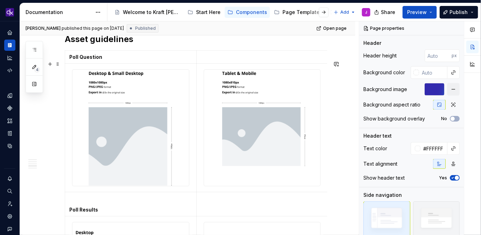
scroll to position [1792, 0]
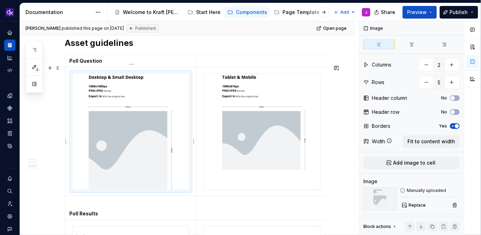
click at [146, 160] on img at bounding box center [130, 131] width 116 height 116
click at [233, 121] on img at bounding box center [262, 131] width 116 height 116
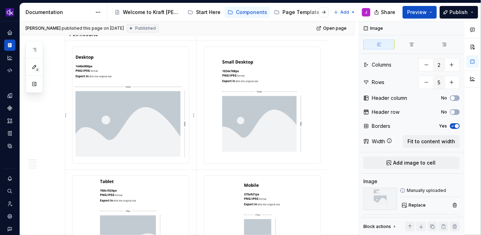
scroll to position [2008, 0]
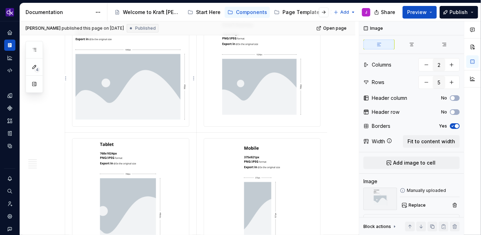
click at [143, 100] on img at bounding box center [130, 68] width 116 height 116
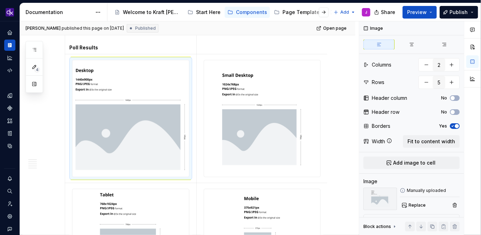
scroll to position [1957, 0]
click at [129, 41] on p at bounding box center [130, 37] width 123 height 7
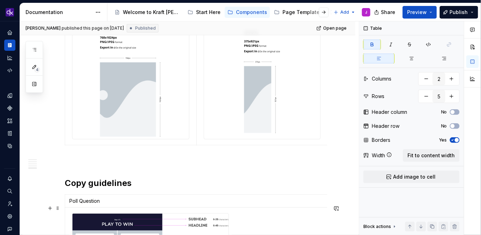
scroll to position [2099, 0]
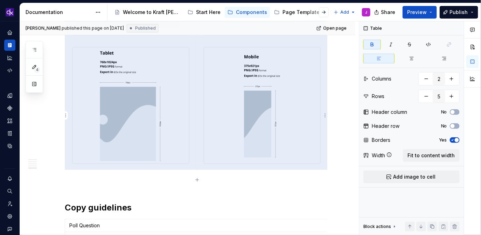
drag, startPoint x: 70, startPoint y: 104, endPoint x: 301, endPoint y: 156, distance: 235.9
type textarea "*"
